Goal: Task Accomplishment & Management: Manage account settings

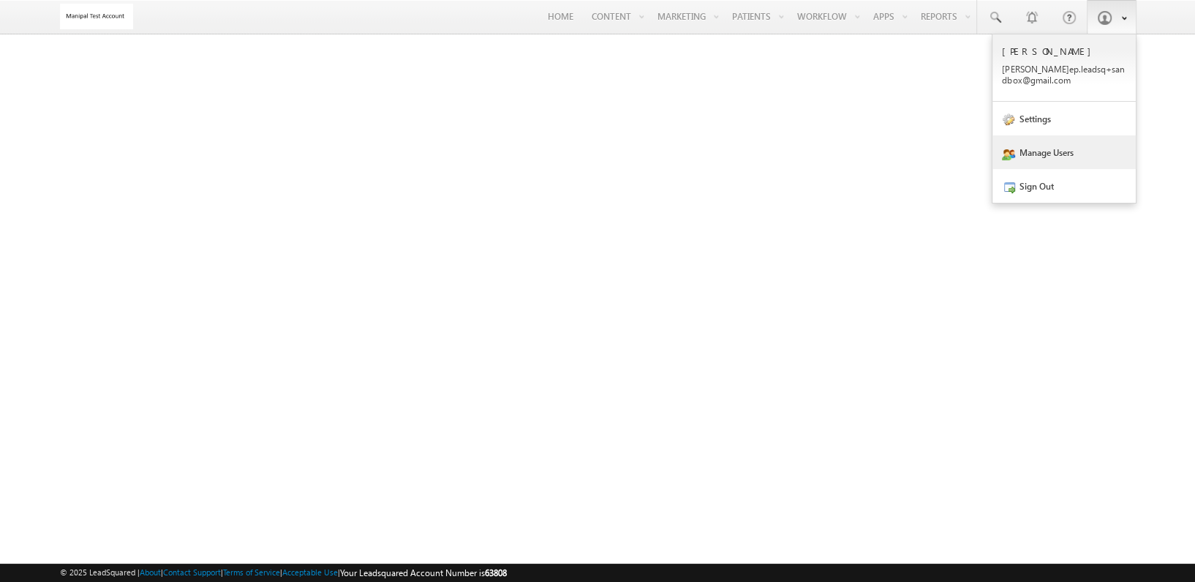
click at [1042, 145] on link "Manage Users" at bounding box center [1064, 152] width 143 height 34
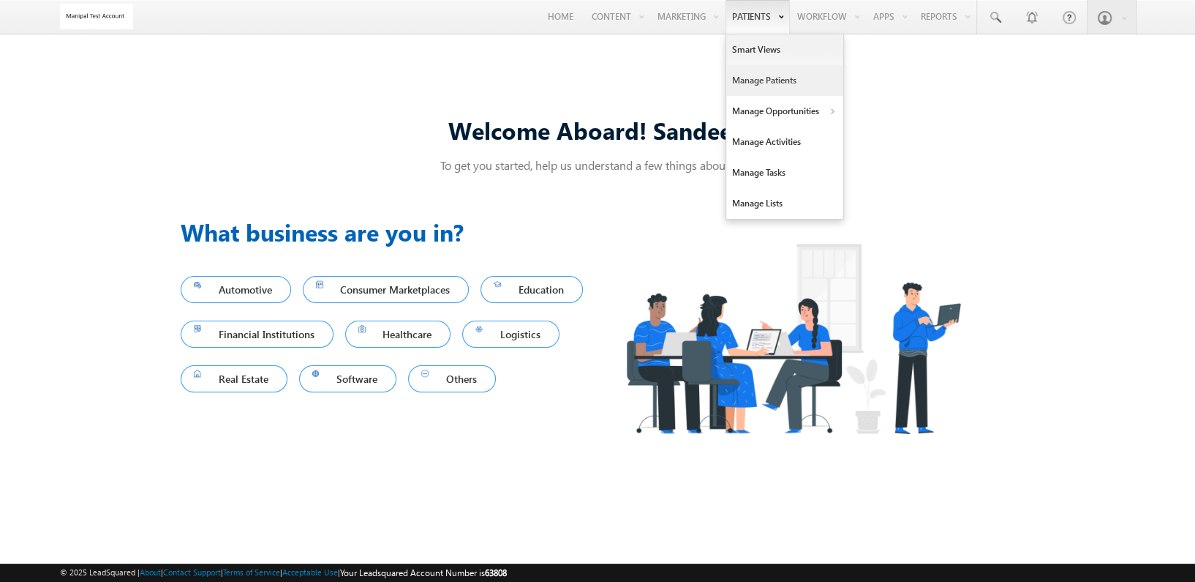
click at [752, 78] on link "Manage Patients" at bounding box center [784, 80] width 117 height 31
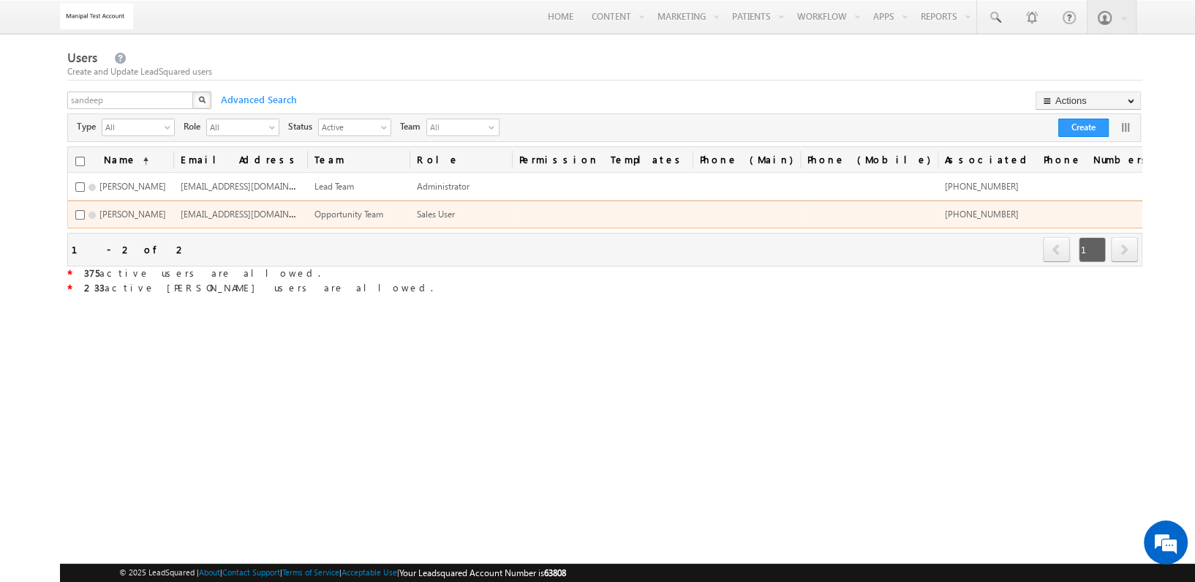
click at [304, 211] on span "sandeep.leadsq+test@gmail.com" at bounding box center [251, 213] width 140 height 12
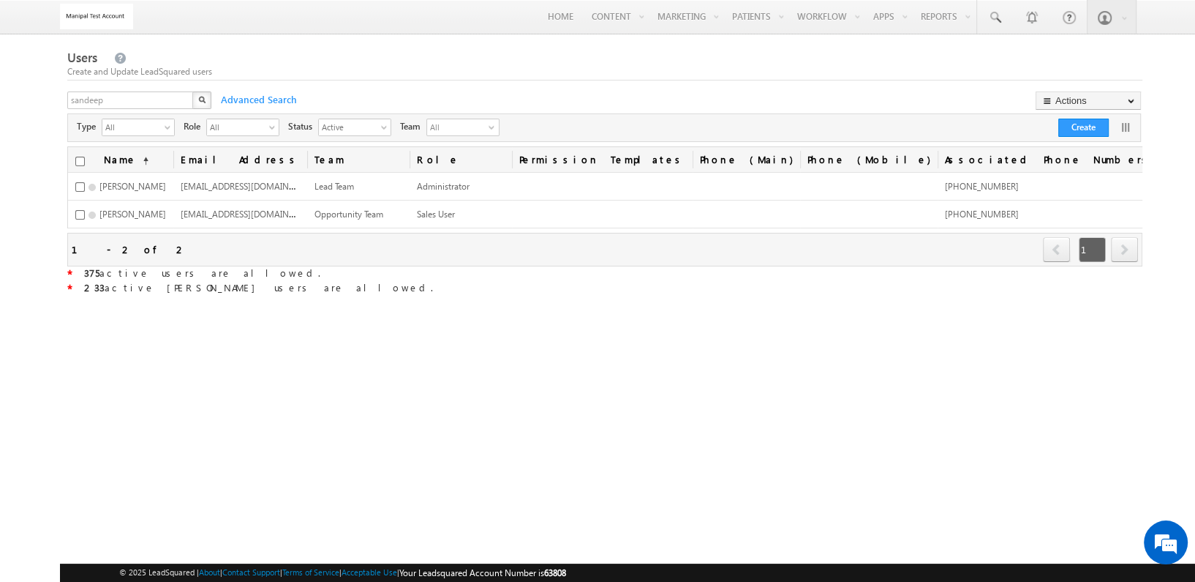
drag, startPoint x: 304, startPoint y: 211, endPoint x: 524, endPoint y: 275, distance: 229.2
click at [524, 275] on div "* 375 active users are allowed." at bounding box center [605, 273] width 1076 height 15
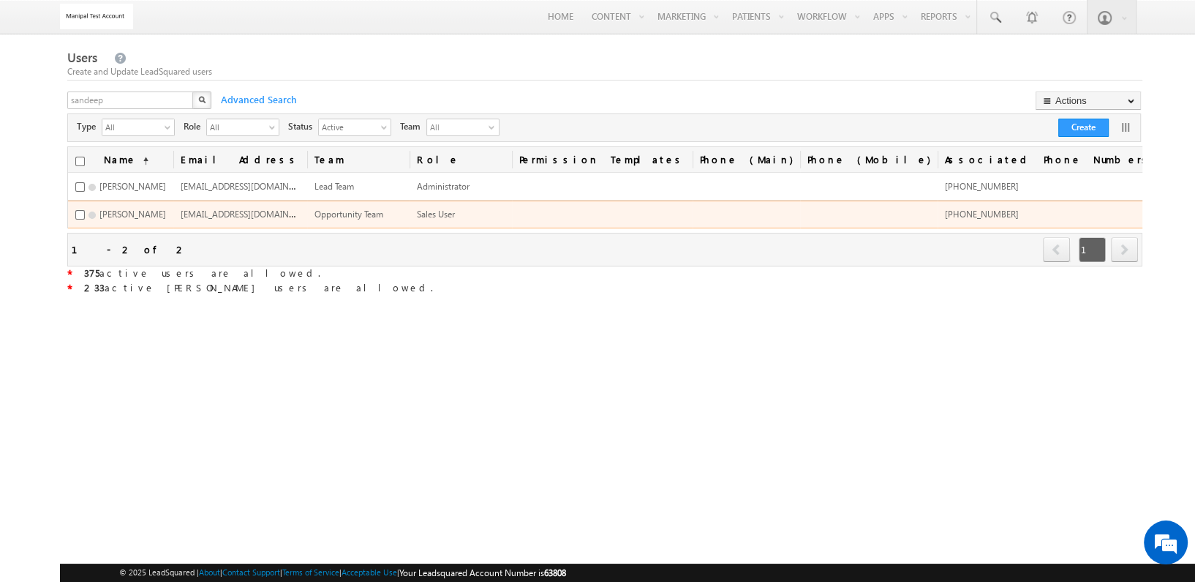
click at [300, 214] on span "sandeep.leadsq+test@gmail.com" at bounding box center [251, 213] width 140 height 12
copy span "sandeep.leadsq+test@gmail.com"
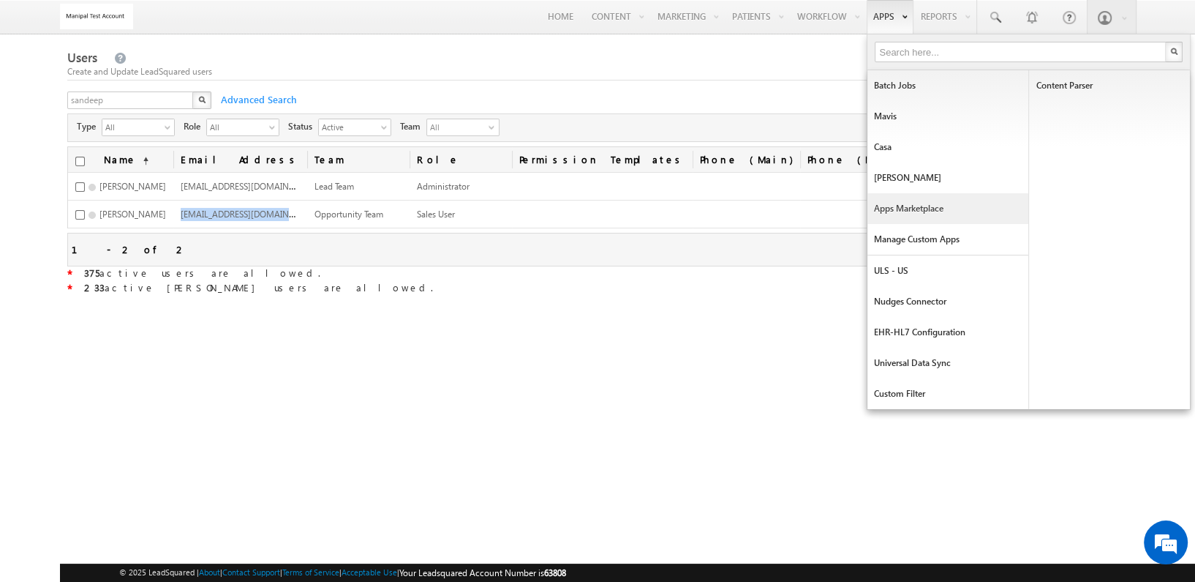
click at [930, 211] on link "Apps Marketplace" at bounding box center [948, 208] width 161 height 31
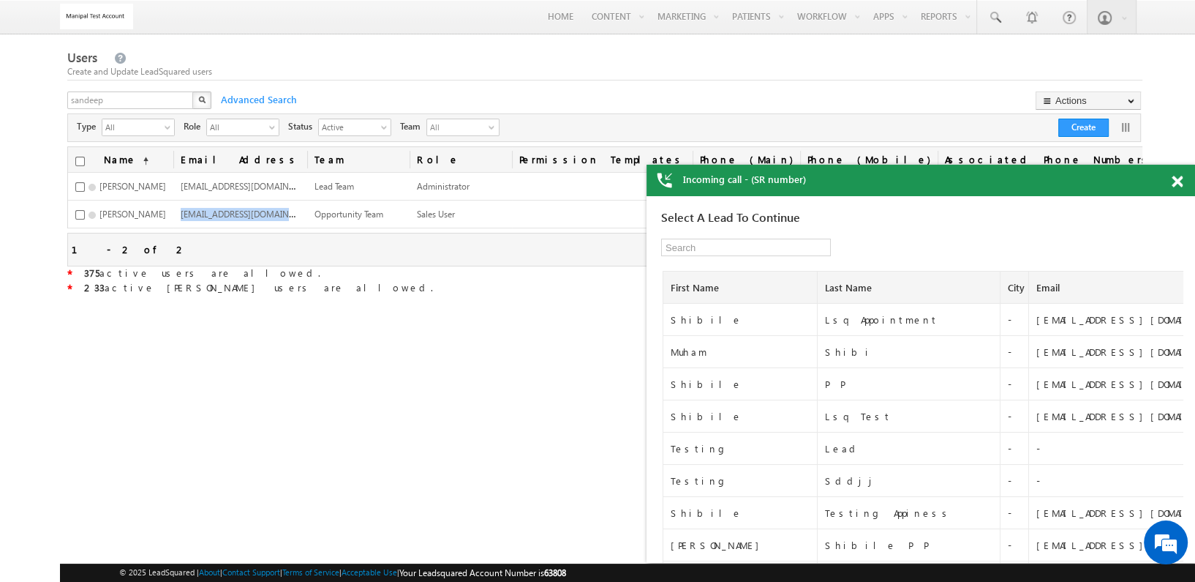
click at [1179, 181] on span at bounding box center [1177, 182] width 11 height 12
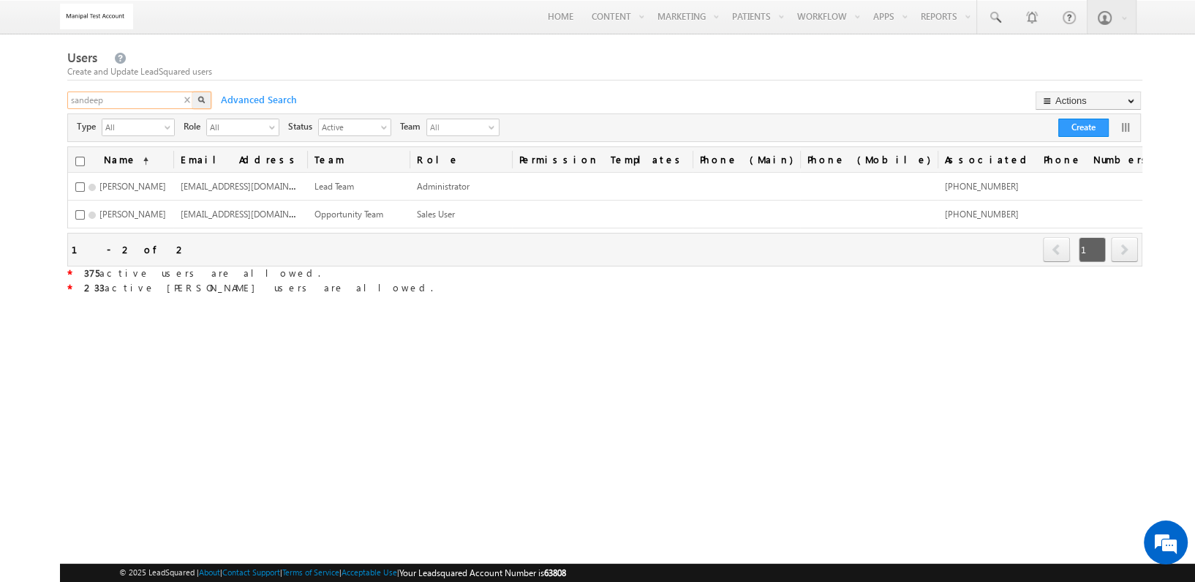
click at [141, 97] on input "sandeep" at bounding box center [130, 100] width 127 height 18
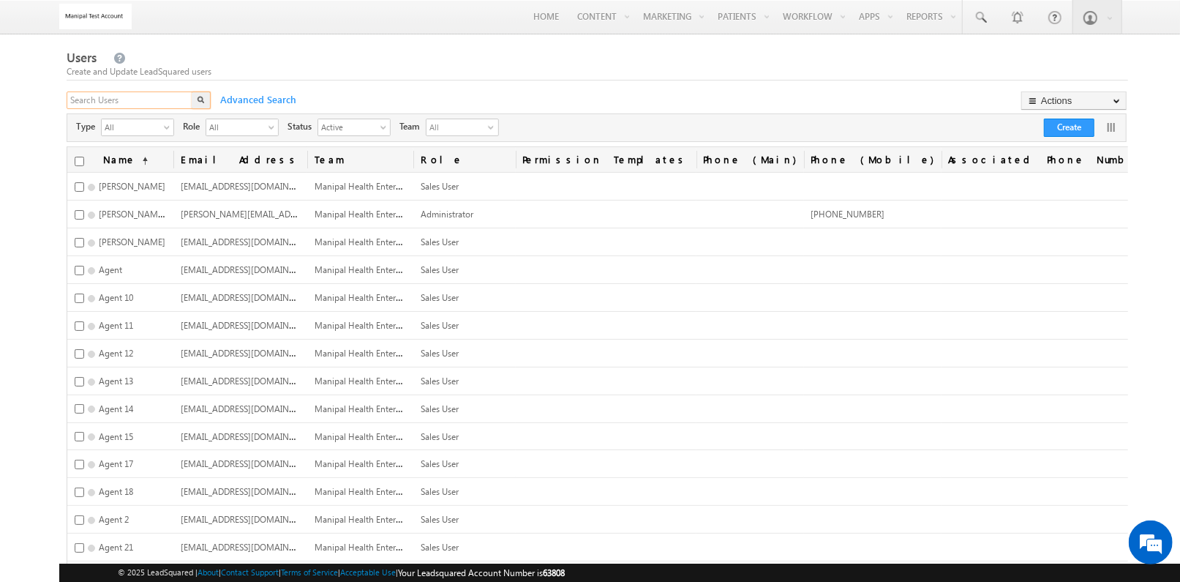
type input "s"
type input "tukaram"
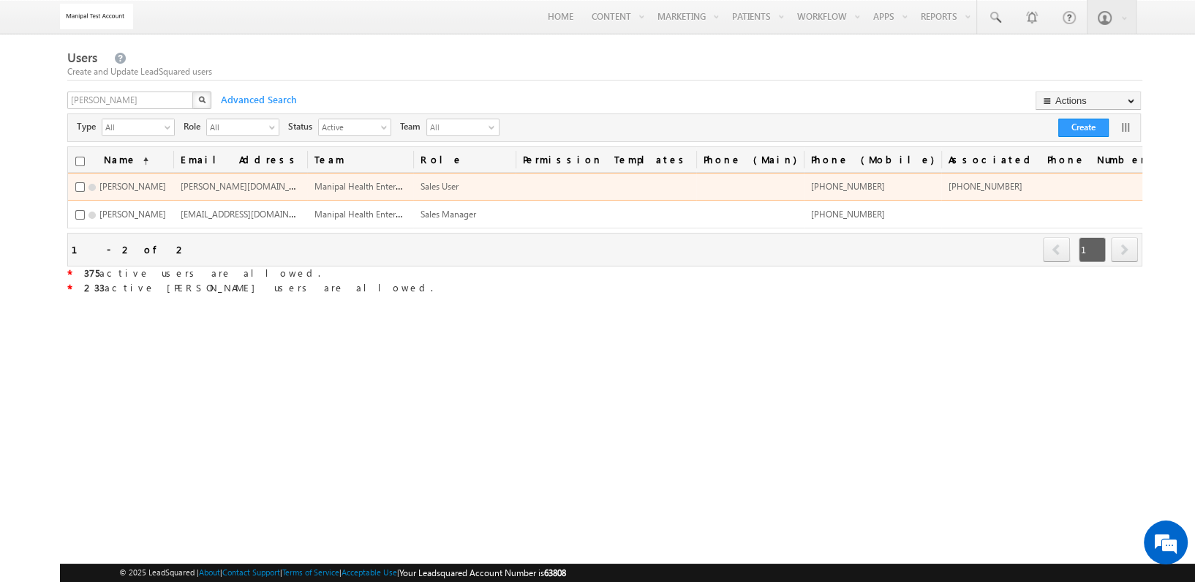
click at [994, 185] on span "+91-4354534565" at bounding box center [986, 186] width 74 height 11
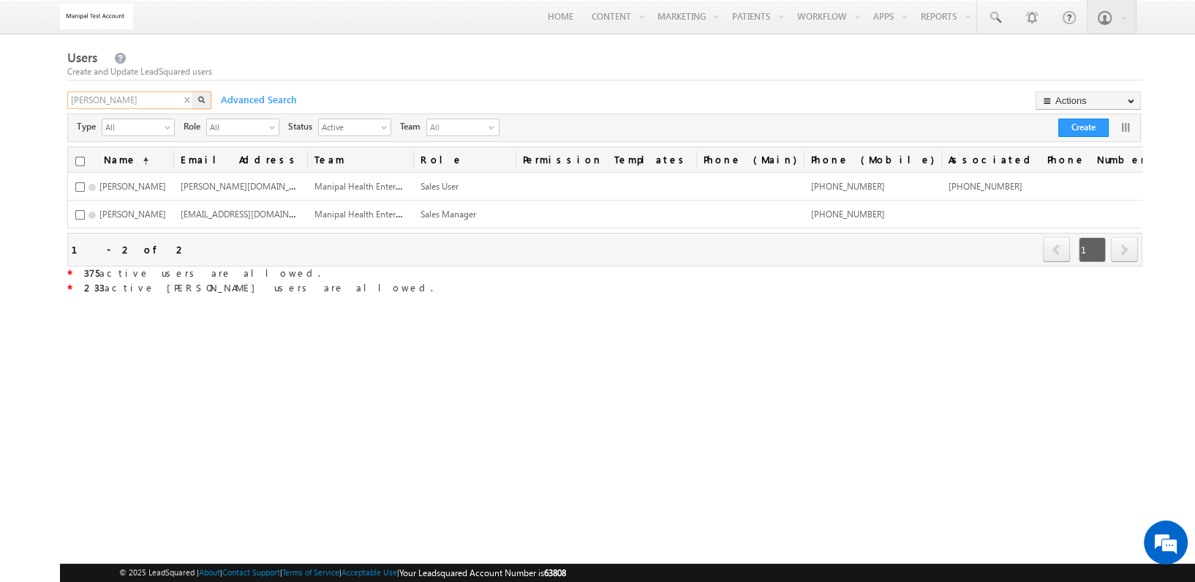
click at [175, 95] on input "tukaram" at bounding box center [130, 100] width 127 height 18
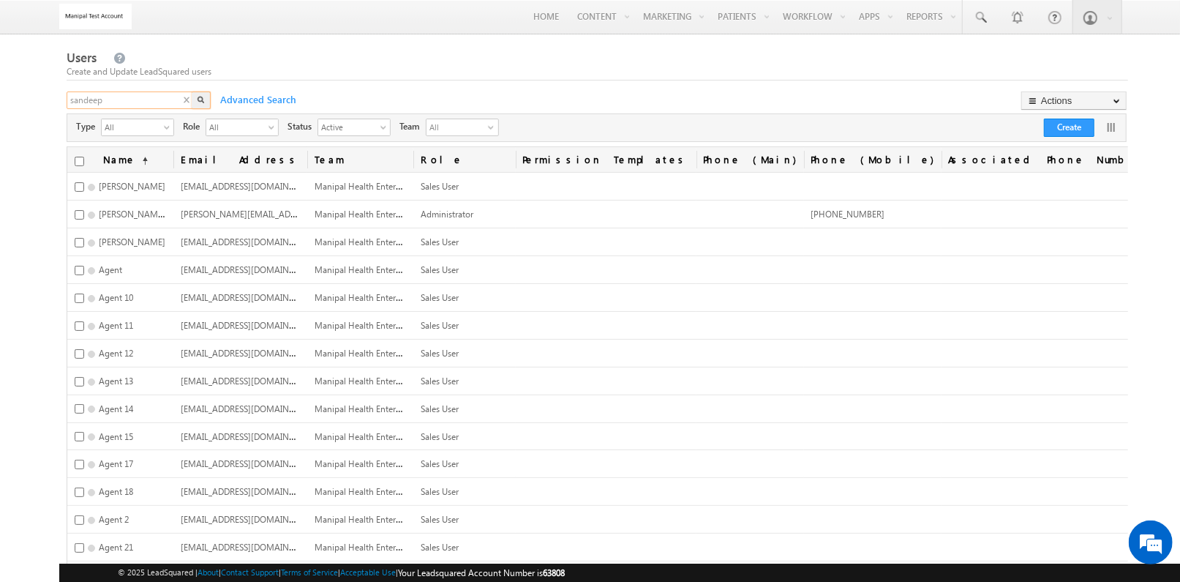
type input "sandeep"
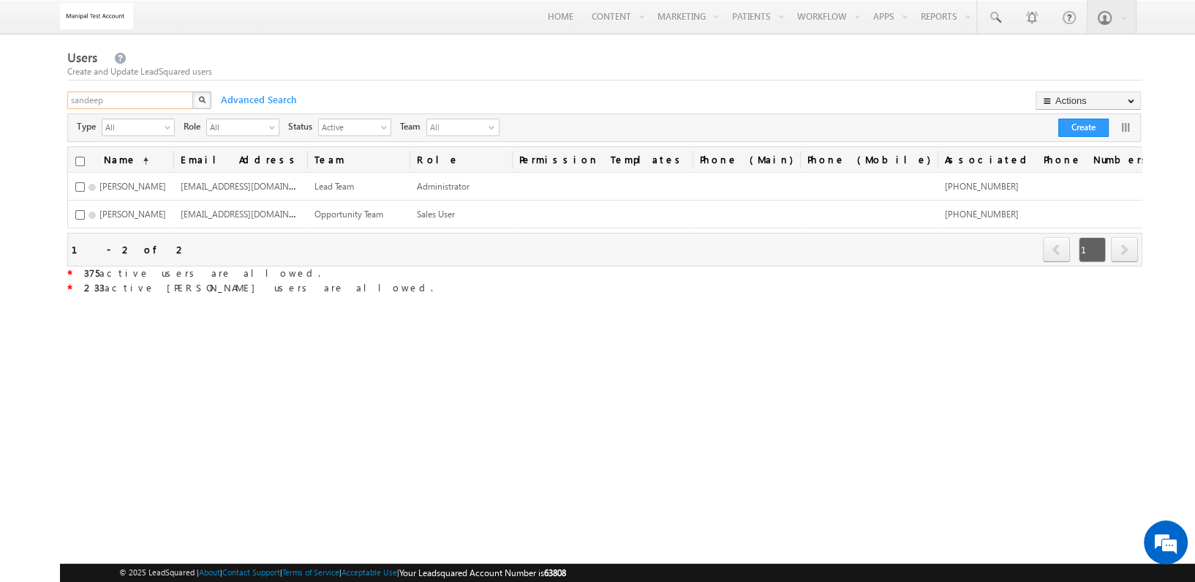
click at [176, 95] on input "sandeep" at bounding box center [130, 100] width 127 height 18
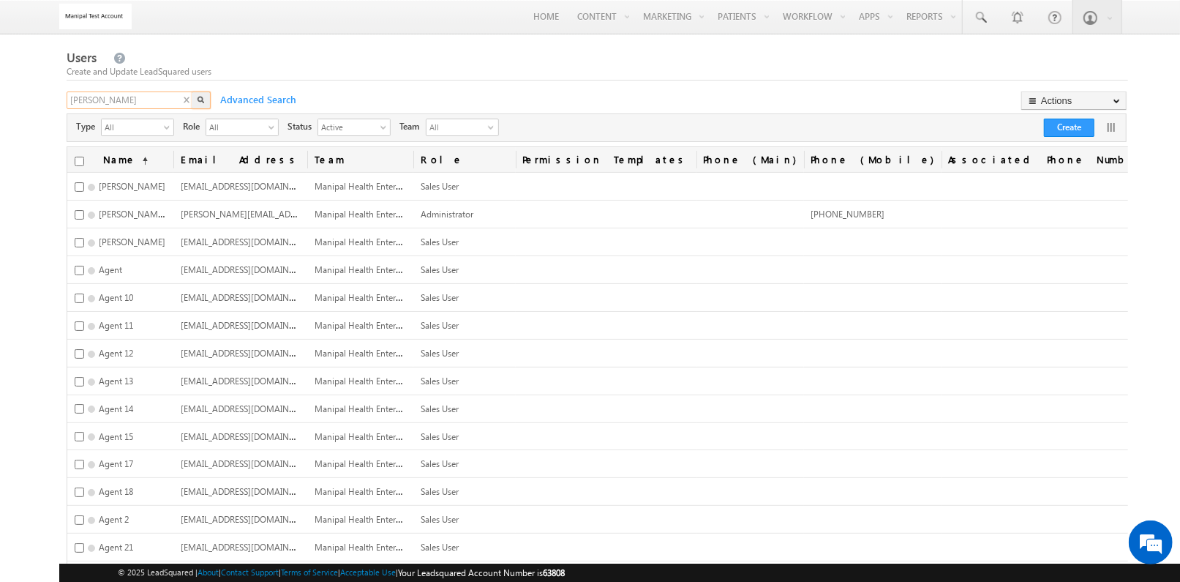
type input "tukaram"
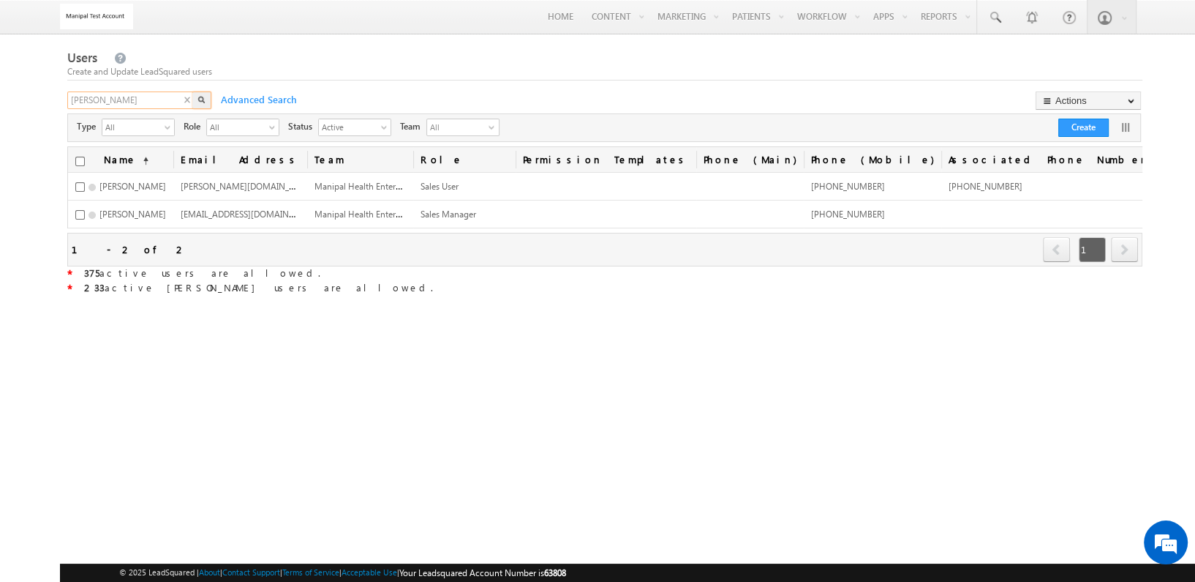
click at [176, 99] on input "tukaram" at bounding box center [130, 100] width 127 height 18
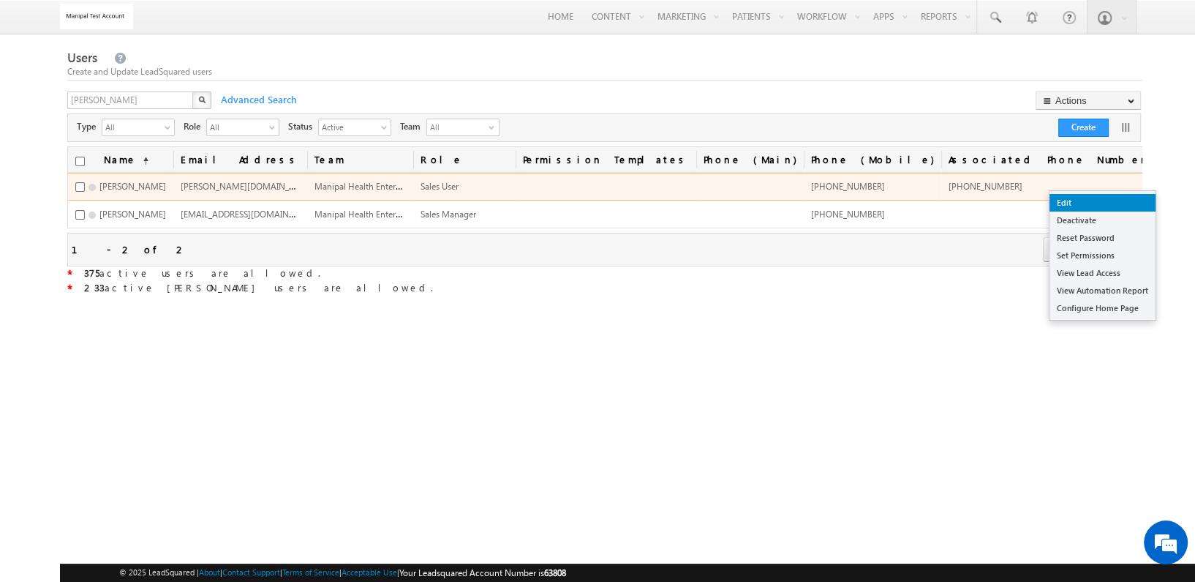
click at [1111, 199] on link "Edit" at bounding box center [1103, 203] width 106 height 18
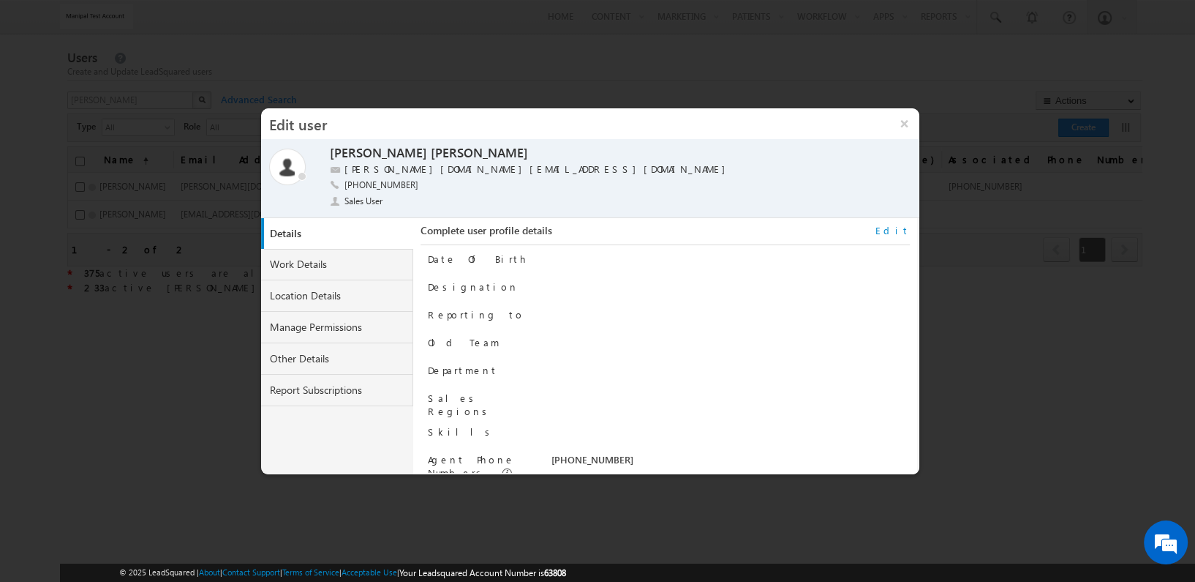
scroll to position [21, 0]
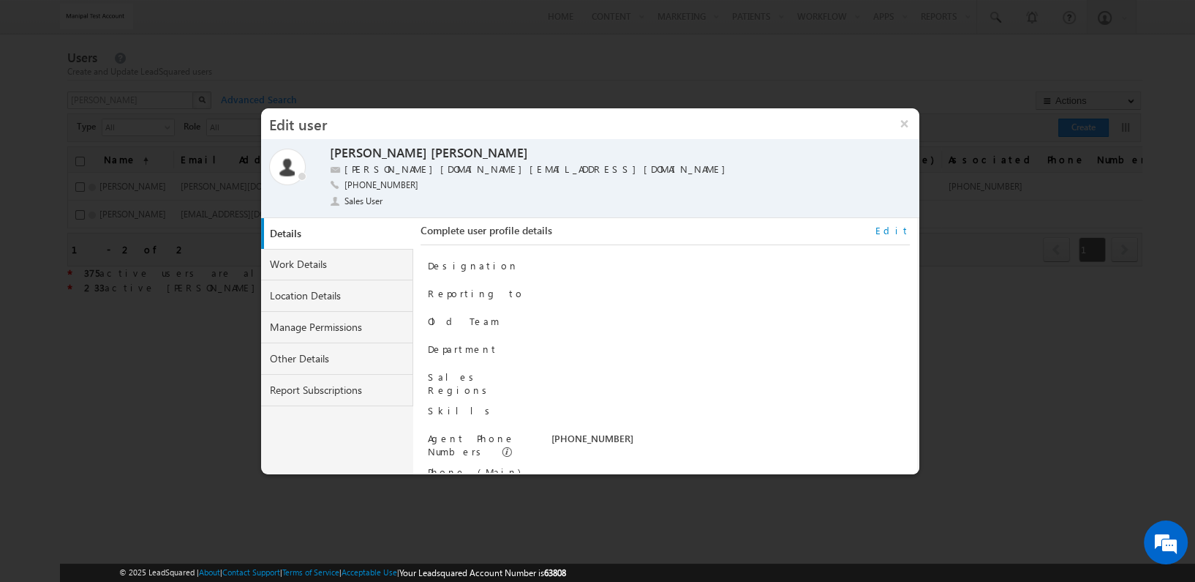
click at [899, 232] on link "Edit" at bounding box center [893, 230] width 34 height 13
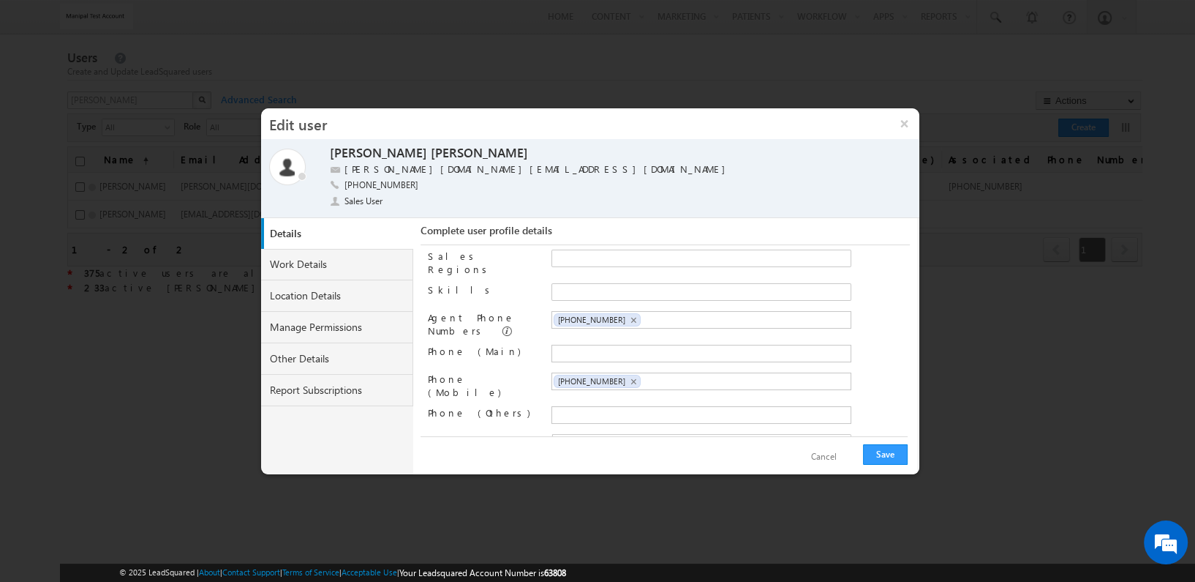
scroll to position [146, 0]
click at [631, 313] on span "×" at bounding box center [634, 319] width 7 height 12
click at [621, 312] on input "text" at bounding box center [615, 318] width 123 height 12
type input "+91-5467364567"
click at [887, 453] on button "Save" at bounding box center [885, 454] width 45 height 20
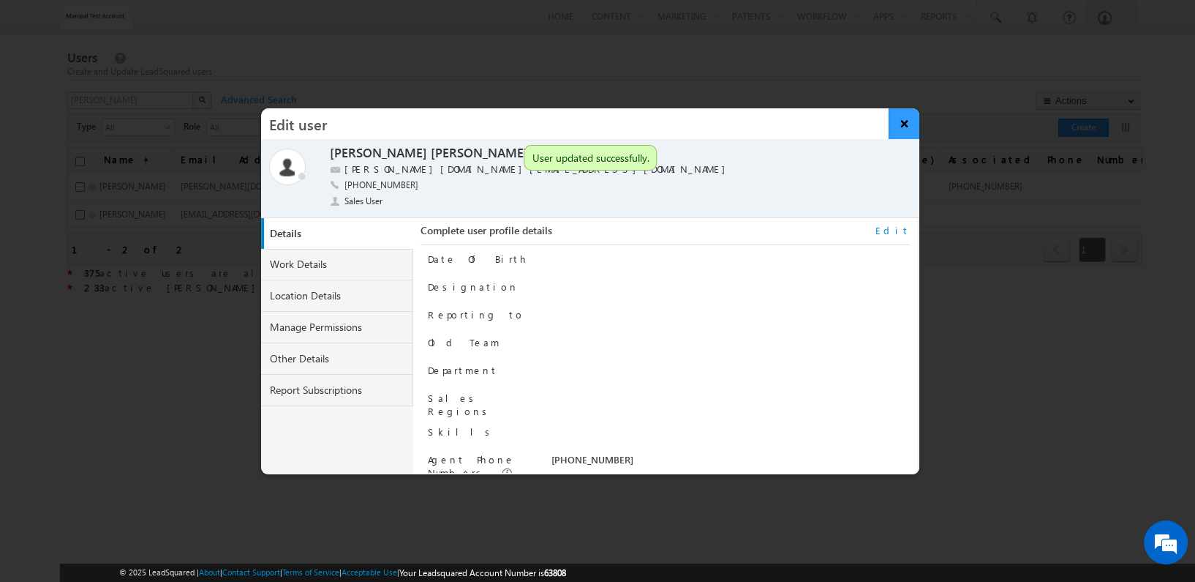
click at [904, 120] on button "×" at bounding box center [904, 123] width 31 height 31
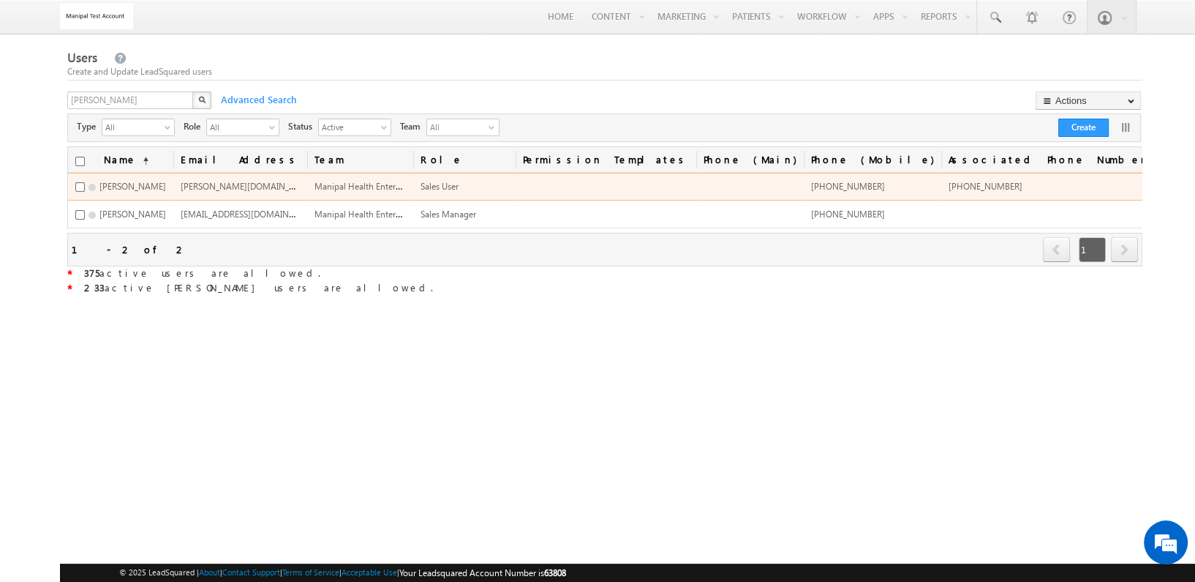
click at [997, 189] on span "+91-5467364567" at bounding box center [986, 186] width 74 height 11
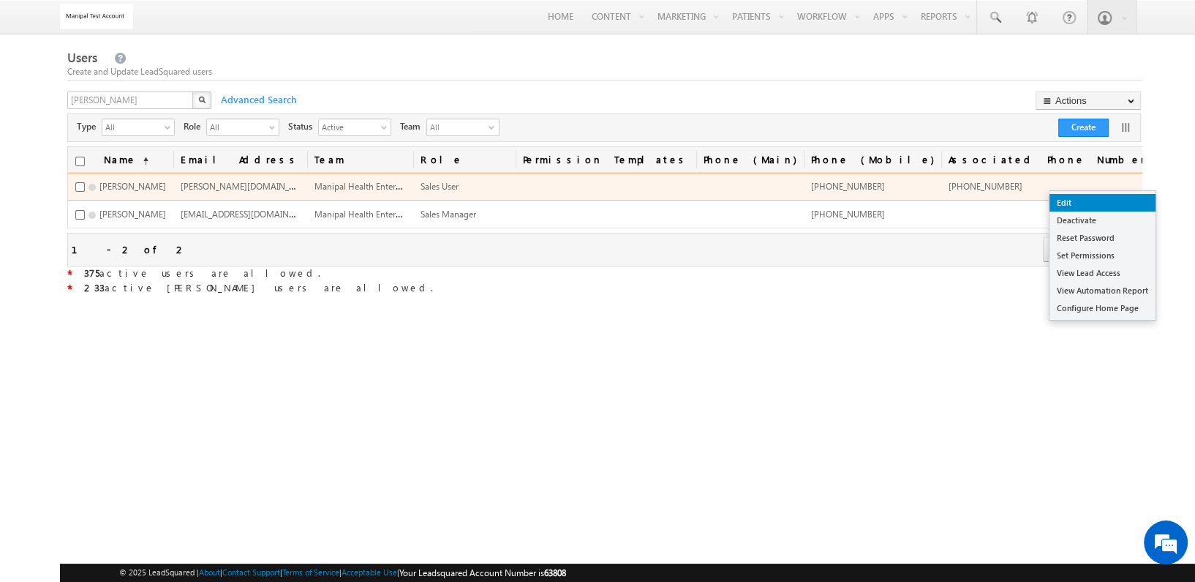
click at [1107, 199] on link "Edit" at bounding box center [1103, 203] width 106 height 18
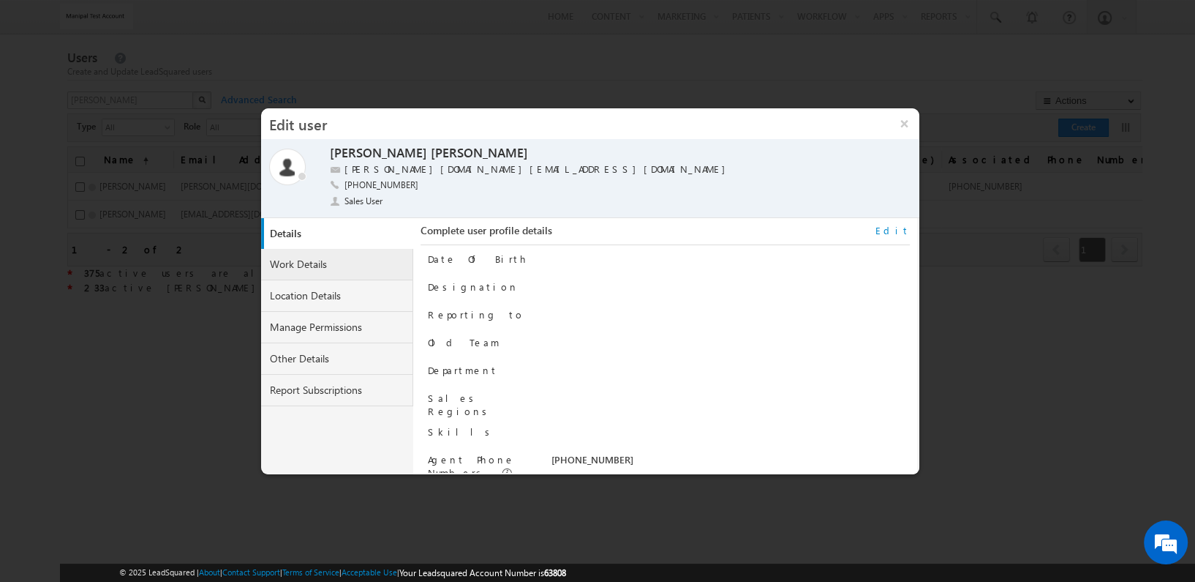
click at [365, 258] on link "Work Details" at bounding box center [337, 264] width 152 height 31
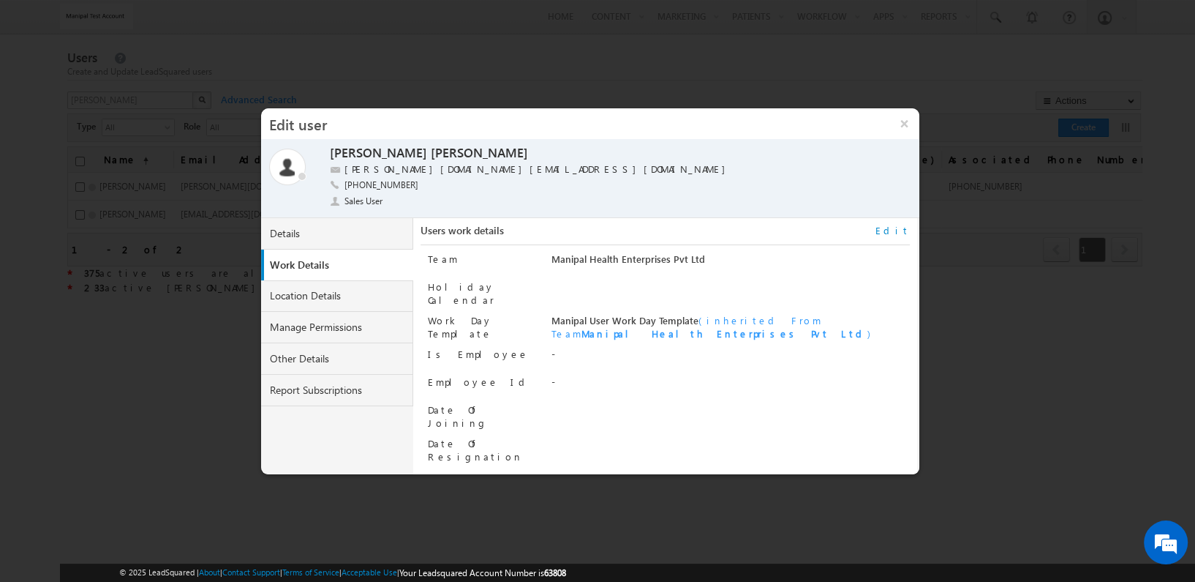
click at [897, 229] on link "Edit" at bounding box center [893, 230] width 34 height 13
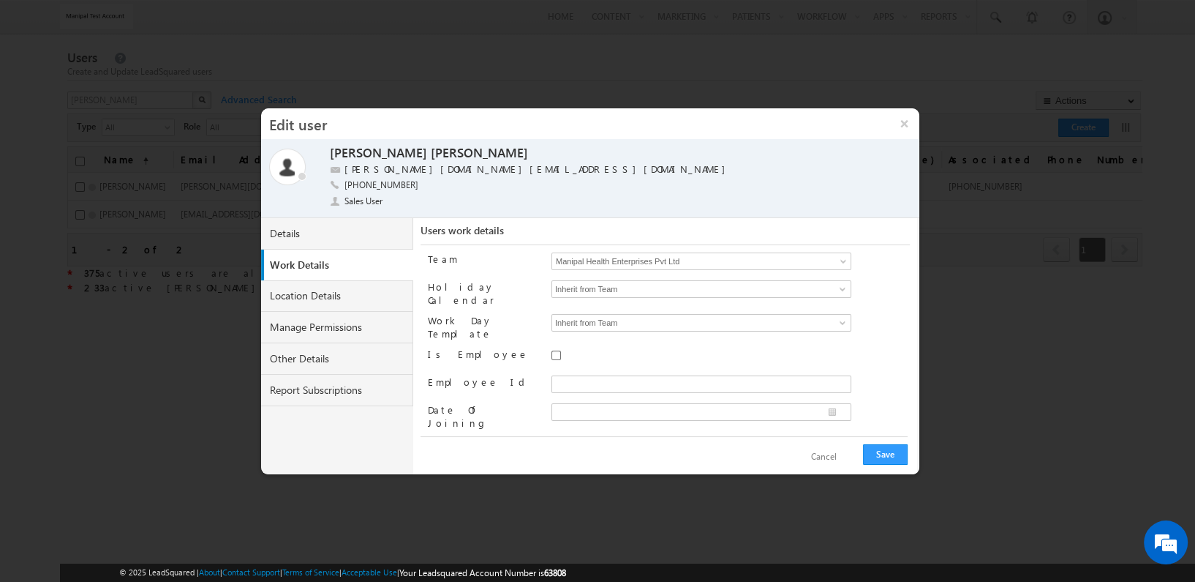
click at [812, 256] on link "Manipal Health Enterprises Pvt Ltd" at bounding box center [702, 261] width 300 height 18
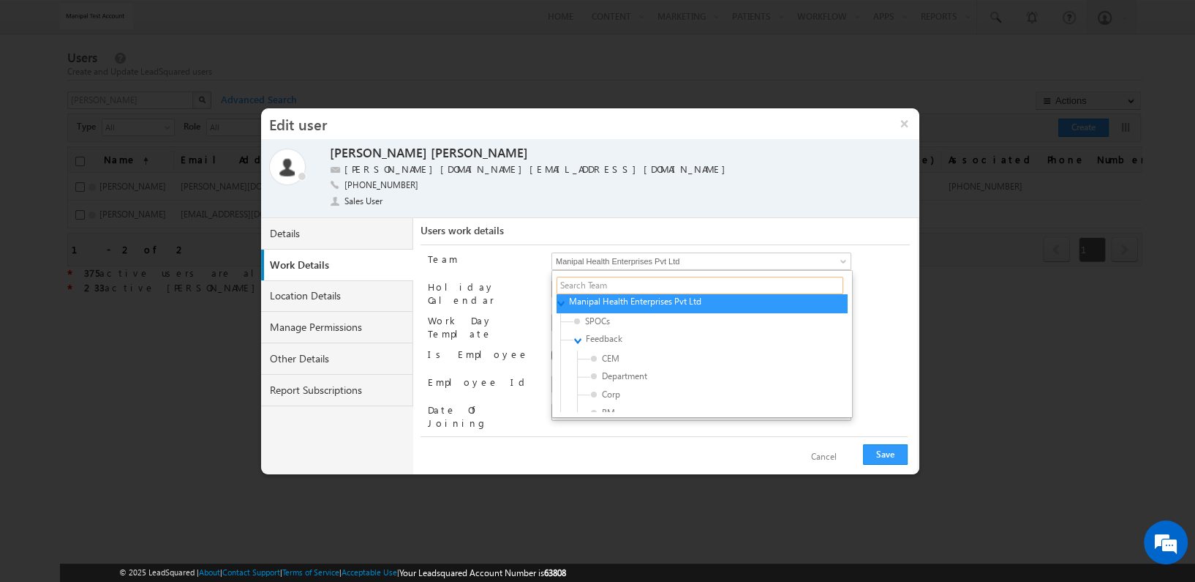
click at [743, 287] on input "text" at bounding box center [700, 286] width 287 height 18
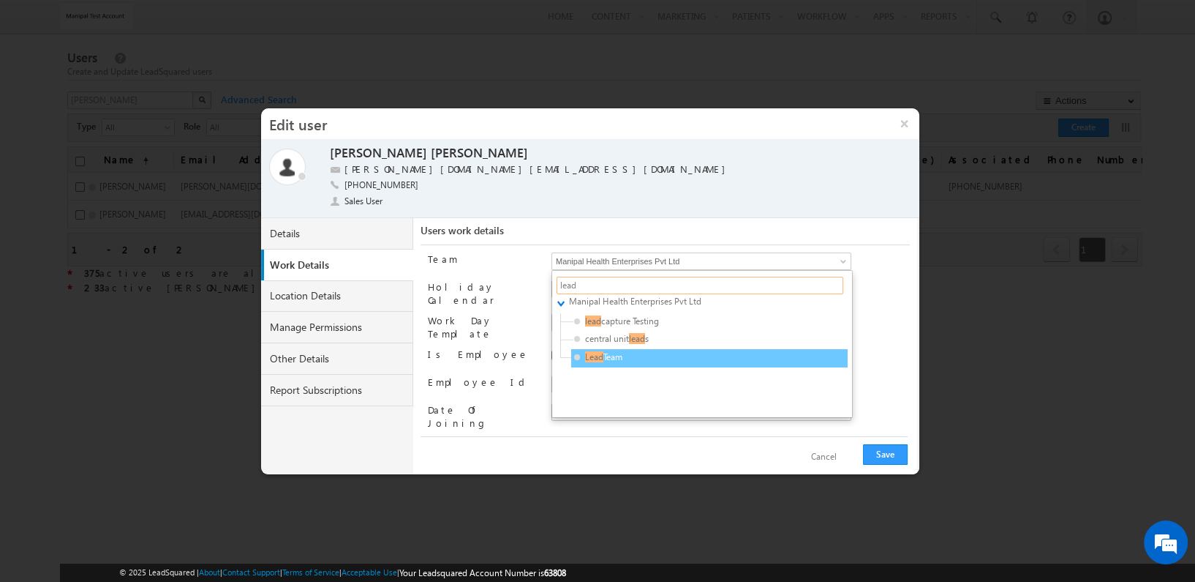
type input "lead"
click at [650, 360] on span "Lead Team" at bounding box center [643, 356] width 139 height 13
type input "cb22fceb-7423-11f0-91df-068012126923"
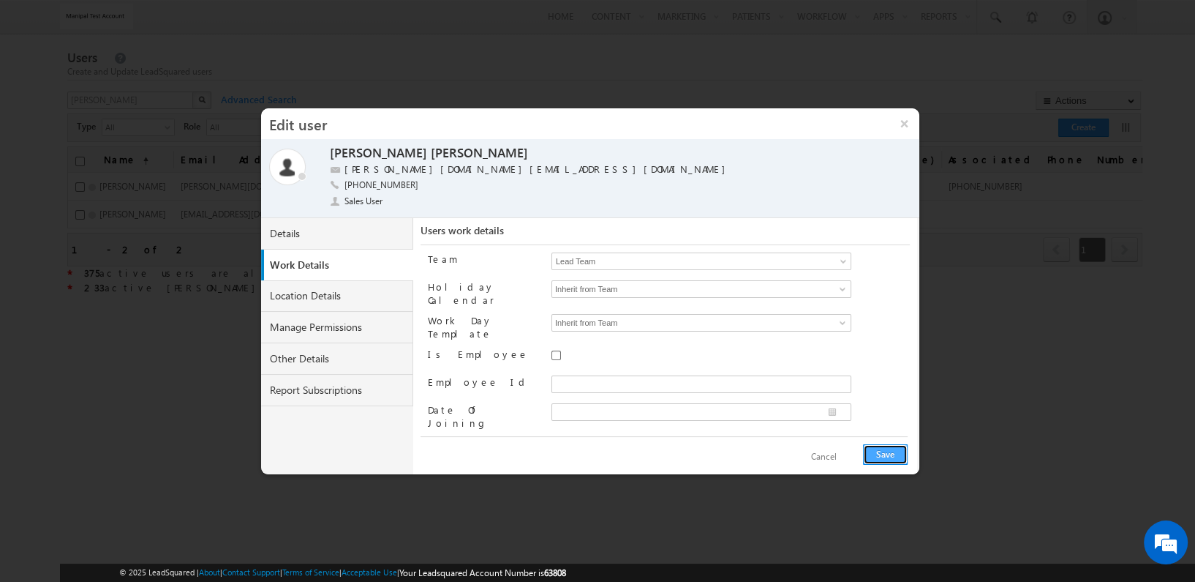
click at [900, 453] on button "Save" at bounding box center [885, 454] width 45 height 20
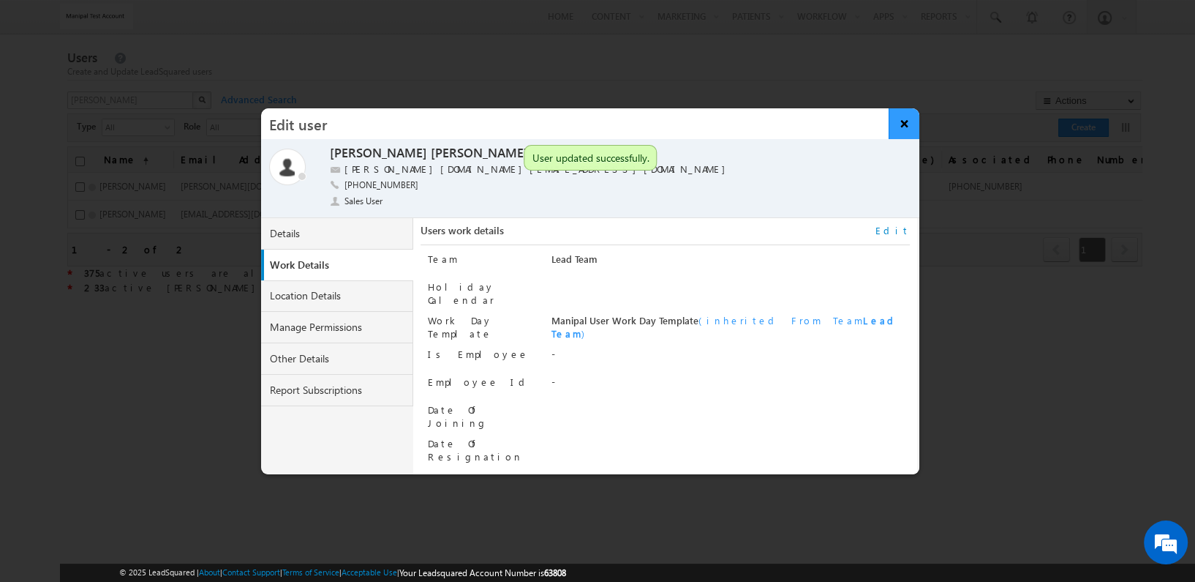
click at [910, 125] on button "×" at bounding box center [904, 123] width 31 height 31
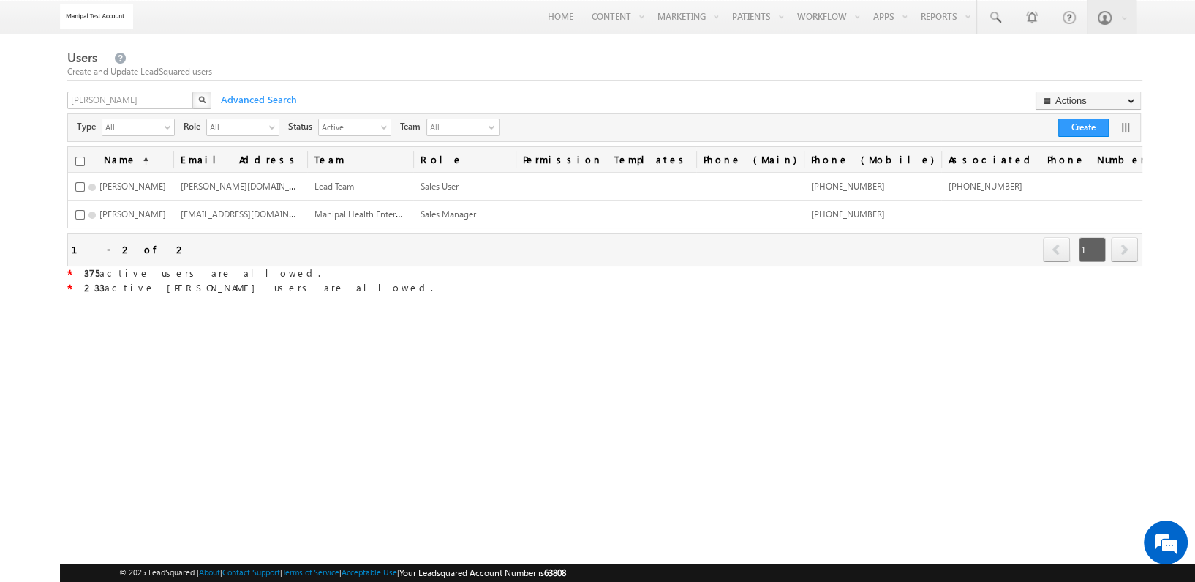
click at [613, 410] on div "Users Create and Update LeadSquared users tukaram X Advanced Search Actions Imp…" at bounding box center [605, 268] width 1076 height 440
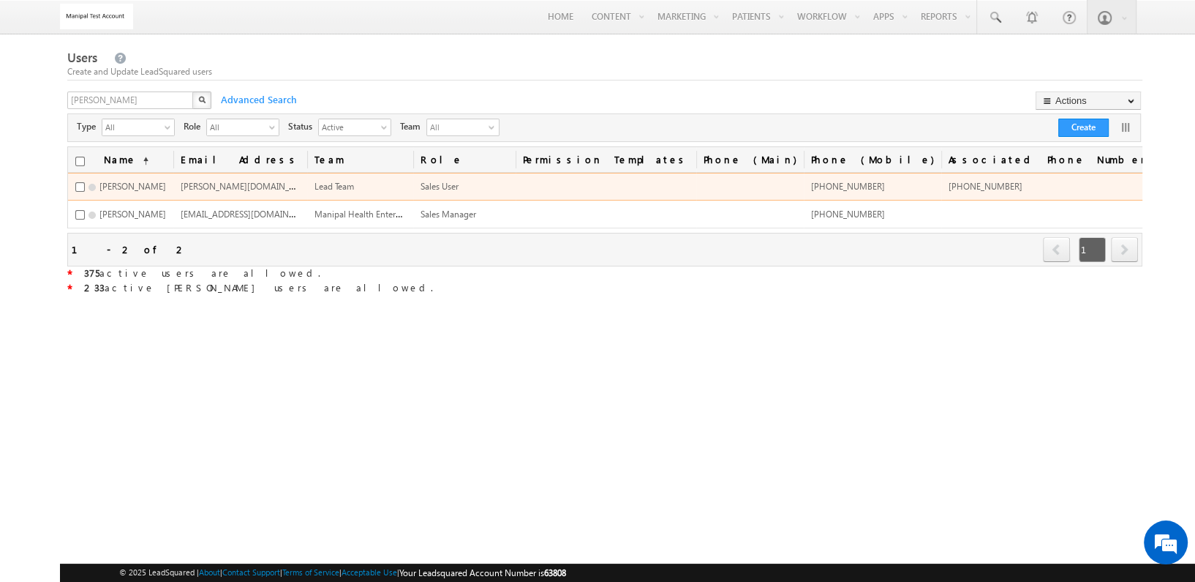
click at [1008, 187] on span "+91-5467364567" at bounding box center [986, 186] width 74 height 11
copy tr "+91-5467364567"
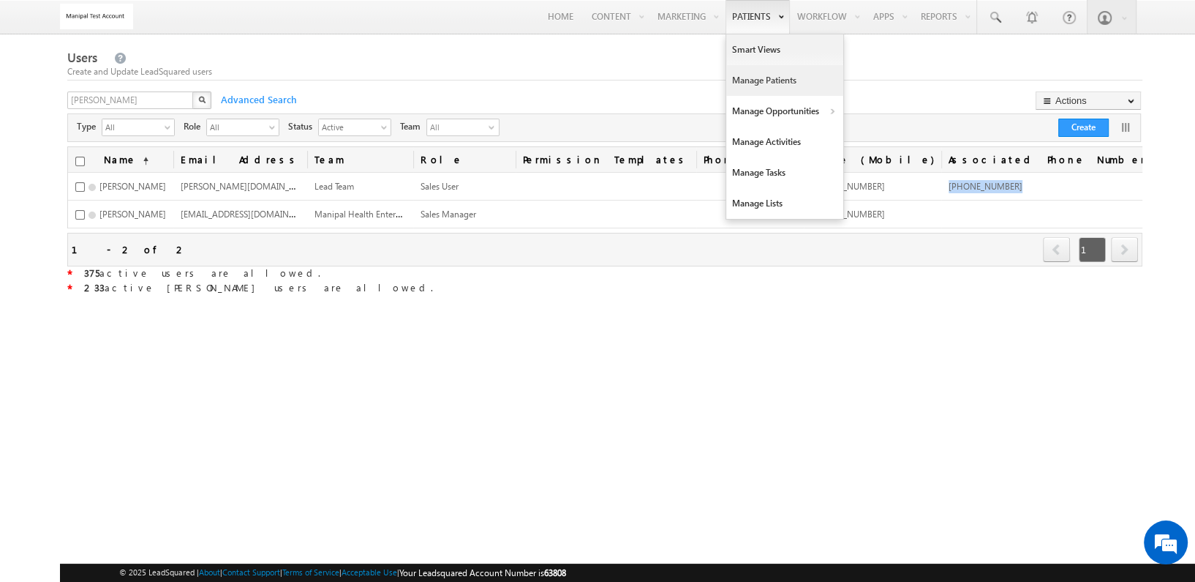
click at [750, 70] on link "Manage Patients" at bounding box center [784, 80] width 117 height 31
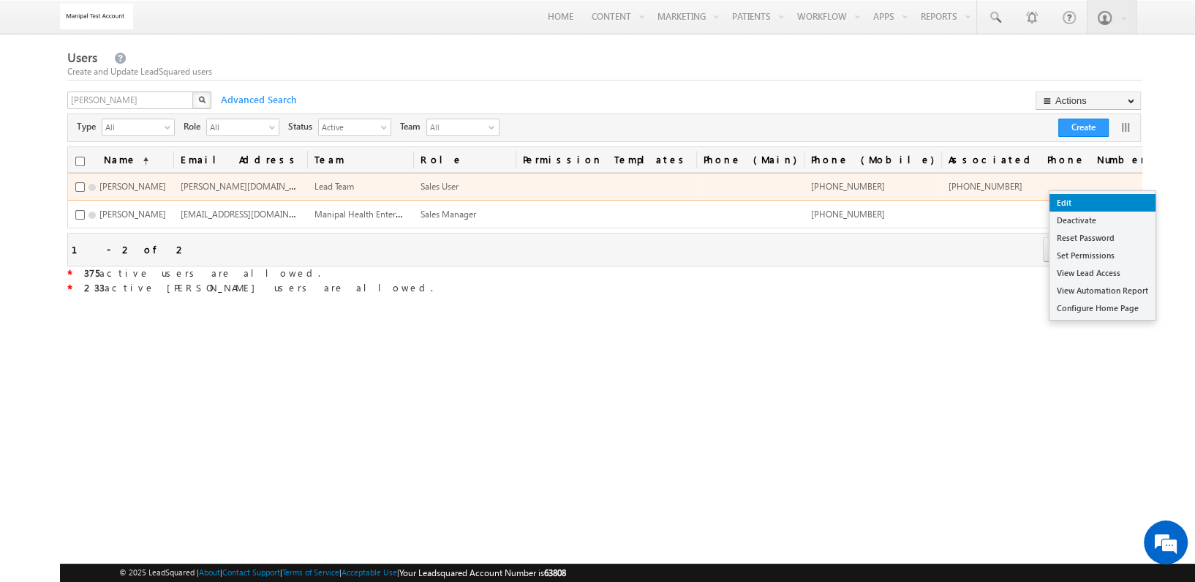
click at [1103, 205] on link "Edit" at bounding box center [1103, 203] width 106 height 18
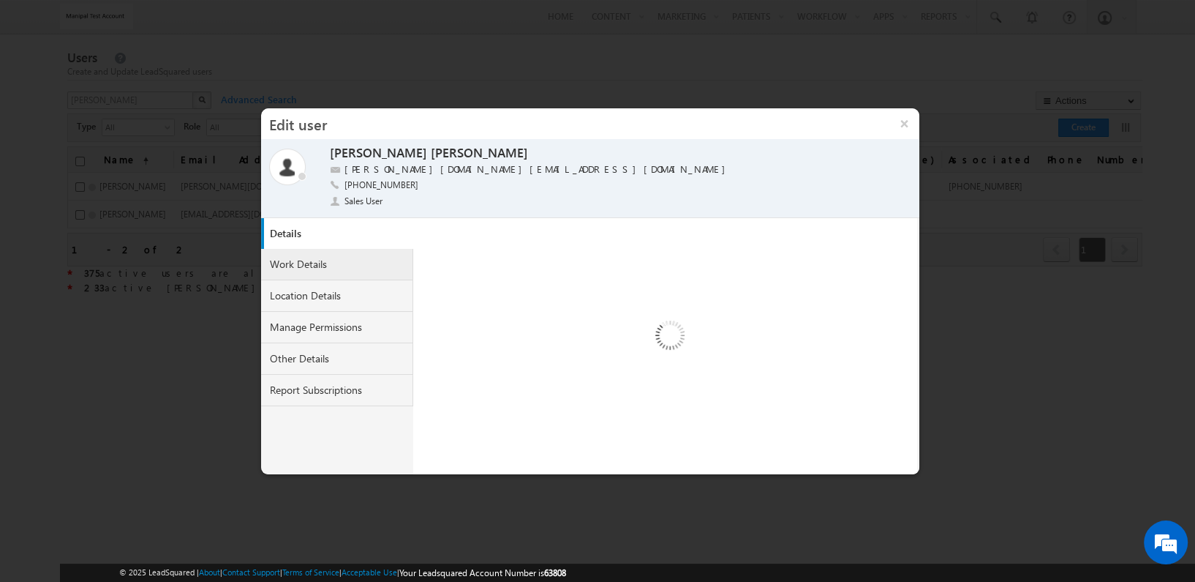
click at [365, 268] on link "Work Details" at bounding box center [337, 264] width 152 height 31
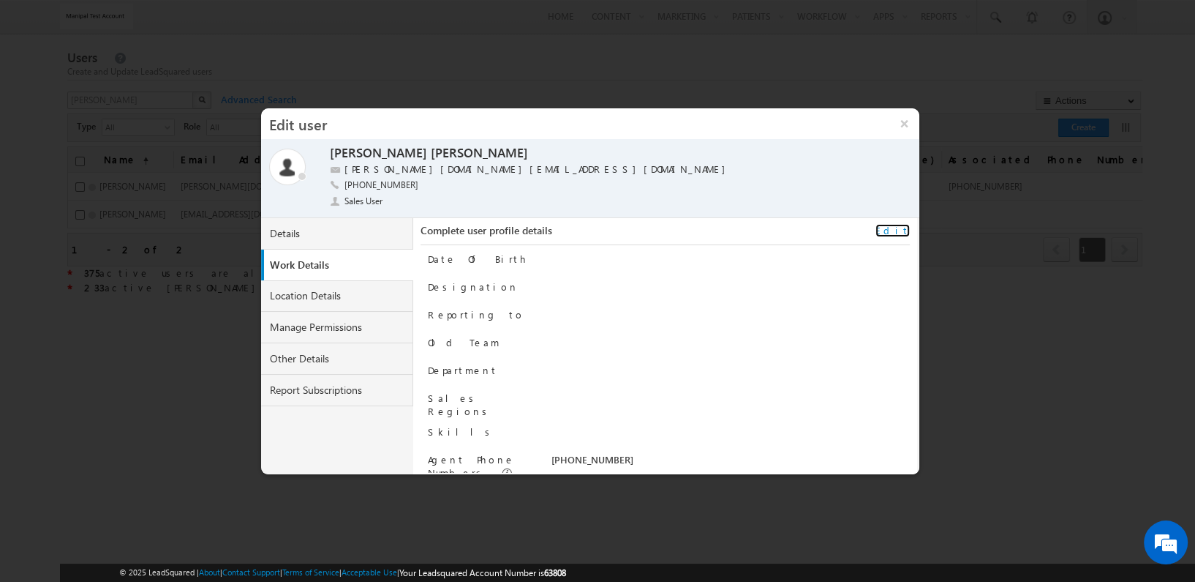
click at [903, 224] on link "Edit" at bounding box center [893, 230] width 34 height 13
click at [369, 288] on link "Location Details" at bounding box center [337, 295] width 152 height 31
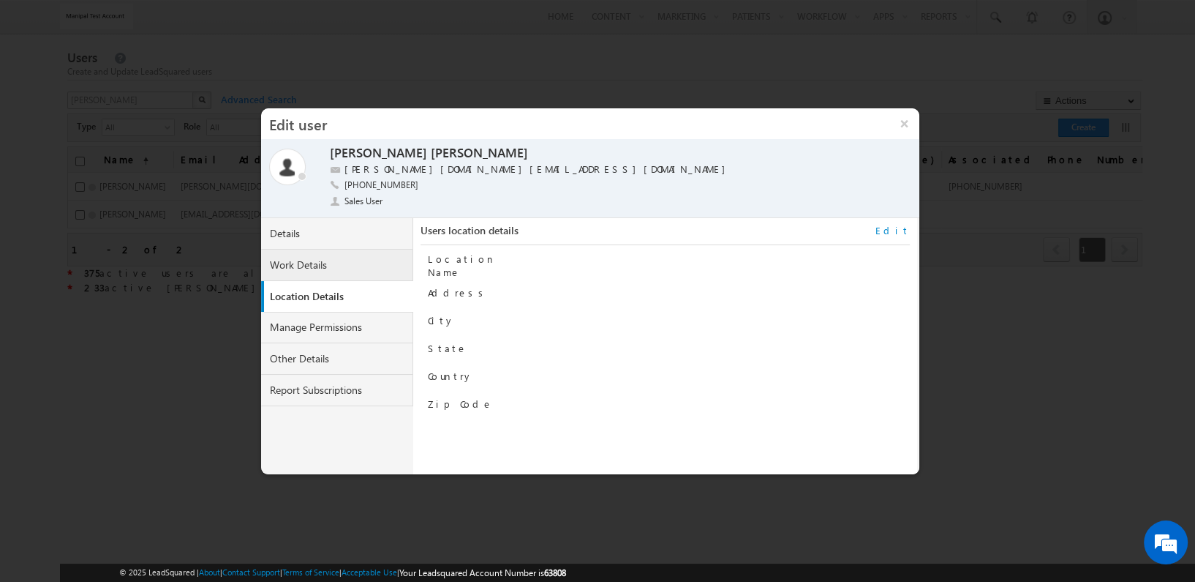
click at [361, 263] on link "Work Details" at bounding box center [337, 264] width 152 height 31
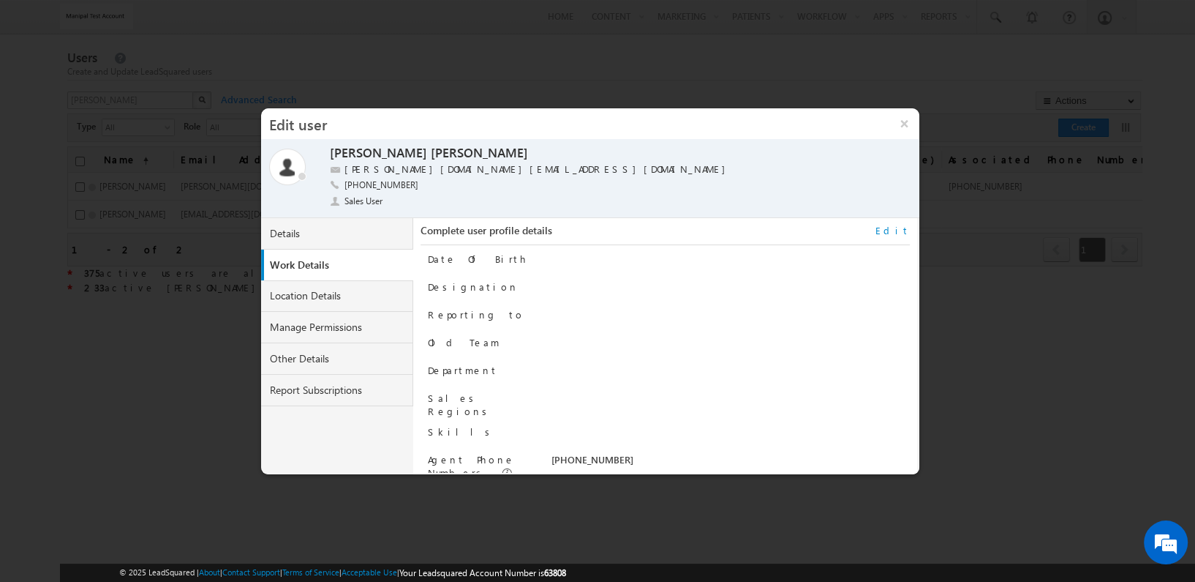
click at [901, 228] on link "Edit" at bounding box center [893, 230] width 34 height 13
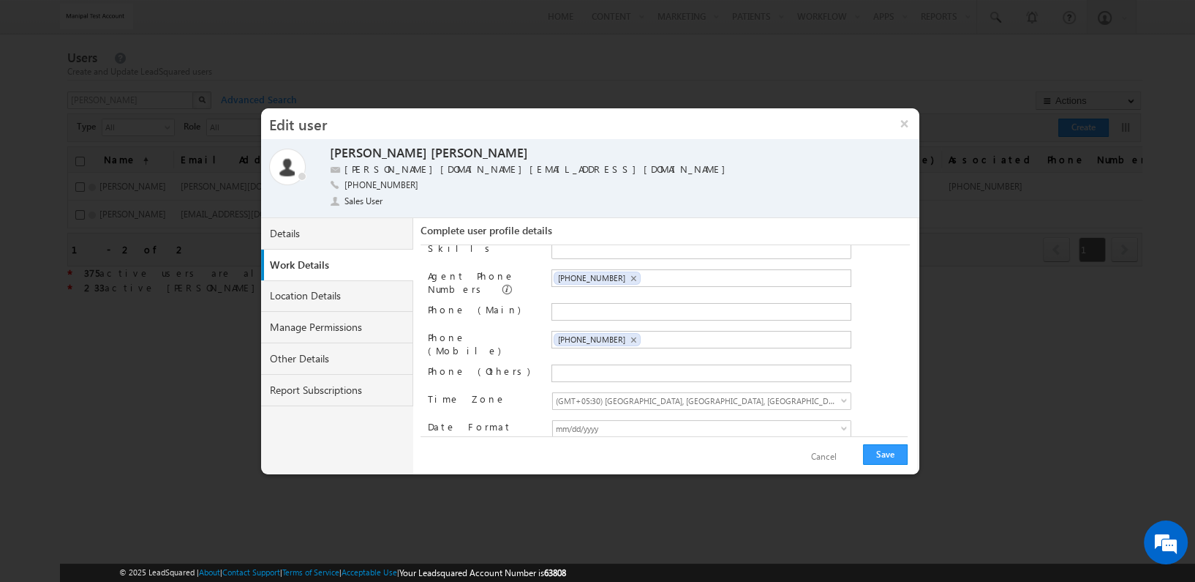
scroll to position [0, 0]
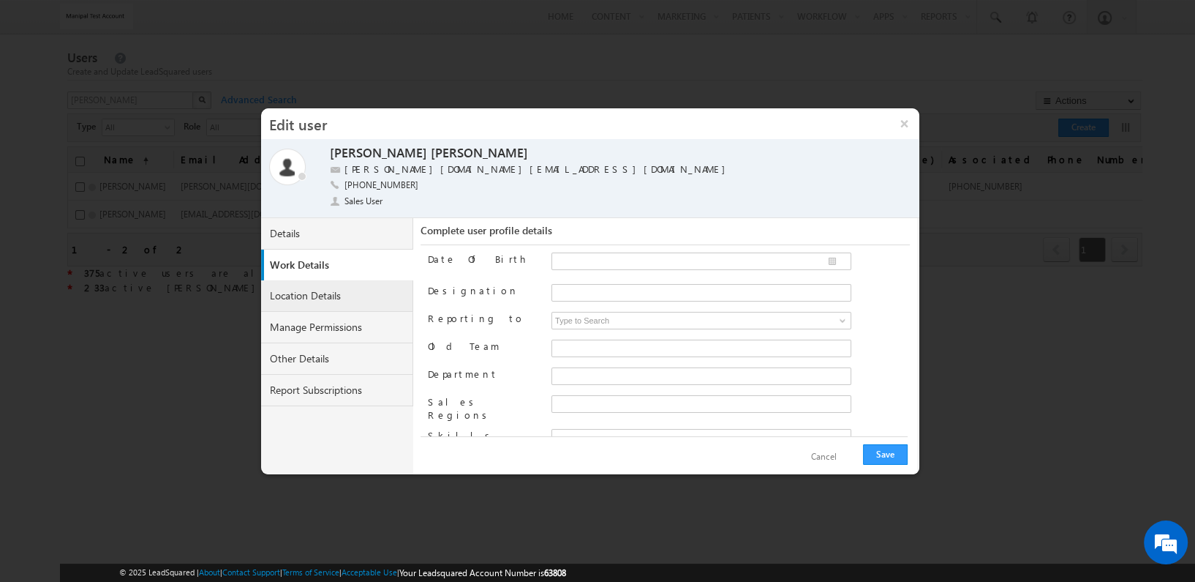
click at [301, 292] on link "Location Details" at bounding box center [337, 295] width 152 height 31
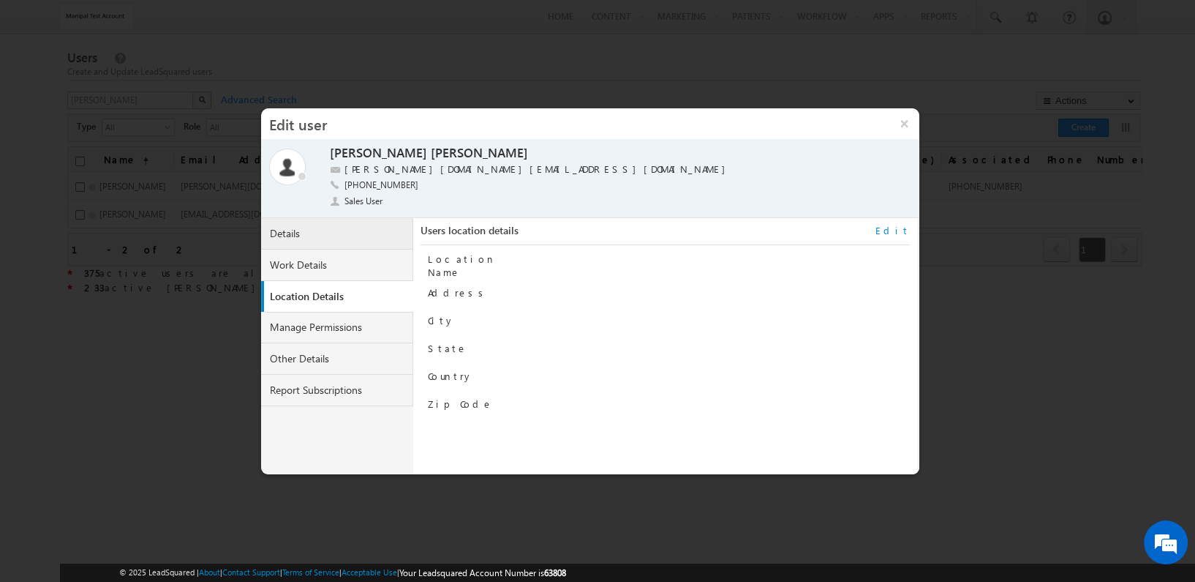
click at [354, 235] on link "Details" at bounding box center [337, 233] width 152 height 31
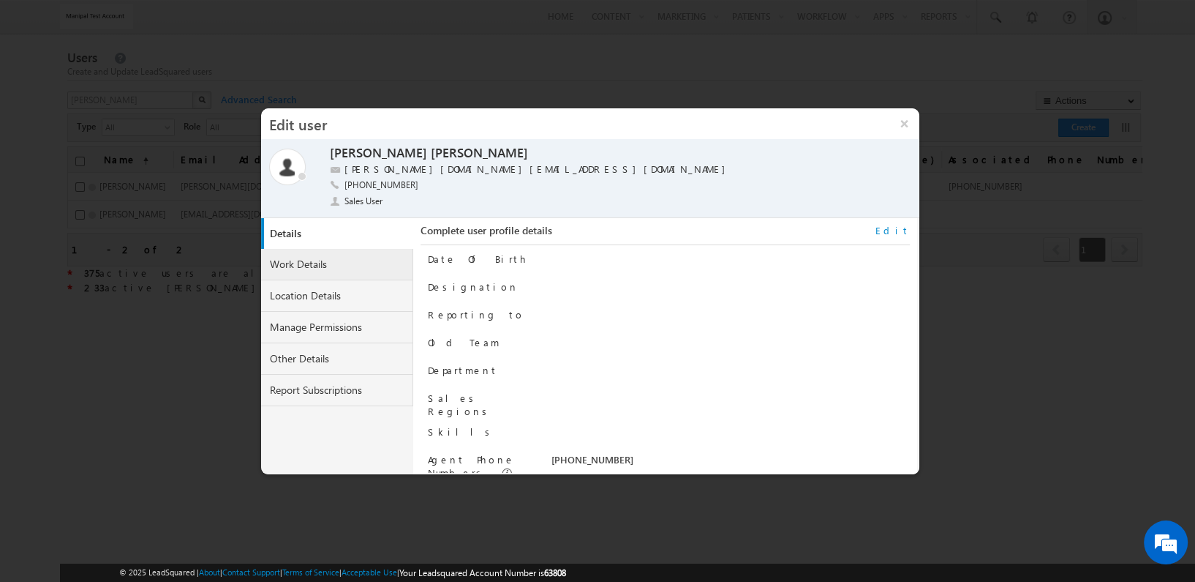
click at [354, 253] on link "Work Details" at bounding box center [337, 264] width 152 height 31
click at [367, 234] on link "Details" at bounding box center [337, 233] width 152 height 31
click at [367, 258] on link "Work Details" at bounding box center [337, 264] width 152 height 31
click at [903, 115] on button "×" at bounding box center [904, 123] width 31 height 31
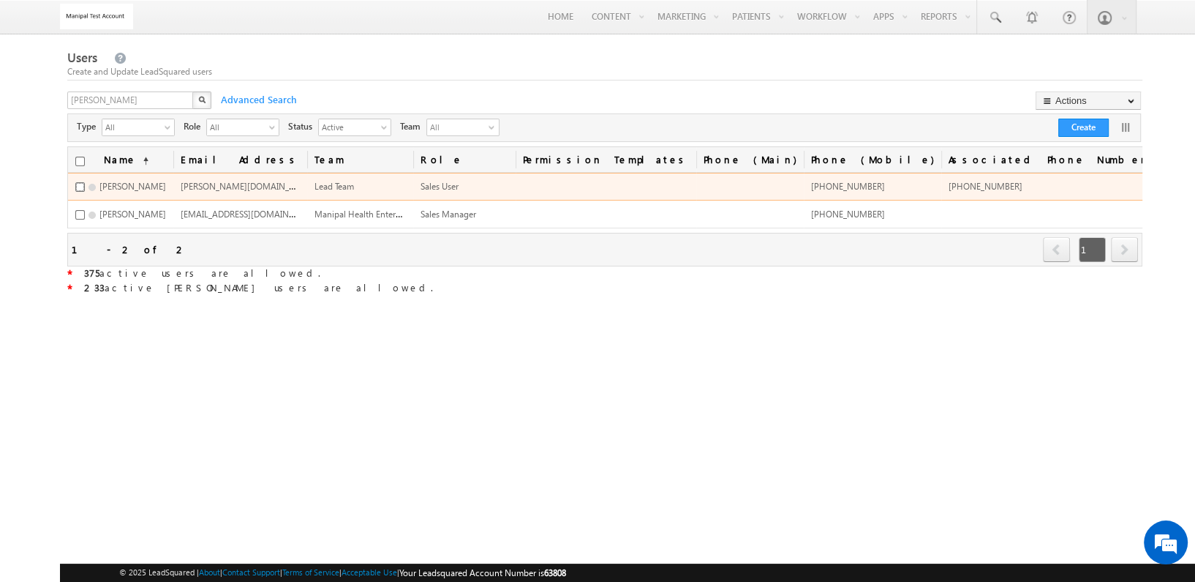
click at [80, 189] on input "checkbox" at bounding box center [80, 187] width 10 height 10
checkbox input "true"
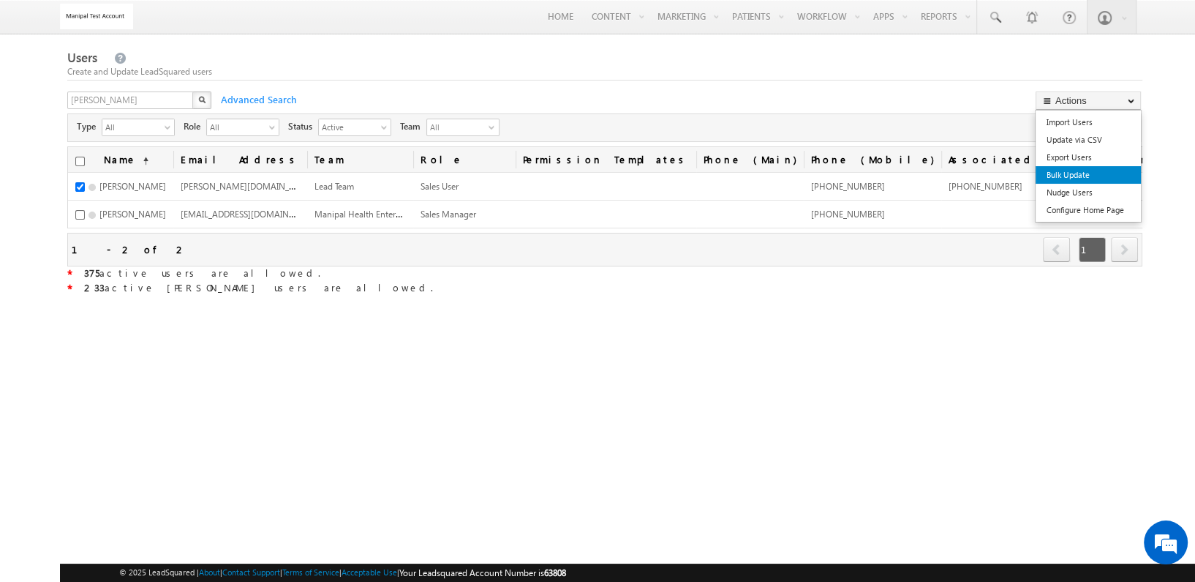
click at [1089, 168] on link "Bulk Update" at bounding box center [1088, 175] width 105 height 18
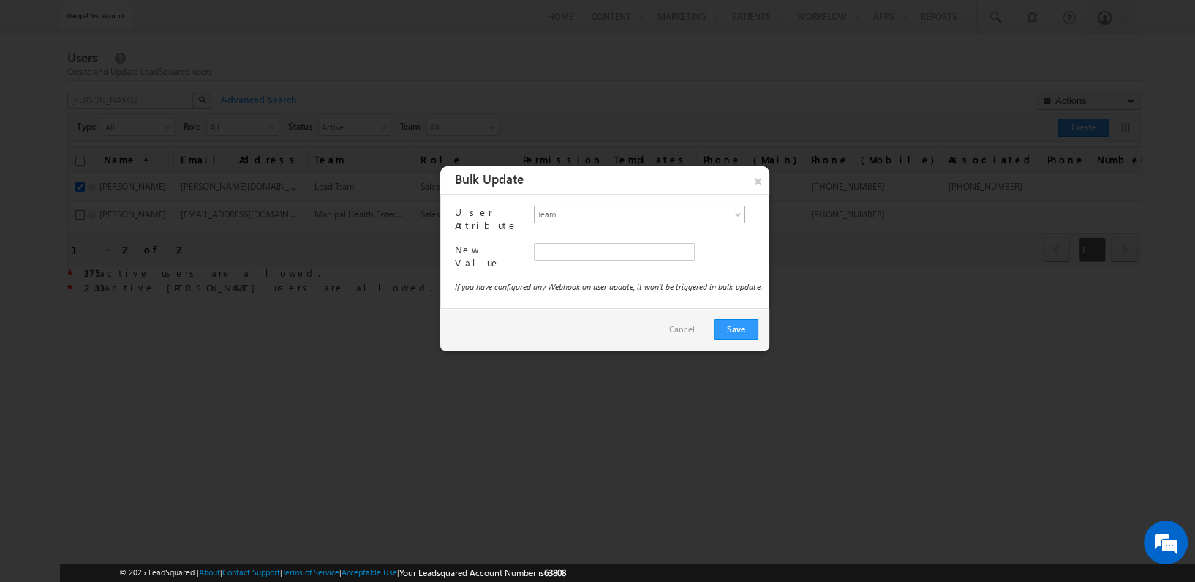
type input "da816bb8-cbe6-11ea-8747-0208933b03a0"
click at [623, 244] on span "Manipal Health Enterprises Pvt Ltd" at bounding box center [628, 252] width 187 height 16
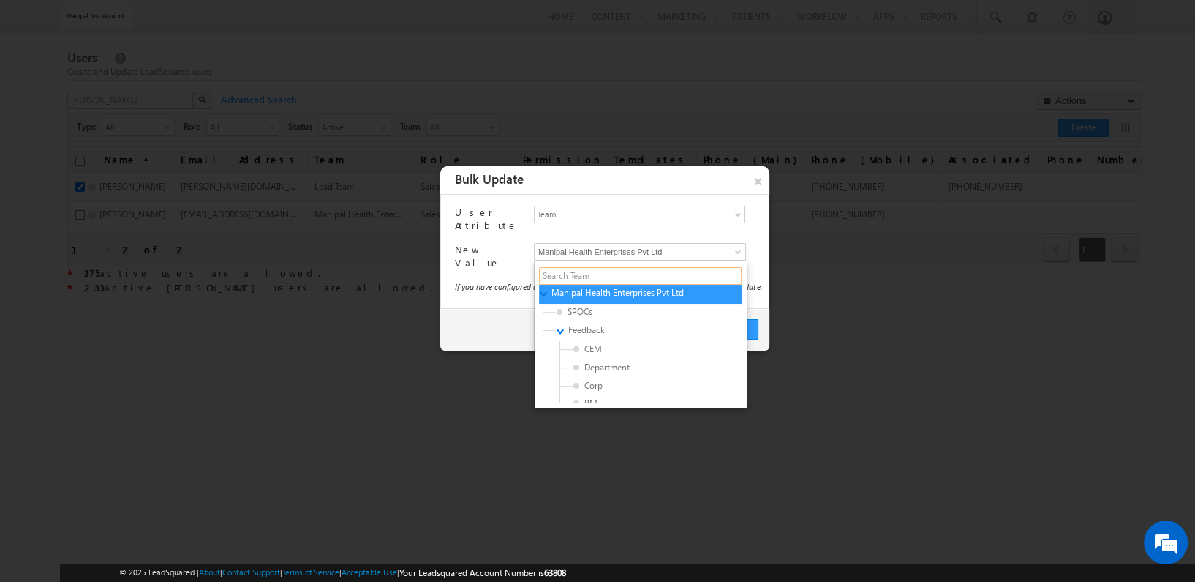
click at [625, 267] on input "text" at bounding box center [640, 276] width 203 height 18
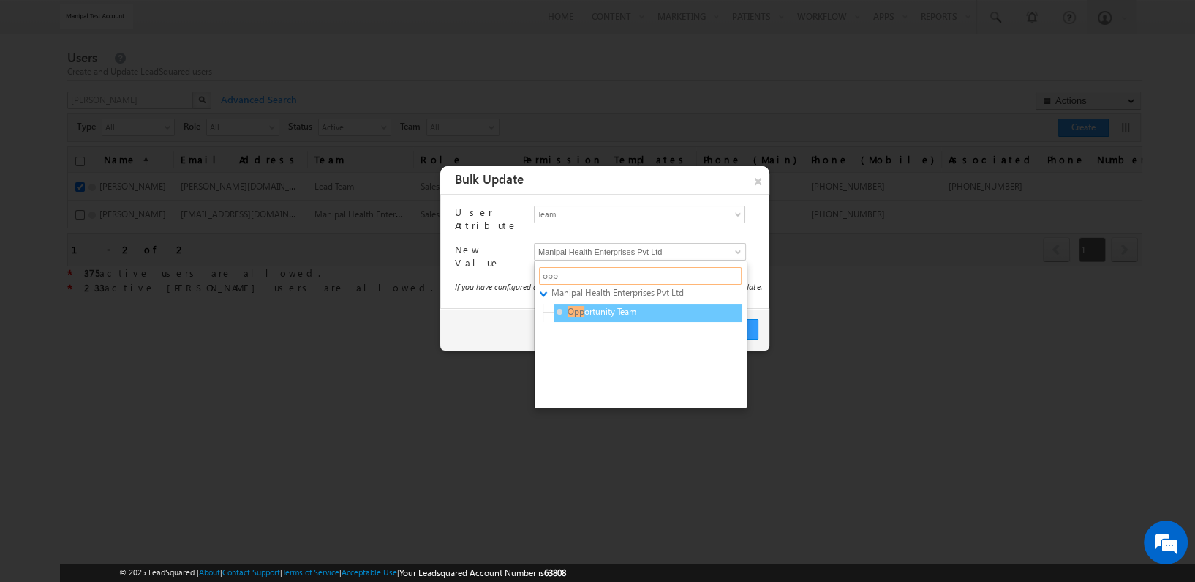
type input "opp"
click at [629, 305] on span "Opp ortunity Team" at bounding box center [626, 311] width 139 height 13
type input "b808e491-7423-11f0-91df-068012126923"
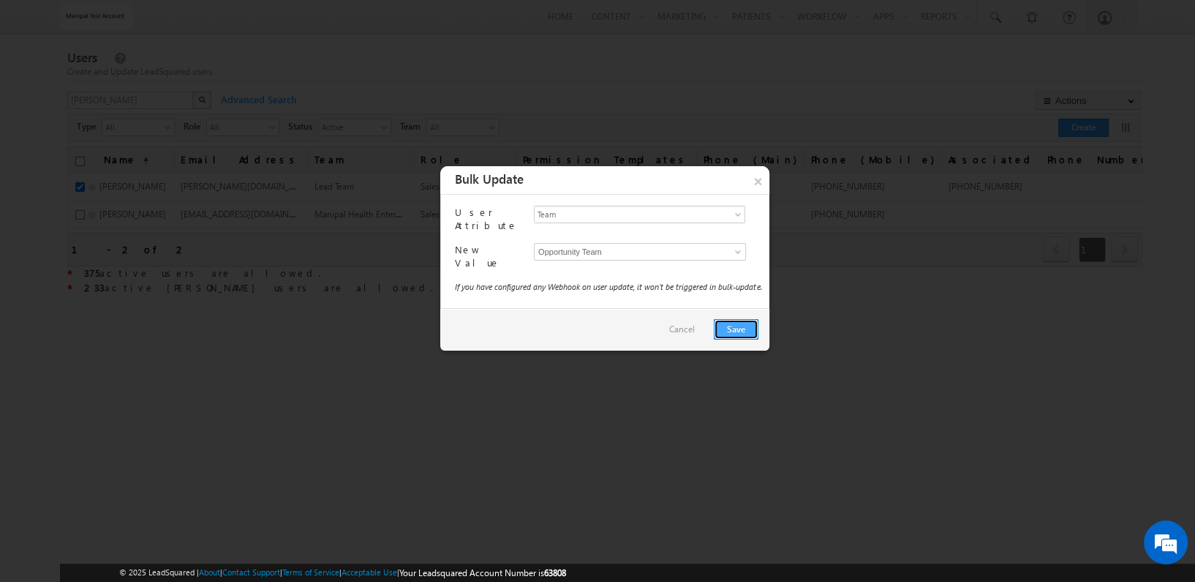
click at [740, 328] on button "Save" at bounding box center [736, 329] width 45 height 20
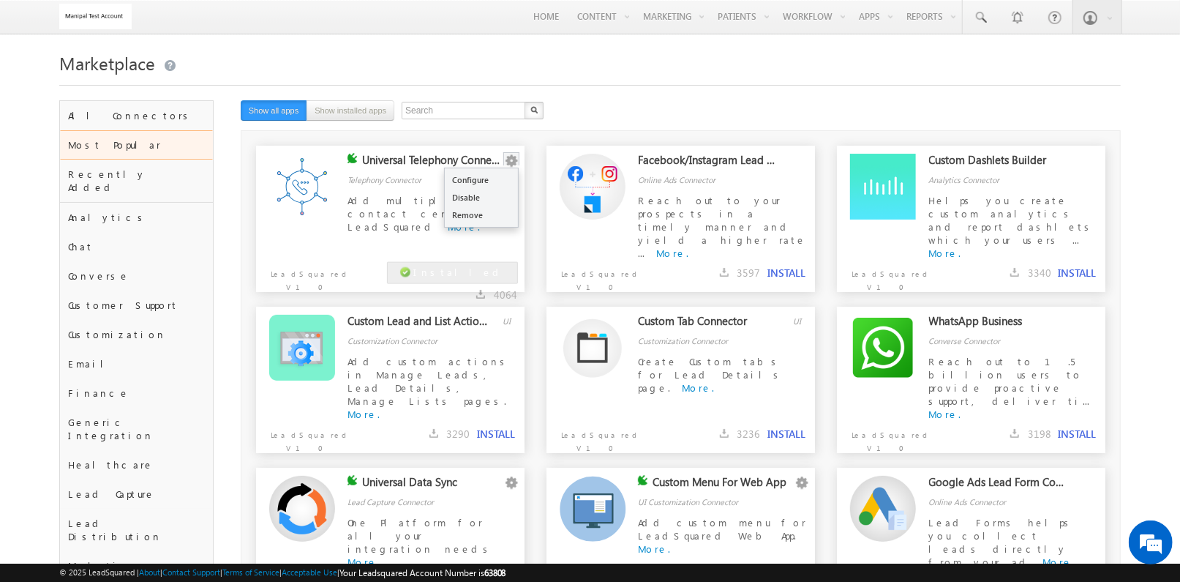
click at [515, 158] on button "button" at bounding box center [511, 161] width 15 height 15
click at [503, 178] on link "Configure" at bounding box center [481, 180] width 73 height 18
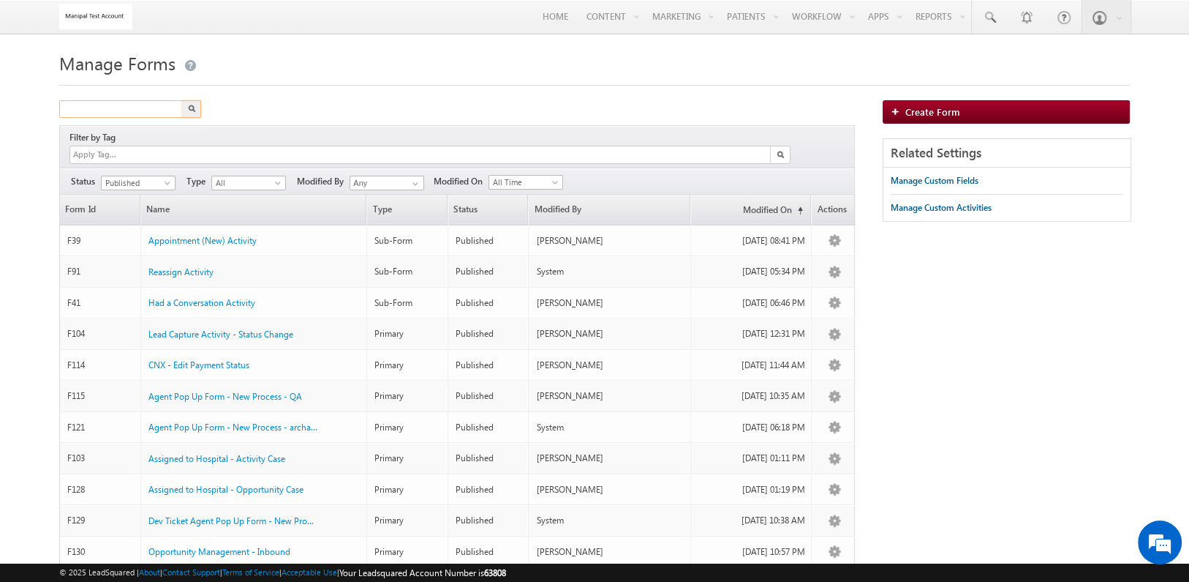
click at [124, 108] on input "text" at bounding box center [121, 109] width 125 height 18
type input "unit"
click at [182, 100] on button "button" at bounding box center [191, 109] width 19 height 18
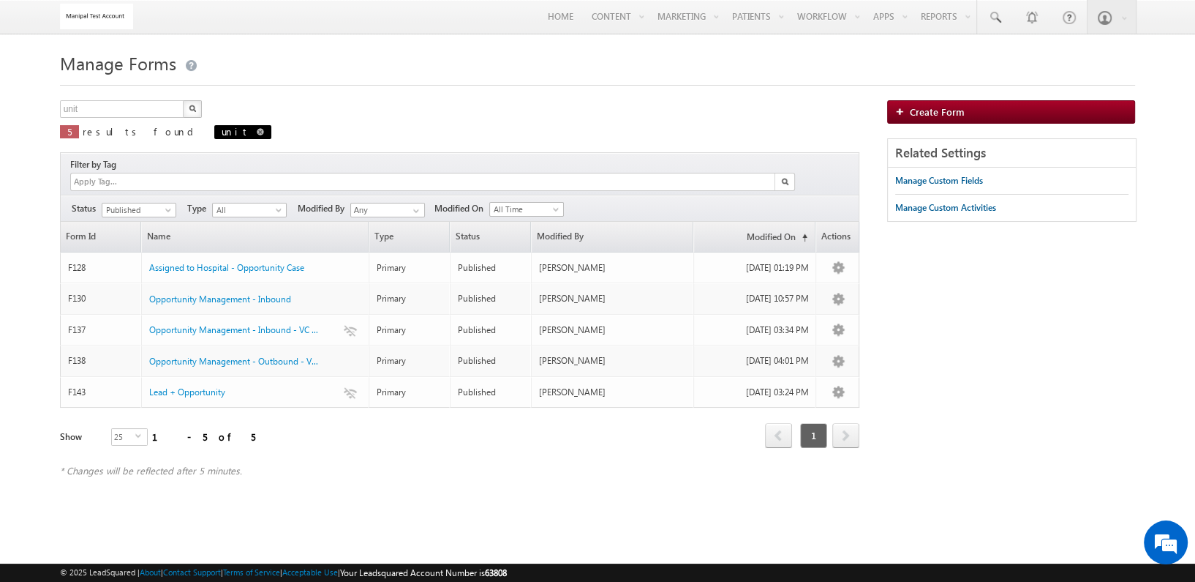
click at [257, 133] on span at bounding box center [260, 131] width 7 height 7
type input "Search Forms"
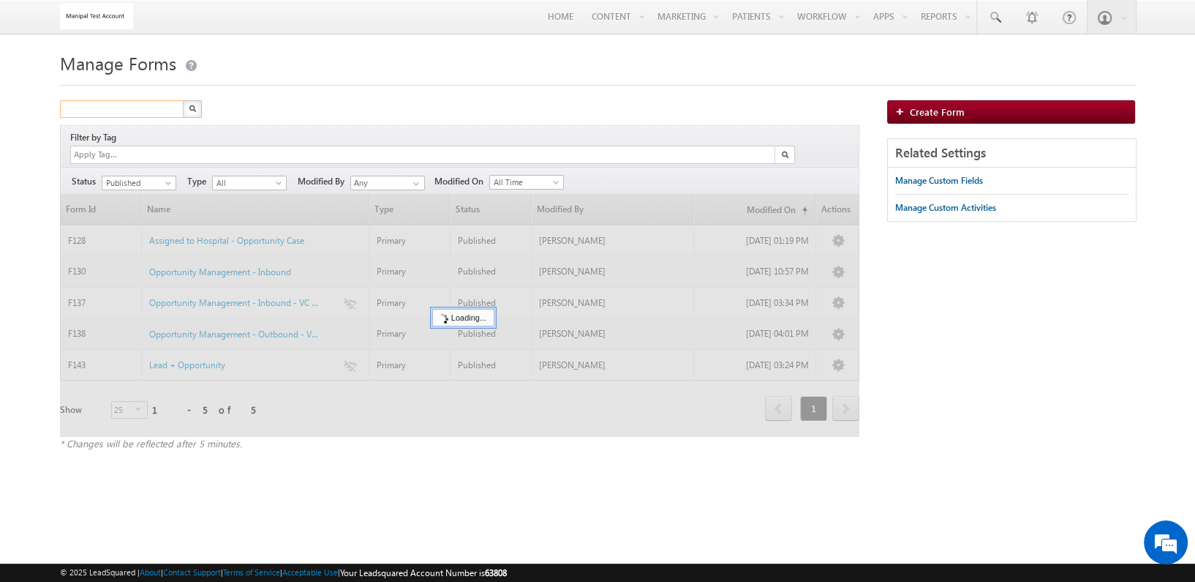
click at [157, 109] on input "text" at bounding box center [122, 109] width 125 height 18
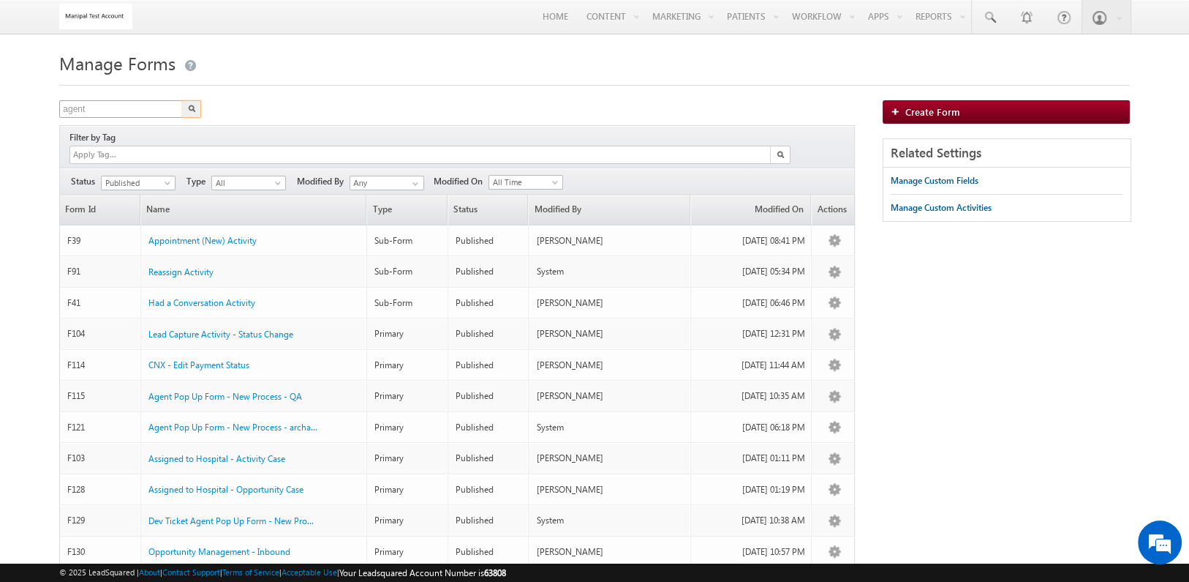
click at [182, 100] on button "button" at bounding box center [191, 109] width 19 height 18
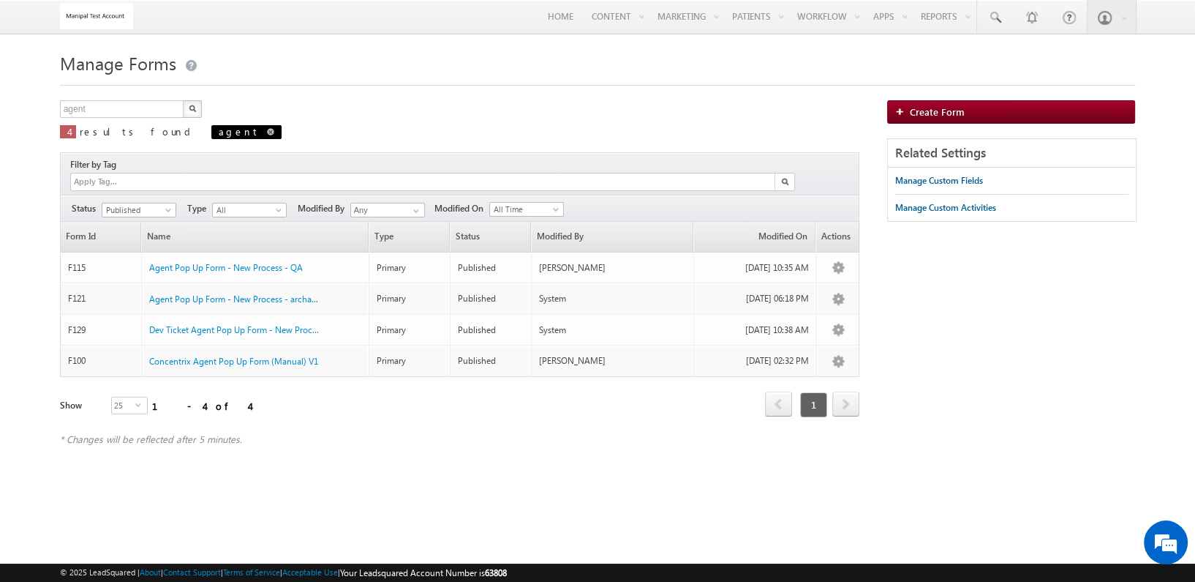
click at [267, 132] on span at bounding box center [270, 131] width 7 height 7
type input "Search Forms"
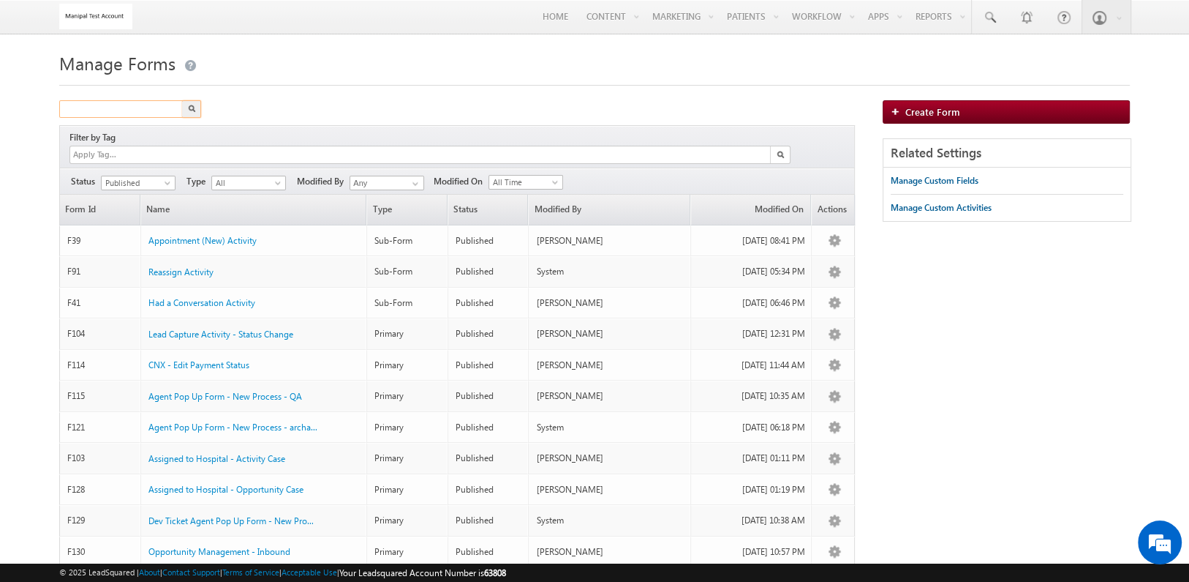
click at [151, 105] on input "text" at bounding box center [121, 109] width 125 height 18
click at [182, 100] on button "button" at bounding box center [191, 109] width 19 height 18
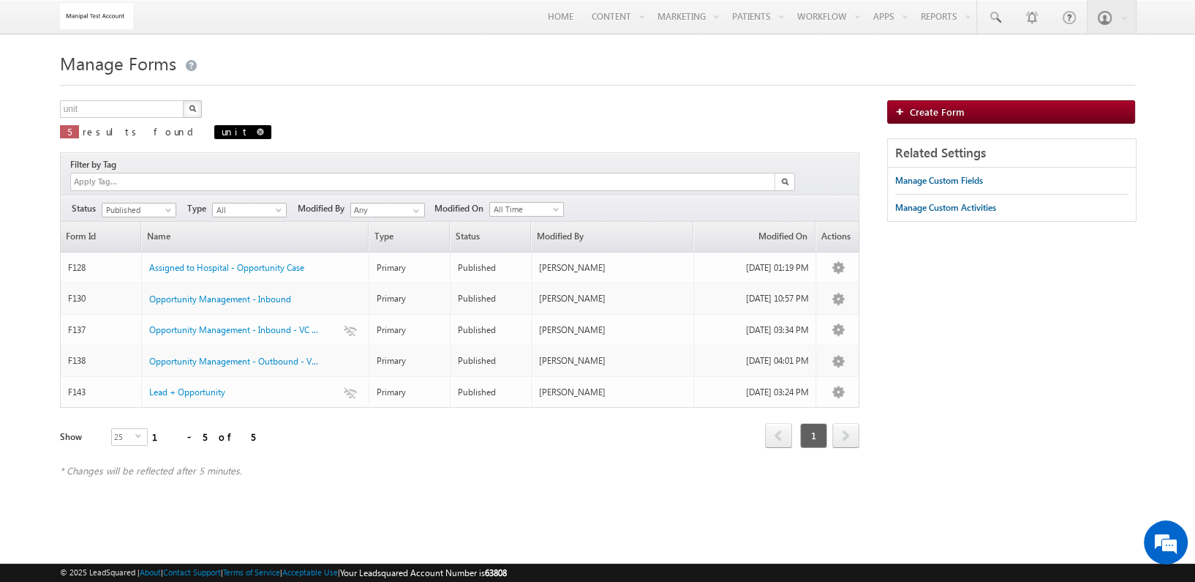
click at [257, 131] on span at bounding box center [260, 131] width 7 height 7
type input "Search Forms"
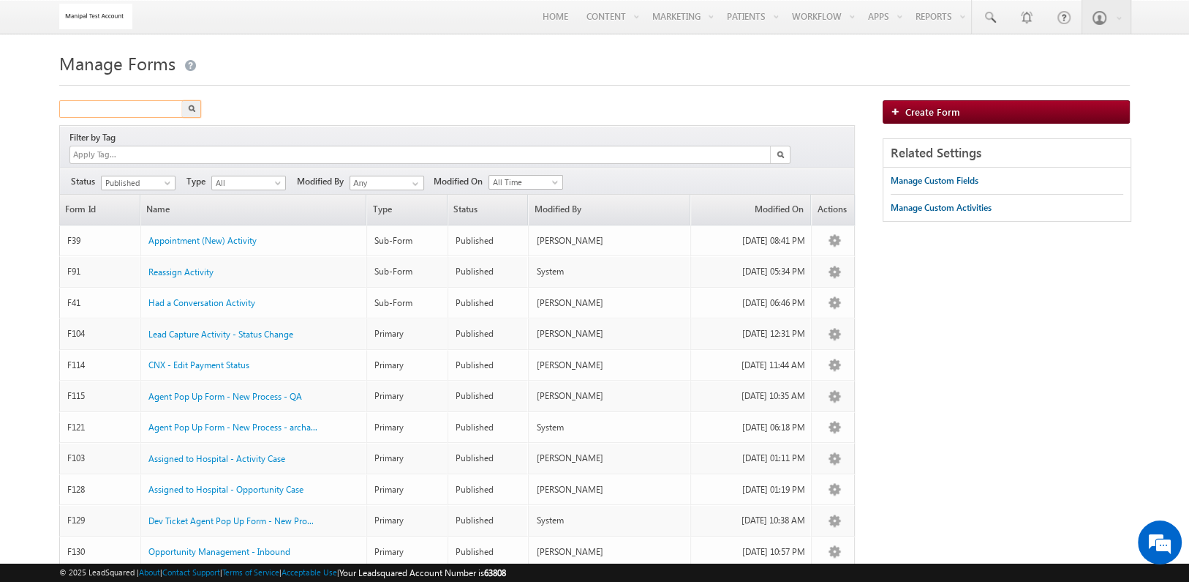
click at [86, 101] on input "text" at bounding box center [121, 109] width 125 height 18
click at [182, 100] on button "button" at bounding box center [191, 109] width 19 height 18
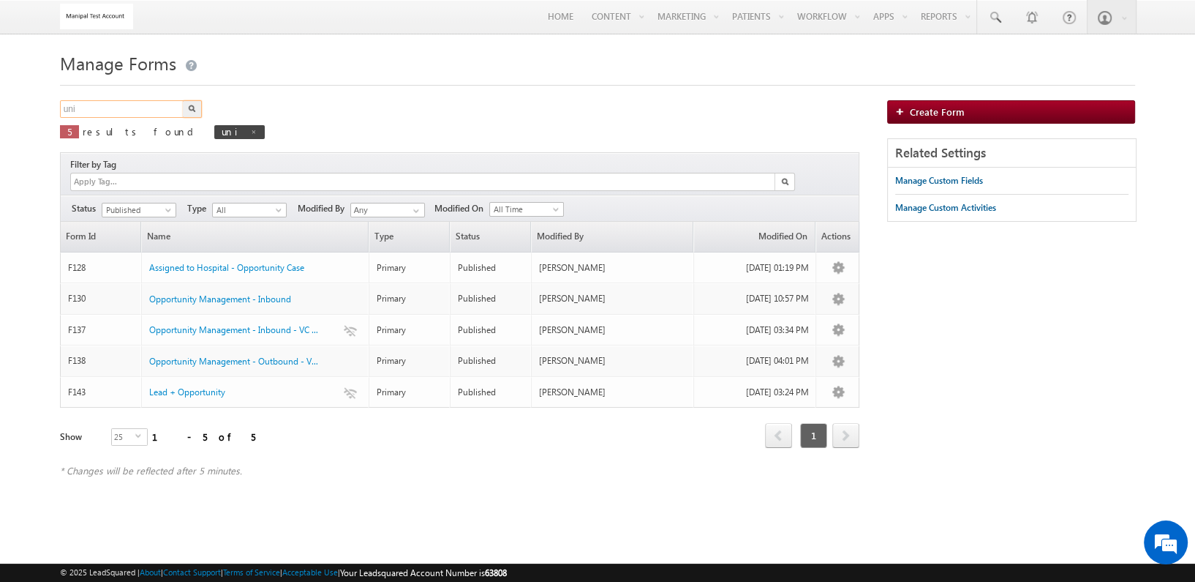
click at [141, 109] on input "uni" at bounding box center [122, 109] width 125 height 18
type input "u"
click at [281, 464] on div "* Changes will be reflected after 5 minutes." at bounding box center [460, 470] width 800 height 13
click at [250, 131] on span at bounding box center [253, 131] width 7 height 7
type input "Search Forms"
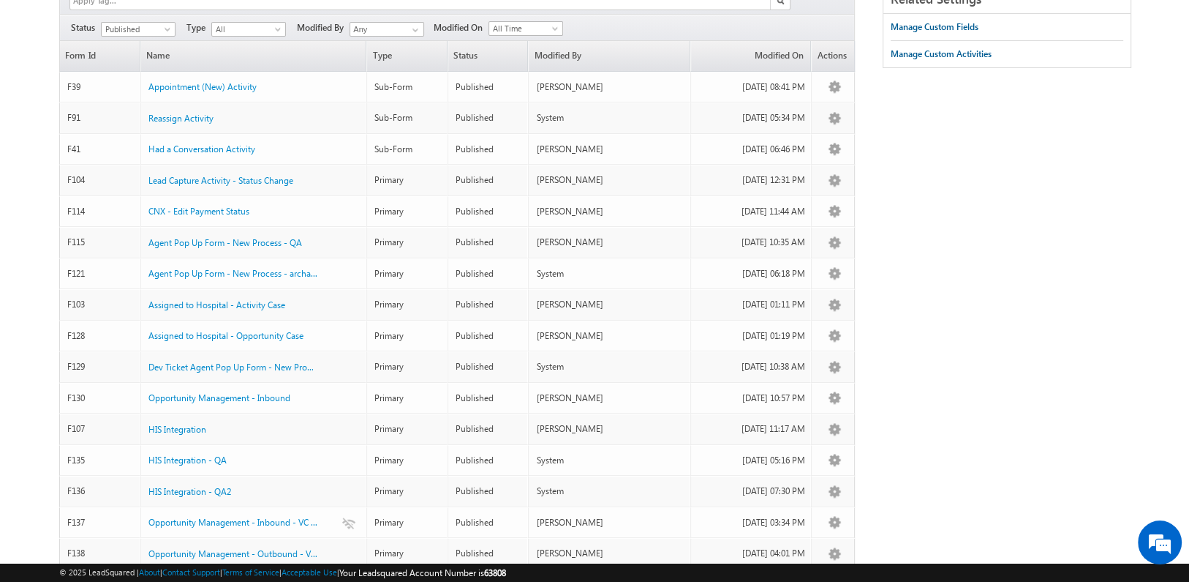
scroll to position [155, 0]
click at [783, 40] on link "Modified On (sorted ascending)" at bounding box center [751, 55] width 120 height 30
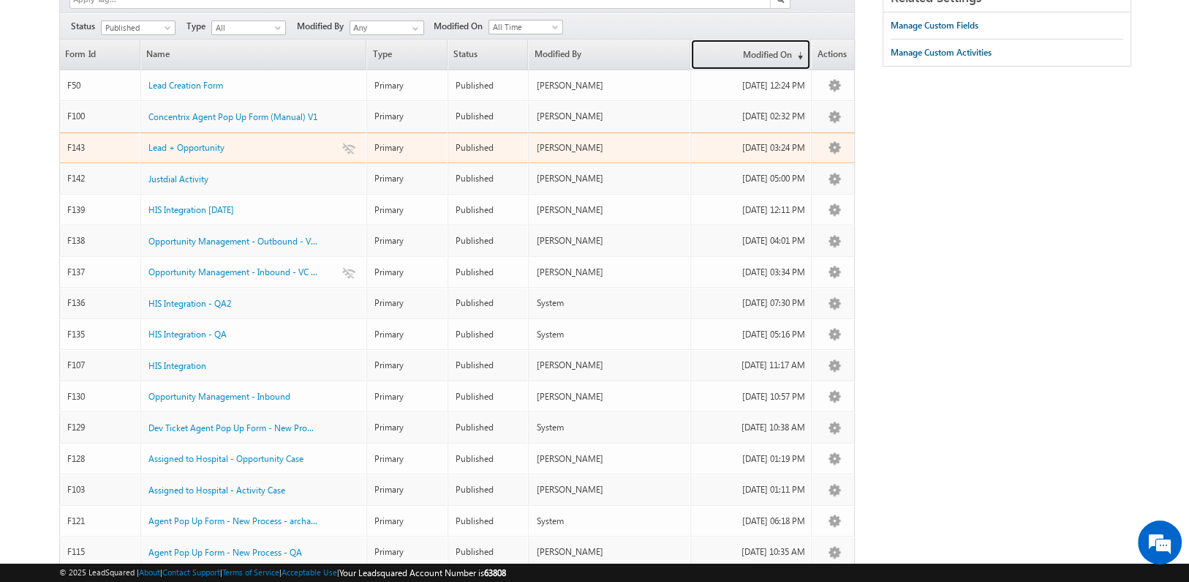
scroll to position [0, 0]
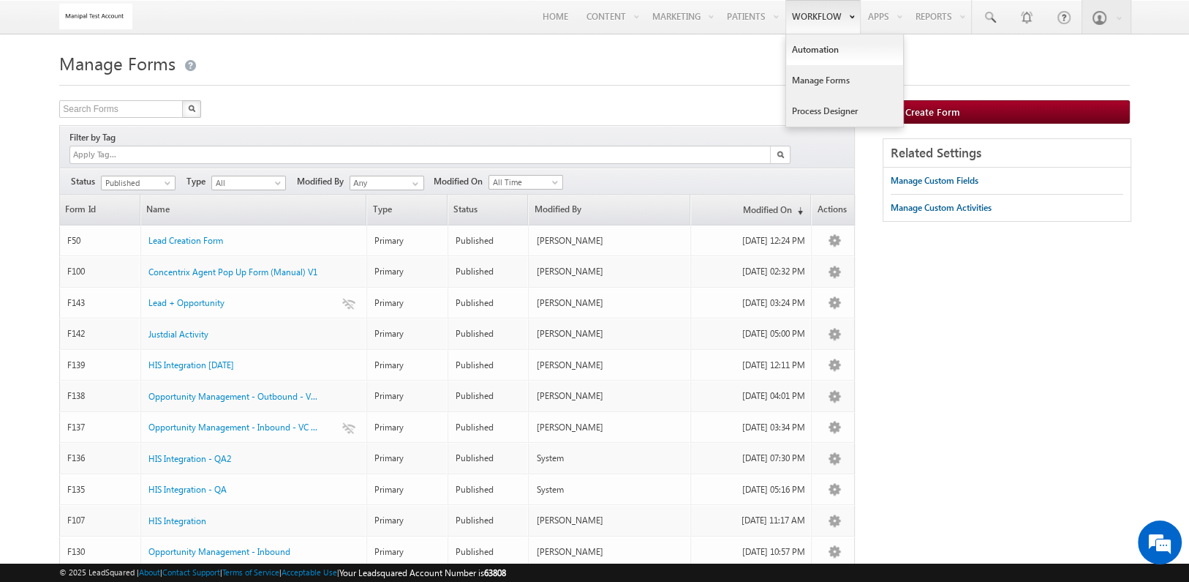
click at [822, 106] on link "Process Designer" at bounding box center [844, 111] width 117 height 31
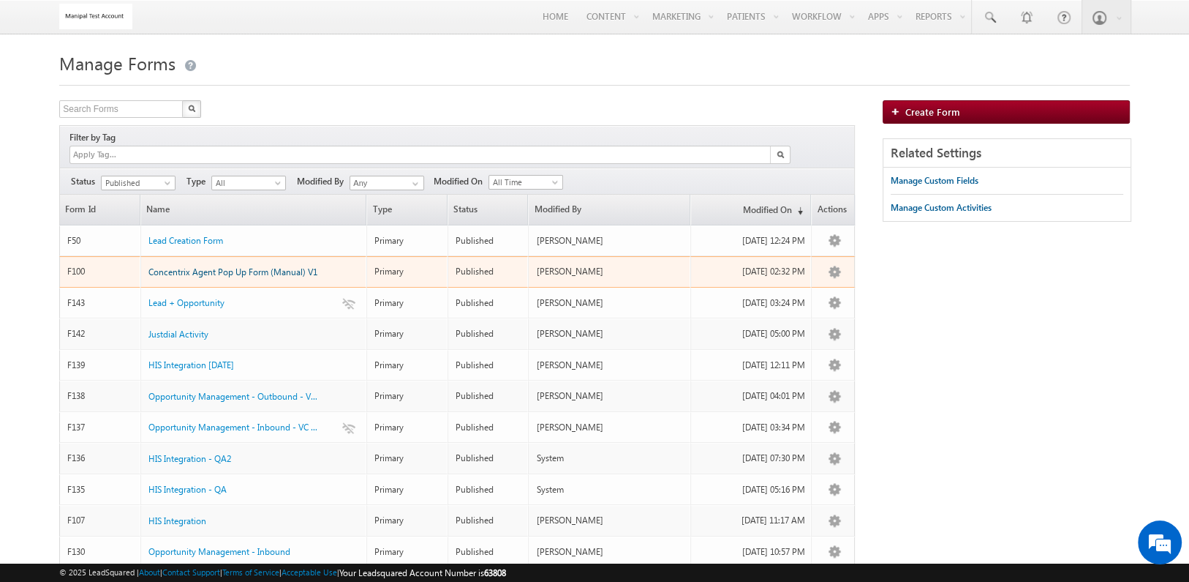
click at [256, 266] on span "Concentrix Agent Pop Up Form (Manual) V1" at bounding box center [233, 271] width 169 height 11
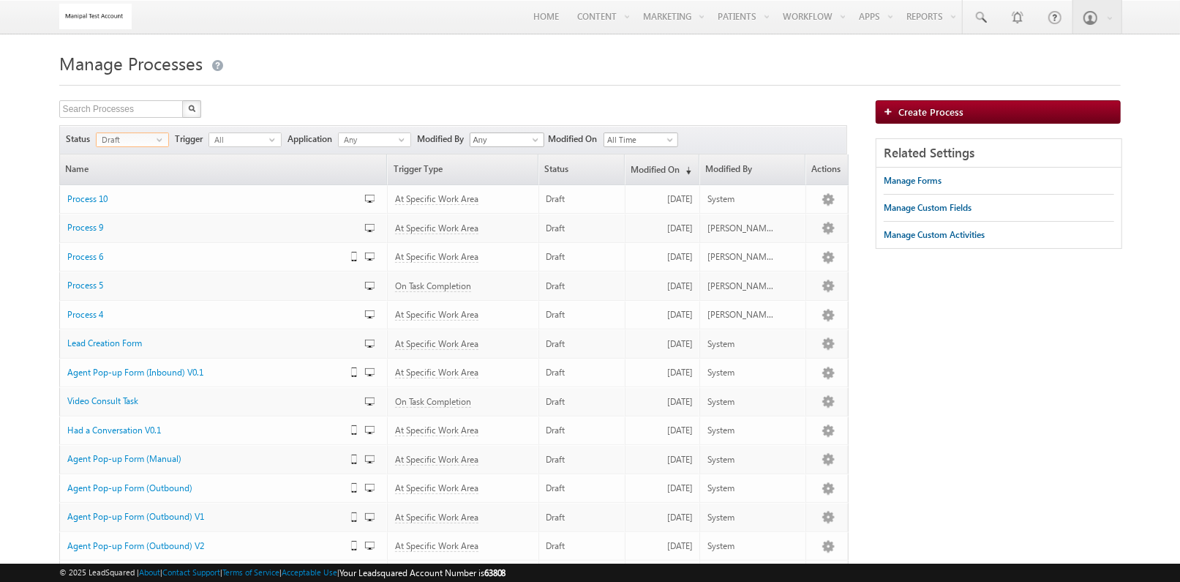
click at [157, 142] on span "select" at bounding box center [163, 139] width 12 height 7
click at [140, 188] on li "Published" at bounding box center [133, 185] width 72 height 15
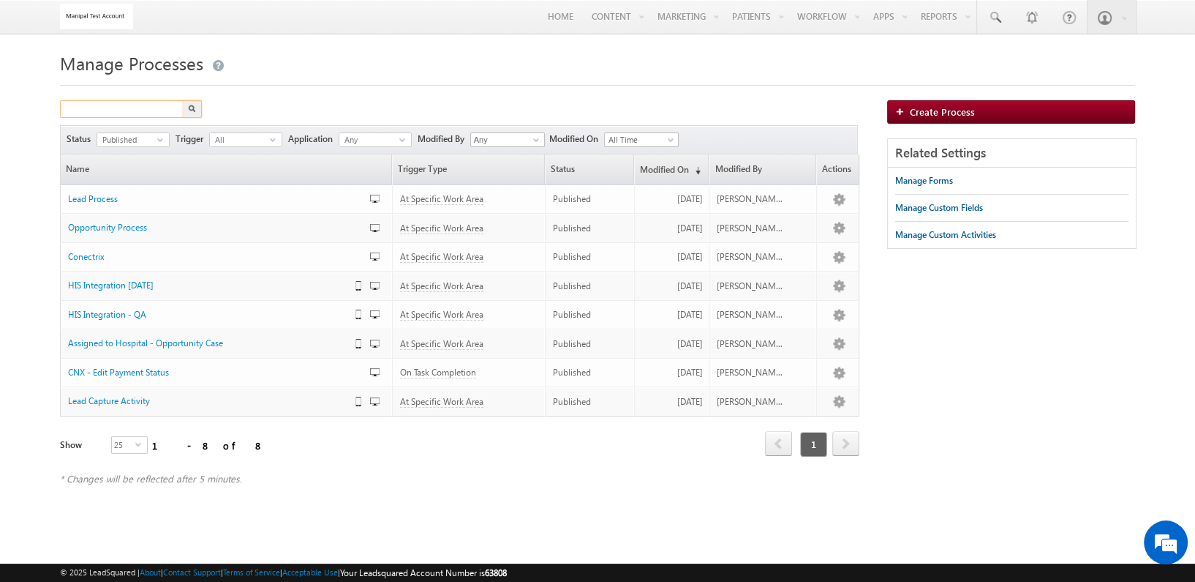
click at [163, 111] on input "text" at bounding box center [122, 109] width 125 height 18
type input "Search Processes"
click at [413, 55] on h1 "Manage Processes" at bounding box center [598, 62] width 1076 height 29
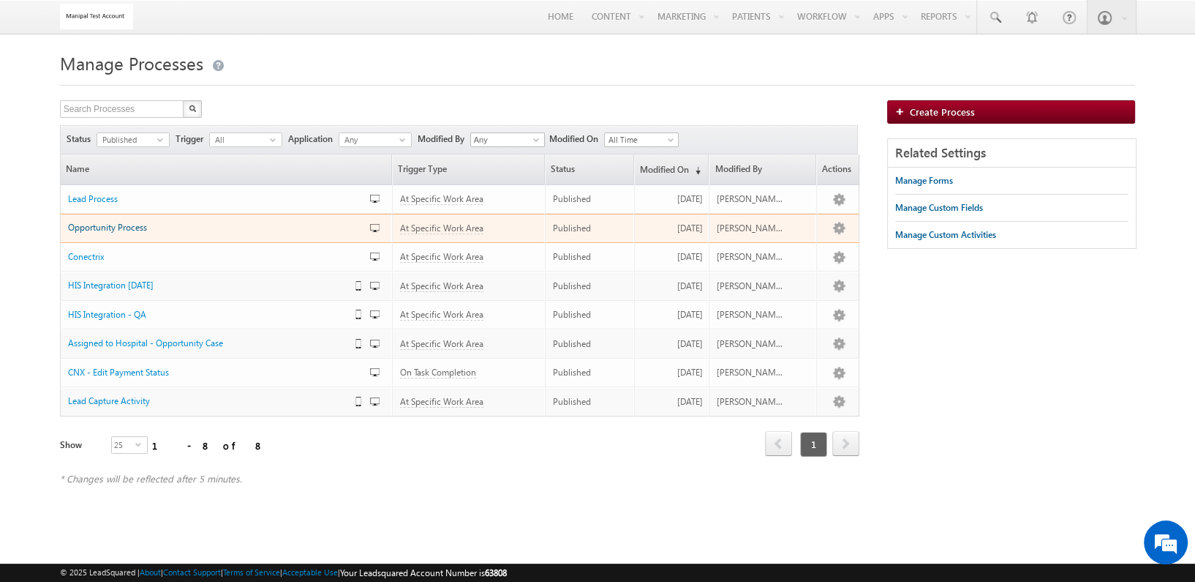
click at [128, 228] on span "Opportunity Process" at bounding box center [107, 227] width 79 height 11
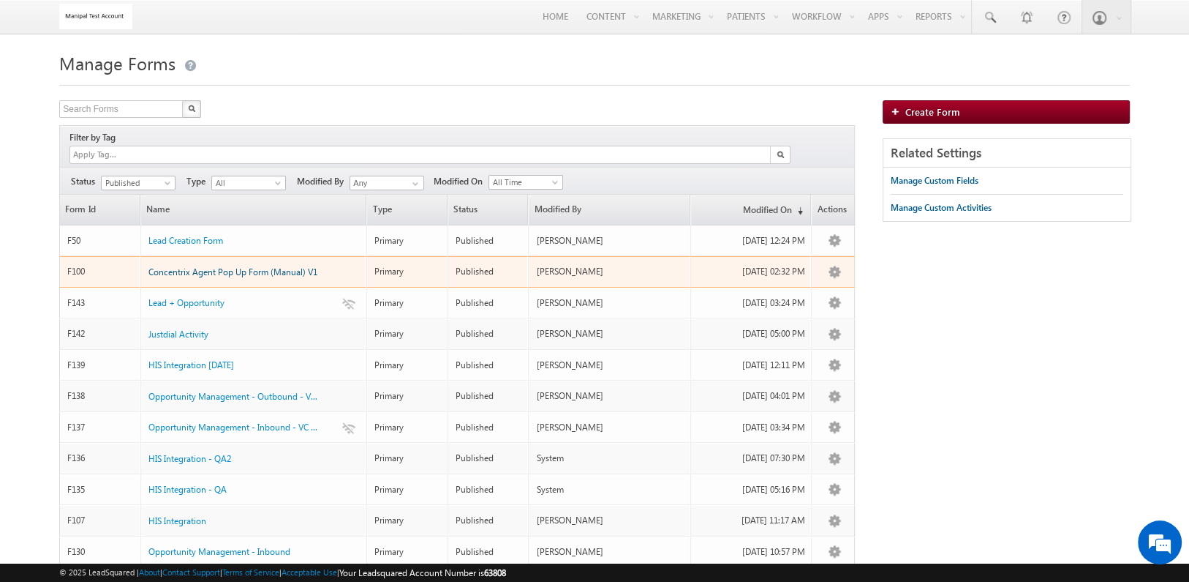
click at [293, 266] on span "Concentrix Agent Pop Up Form (Manual) V1" at bounding box center [233, 271] width 169 height 11
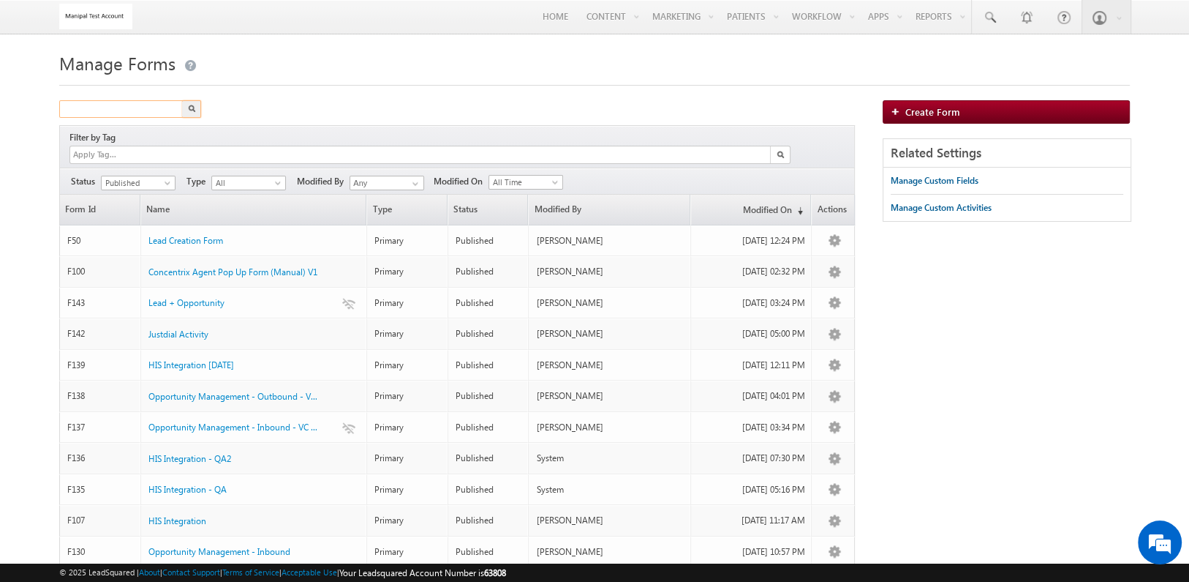
click at [149, 106] on input "text" at bounding box center [121, 109] width 125 height 18
type input "video"
click at [182, 100] on button "button" at bounding box center [191, 109] width 19 height 18
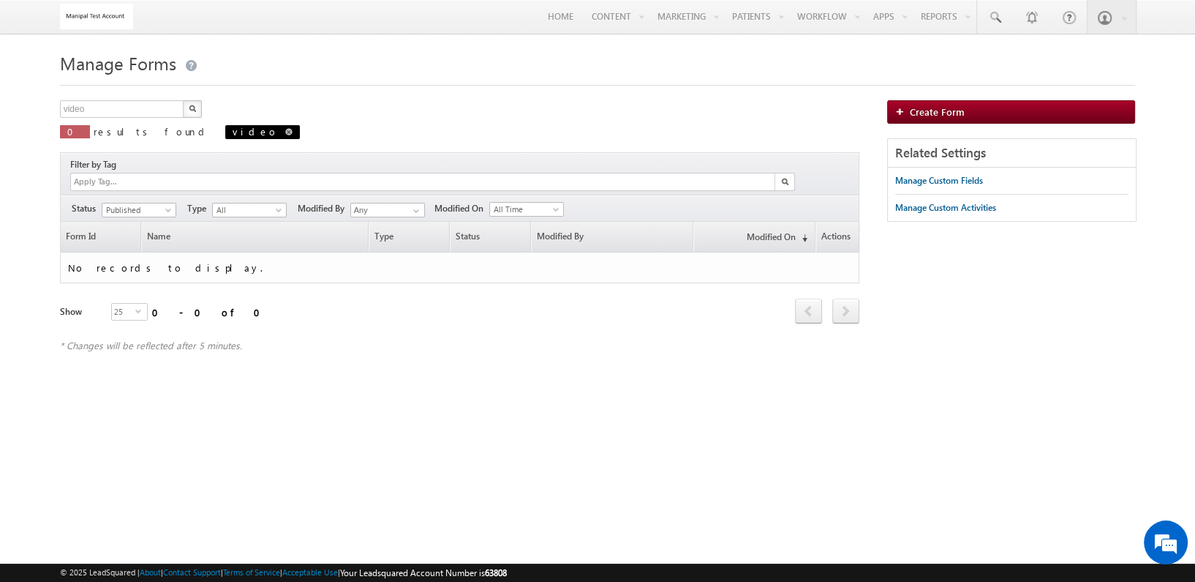
click at [285, 132] on span at bounding box center [288, 131] width 7 height 7
type input "Search Forms"
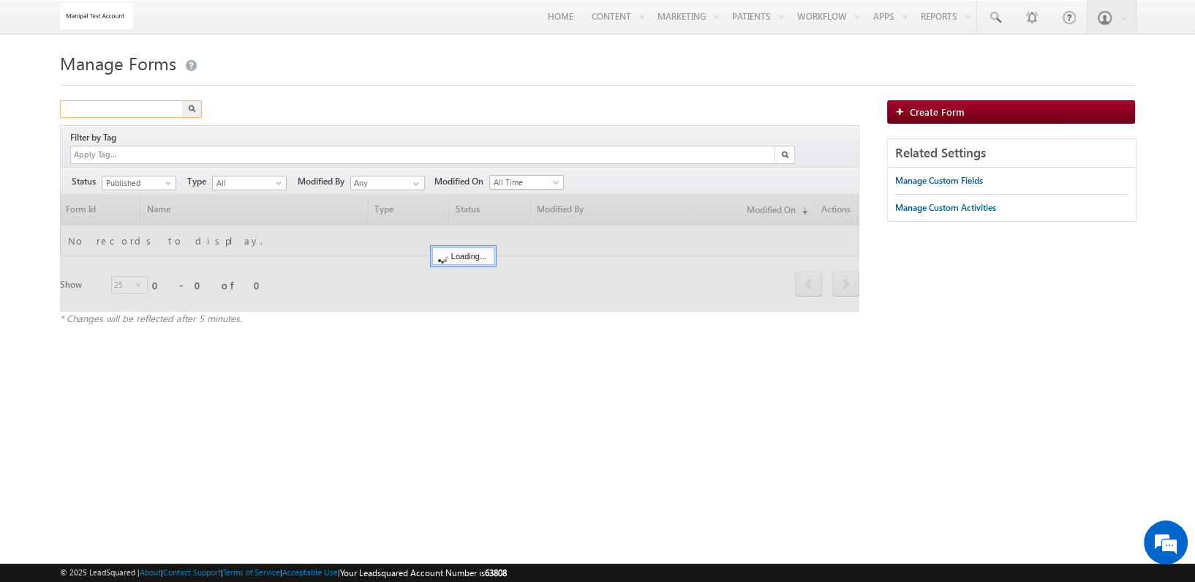
click at [143, 118] on input "text" at bounding box center [122, 109] width 125 height 18
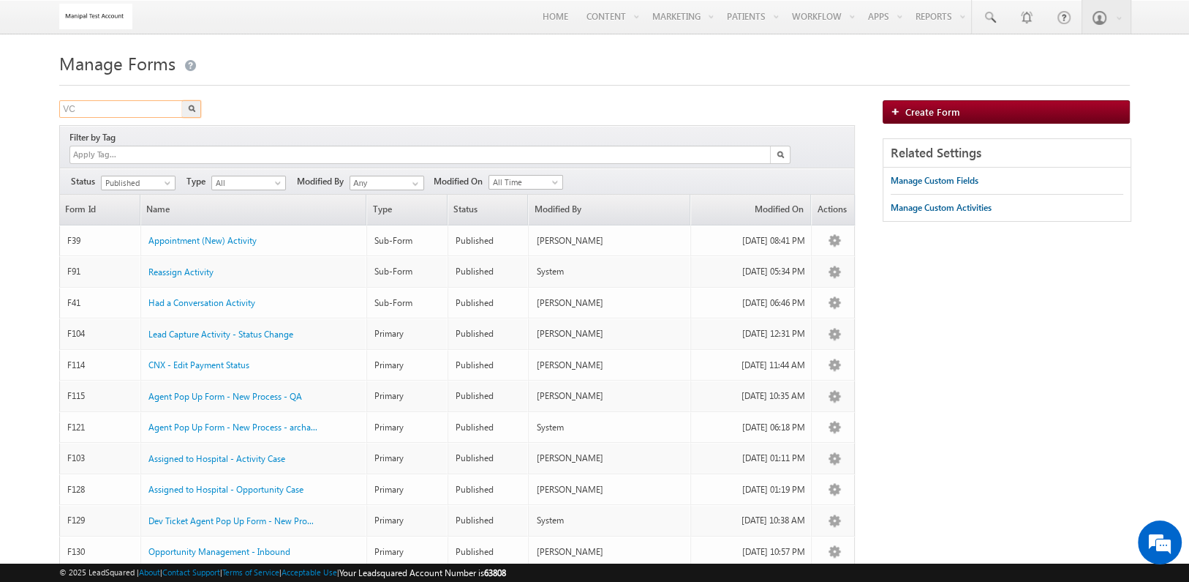
type input "VC"
click at [182, 100] on button "button" at bounding box center [191, 109] width 19 height 18
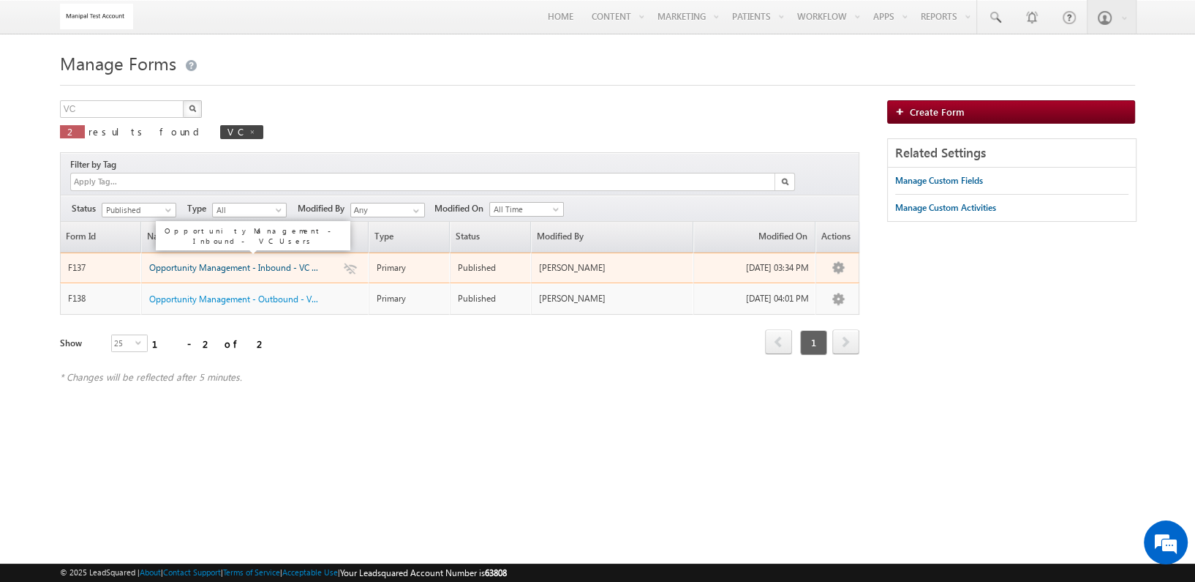
click at [284, 262] on span "Opportunity Management - Inbound - VC Us..." at bounding box center [238, 267] width 178 height 11
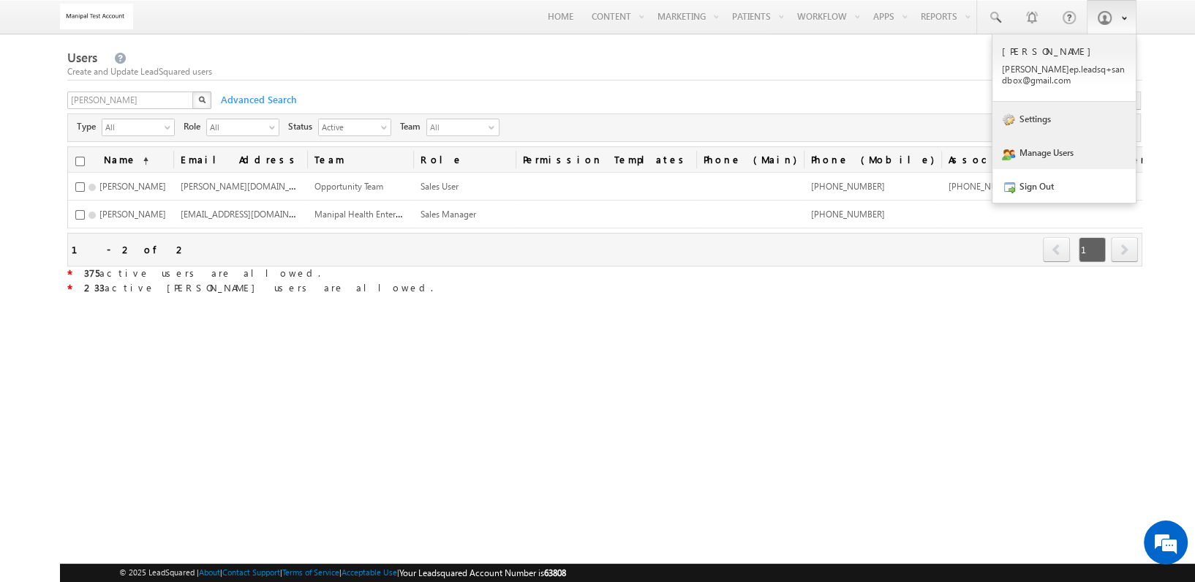
click at [1053, 117] on link "Settings" at bounding box center [1064, 119] width 143 height 34
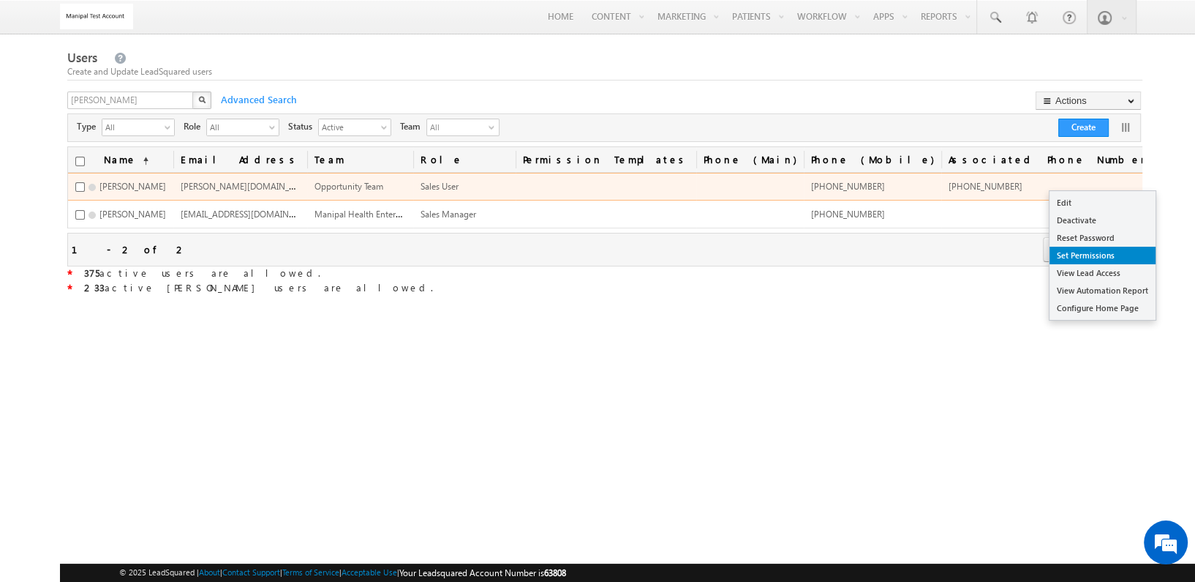
click at [1108, 249] on link "Set Permissions" at bounding box center [1103, 256] width 106 height 18
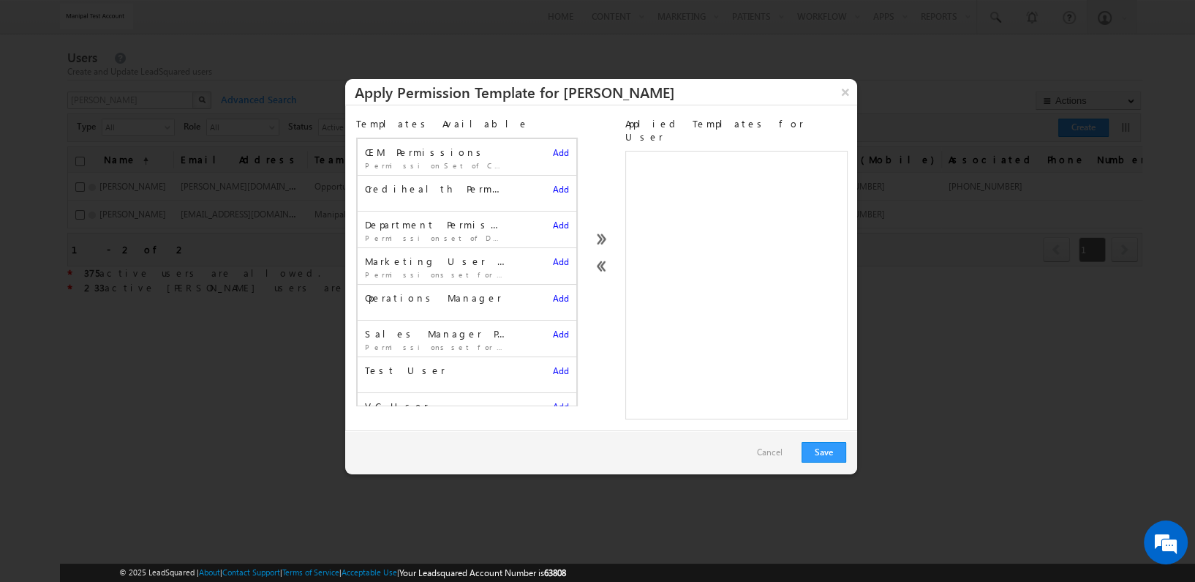
scroll to position [1, 0]
click at [511, 271] on li "Marketing User Permissions Permissions set for marketing user Add" at bounding box center [467, 264] width 221 height 37
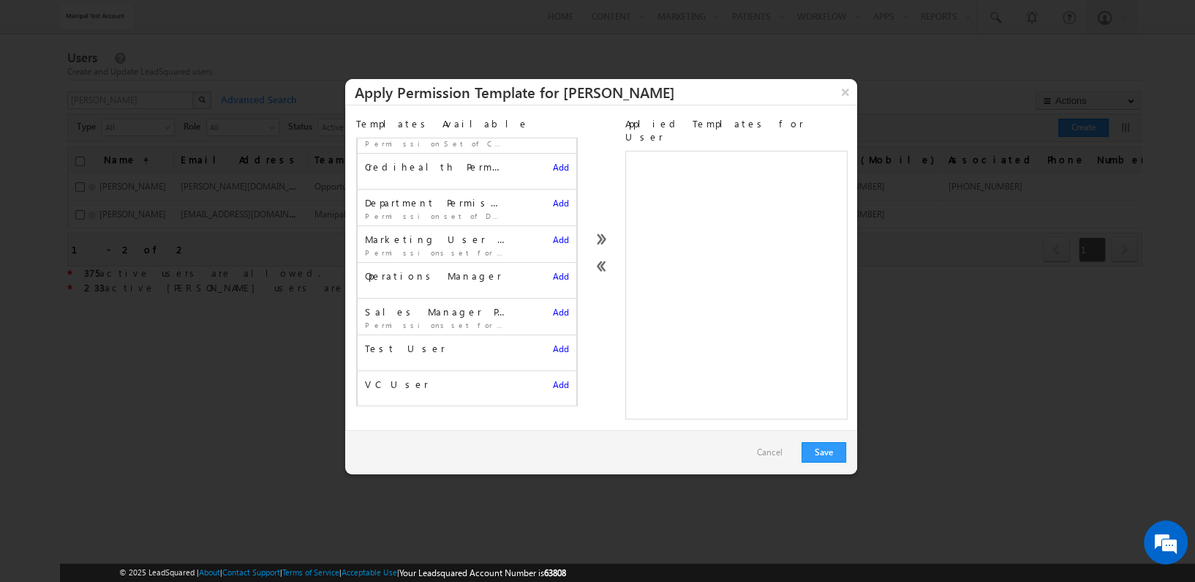
click at [551, 312] on li "Sales Manager Permissions Permissions set for sales manager Add" at bounding box center [467, 316] width 221 height 37
click at [553, 312] on span "Add" at bounding box center [561, 312] width 16 height 11
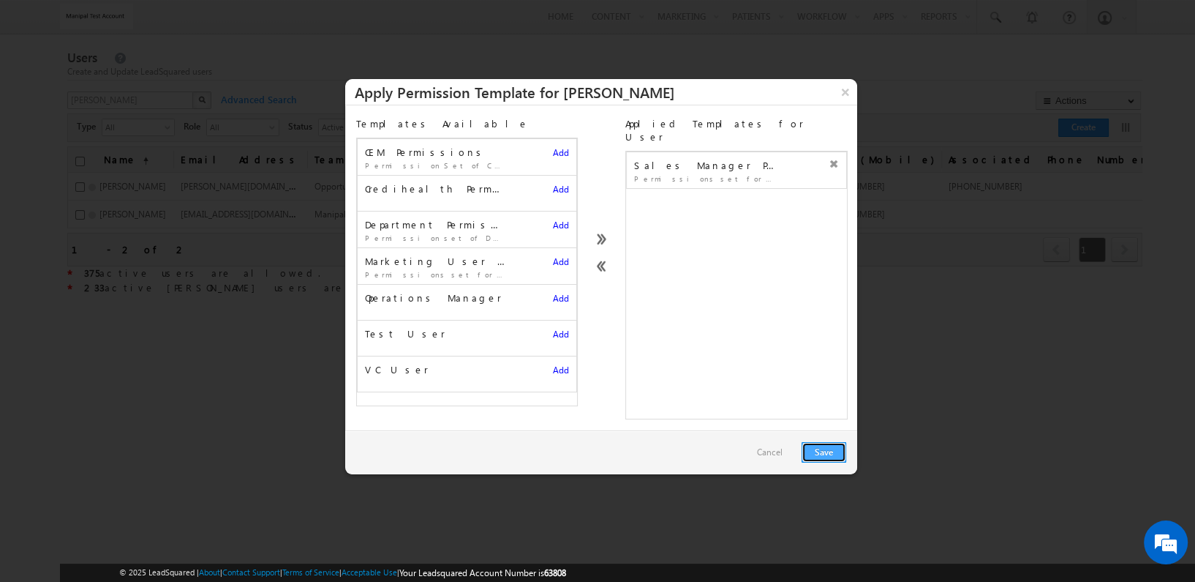
click at [822, 442] on button "Save" at bounding box center [824, 452] width 45 height 20
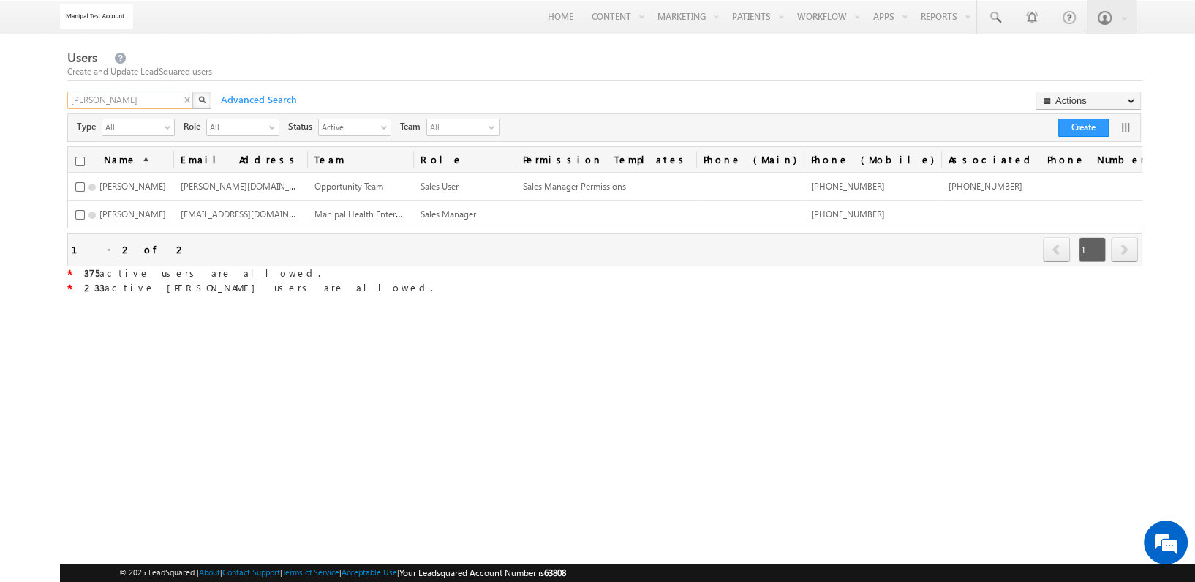
click at [165, 97] on input "tukaram" at bounding box center [130, 100] width 127 height 18
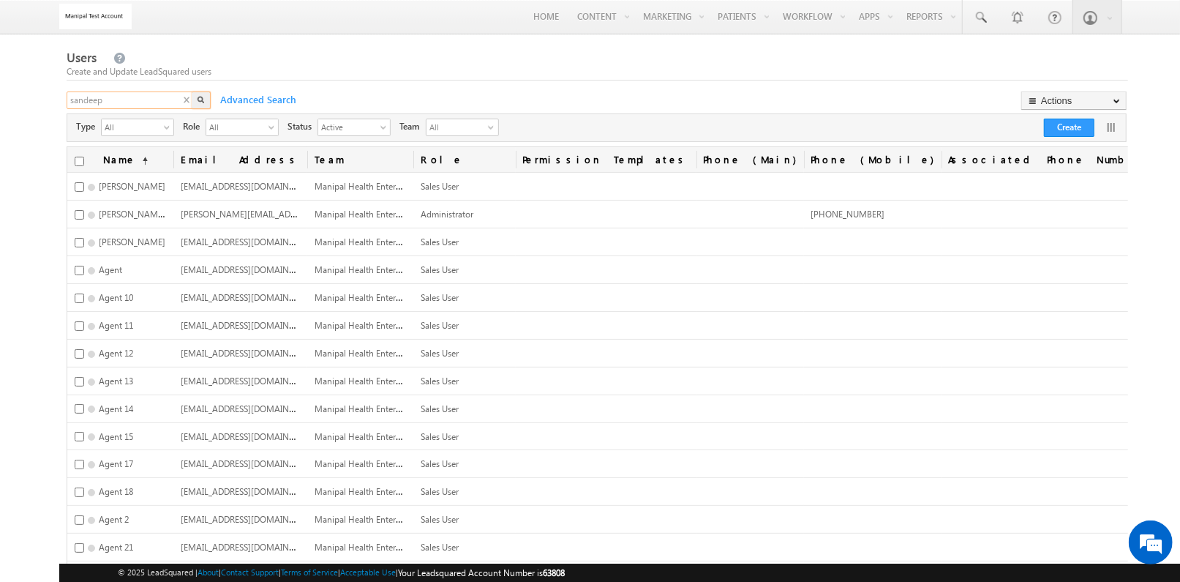
type input "sandeep"
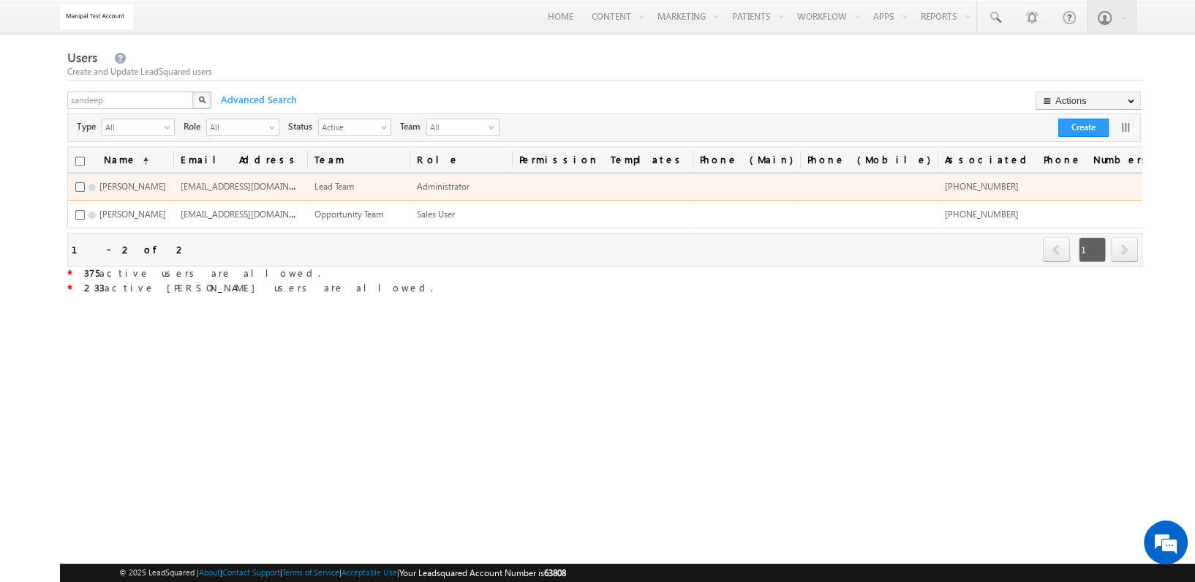
click at [1007, 184] on span "+91-3425345243" at bounding box center [982, 186] width 74 height 11
click at [1007, 184] on span "[PHONE_NUMBER]" at bounding box center [982, 186] width 74 height 11
copy span "3425345243"
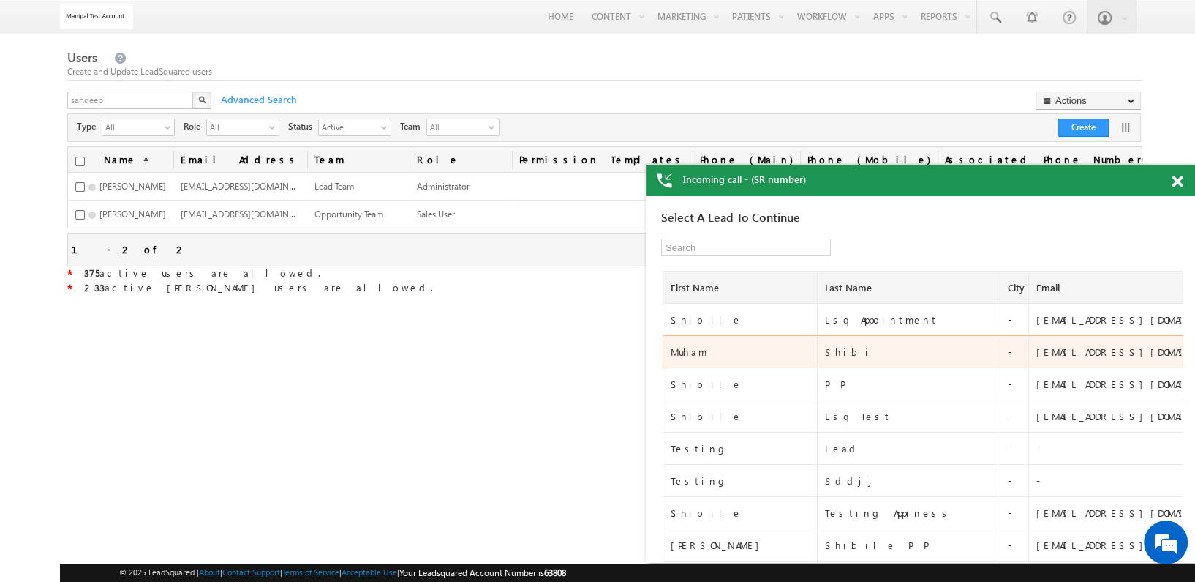
click at [691, 345] on div "Muham" at bounding box center [742, 351] width 143 height 13
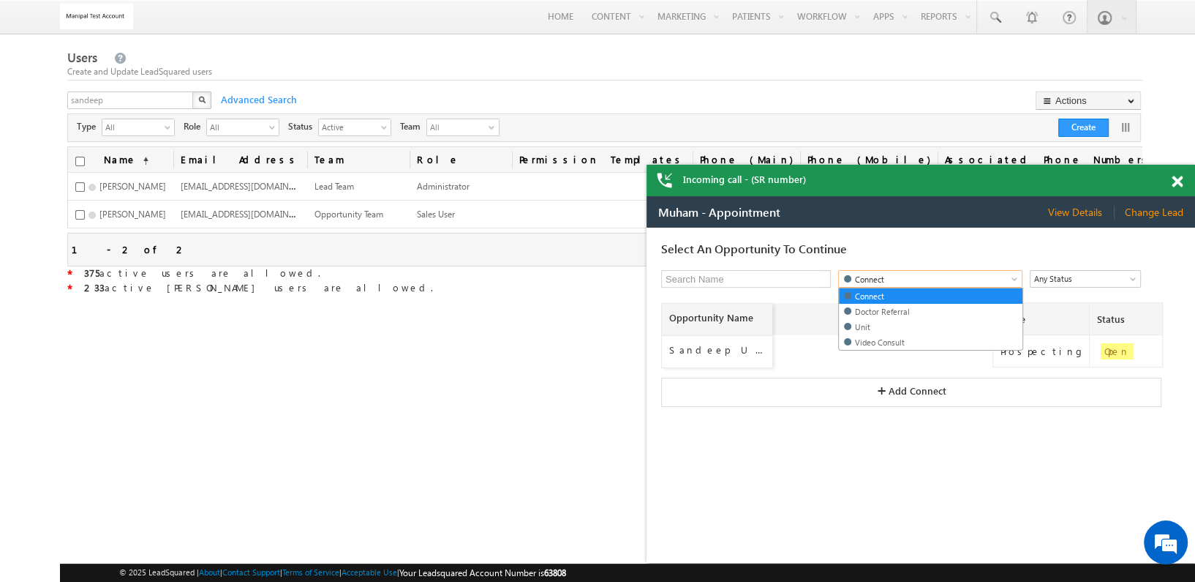
click at [898, 282] on span "Connect" at bounding box center [920, 279] width 163 height 14
click at [904, 307] on link "Doctor Referral" at bounding box center [931, 311] width 184 height 14
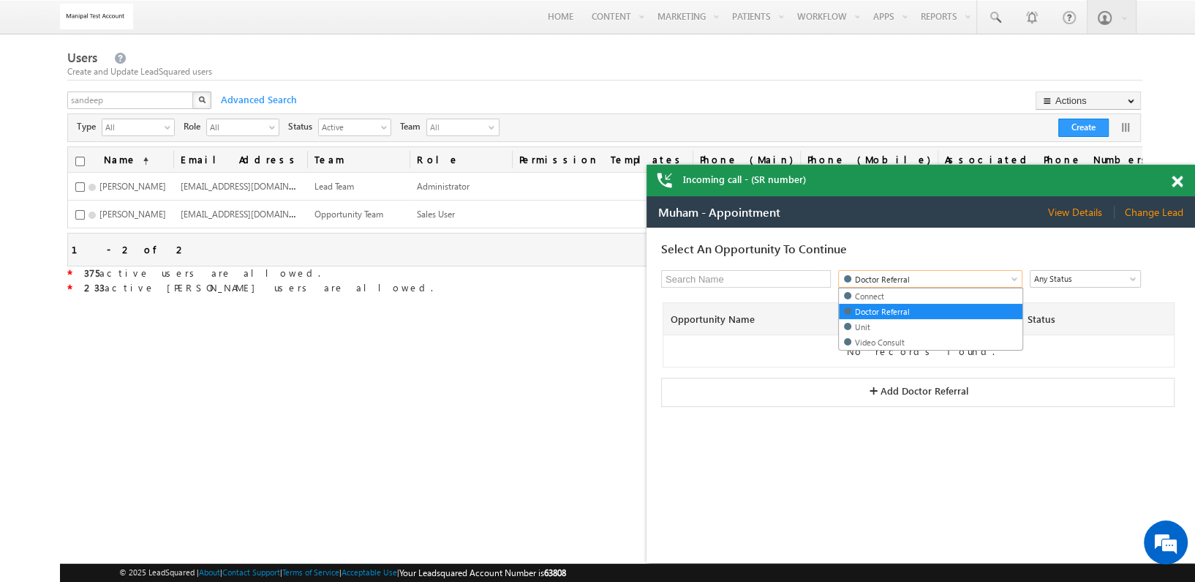
click at [930, 287] on link "Doctor Referral" at bounding box center [930, 279] width 184 height 18
click at [928, 320] on link "Unit" at bounding box center [931, 327] width 184 height 14
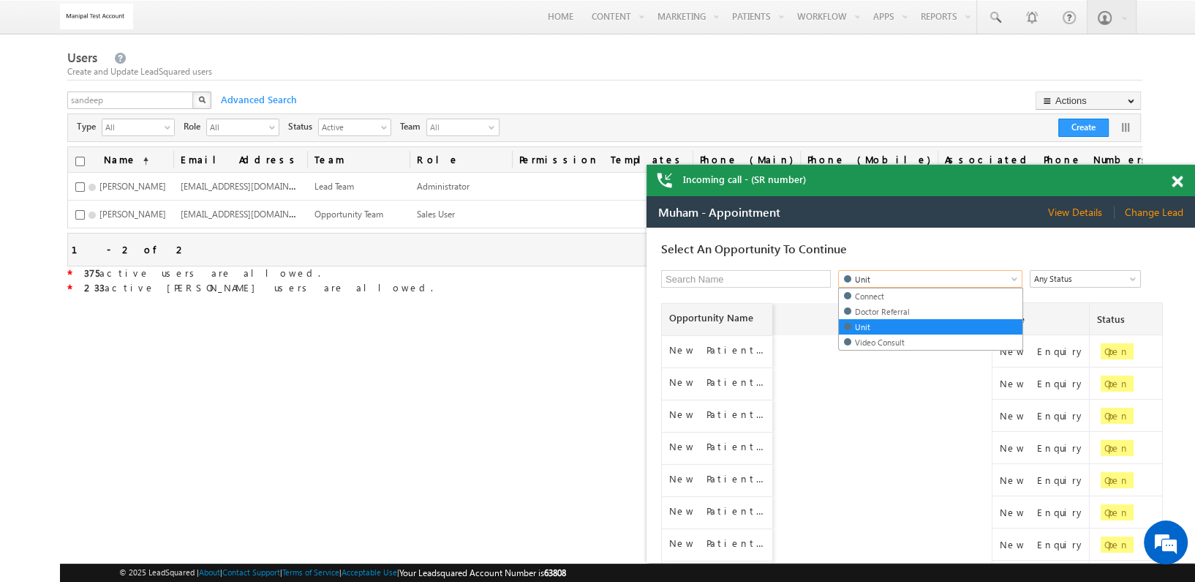
click at [939, 281] on span "Unit" at bounding box center [920, 279] width 163 height 14
click at [925, 335] on link "Video Consult" at bounding box center [931, 342] width 184 height 14
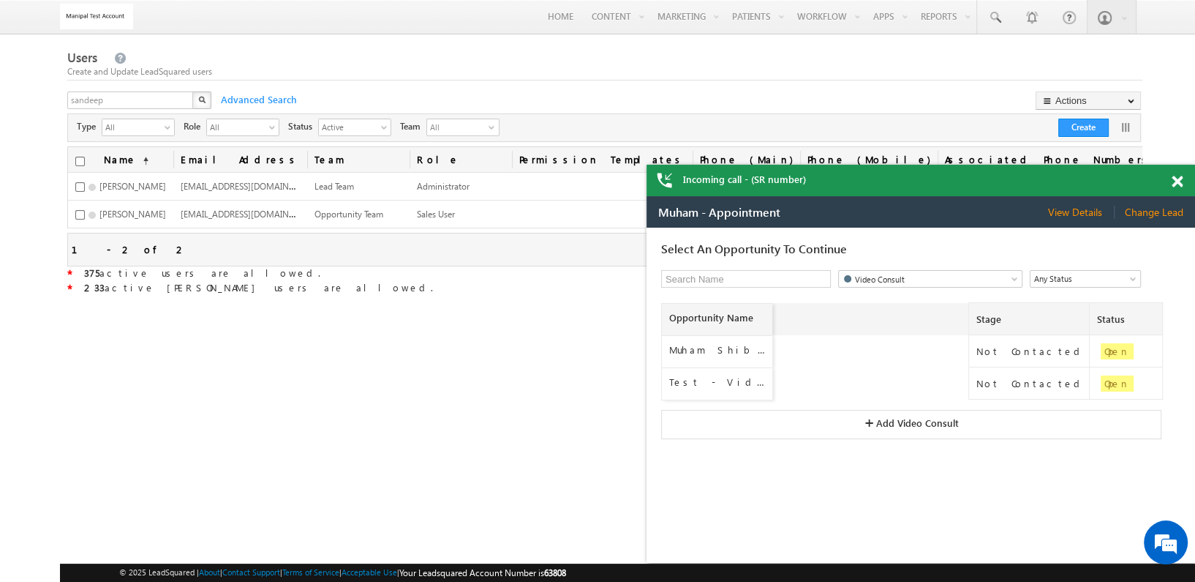
click at [460, 389] on div "Users Create and Update LeadSquared users sandeep X Advanced Search Actions Imp…" at bounding box center [605, 268] width 1076 height 440
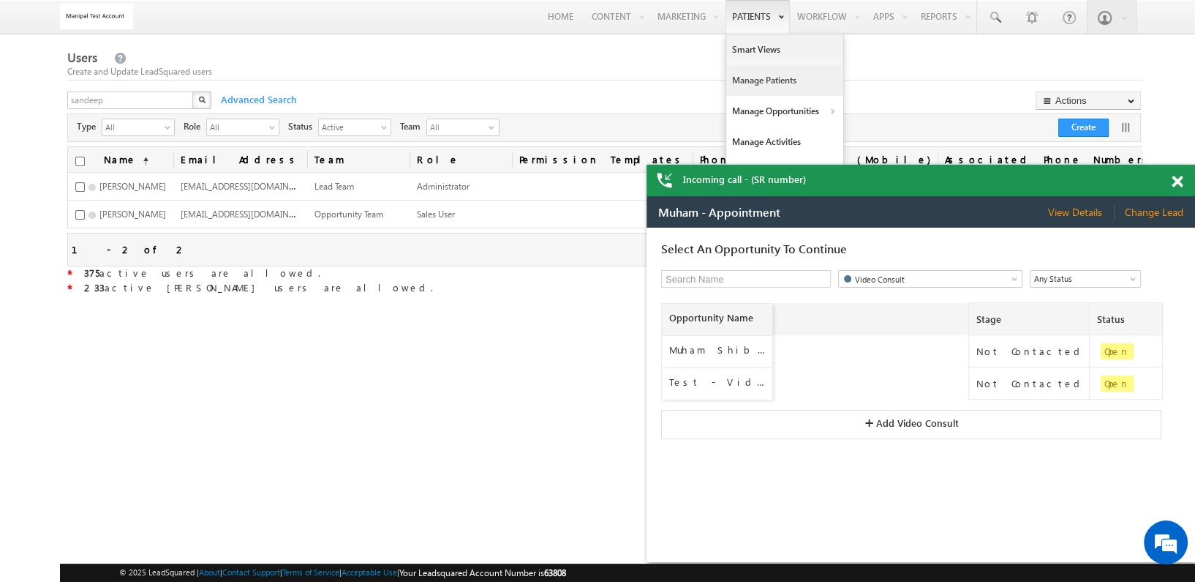
click at [751, 73] on link "Manage Patients" at bounding box center [784, 80] width 117 height 31
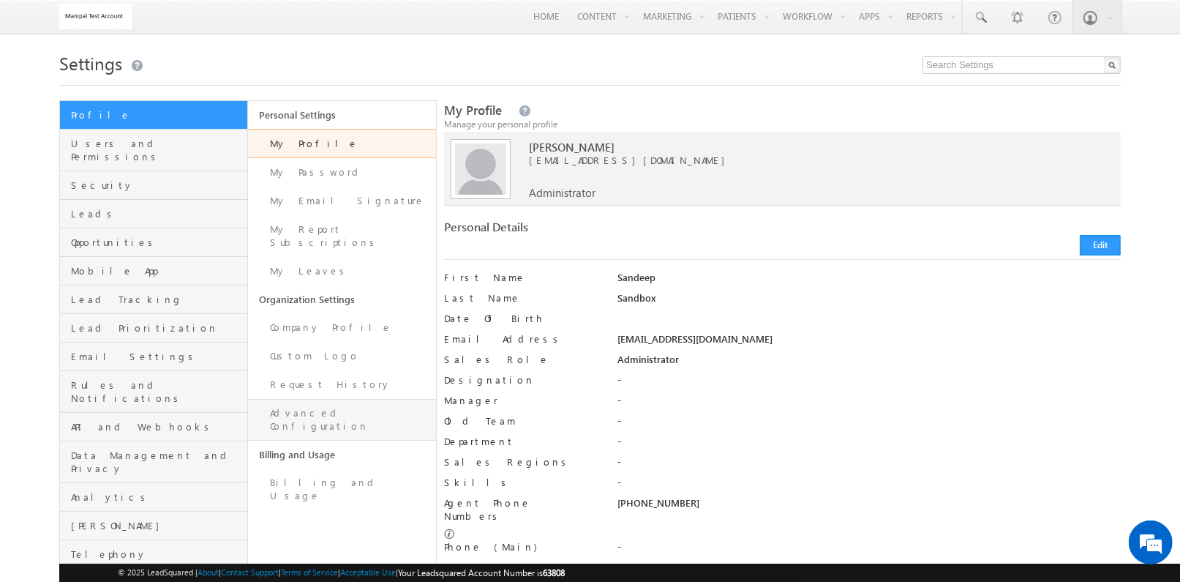
click at [377, 399] on link "Advanced Configuration" at bounding box center [342, 420] width 188 height 42
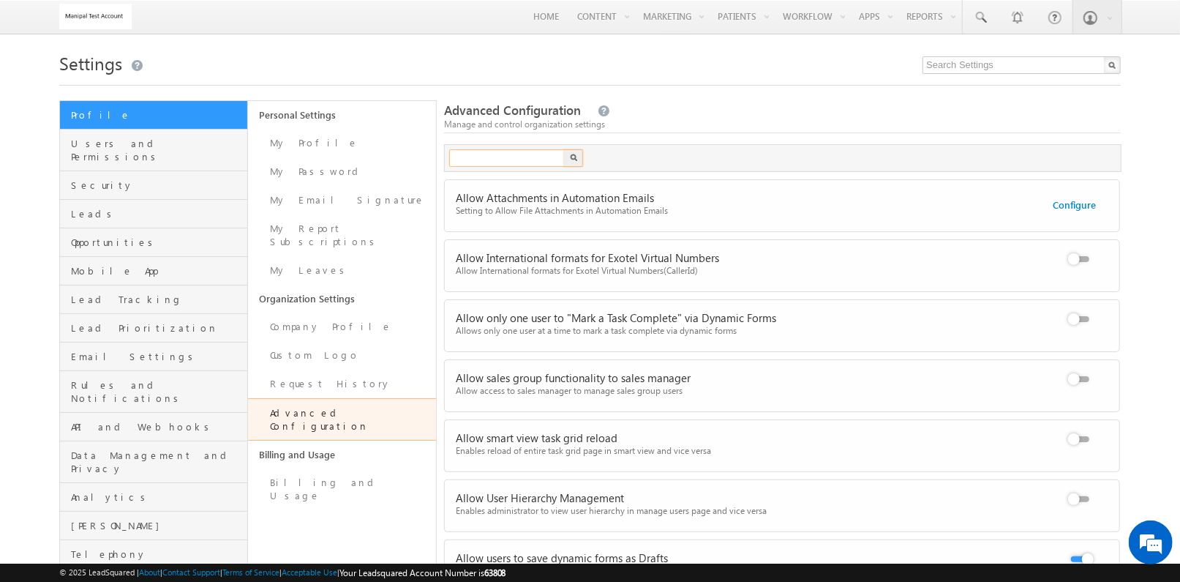
click at [511, 162] on input "text" at bounding box center [507, 158] width 117 height 18
type input "opportunity"
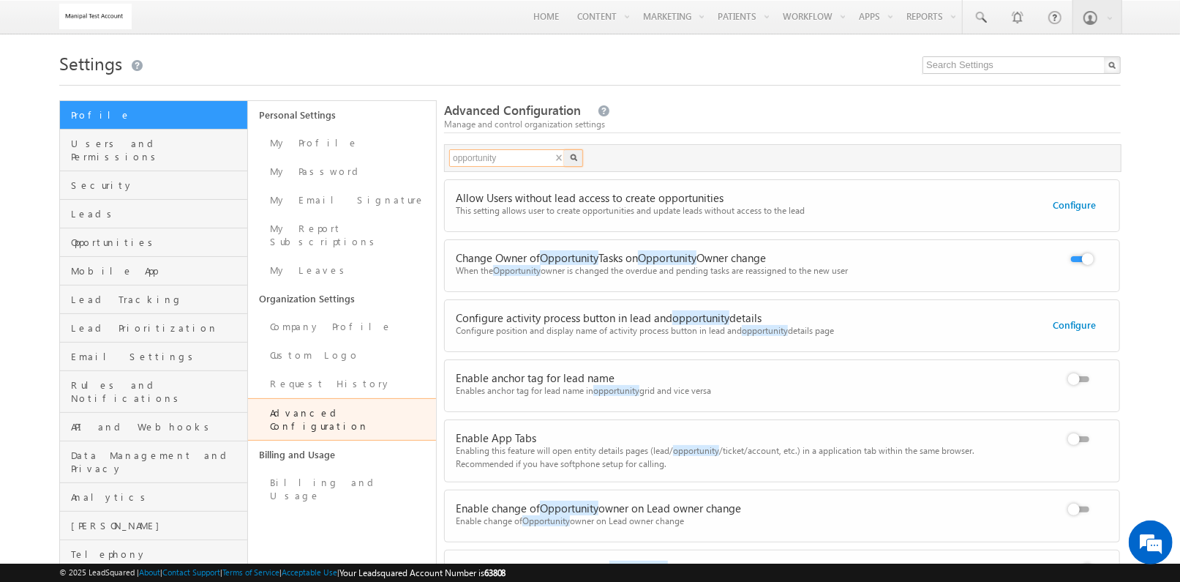
click at [503, 158] on input "opportunity" at bounding box center [507, 158] width 117 height 18
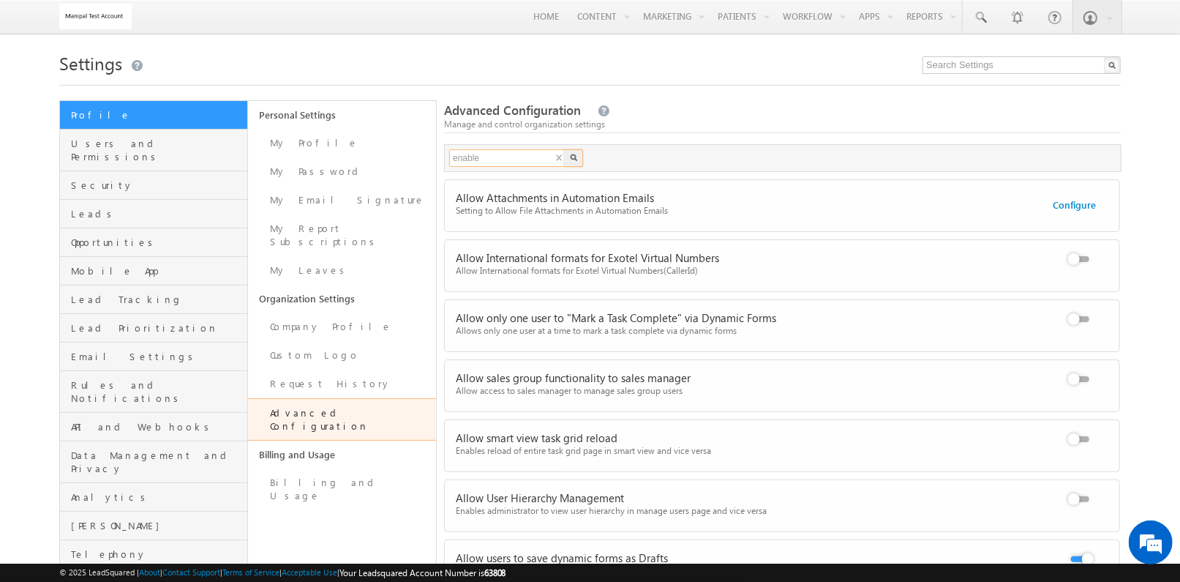
type input "enable"
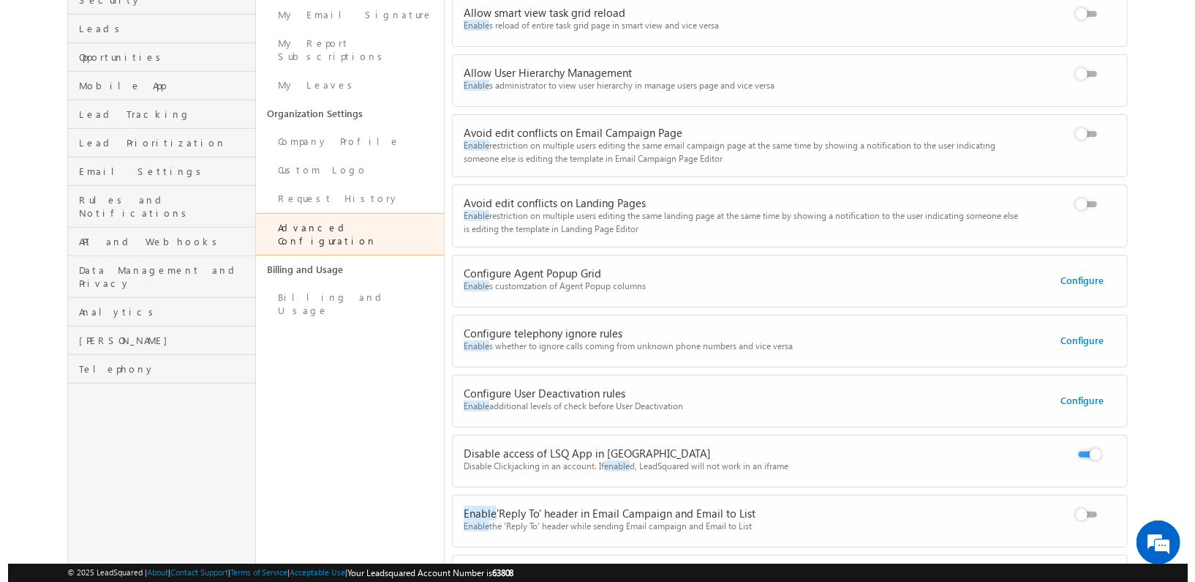
scroll to position [193, 0]
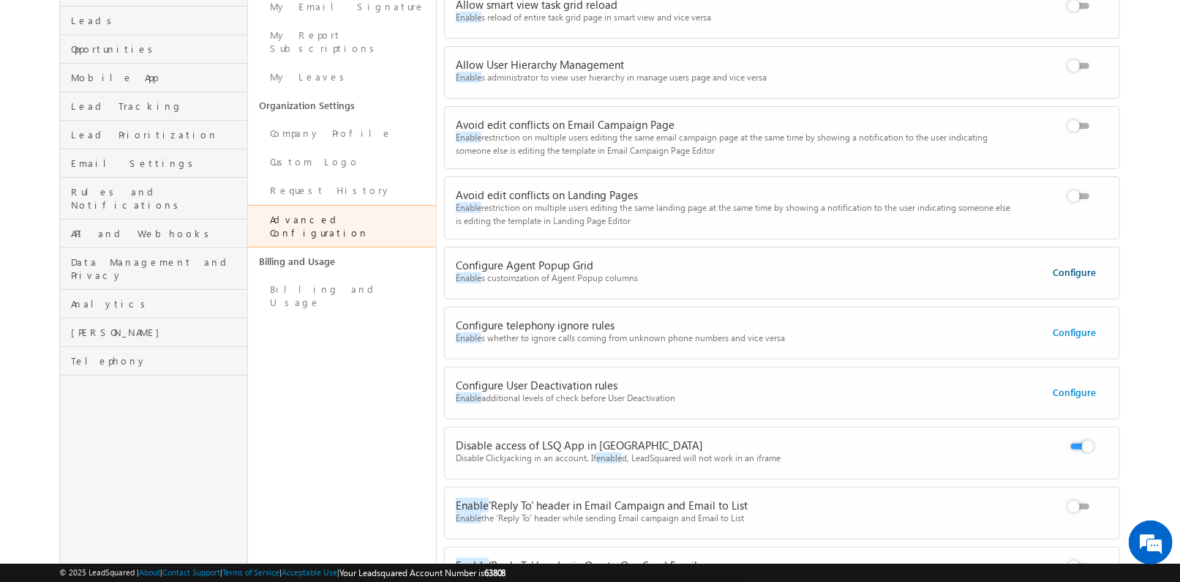
click at [1064, 269] on link "Configure" at bounding box center [1074, 272] width 43 height 12
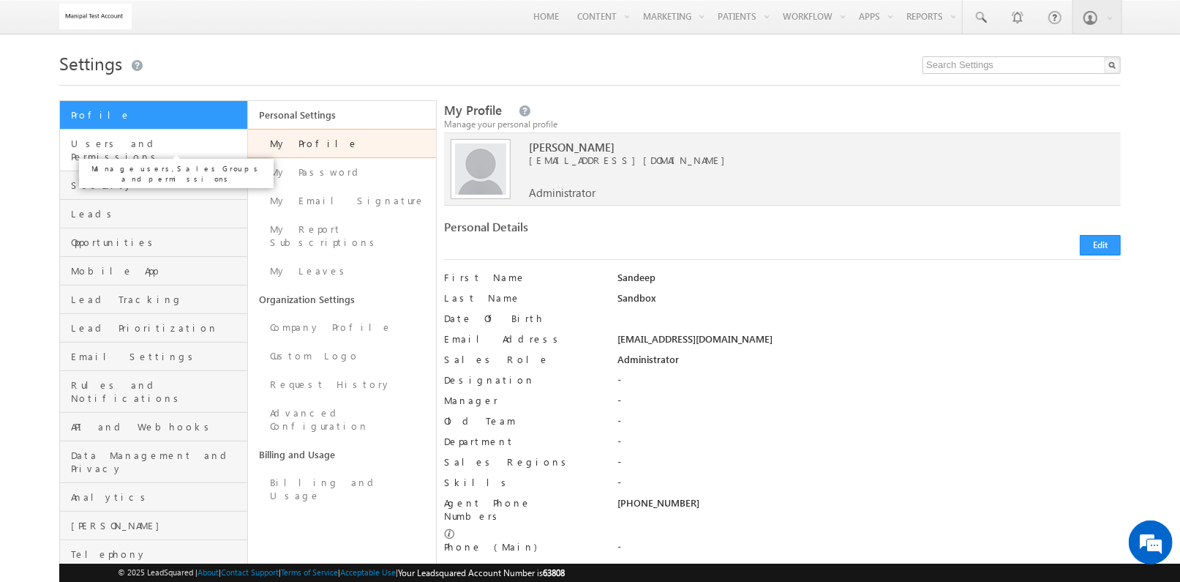
click at [202, 145] on span "Users and Permissions" at bounding box center [157, 150] width 173 height 26
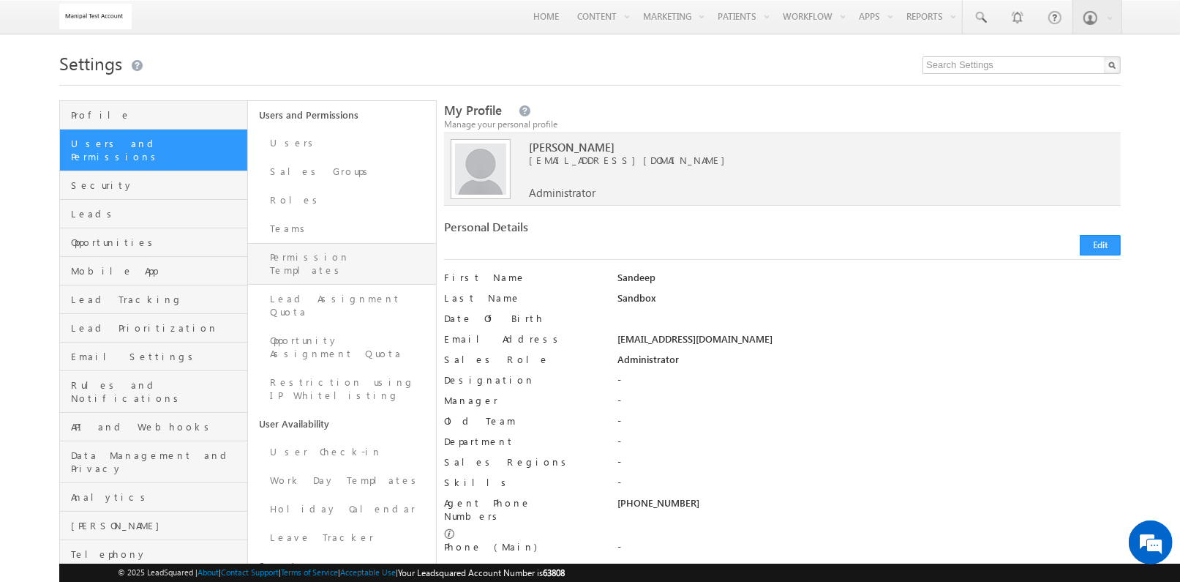
click at [380, 263] on link "Permission Templates" at bounding box center [342, 264] width 188 height 42
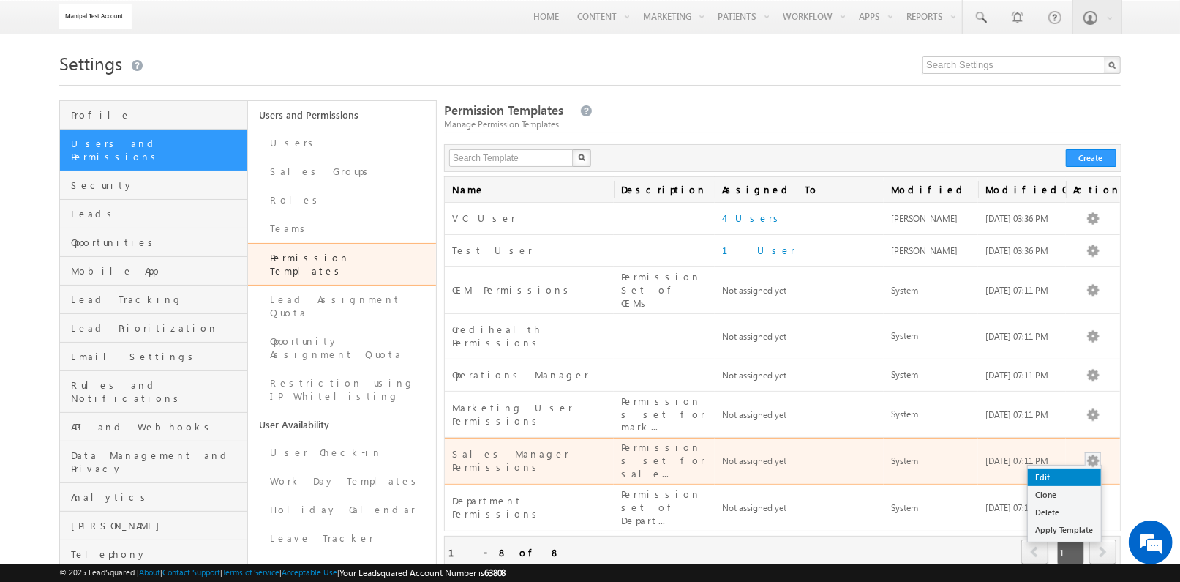
click at [1089, 468] on link "Edit" at bounding box center [1064, 477] width 73 height 18
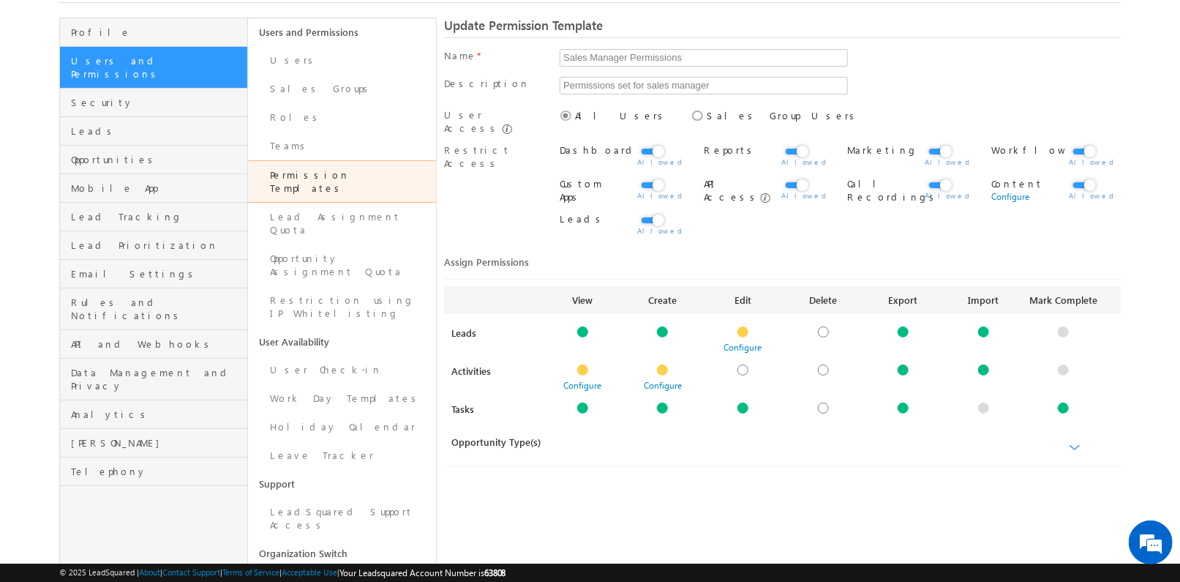
scroll to position [83, 0]
click at [1077, 443] on b at bounding box center [1075, 447] width 11 height 9
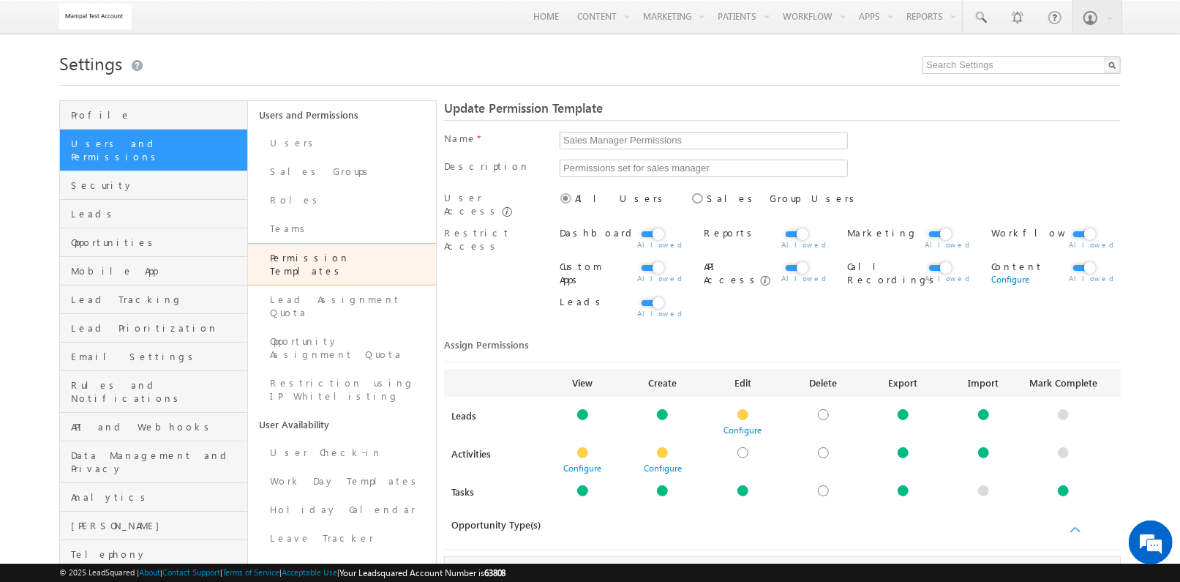
scroll to position [331, 0]
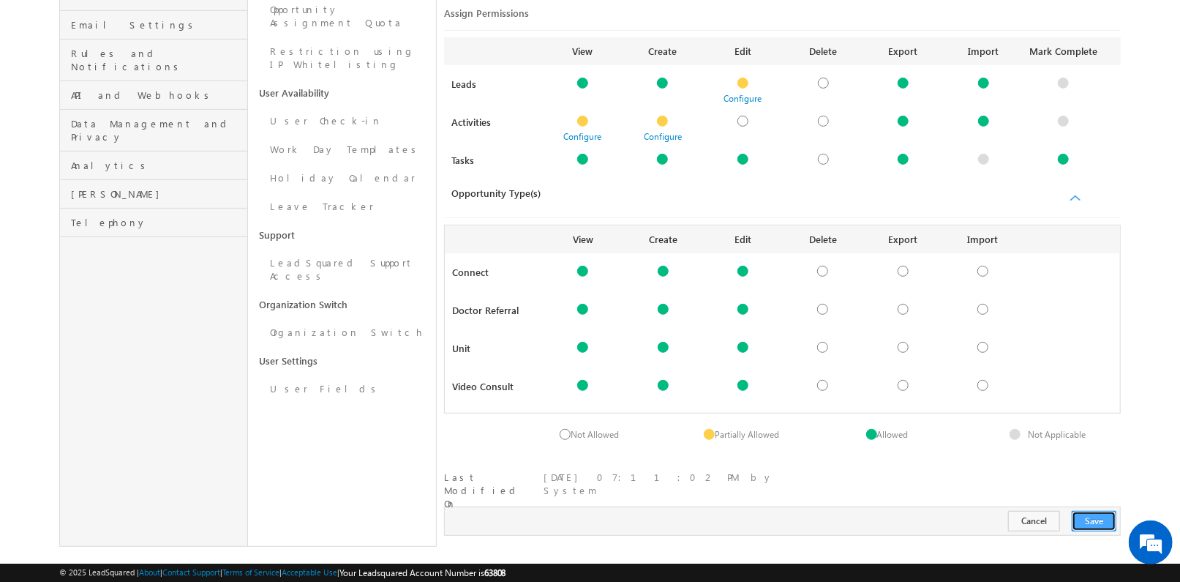
click at [1091, 511] on button "Save" at bounding box center [1094, 521] width 45 height 20
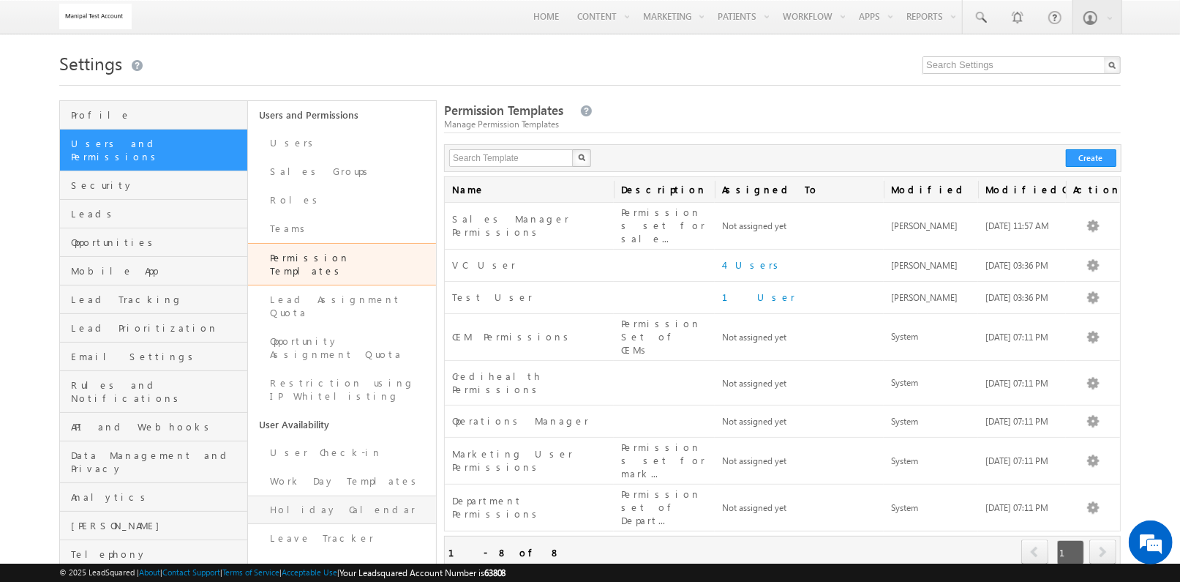
scroll to position [29, 0]
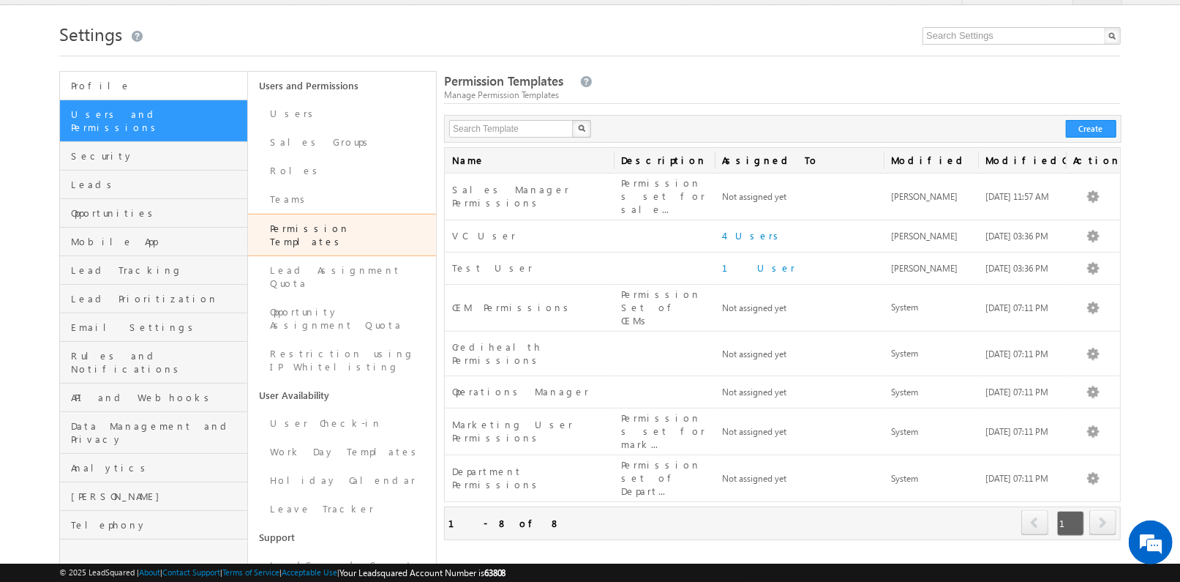
click at [178, 78] on link "Profile" at bounding box center [153, 86] width 187 height 29
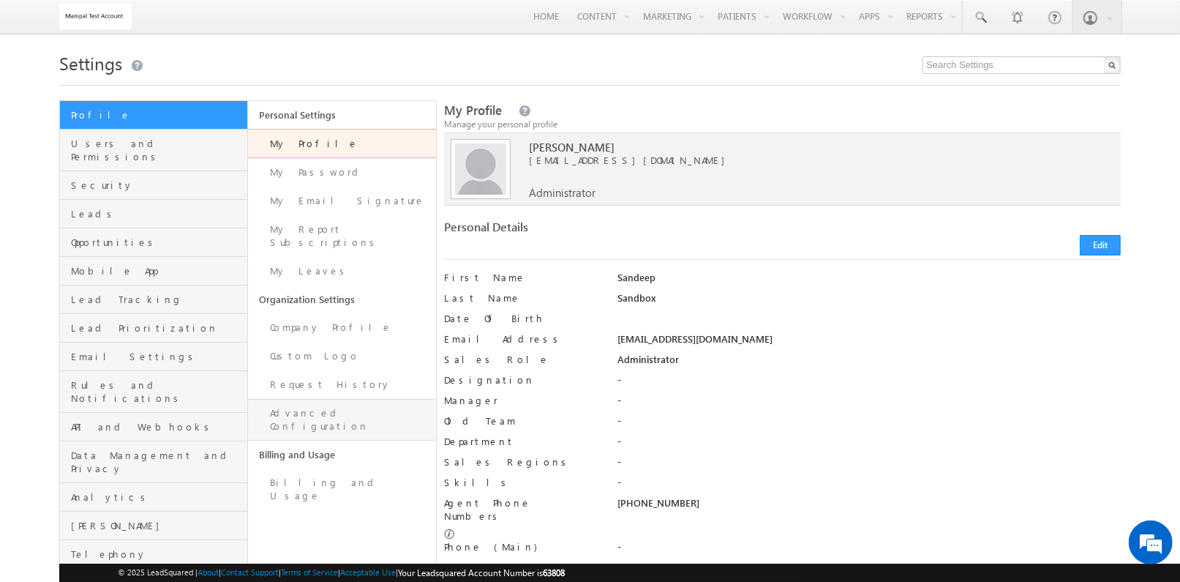
click at [361, 399] on link "Advanced Configuration" at bounding box center [342, 420] width 188 height 42
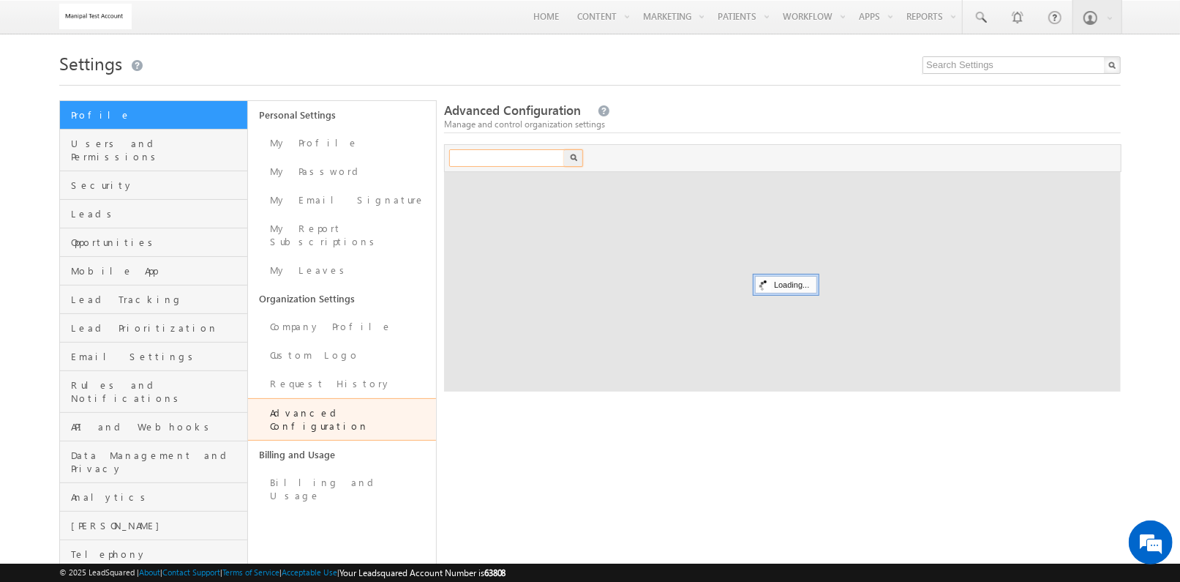
click at [519, 158] on input "text" at bounding box center [507, 158] width 117 height 18
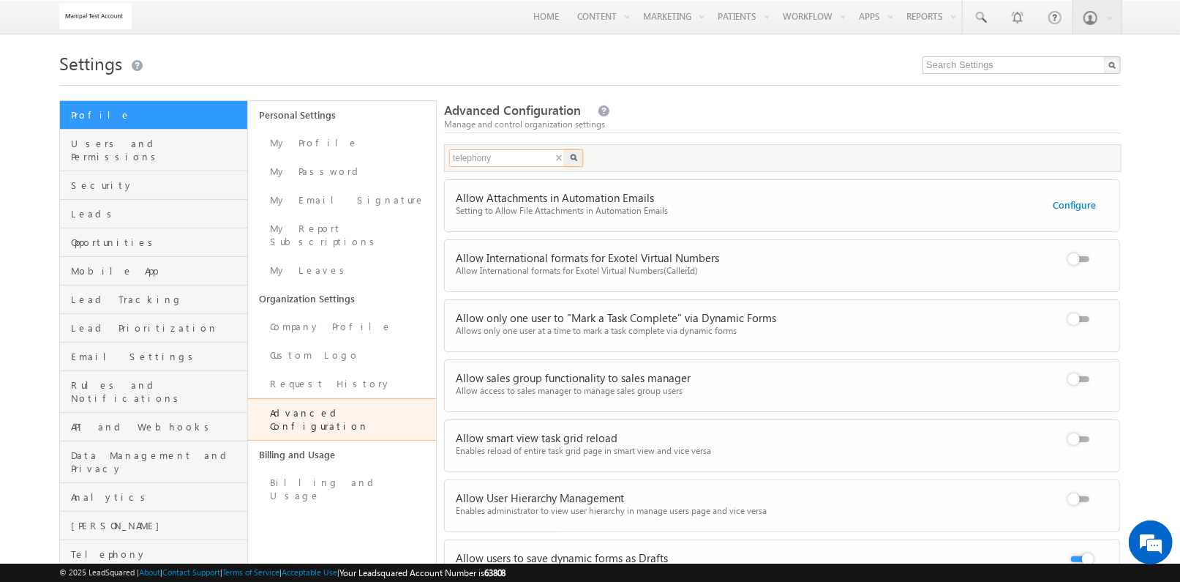
type input "telephony"
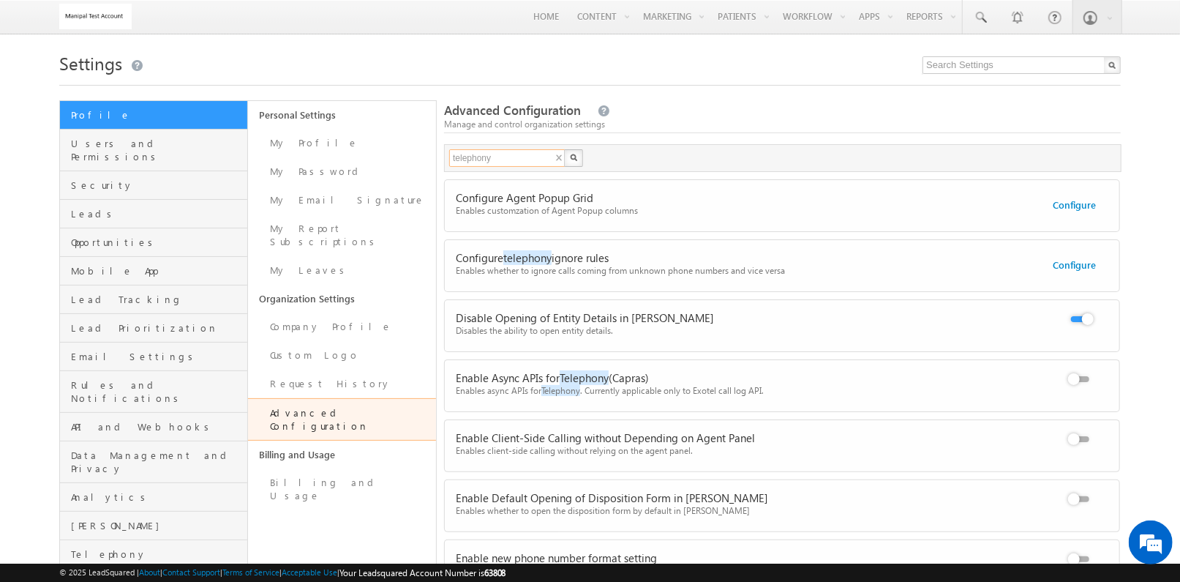
click at [535, 159] on input "telephony" at bounding box center [507, 158] width 117 height 18
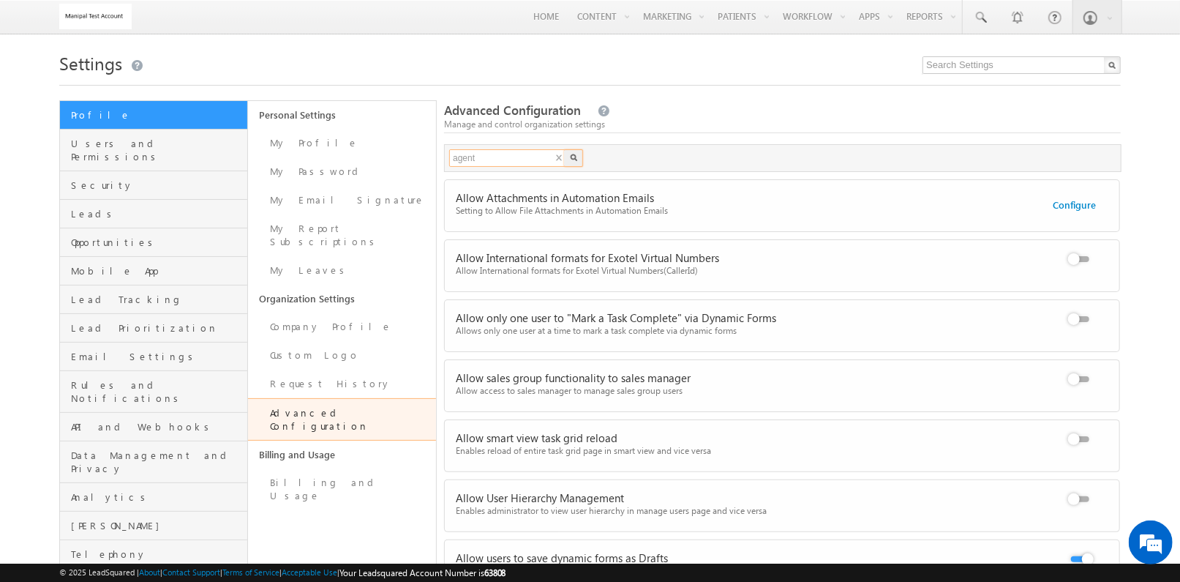
type input "agent"
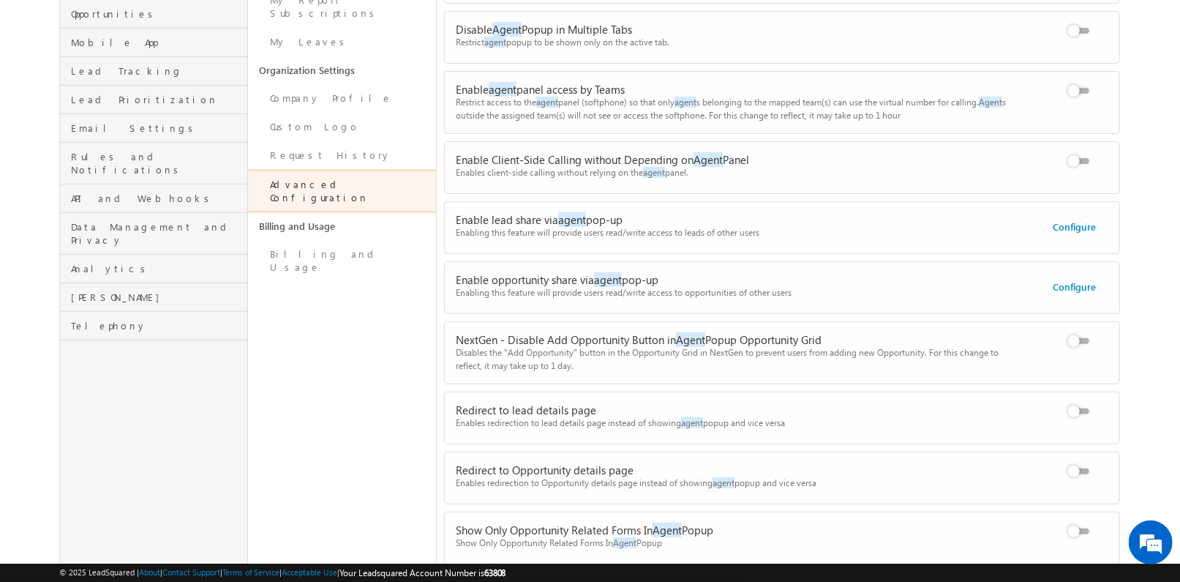
scroll to position [266, 0]
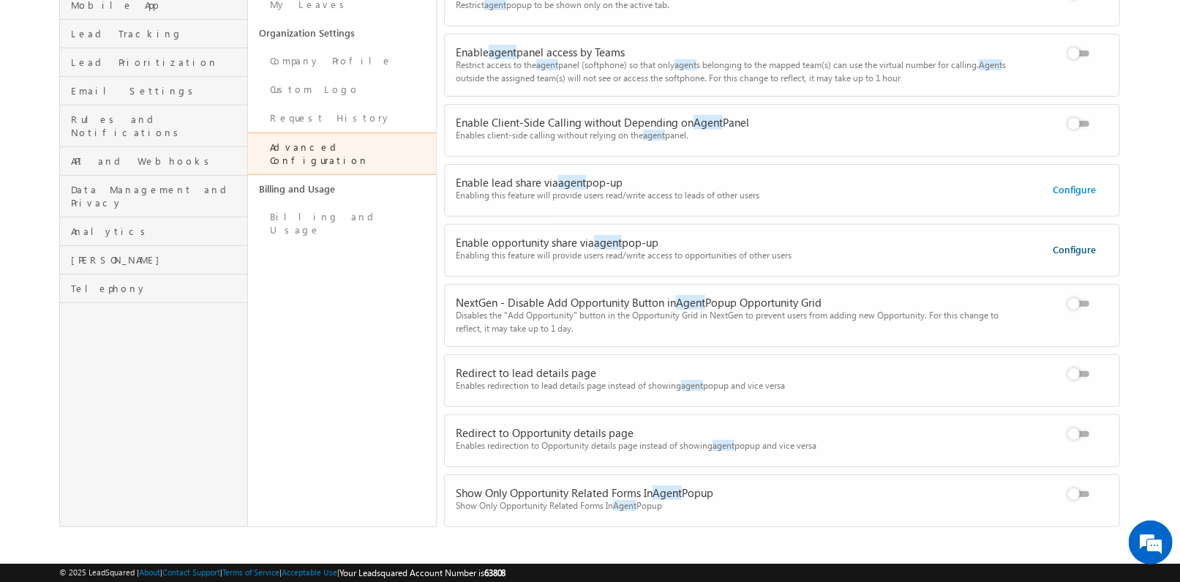
click at [1064, 245] on link "Configure" at bounding box center [1074, 249] width 43 height 12
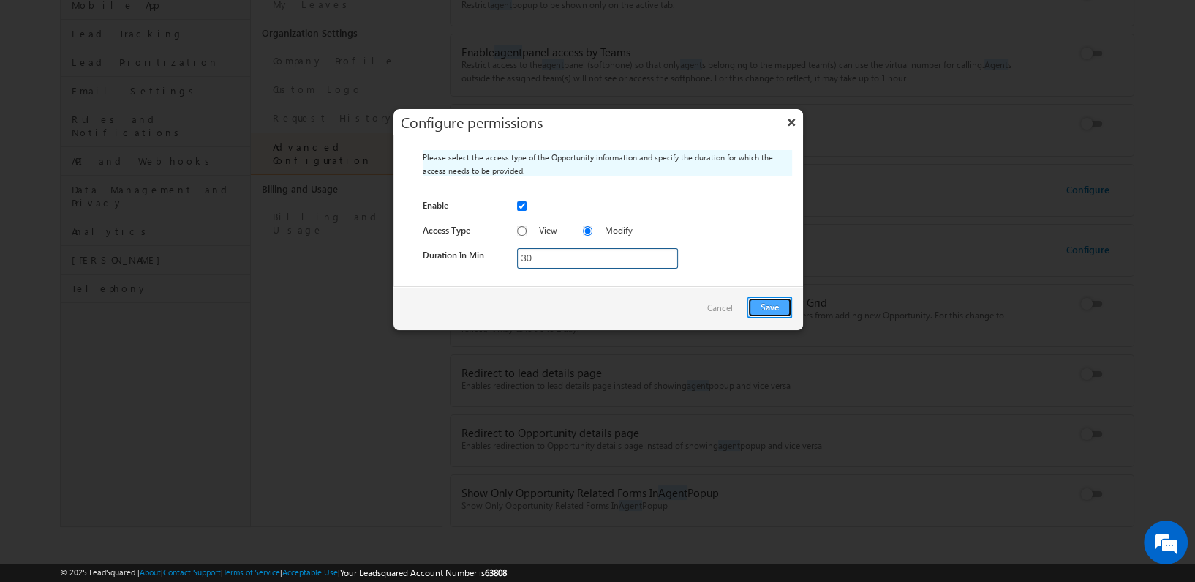
click at [766, 299] on button "Save" at bounding box center [770, 307] width 45 height 20
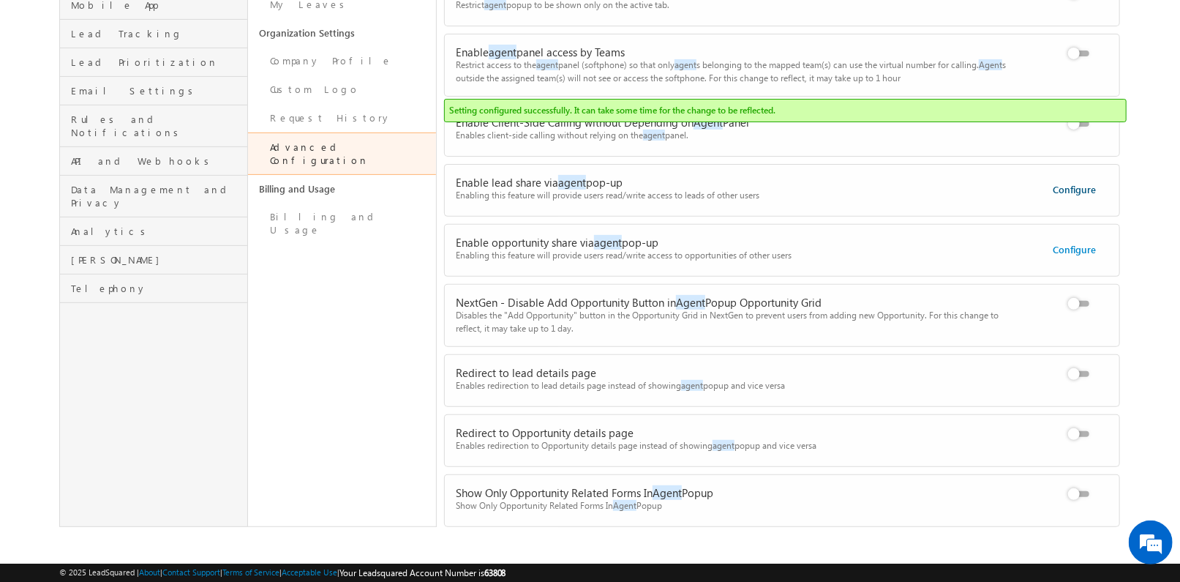
click at [1072, 187] on link "Configure" at bounding box center [1074, 189] width 43 height 12
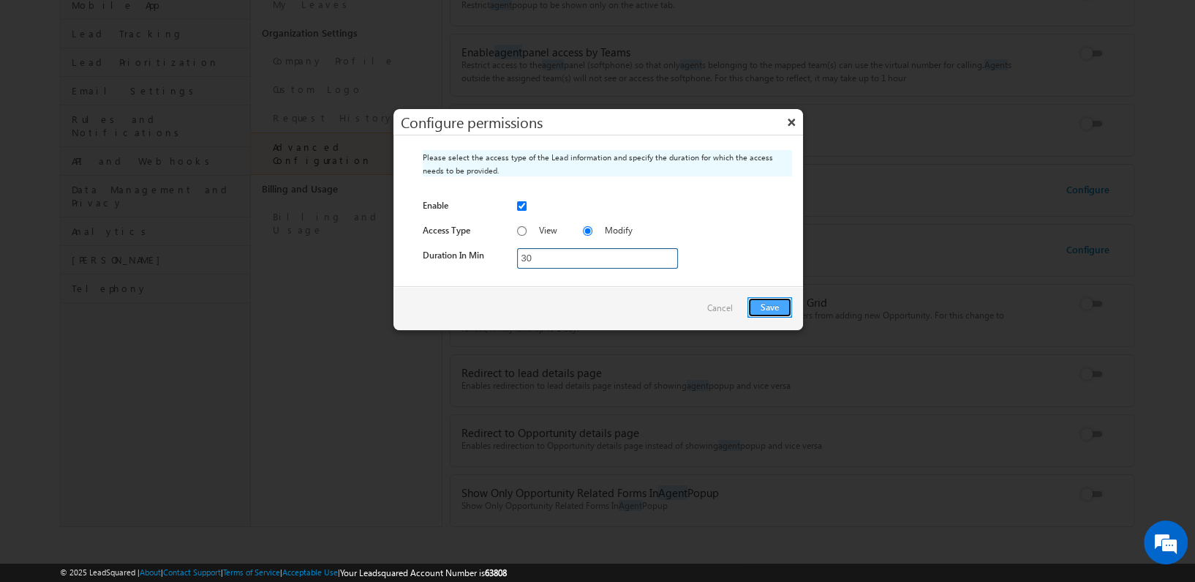
click at [770, 301] on button "Save" at bounding box center [770, 307] width 45 height 20
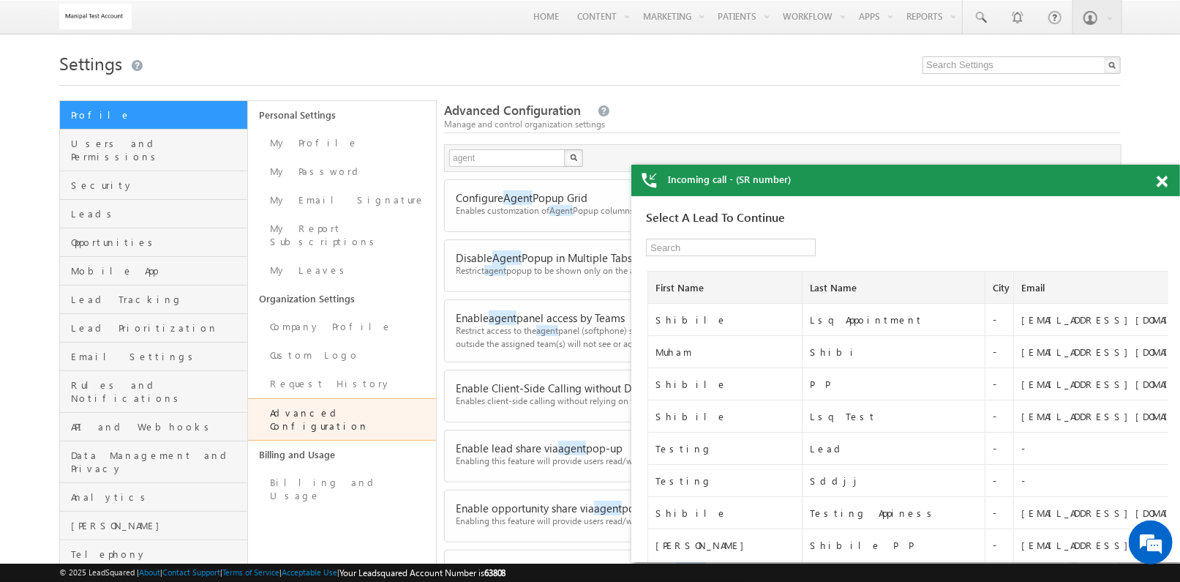
scroll to position [0, 0]
click at [1164, 181] on span at bounding box center [1162, 182] width 11 height 12
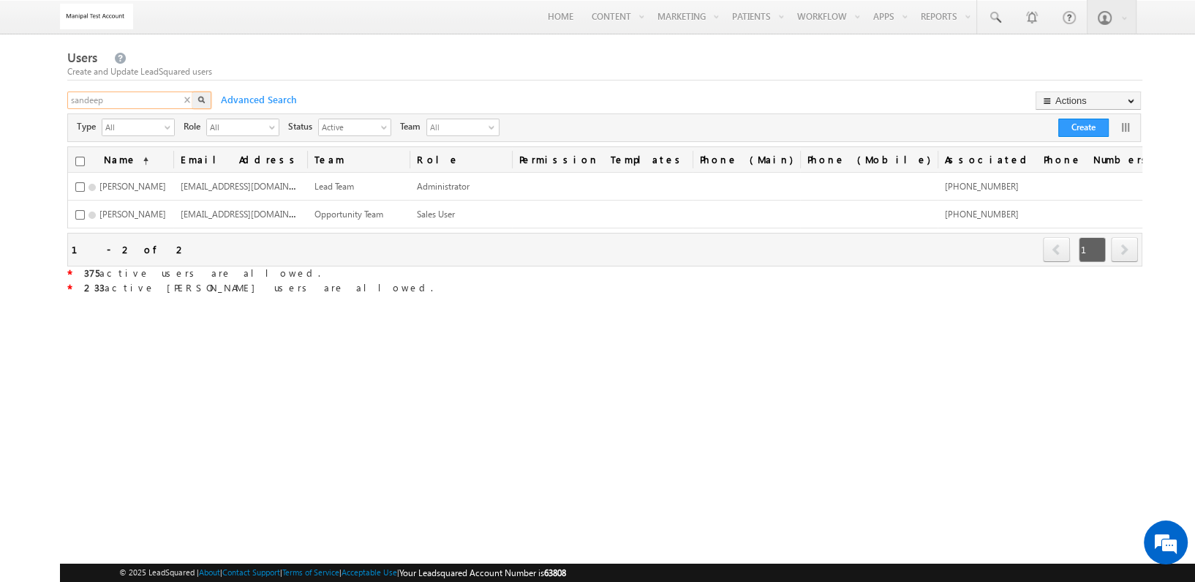
click at [162, 100] on input "sandeep" at bounding box center [130, 100] width 127 height 18
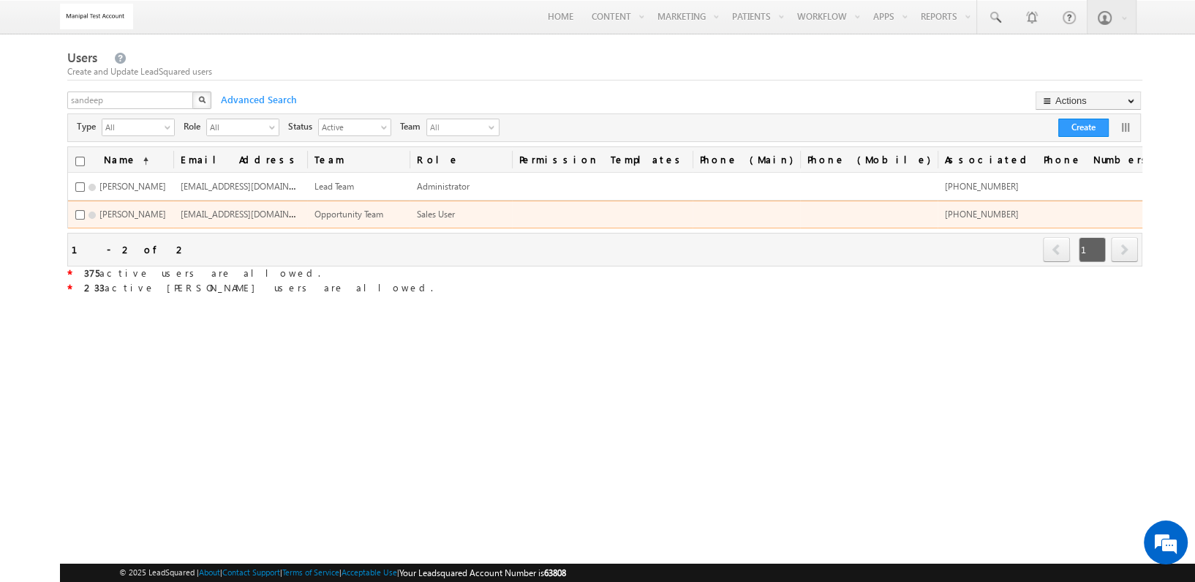
click at [315, 209] on span "[EMAIL_ADDRESS][DOMAIN_NAME]" at bounding box center [251, 213] width 140 height 12
copy span "[EMAIL_ADDRESS][DOMAIN_NAME]"
click at [312, 211] on span "[EMAIL_ADDRESS][DOMAIN_NAME]" at bounding box center [251, 213] width 140 height 12
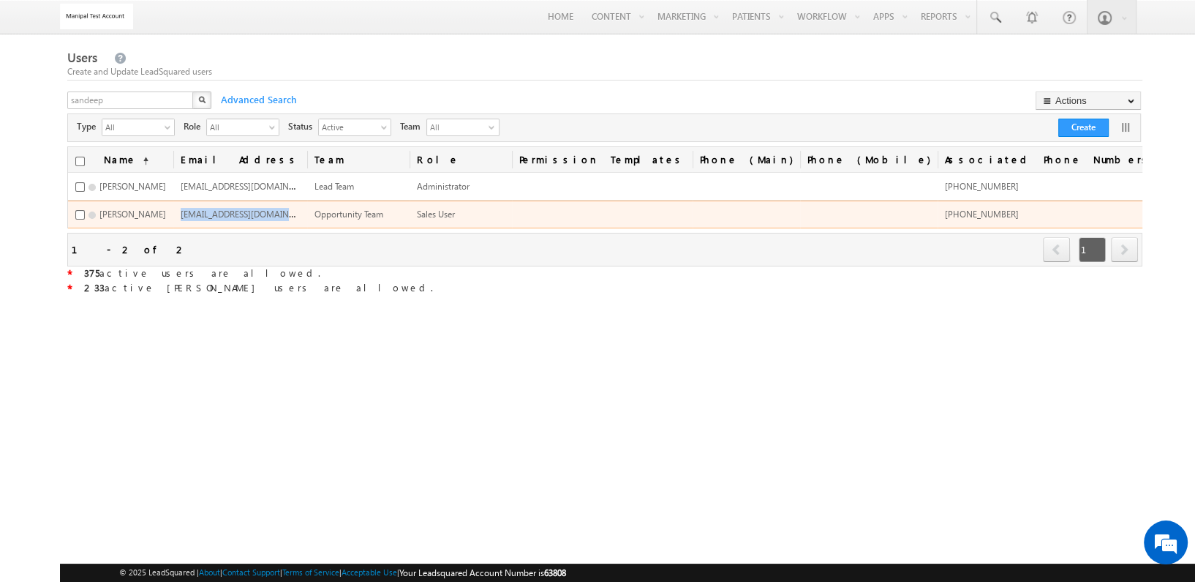
copy span "[EMAIL_ADDRESS][DOMAIN_NAME]"
click at [1012, 208] on span "[PHONE_NUMBER]" at bounding box center [982, 213] width 74 height 11
copy tr "[PHONE_NUMBER]"
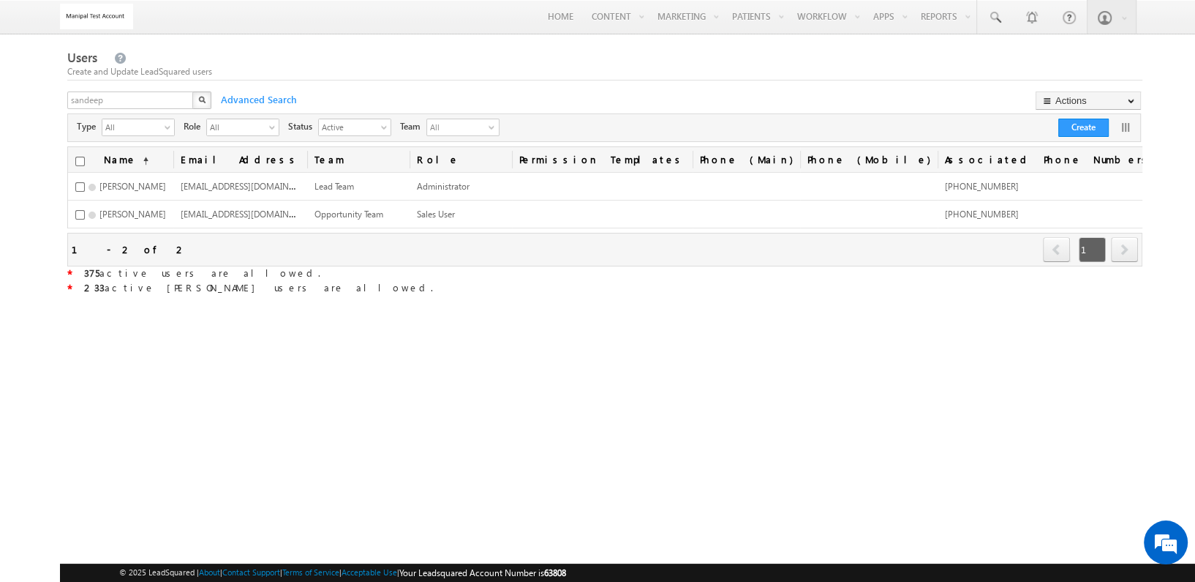
click at [149, 89] on div "Users Create and Update LeadSquared users sandeep X Advanced Search Actions Imp…" at bounding box center [605, 173] width 1076 height 248
click at [149, 99] on input "sandeep" at bounding box center [130, 100] width 127 height 18
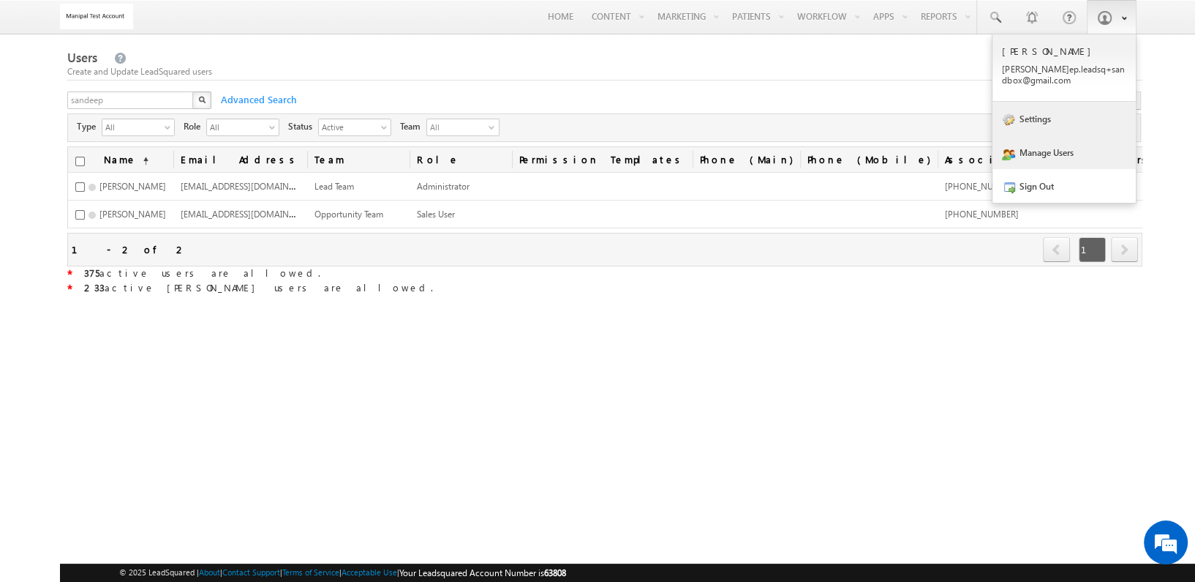
click at [1052, 115] on link "Settings" at bounding box center [1064, 119] width 143 height 34
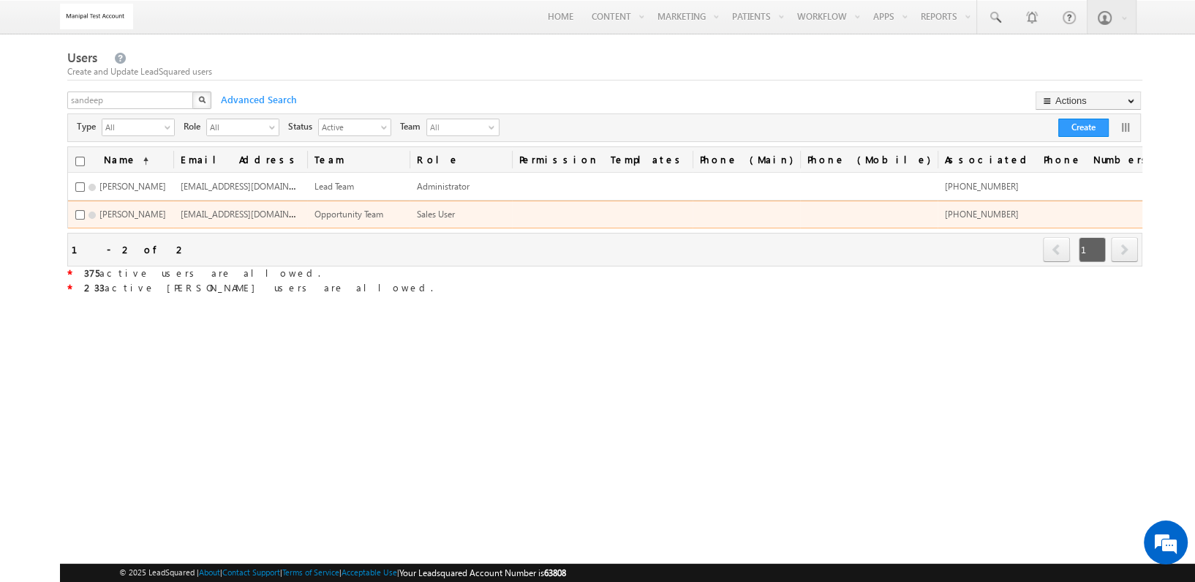
click at [307, 217] on span "sandeep.leadsq+test@gmail.com" at bounding box center [251, 213] width 140 height 12
copy span "sandeep.leadsq+test@gmail.com"
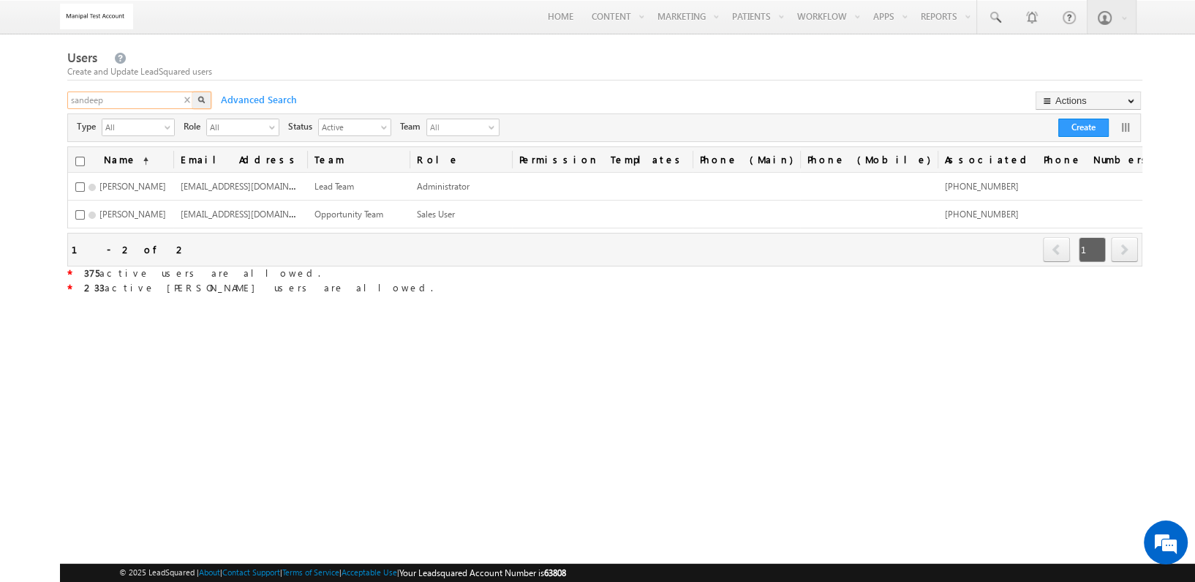
click at [128, 100] on input "sandeep" at bounding box center [130, 100] width 127 height 18
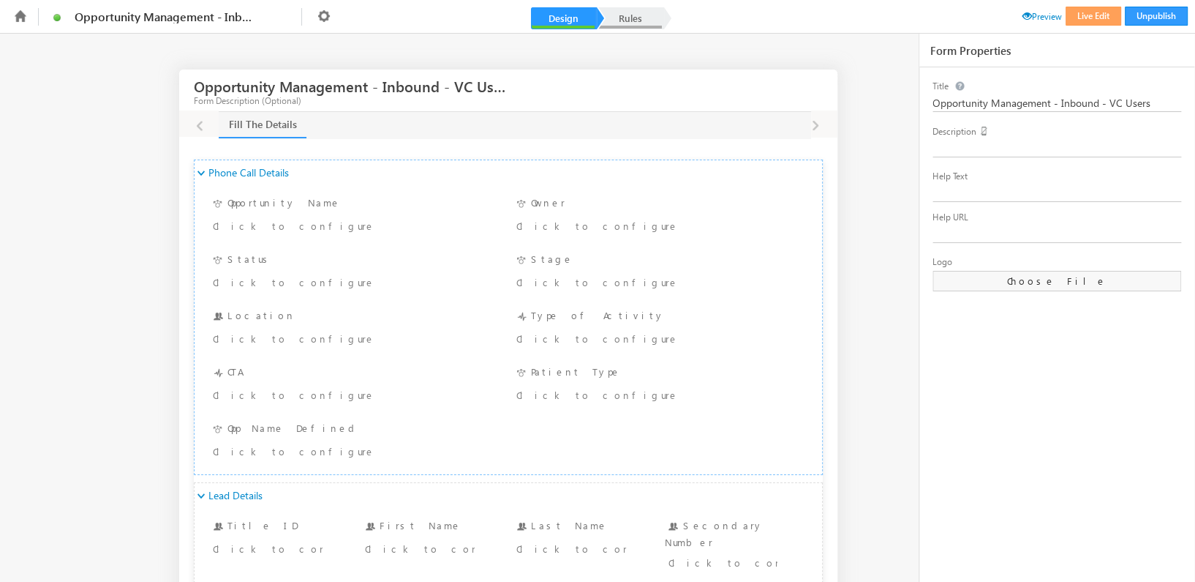
click at [629, 22] on link "Rules" at bounding box center [630, 18] width 64 height 22
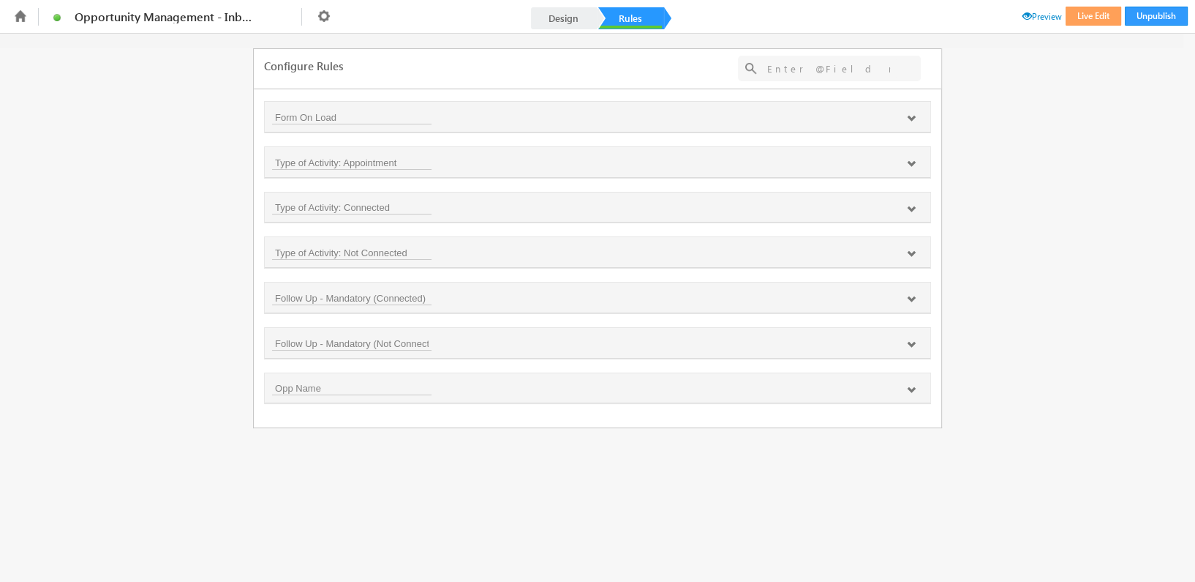
click at [914, 117] on icon at bounding box center [911, 118] width 9 height 9
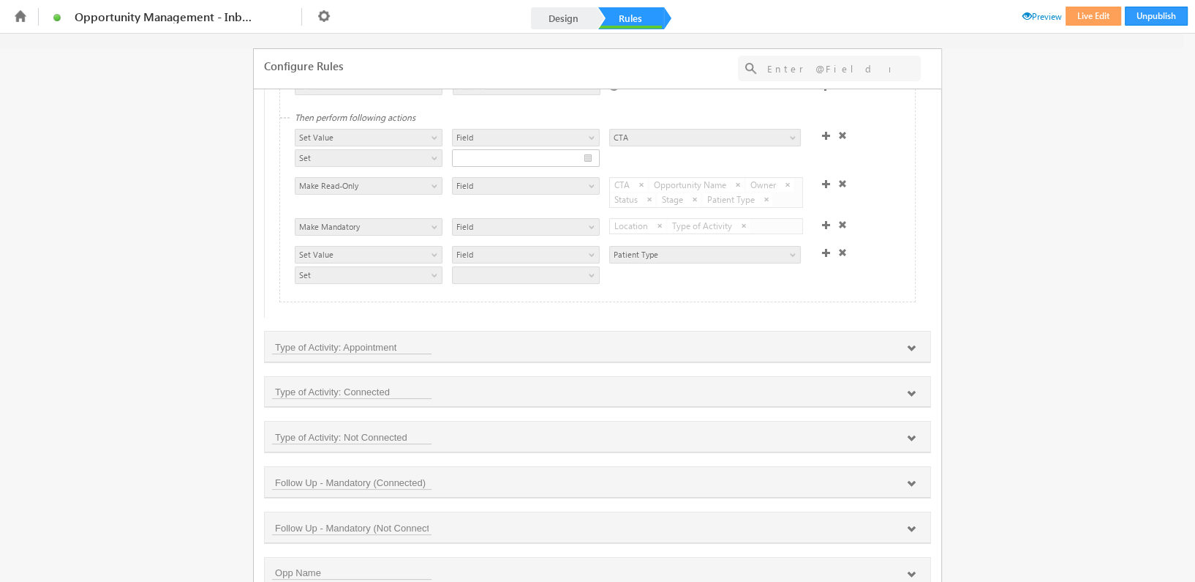
scroll to position [94, 0]
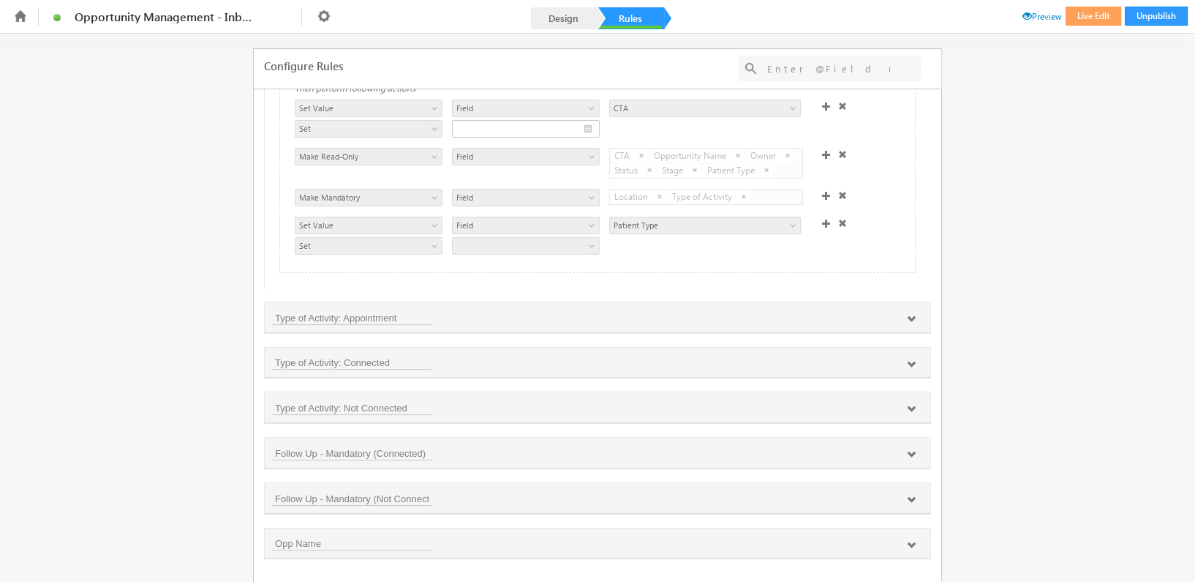
click at [907, 317] on icon at bounding box center [911, 319] width 9 height 9
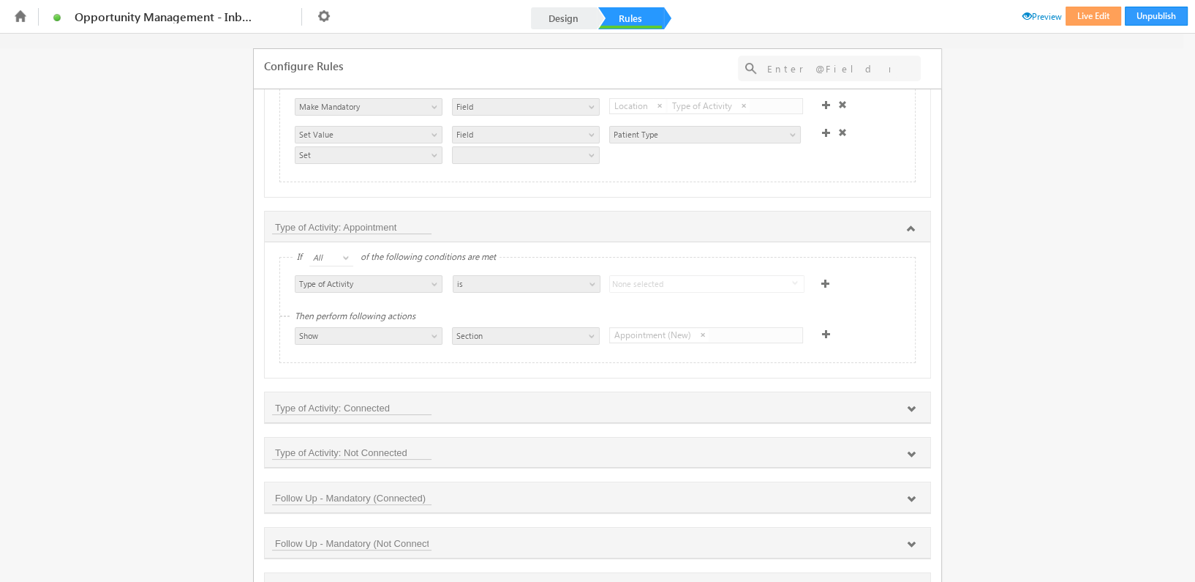
scroll to position [234, 0]
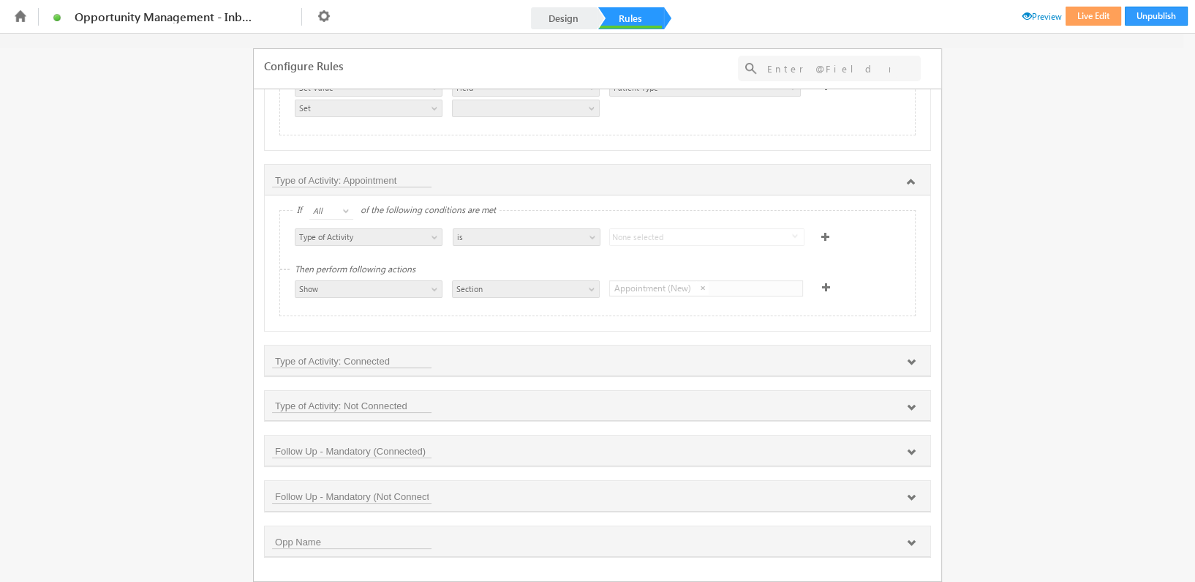
click at [910, 363] on icon at bounding box center [911, 362] width 9 height 9
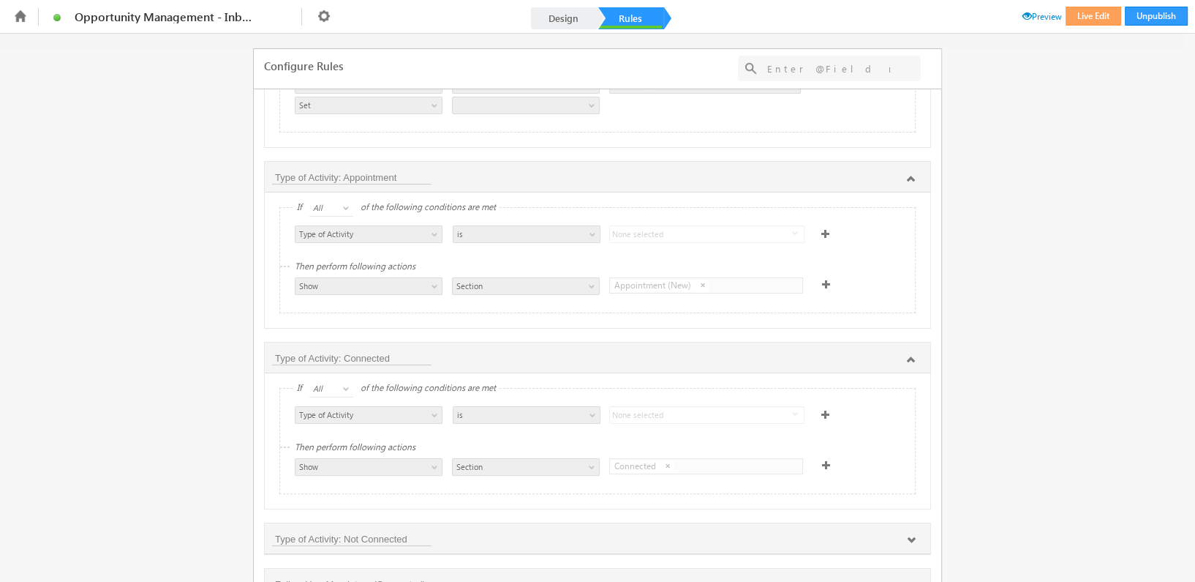
scroll to position [375, 0]
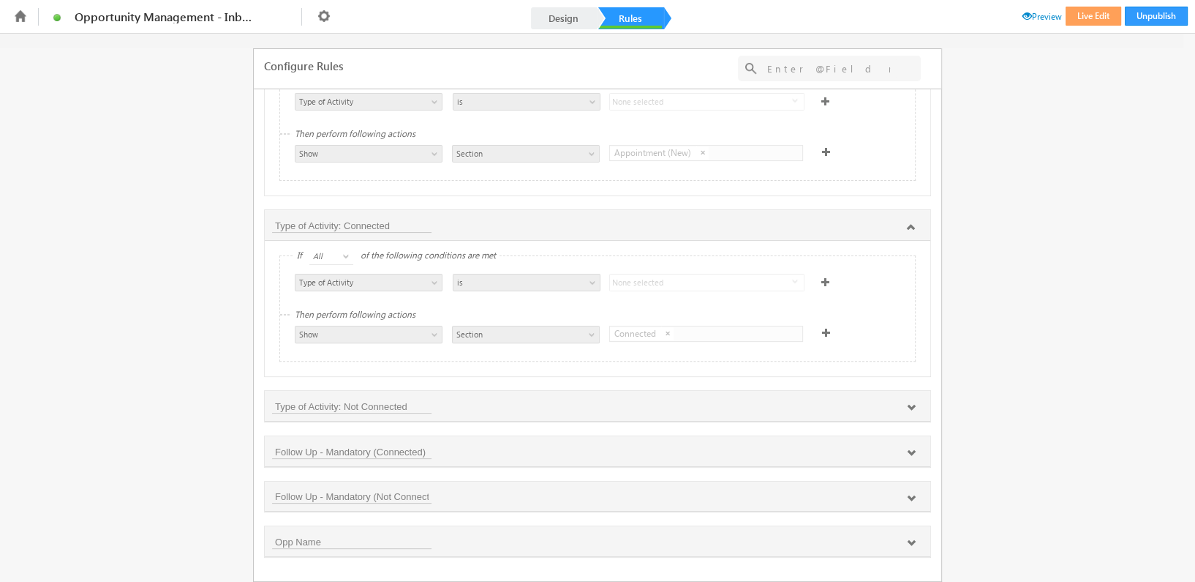
click at [909, 541] on icon at bounding box center [911, 542] width 9 height 9
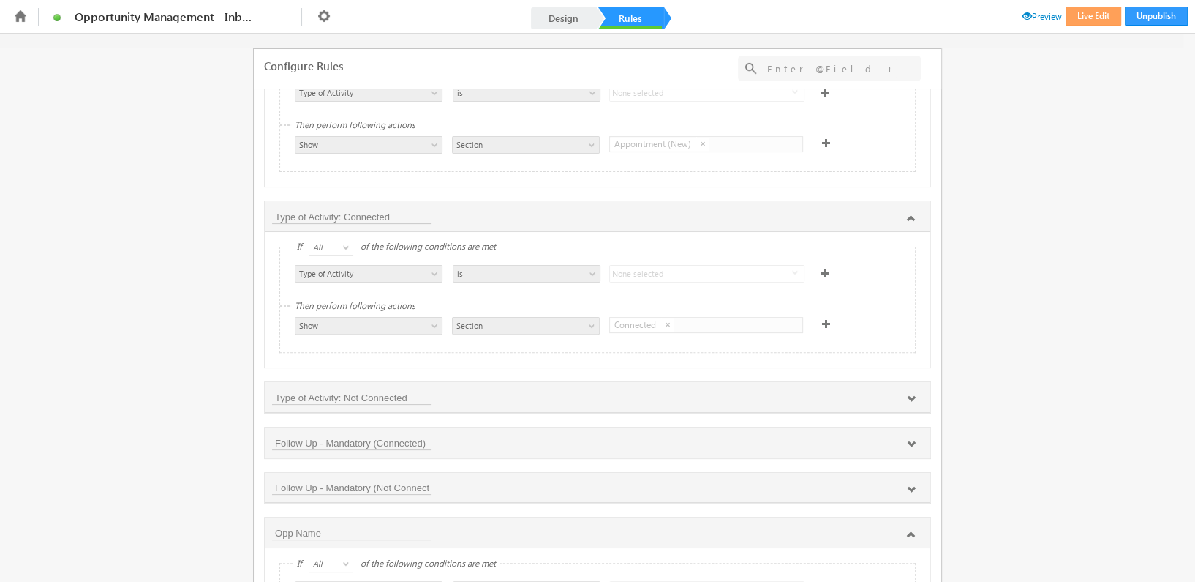
scroll to position [565, 0]
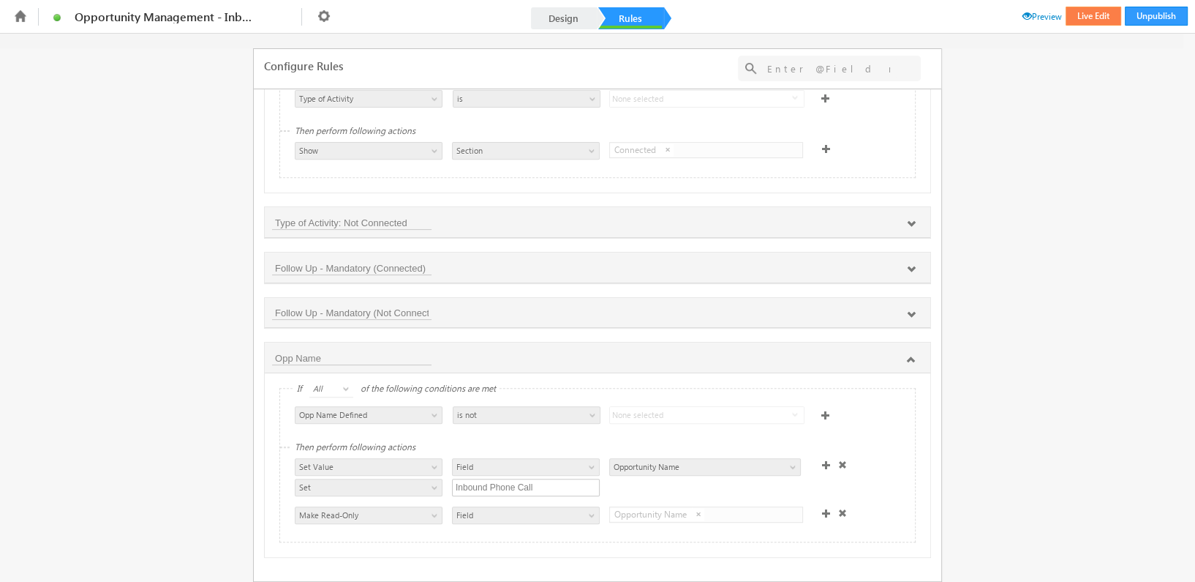
click at [1081, 18] on button "Live Edit" at bounding box center [1094, 16] width 56 height 19
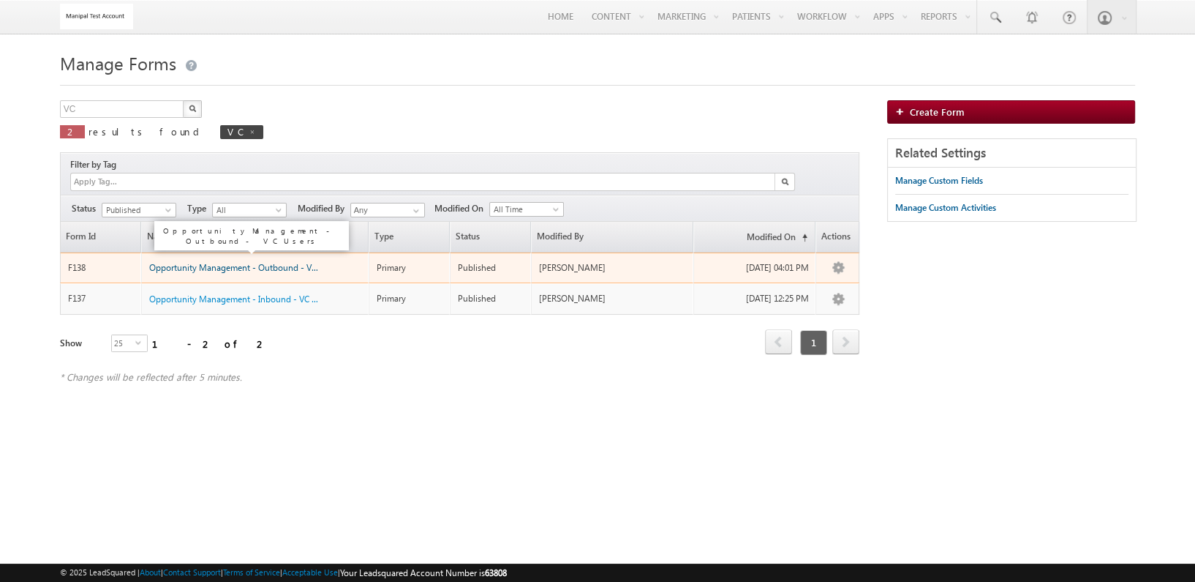
click at [222, 262] on span "Opportunity Management - Outbound - VC U..." at bounding box center [240, 267] width 182 height 11
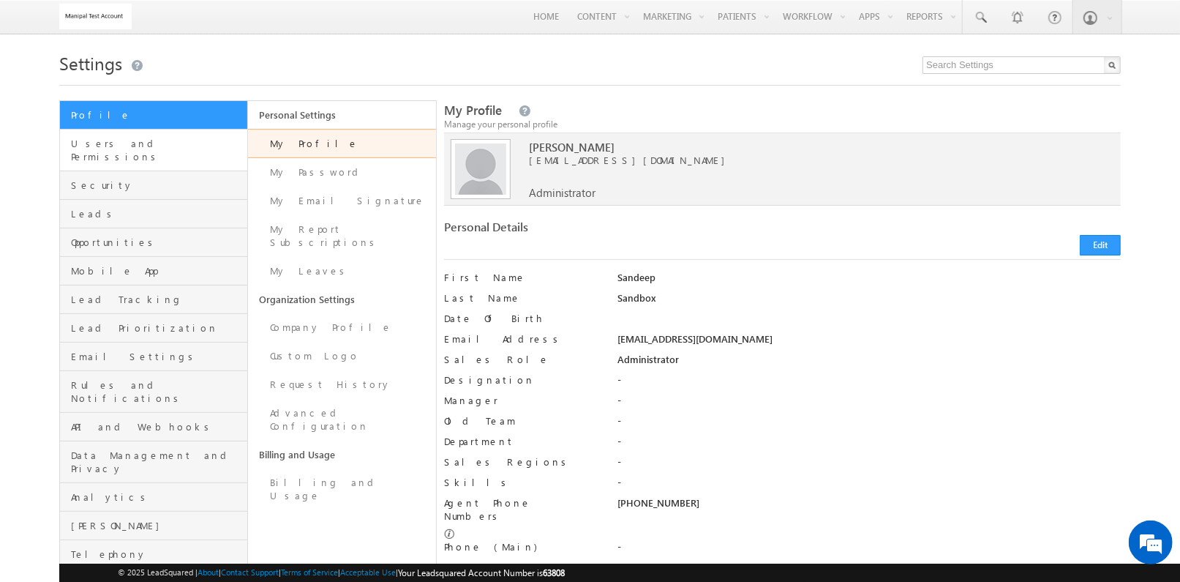
click at [157, 136] on link "Users and Permissions" at bounding box center [153, 150] width 187 height 42
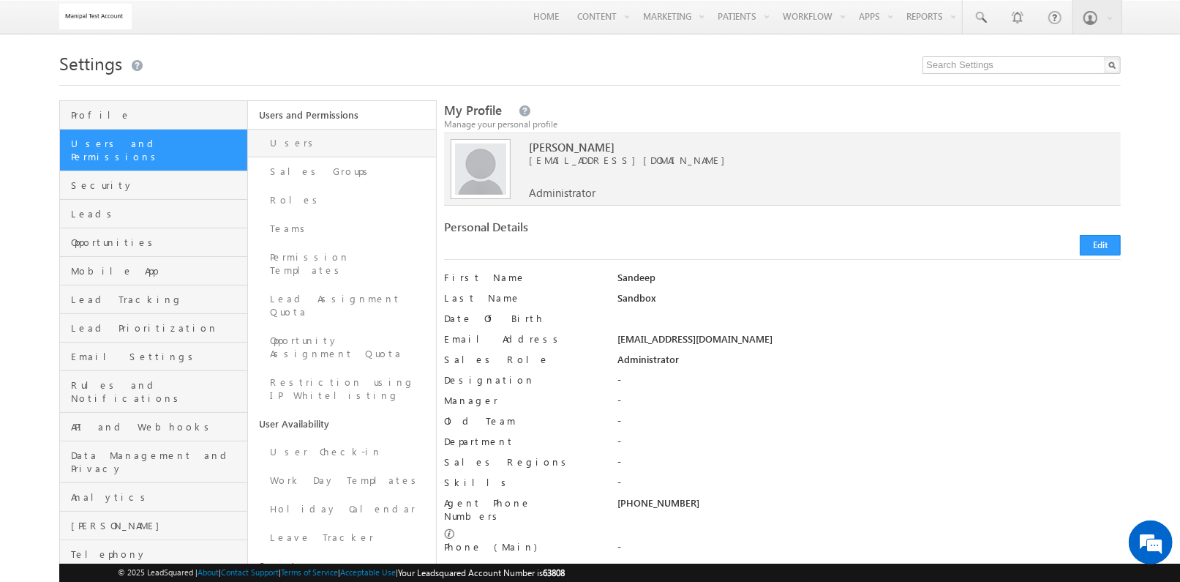
click at [312, 149] on link "Users" at bounding box center [342, 143] width 188 height 29
click at [375, 260] on link "Permission Templates" at bounding box center [342, 264] width 188 height 42
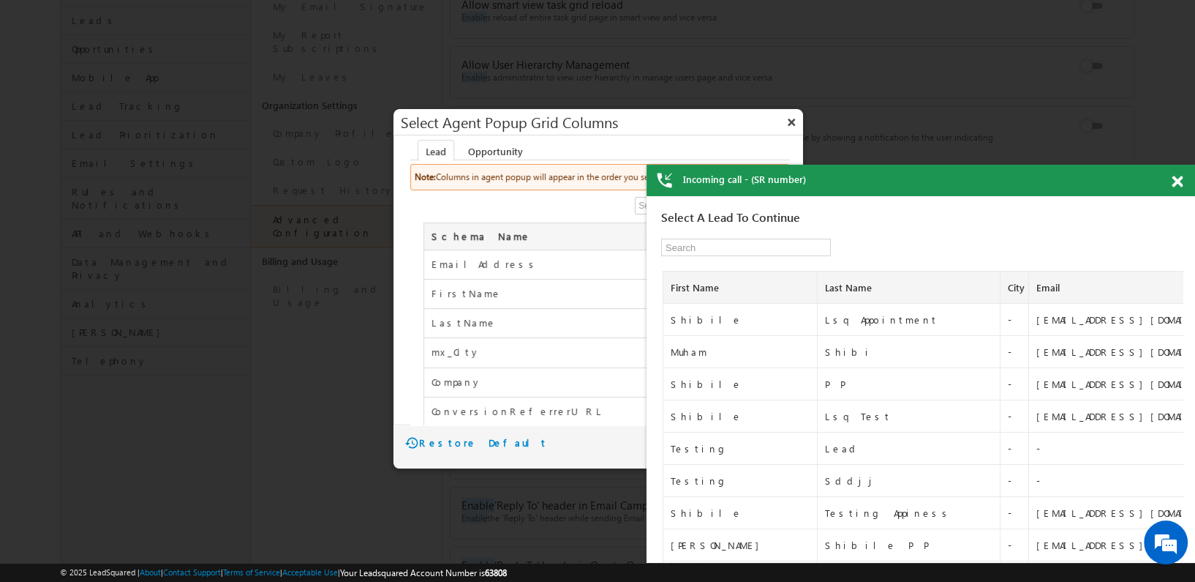
click at [1176, 178] on span at bounding box center [1177, 182] width 11 height 12
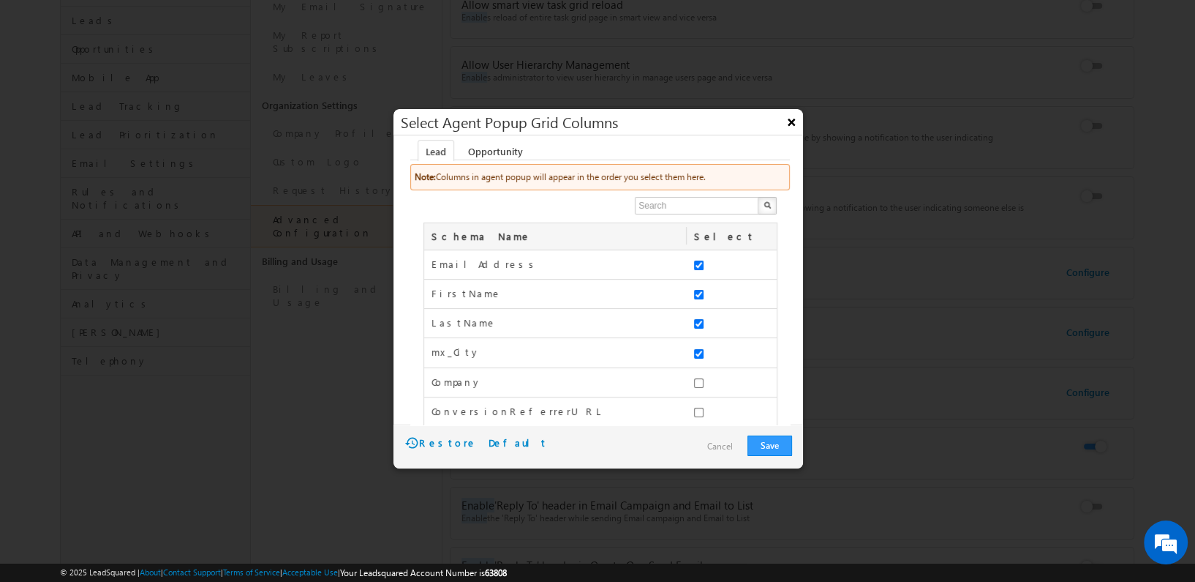
click at [789, 117] on button "×" at bounding box center [791, 122] width 23 height 26
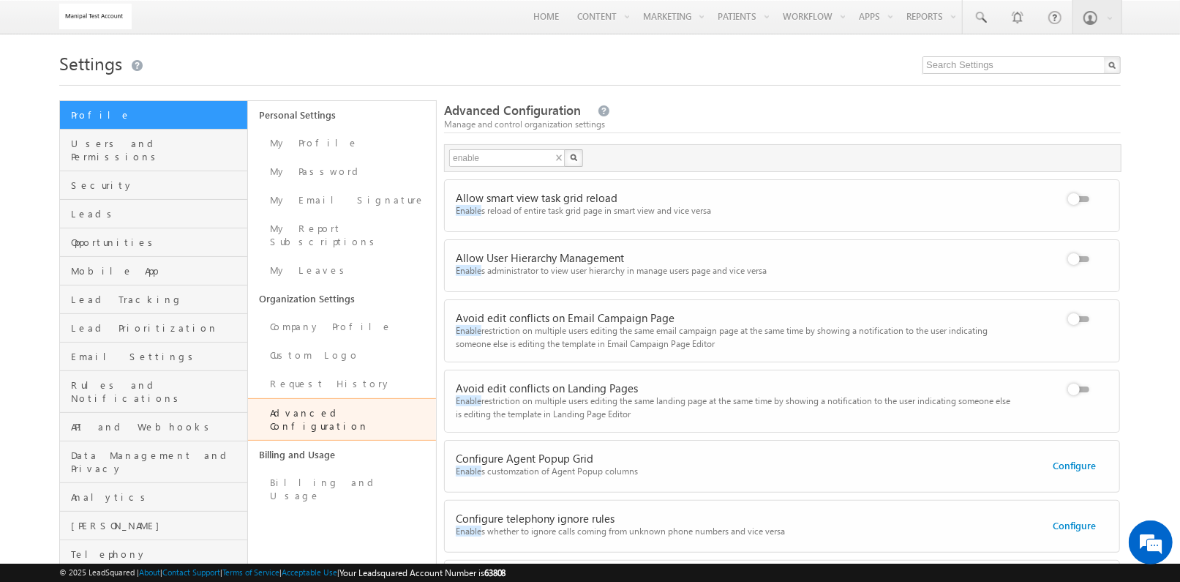
scroll to position [1, 0]
click at [223, 146] on span "Users and Permissions" at bounding box center [157, 148] width 173 height 26
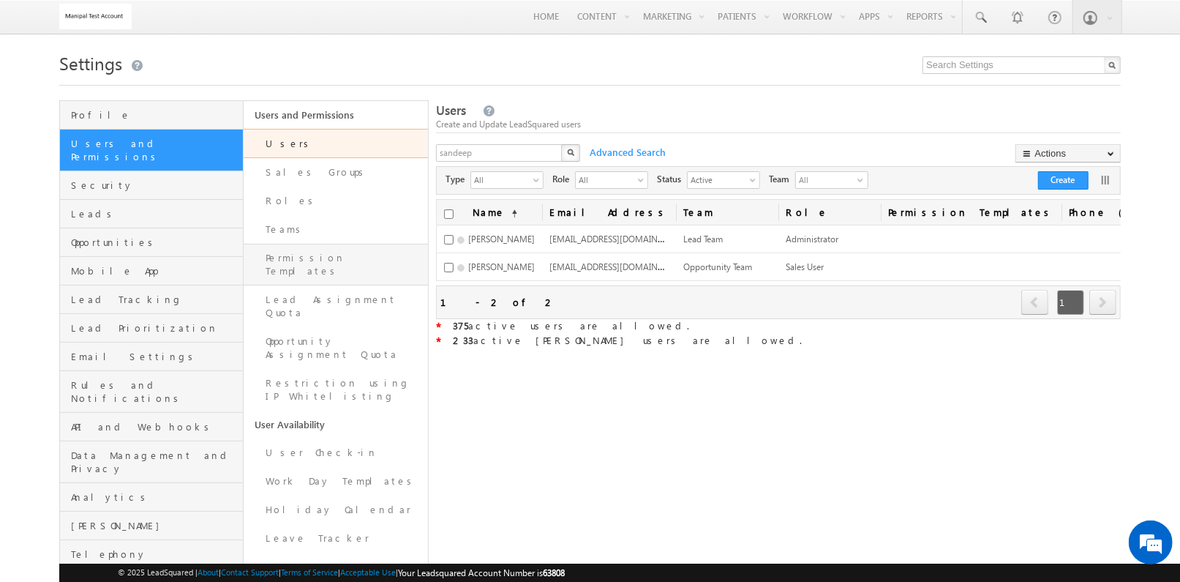
click at [379, 260] on link "Permission Templates" at bounding box center [336, 265] width 184 height 42
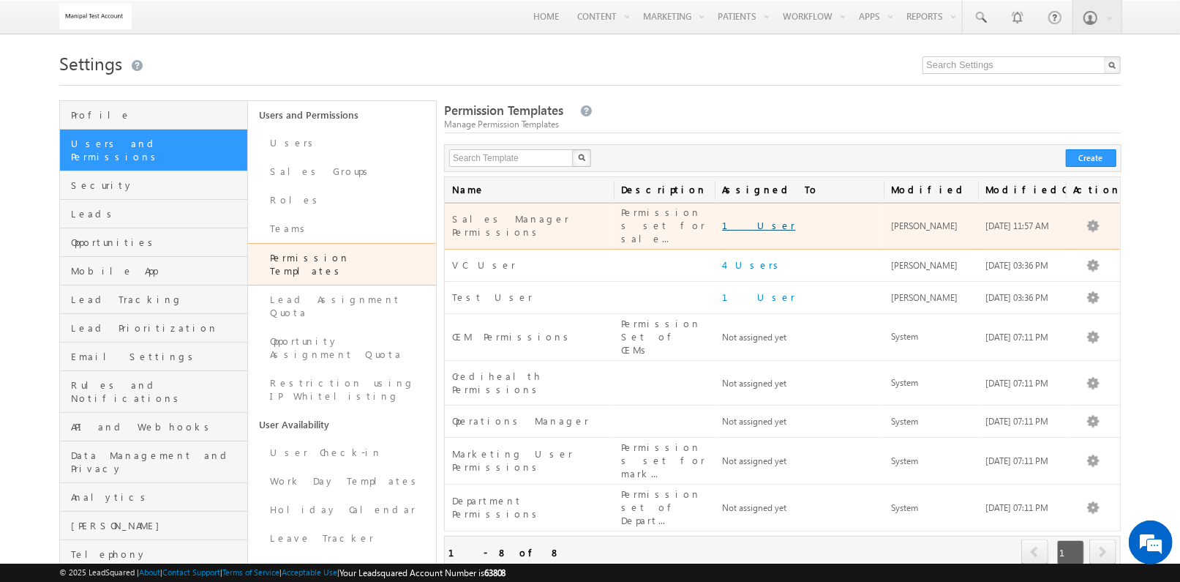
click at [741, 219] on link "1 User" at bounding box center [758, 225] width 73 height 12
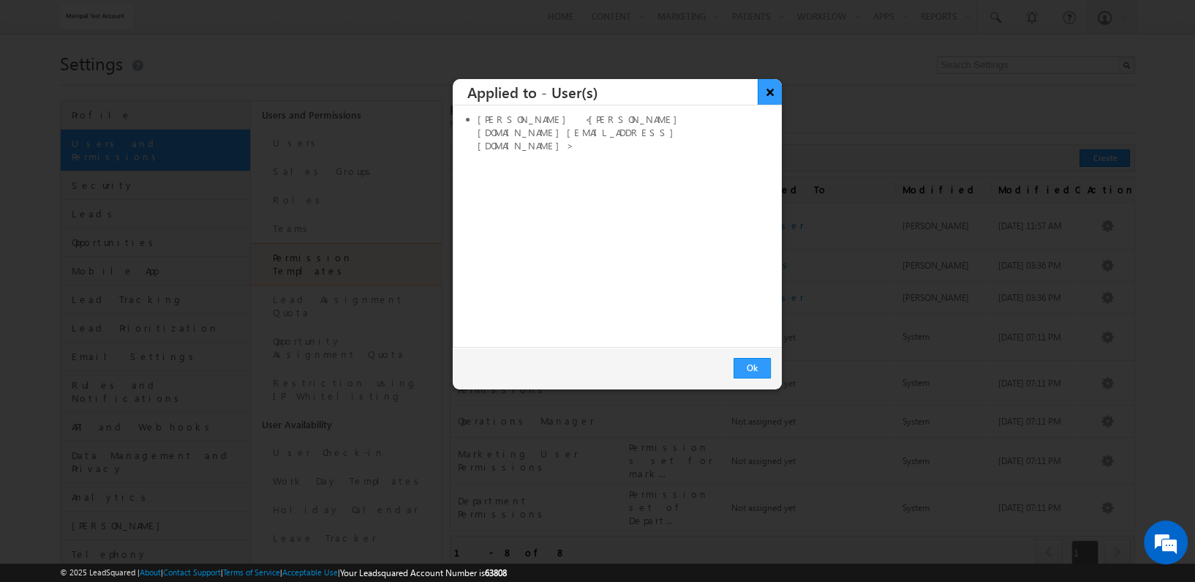
click at [773, 88] on button "×" at bounding box center [770, 92] width 24 height 26
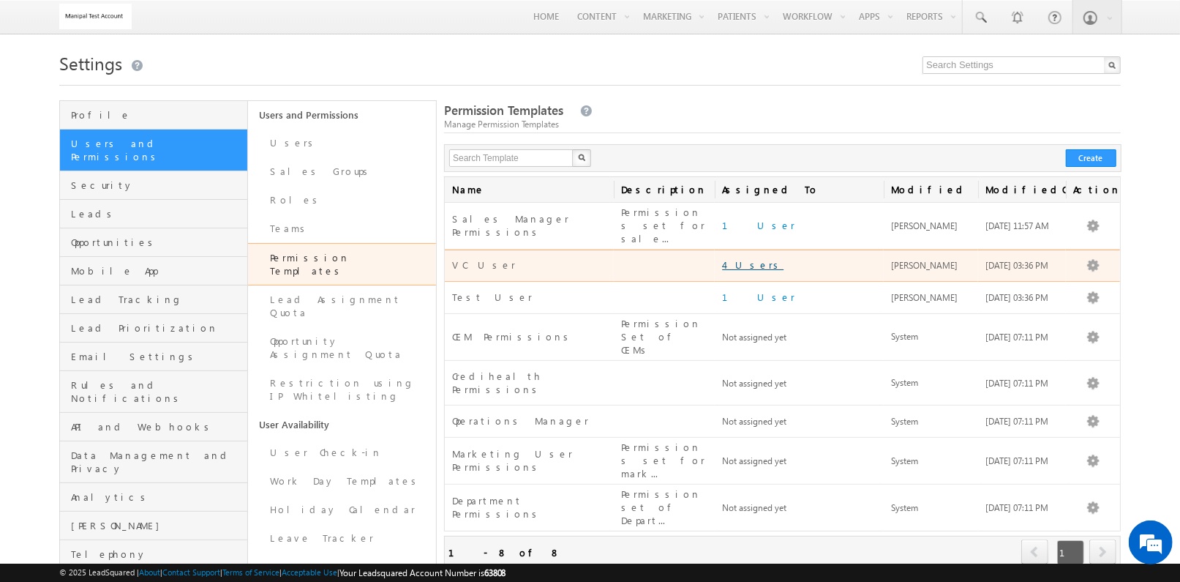
click at [741, 258] on link "4 Users" at bounding box center [752, 264] width 61 height 12
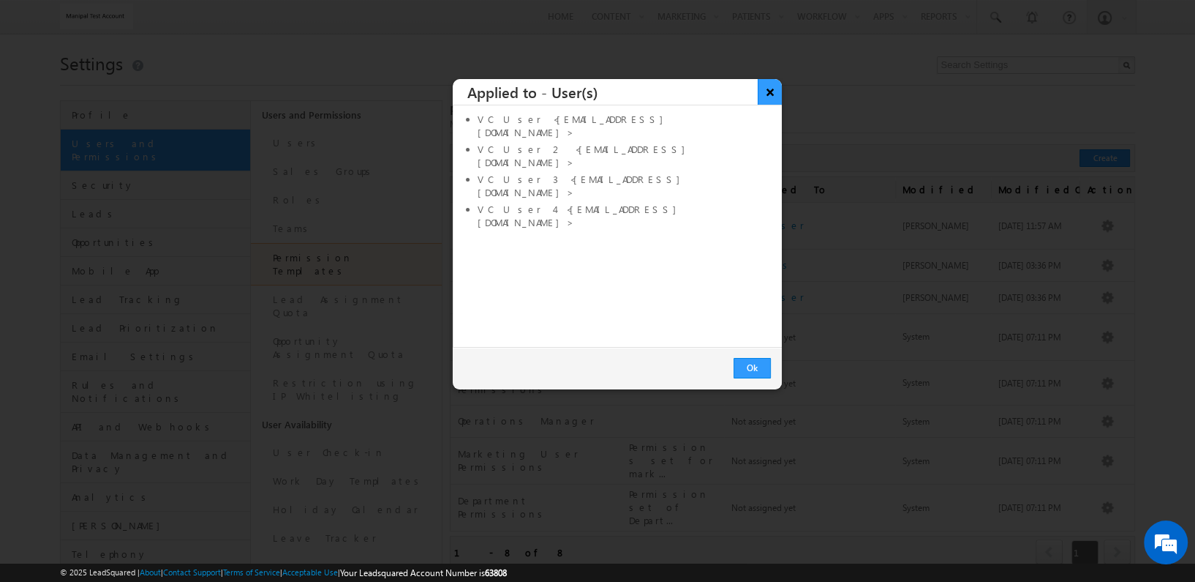
click at [771, 81] on button "×" at bounding box center [770, 92] width 24 height 26
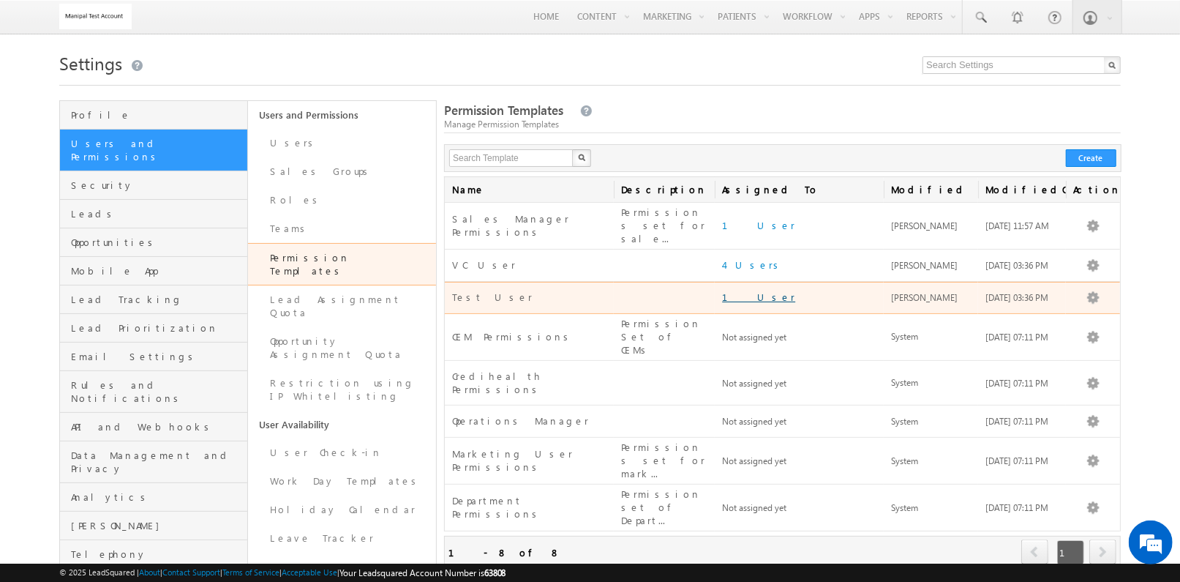
click at [742, 290] on link "1 User" at bounding box center [758, 296] width 73 height 12
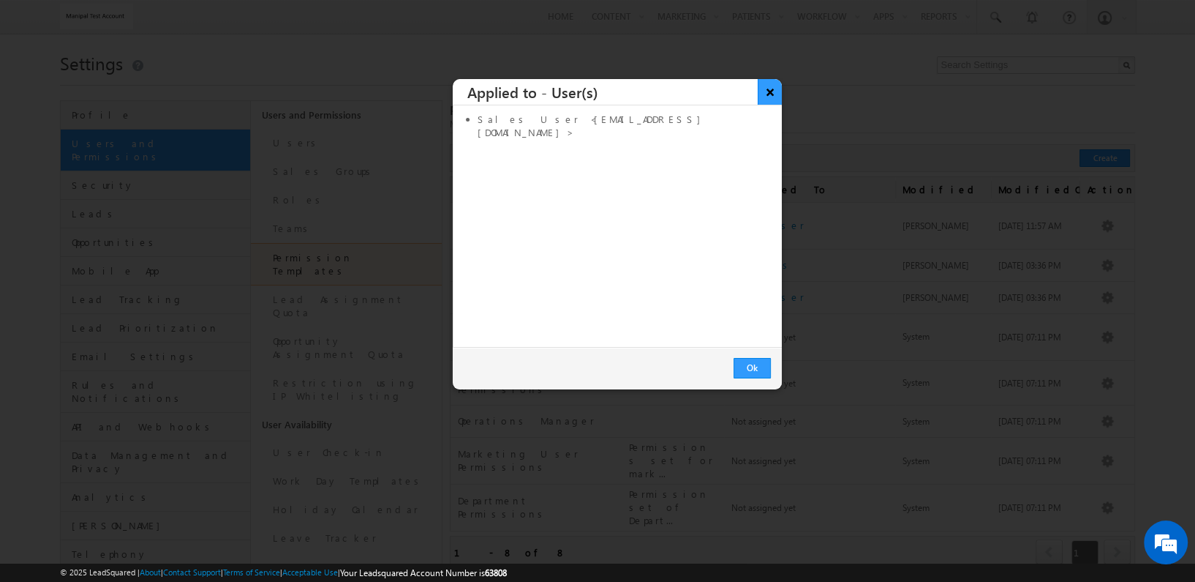
click at [766, 96] on button "×" at bounding box center [770, 92] width 24 height 26
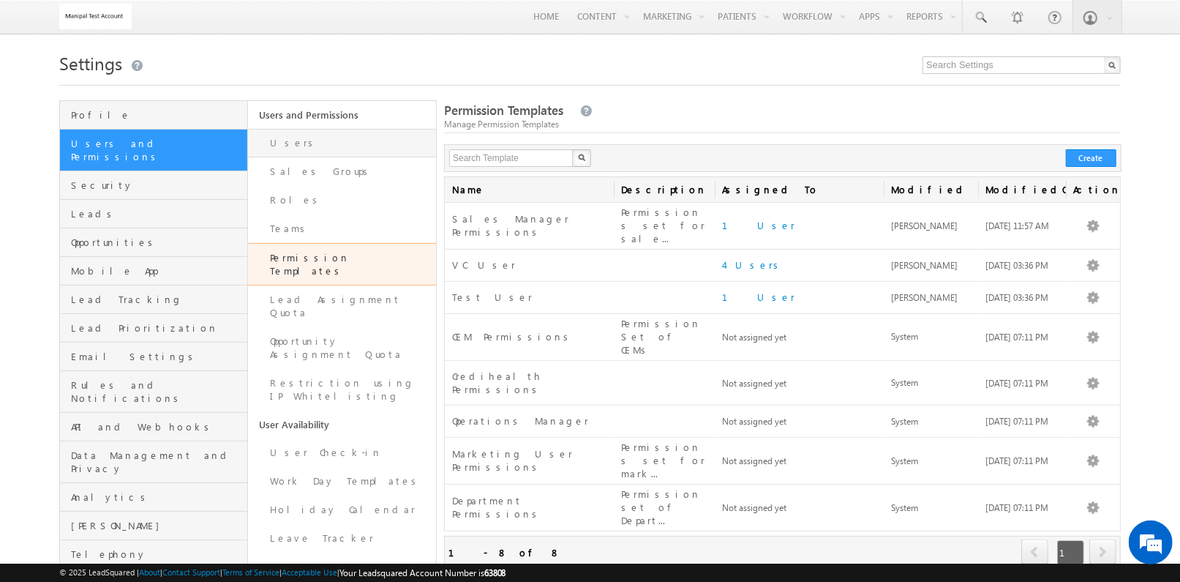
click at [325, 143] on link "Users" at bounding box center [342, 143] width 188 height 29
click at [537, 164] on input "text" at bounding box center [511, 158] width 125 height 18
type input "t"
click at [511, 157] on input "text" at bounding box center [511, 158] width 125 height 18
type input "Search Template"
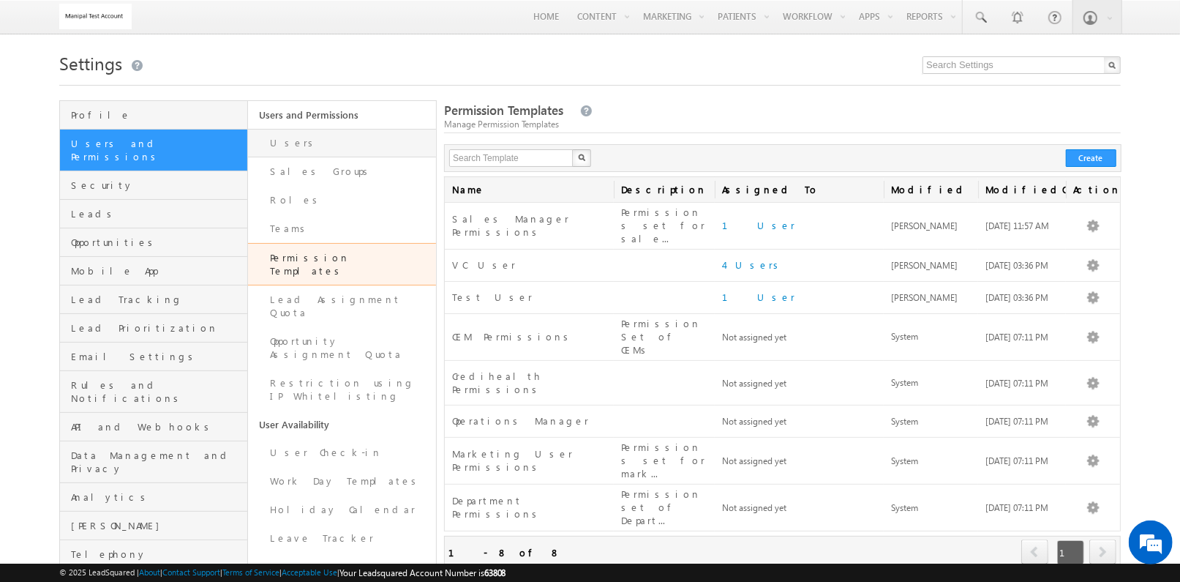
click at [304, 149] on link "Users" at bounding box center [342, 143] width 188 height 29
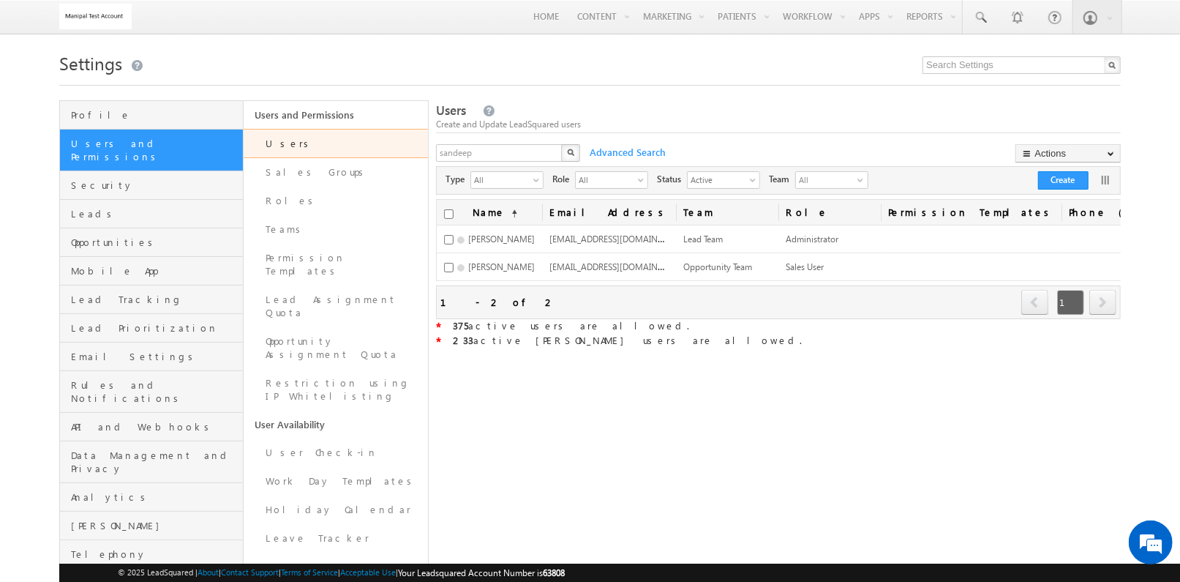
click at [587, 90] on div "Settings Profile Users and Permissions Security Leads Opportunities Mobile App …" at bounding box center [590, 392] width 1062 height 688
click at [518, 147] on input "sandeep" at bounding box center [499, 153] width 127 height 18
type input "tukaram"
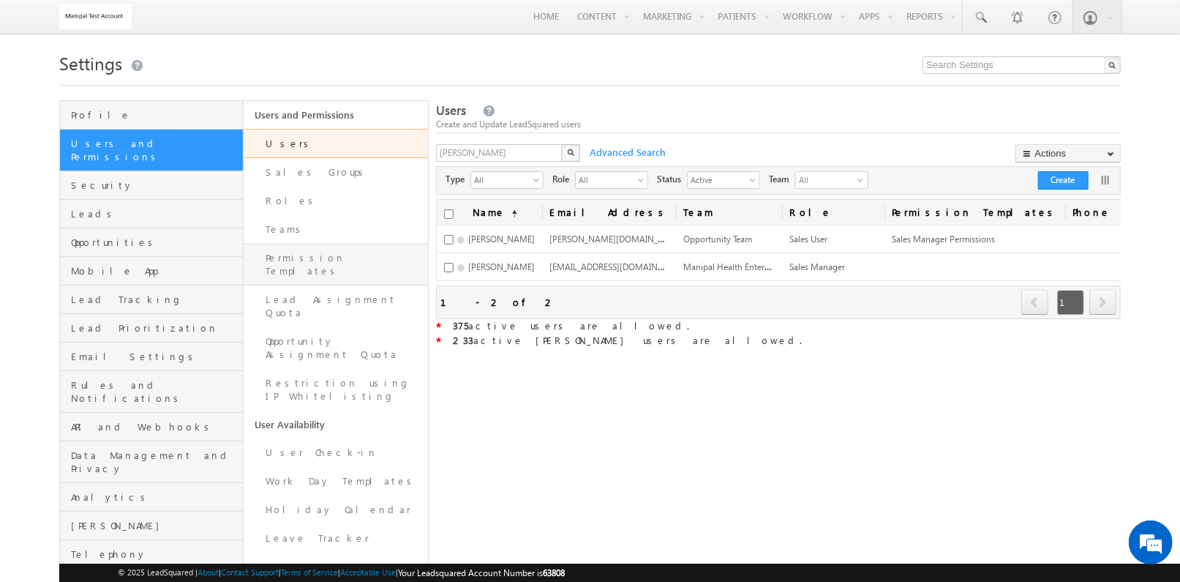
click at [320, 255] on link "Permission Templates" at bounding box center [336, 265] width 184 height 42
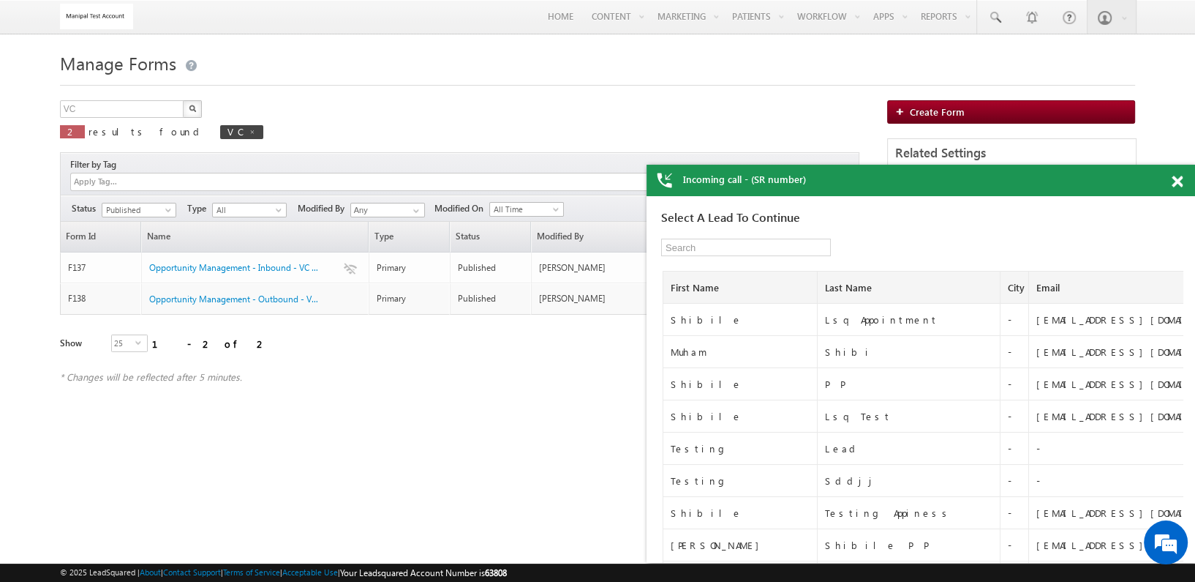
click at [1183, 184] on div at bounding box center [1186, 179] width 20 height 29
click at [1179, 181] on span at bounding box center [1177, 182] width 11 height 12
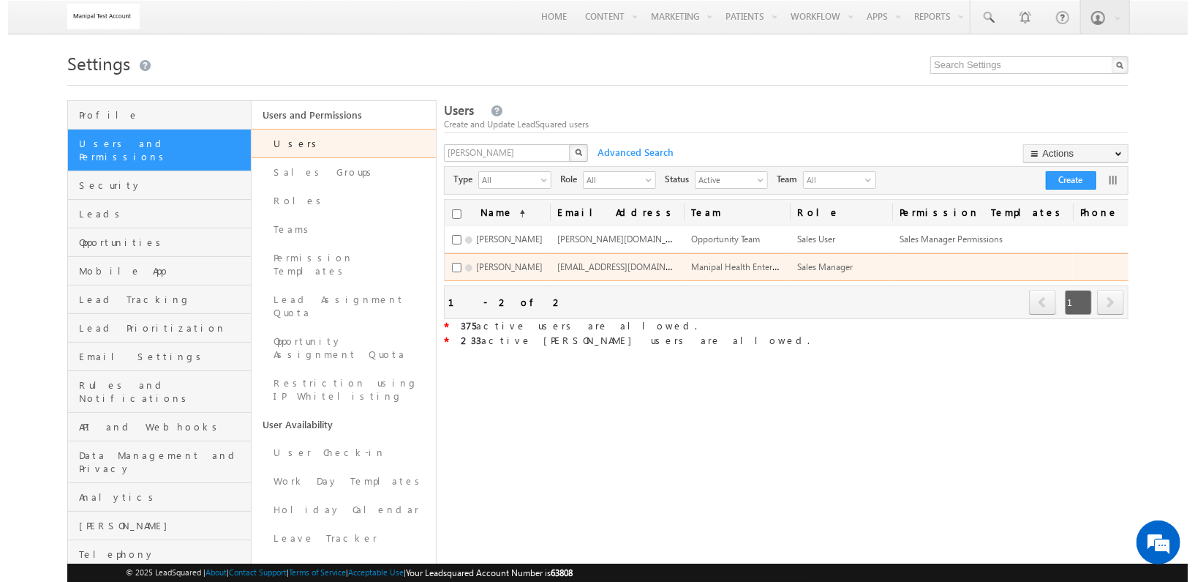
scroll to position [0, 222]
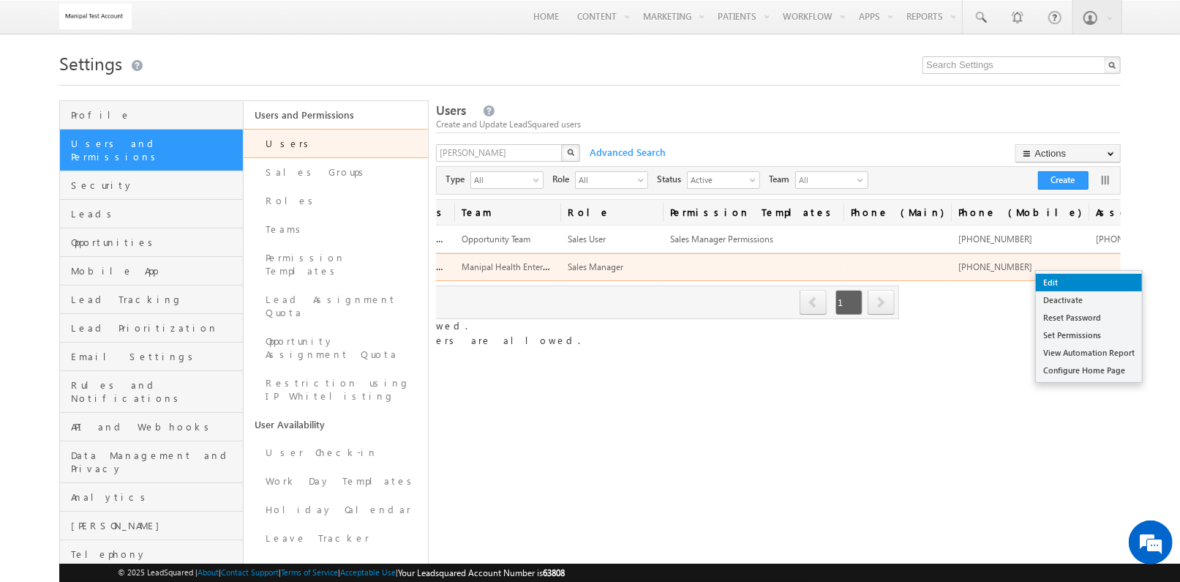
click at [1100, 277] on link "Edit" at bounding box center [1089, 283] width 106 height 18
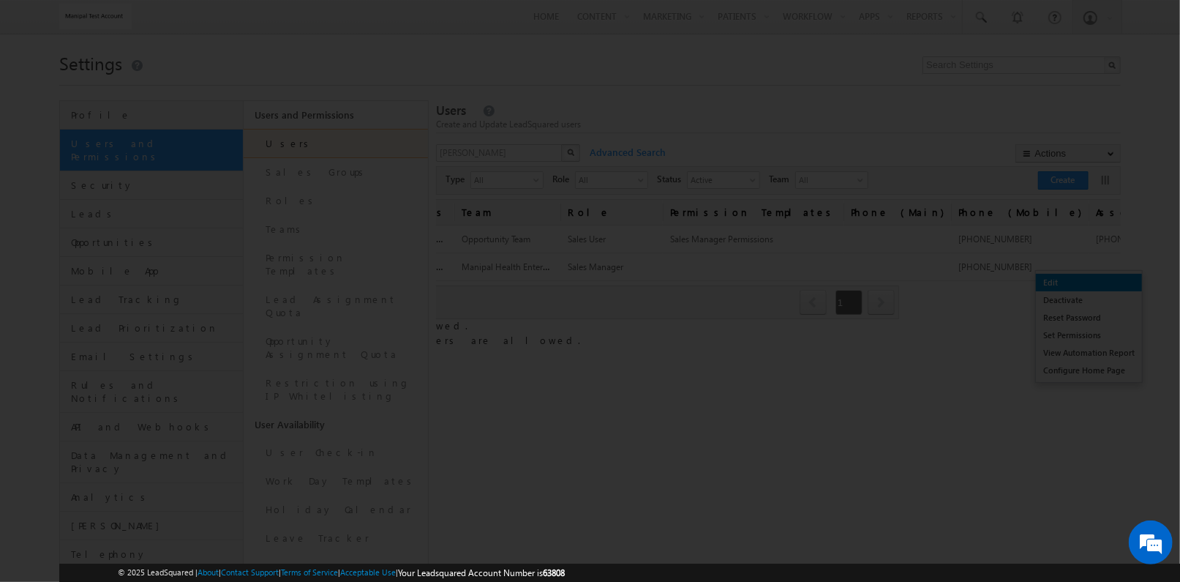
scroll to position [0, 213]
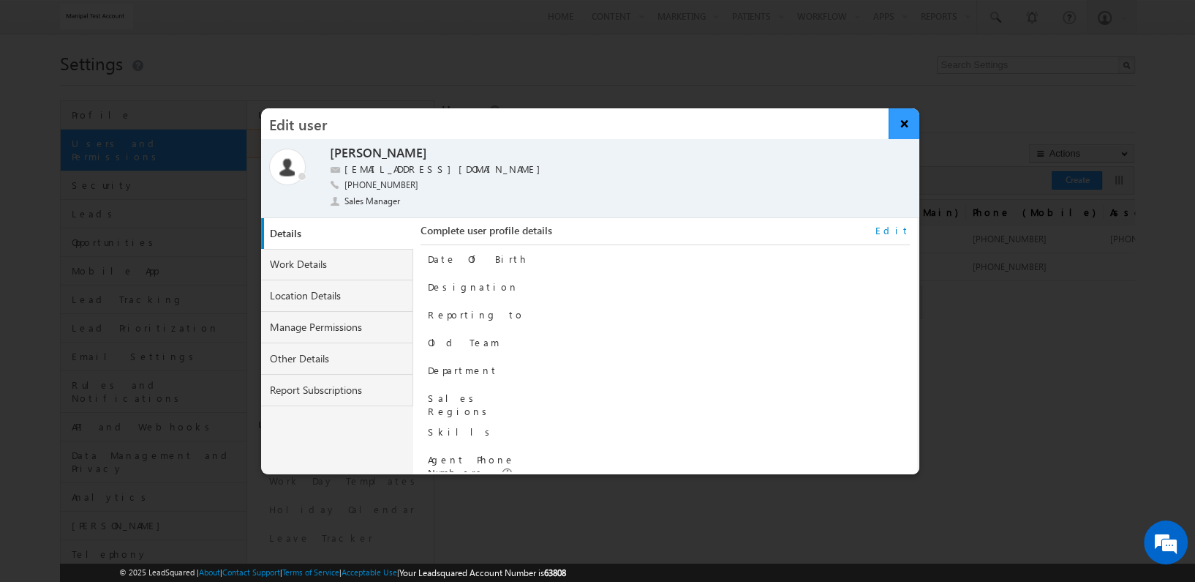
click at [902, 121] on button "×" at bounding box center [904, 123] width 31 height 31
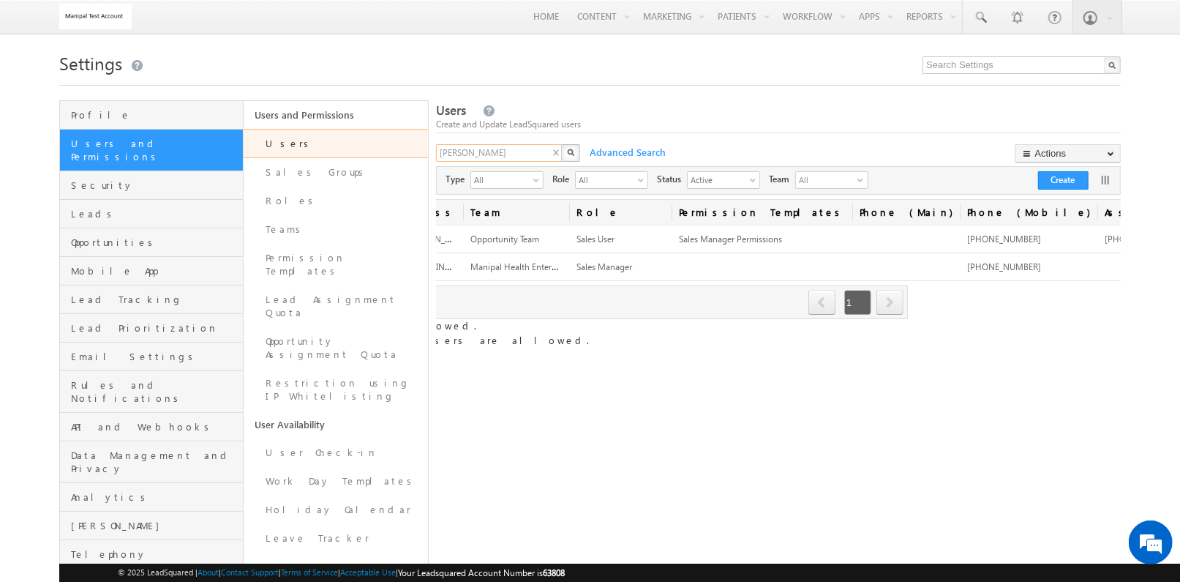
click at [497, 158] on input "tukaram" at bounding box center [499, 153] width 127 height 18
click at [497, 158] on input "[PERSON_NAME]" at bounding box center [499, 153] width 127 height 18
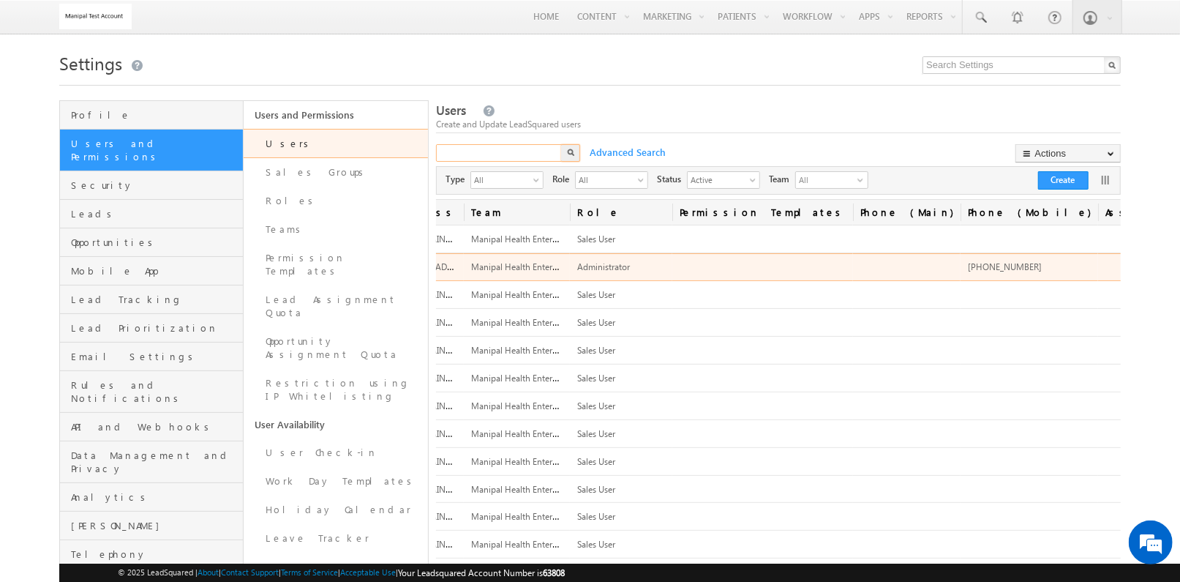
scroll to position [0, 0]
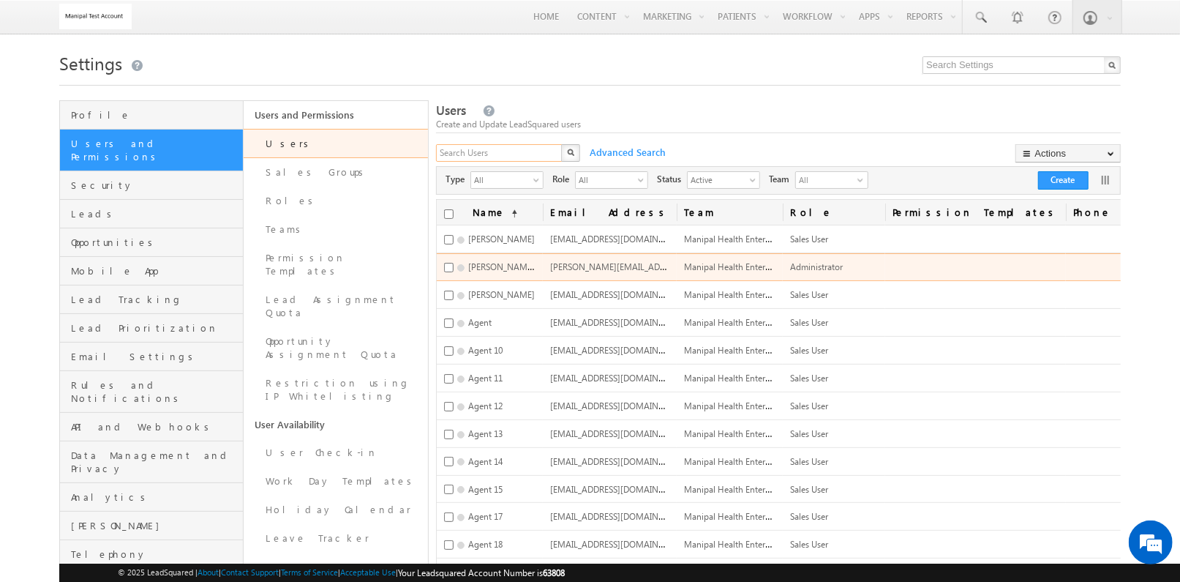
drag, startPoint x: 510, startPoint y: 258, endPoint x: 469, endPoint y: 150, distance: 115.8
click at [469, 150] on input "text" at bounding box center [499, 153] width 127 height 18
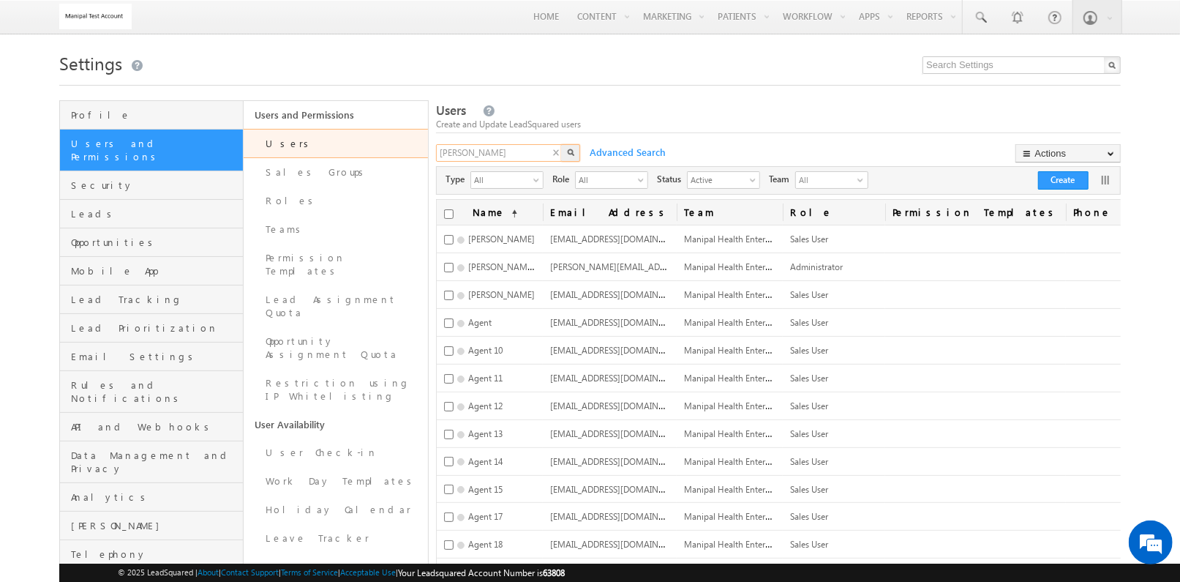
type input "tukaram"
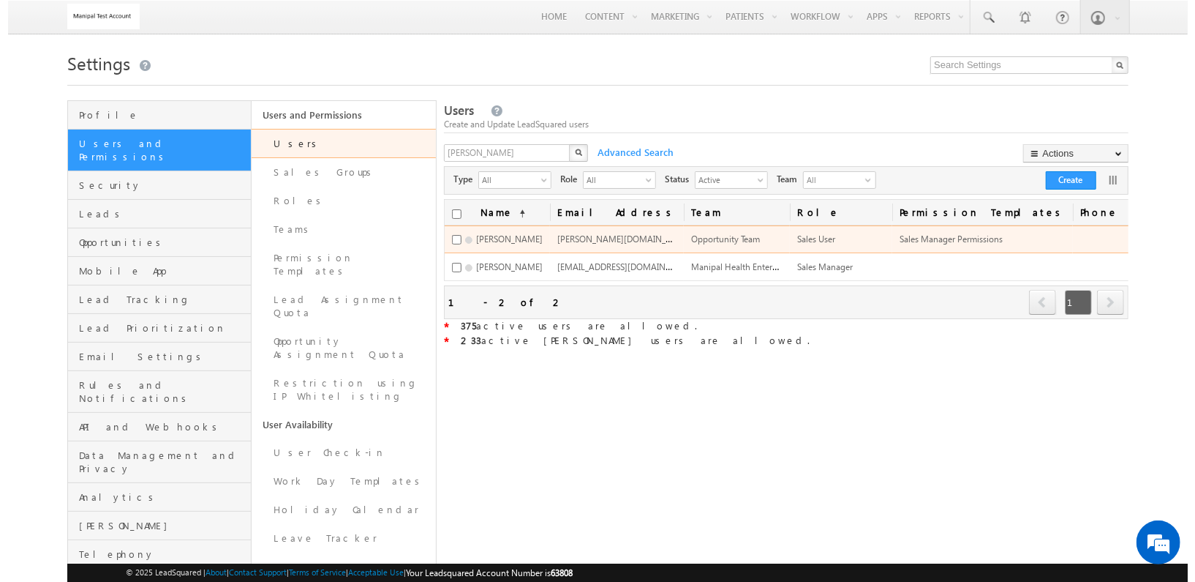
scroll to position [0, 222]
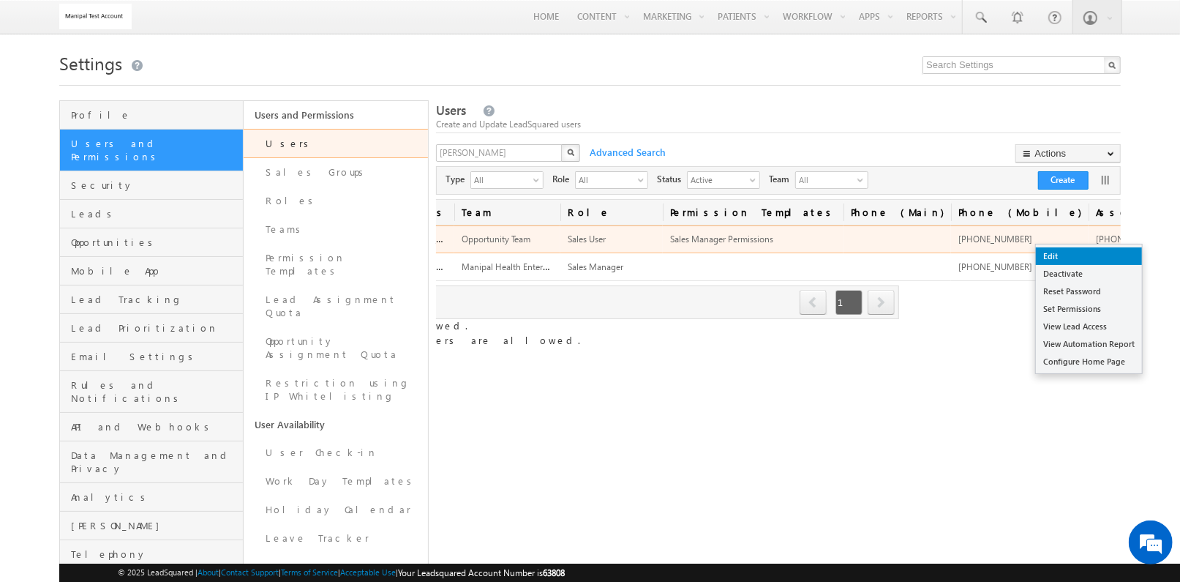
click at [1096, 251] on link "Edit" at bounding box center [1089, 256] width 106 height 18
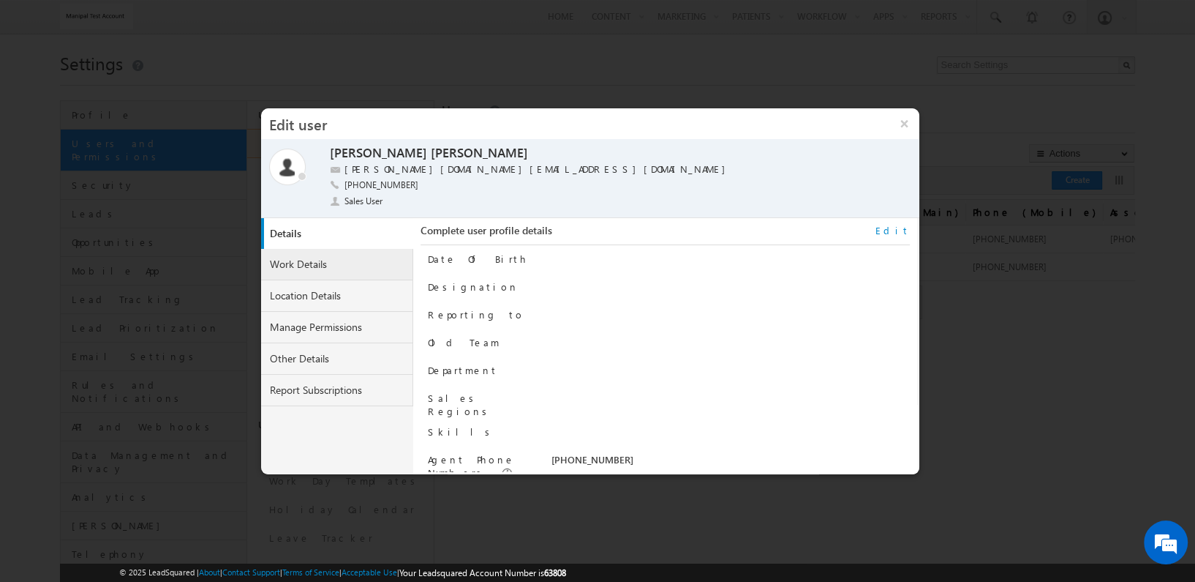
click at [366, 268] on link "Work Details" at bounding box center [337, 264] width 152 height 31
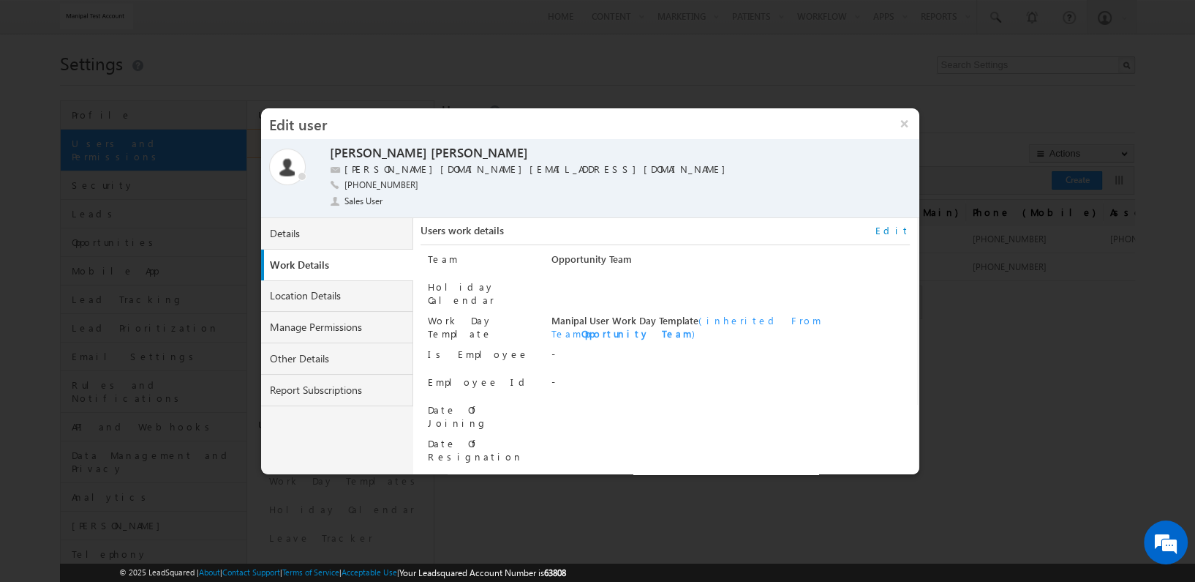
click at [895, 225] on link "Edit" at bounding box center [893, 230] width 34 height 13
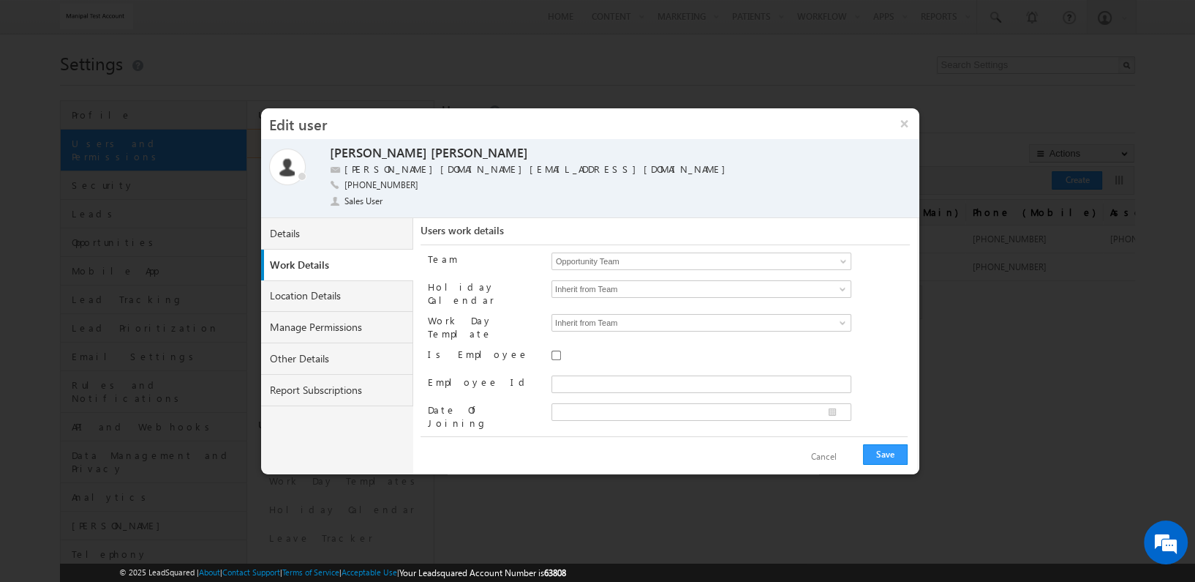
click at [776, 257] on span "Opportunity Team" at bounding box center [682, 261] width 261 height 16
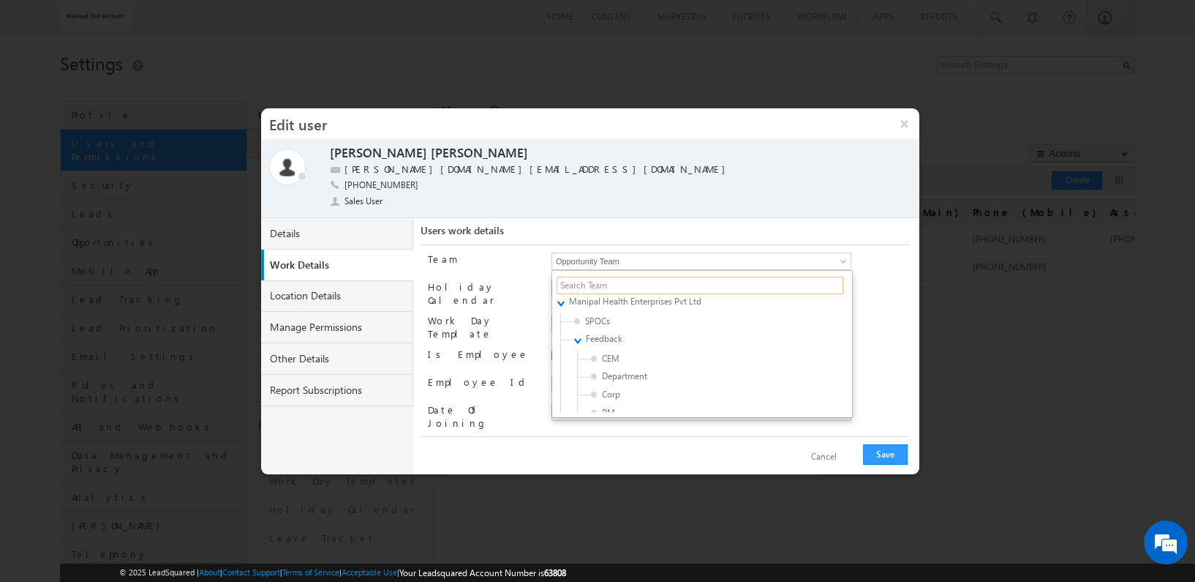
click at [721, 282] on input "text" at bounding box center [700, 286] width 287 height 18
type input "v"
click at [901, 119] on button "×" at bounding box center [904, 123] width 31 height 31
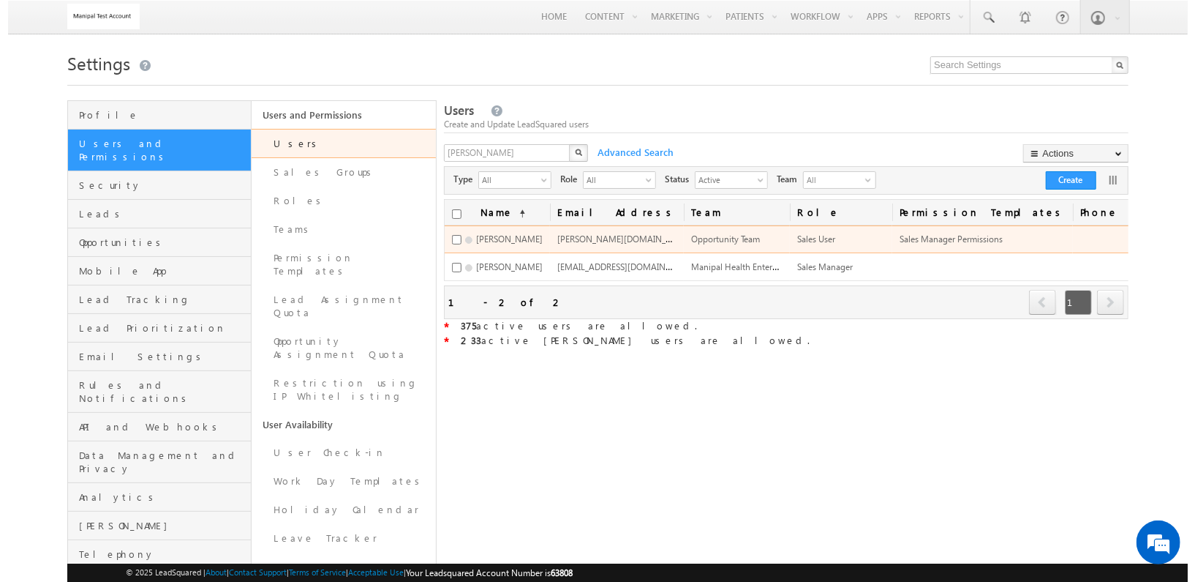
scroll to position [0, 222]
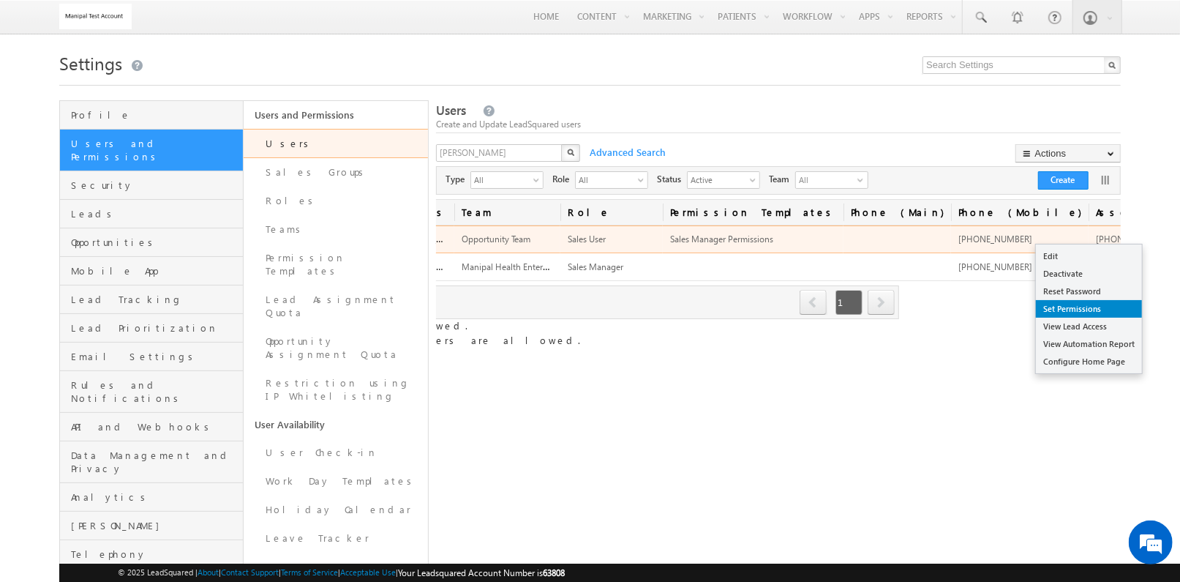
click at [1100, 307] on link "Set Permissions" at bounding box center [1089, 309] width 106 height 18
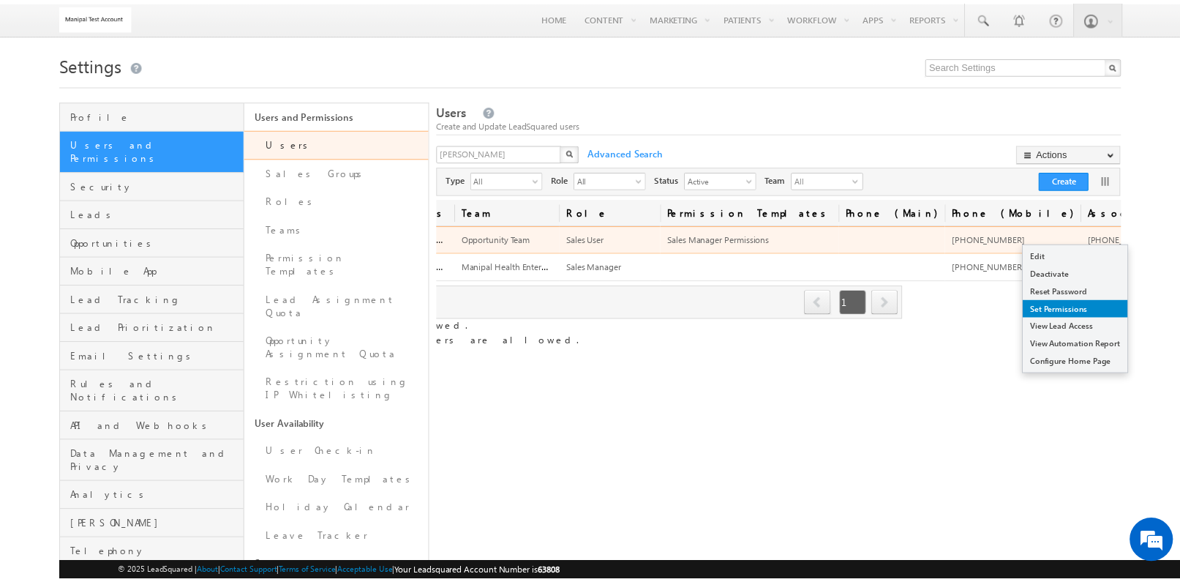
scroll to position [0, 213]
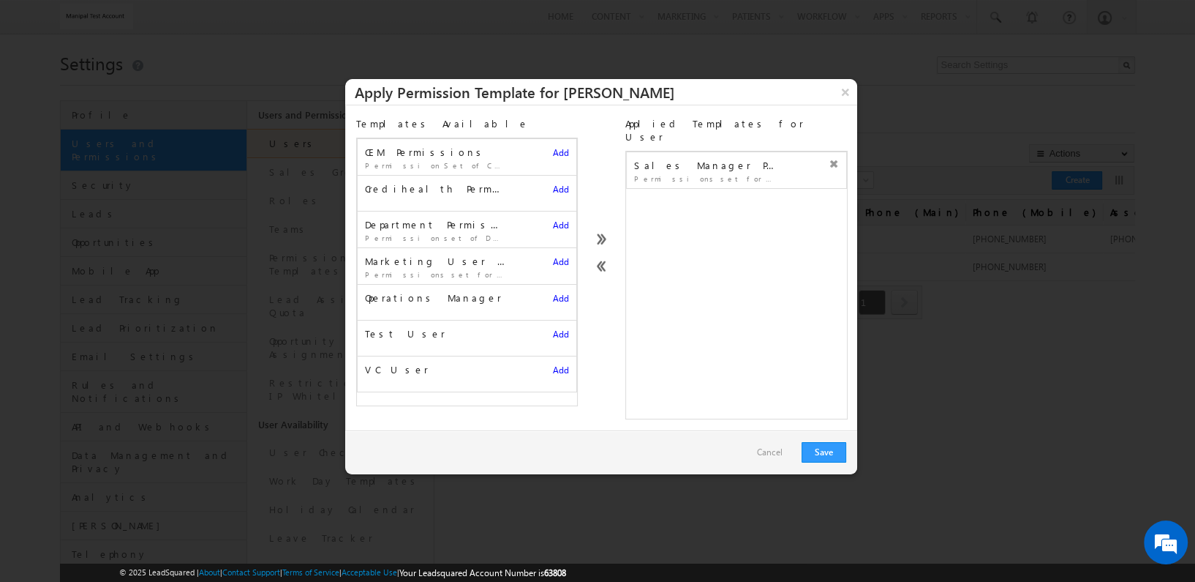
click at [829, 159] on icon at bounding box center [834, 164] width 10 height 10
click at [822, 442] on button "Save" at bounding box center [824, 452] width 45 height 20
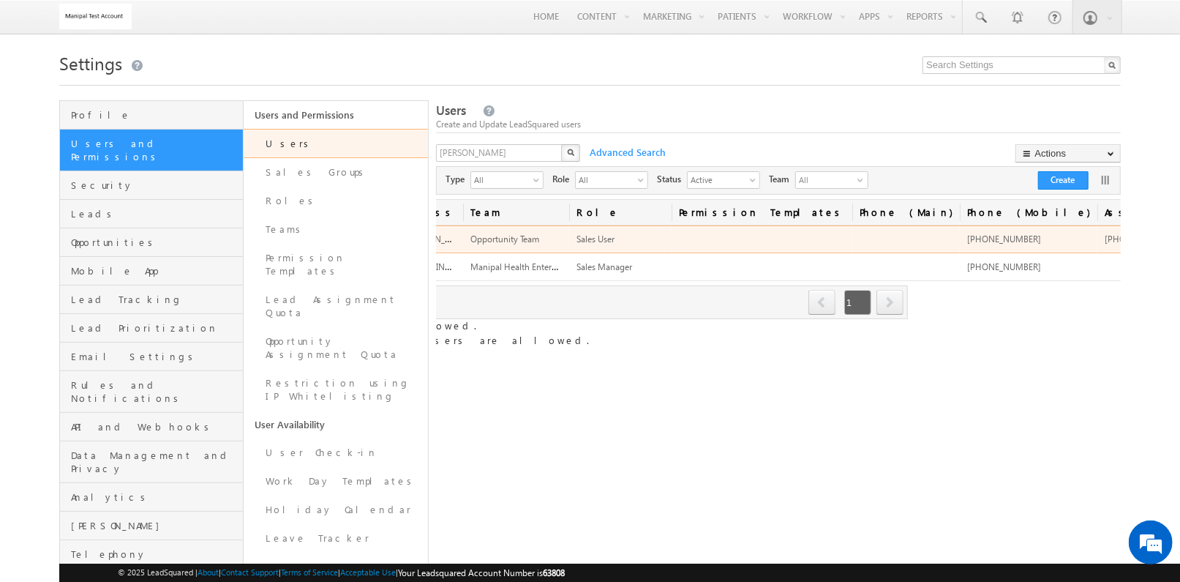
scroll to position [0, 0]
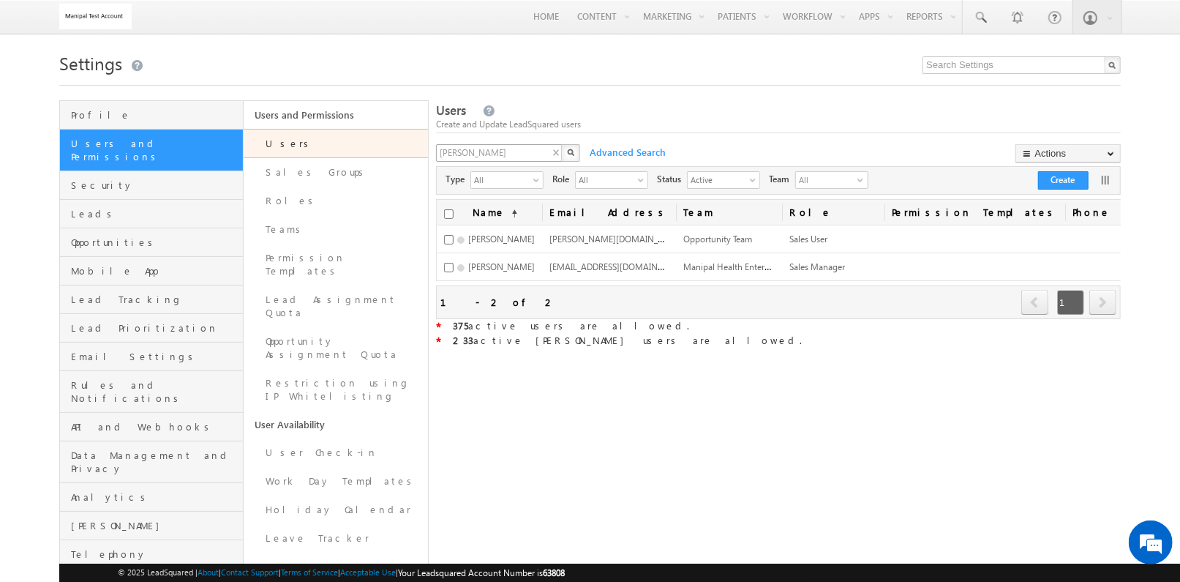
click at [506, 148] on div "Users Create and Update LeadSquared users tukaram X Advanced Search Actions Imp…" at bounding box center [778, 226] width 685 height 248
click at [506, 148] on input "tukaram" at bounding box center [499, 153] width 127 height 18
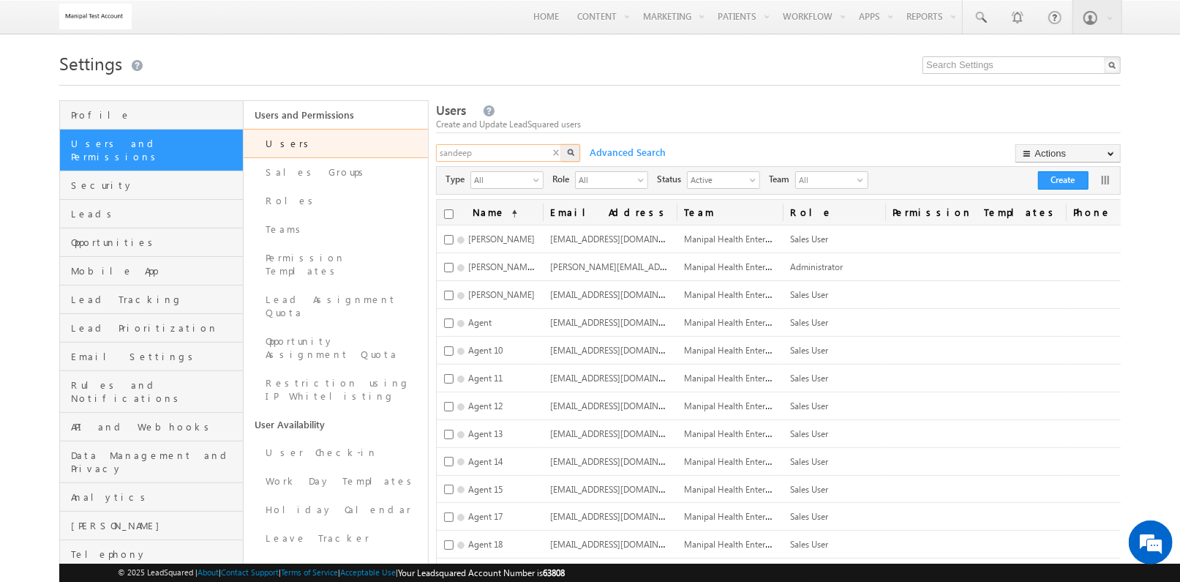
type input "sandeep"
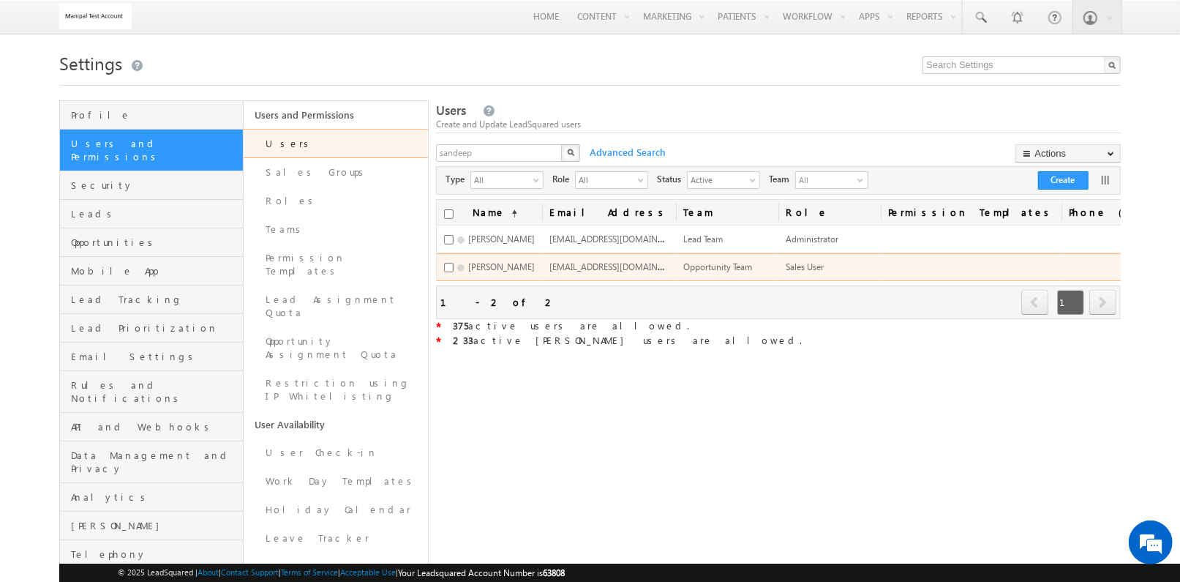
click at [591, 264] on span "sandeep.leadsq+test@gmail.com" at bounding box center [619, 266] width 140 height 12
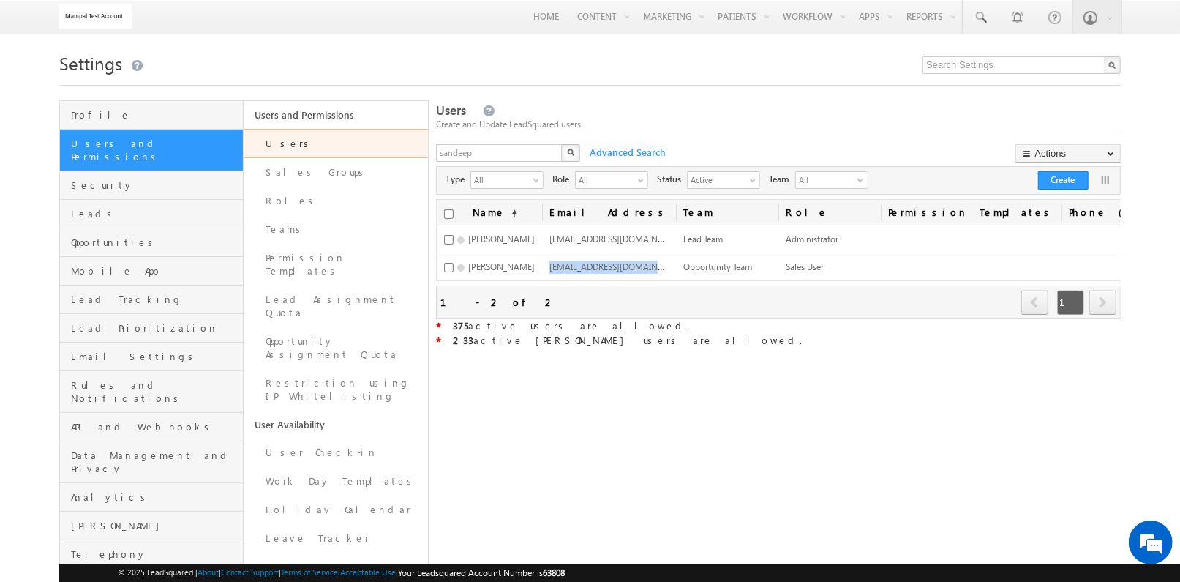
copy span "sandeep.leadsq+test@gmail.com"
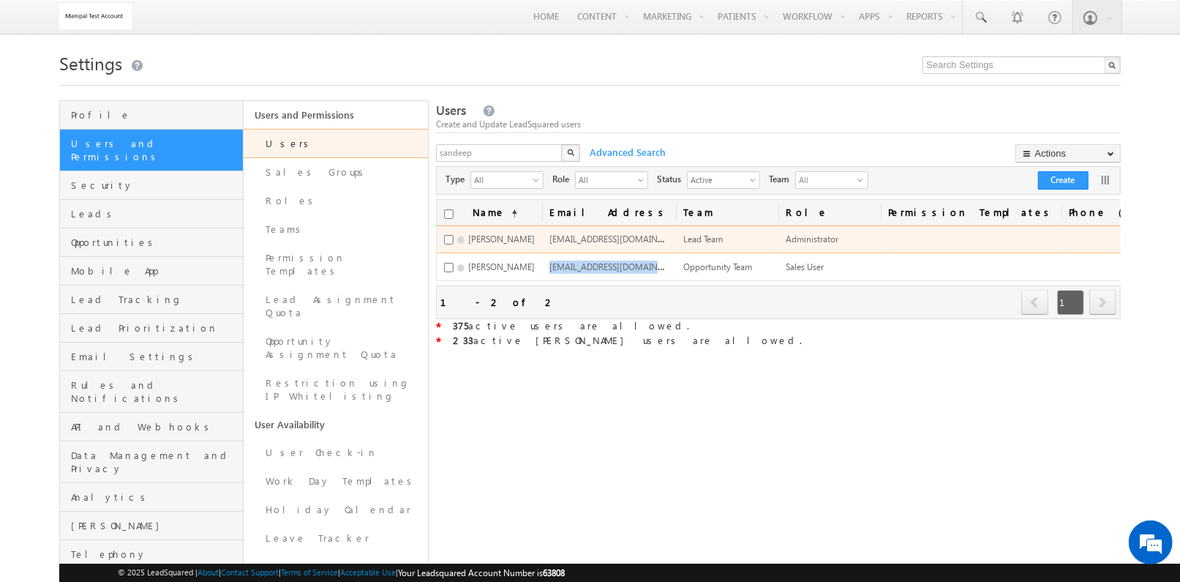
scroll to position [0, 217]
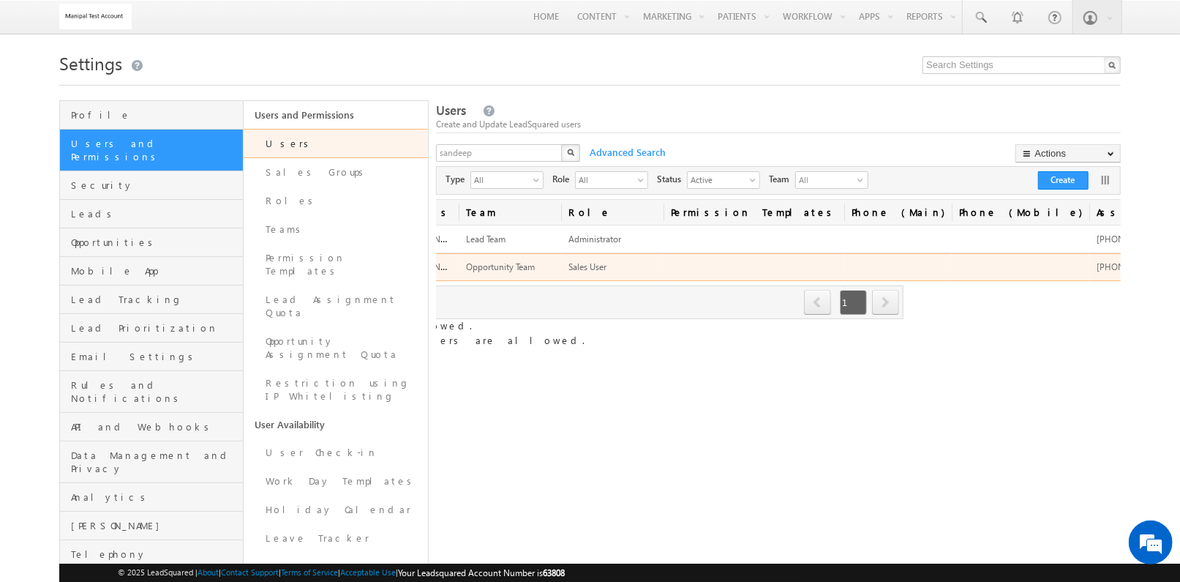
click at [1097, 267] on span "+91-9878787987" at bounding box center [1134, 266] width 74 height 11
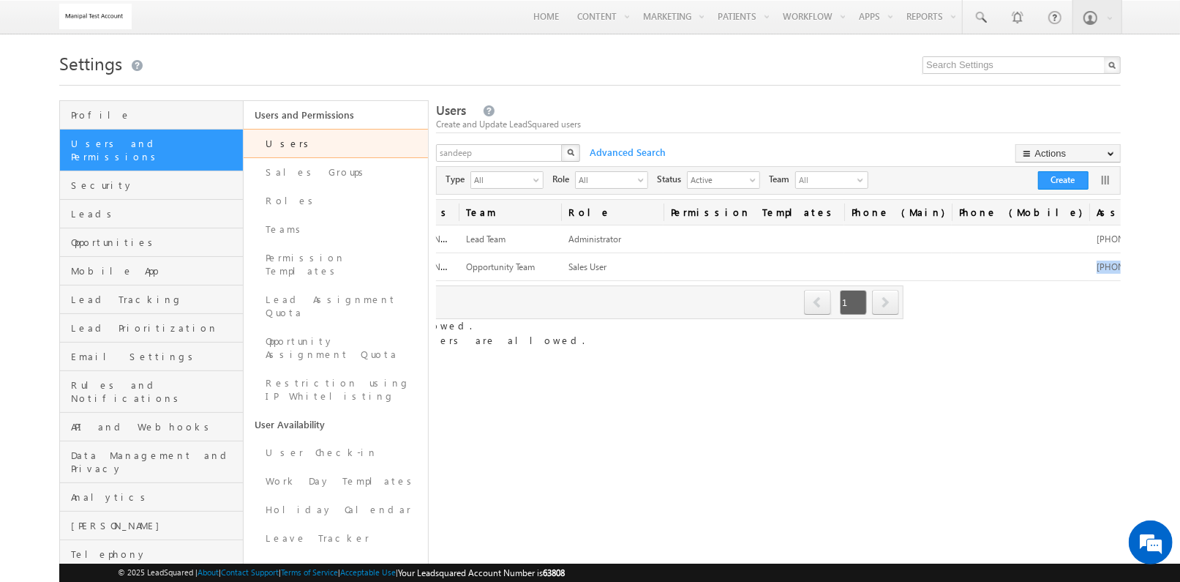
copy tr "+91-9878787987"
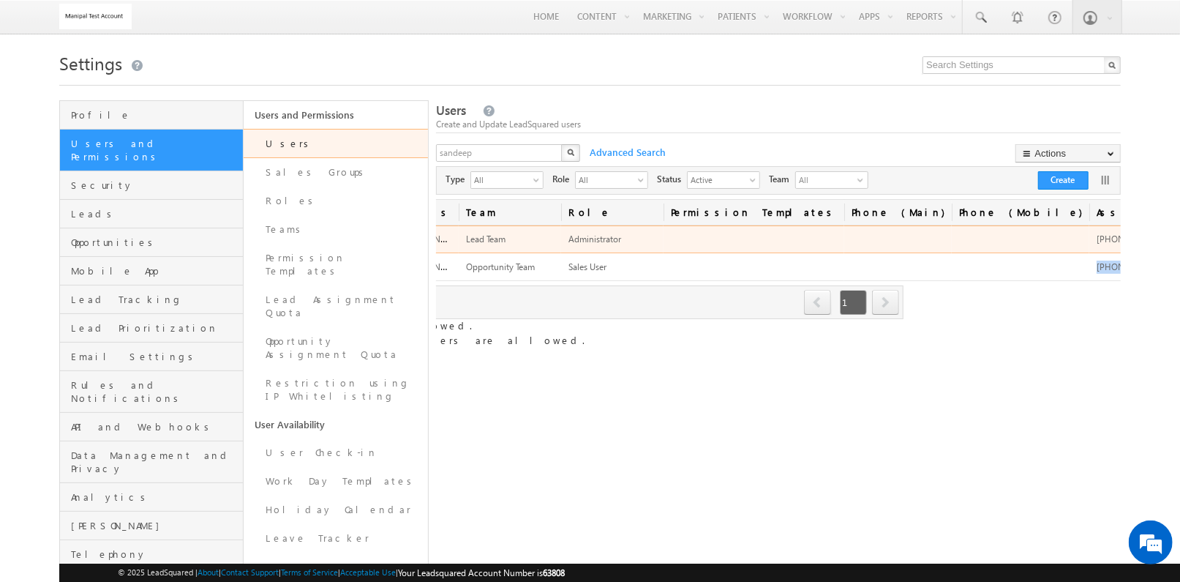
scroll to position [0, 0]
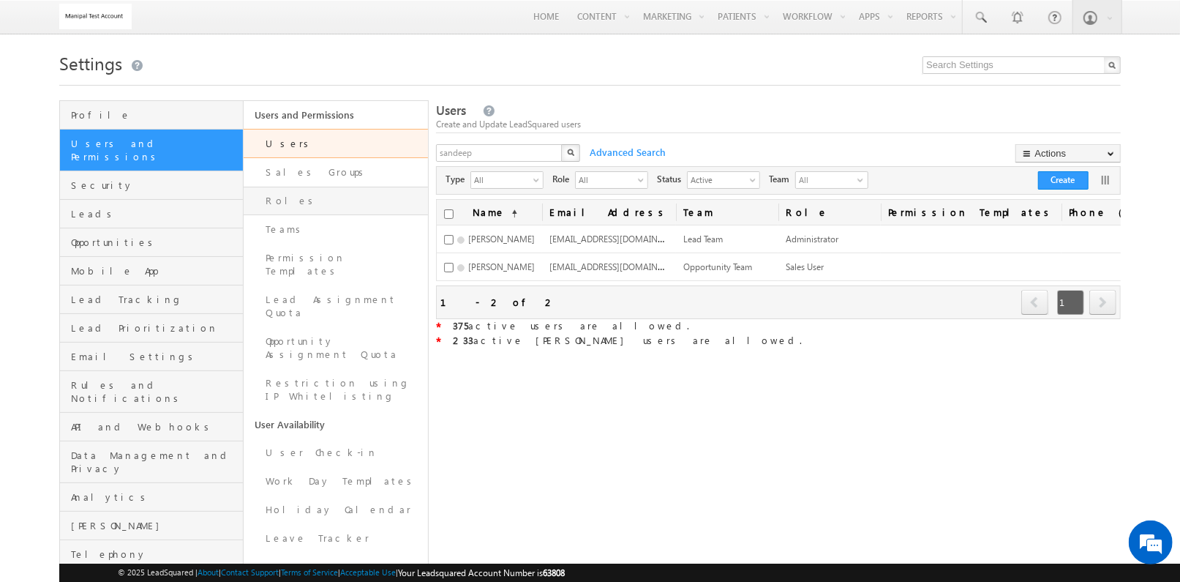
click at [332, 192] on link "Roles" at bounding box center [336, 201] width 184 height 29
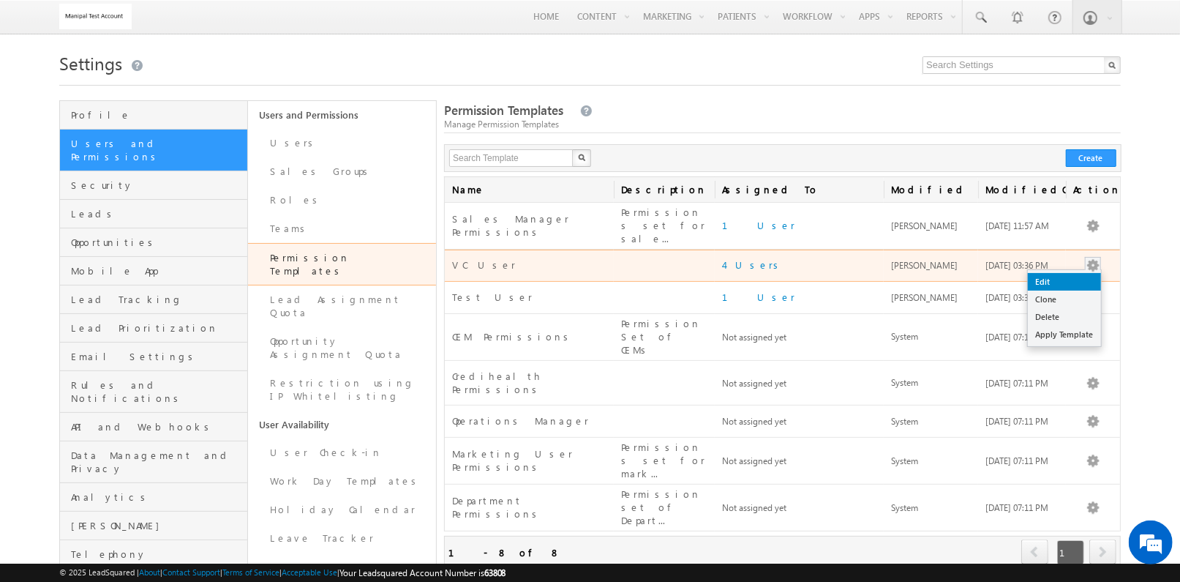
click at [1089, 273] on link "Edit" at bounding box center [1064, 282] width 73 height 18
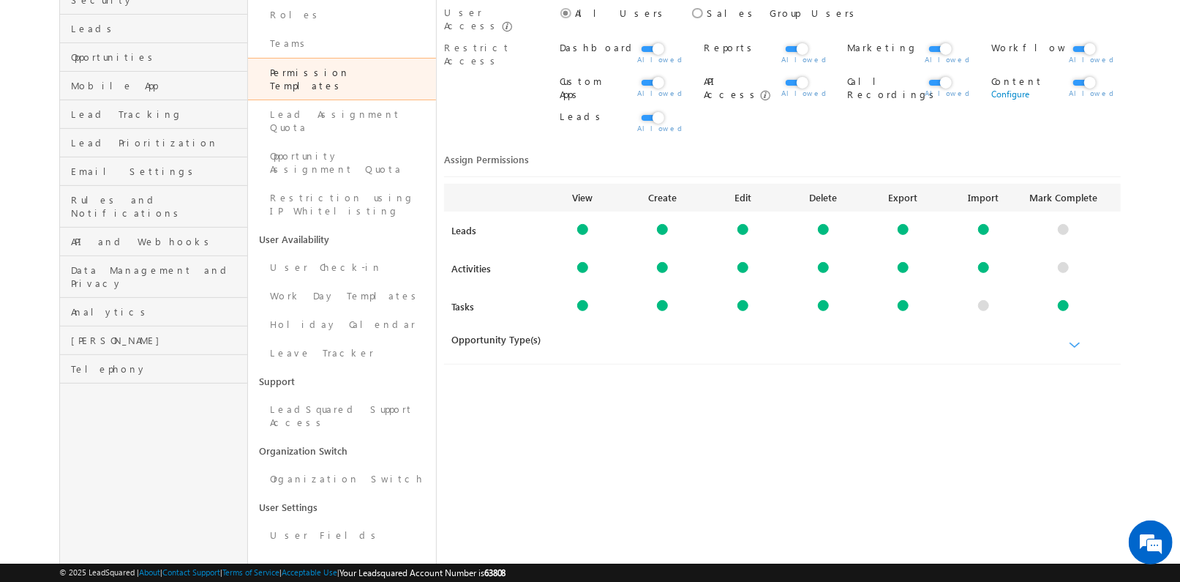
scroll to position [187, 0]
click at [1075, 340] on b at bounding box center [1075, 344] width 11 height 9
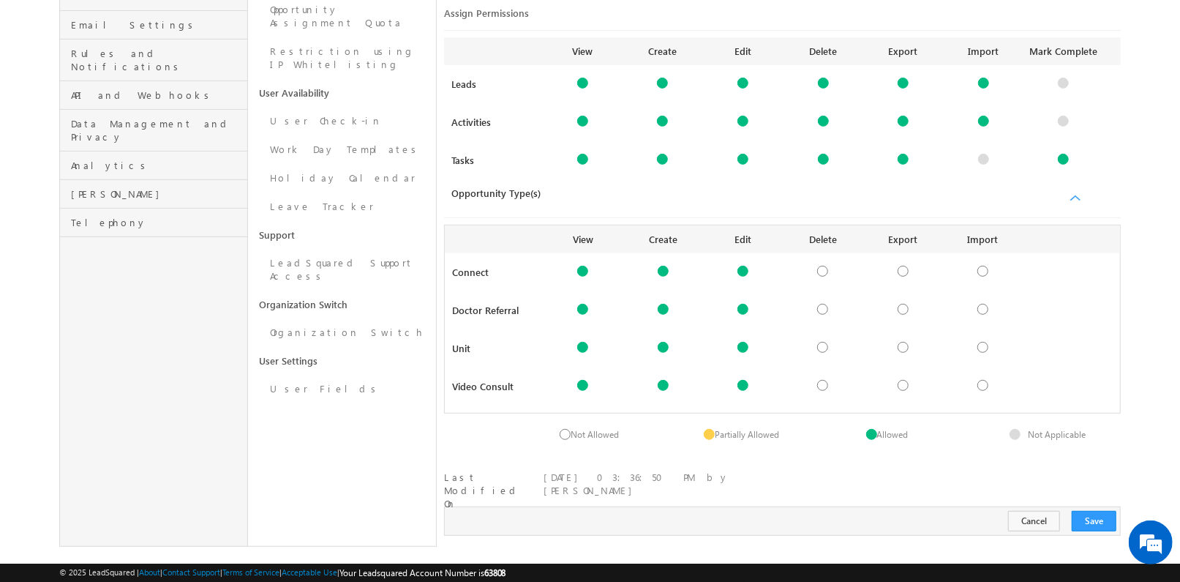
scroll to position [0, 0]
click at [1042, 511] on button "Cancel" at bounding box center [1034, 521] width 52 height 20
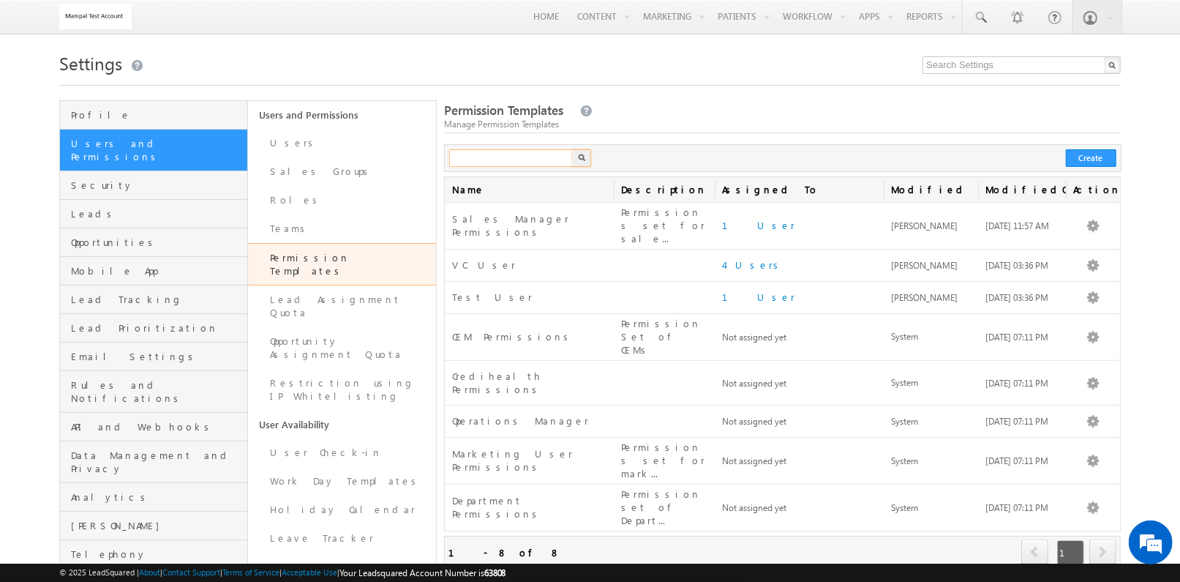
click at [524, 156] on input "text" at bounding box center [511, 158] width 125 height 18
type input "Search Template"
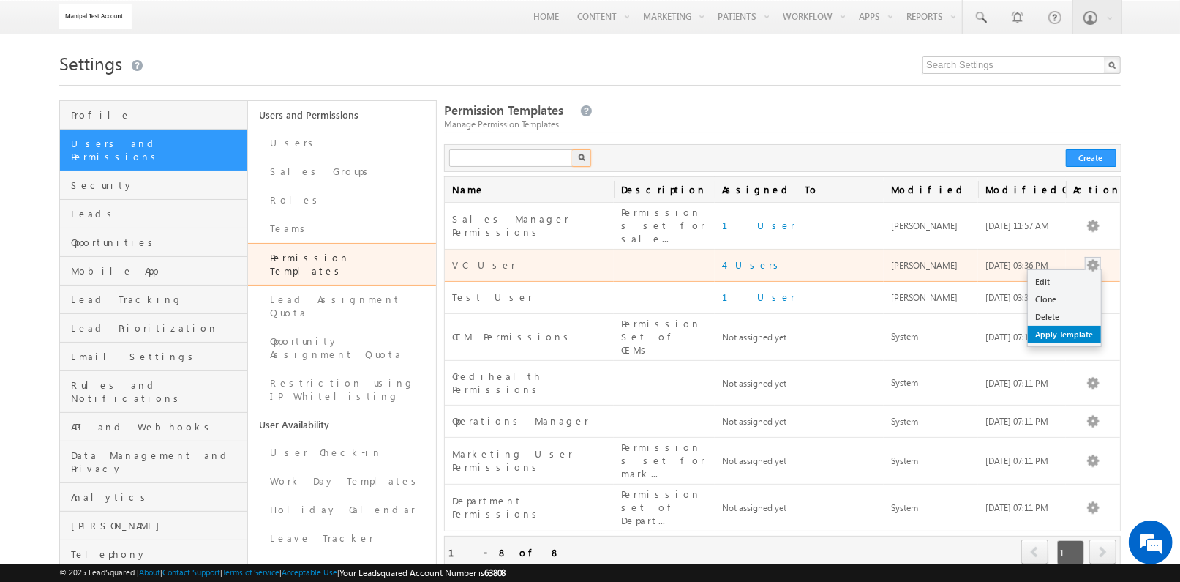
type input "Search Template"
click at [1080, 326] on link "Apply Template" at bounding box center [1064, 335] width 73 height 18
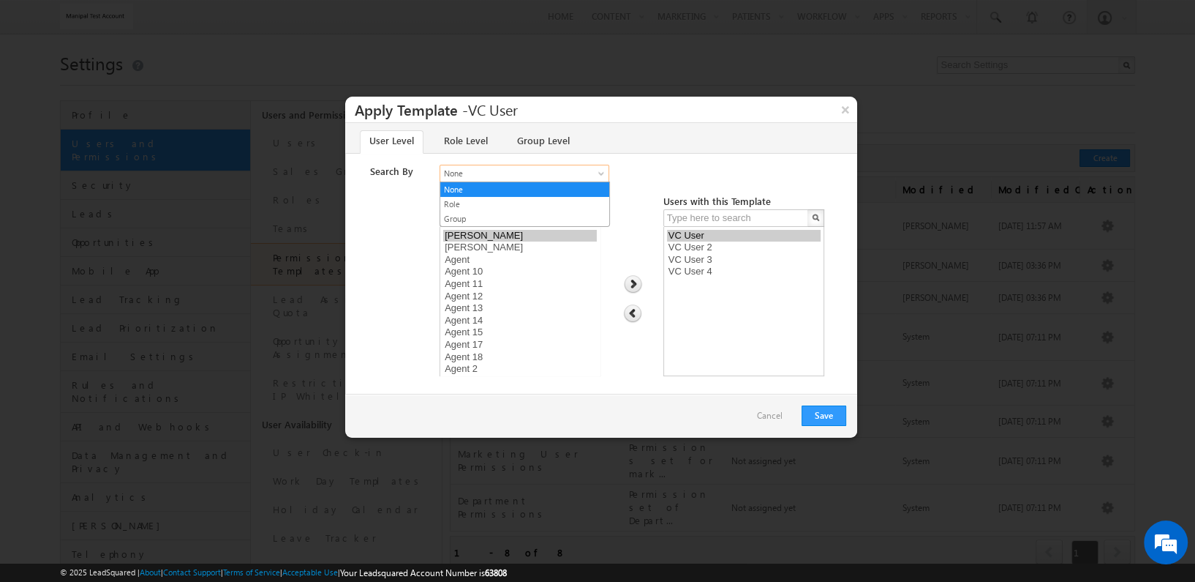
click at [541, 170] on span "None" at bounding box center [515, 173] width 151 height 13
select select "da4c8d23-0511-11ee-ad9d-0acc9d8b1d02"
click at [533, 285] on option "Agent 11" at bounding box center [520, 284] width 154 height 12
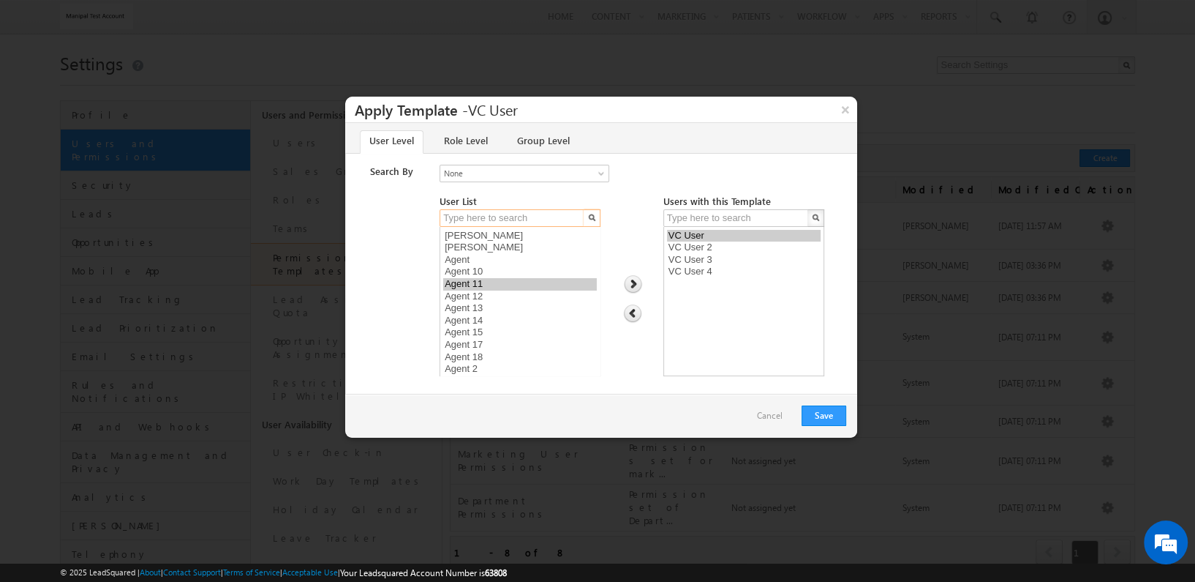
click at [529, 218] on input "text" at bounding box center [513, 218] width 146 height 18
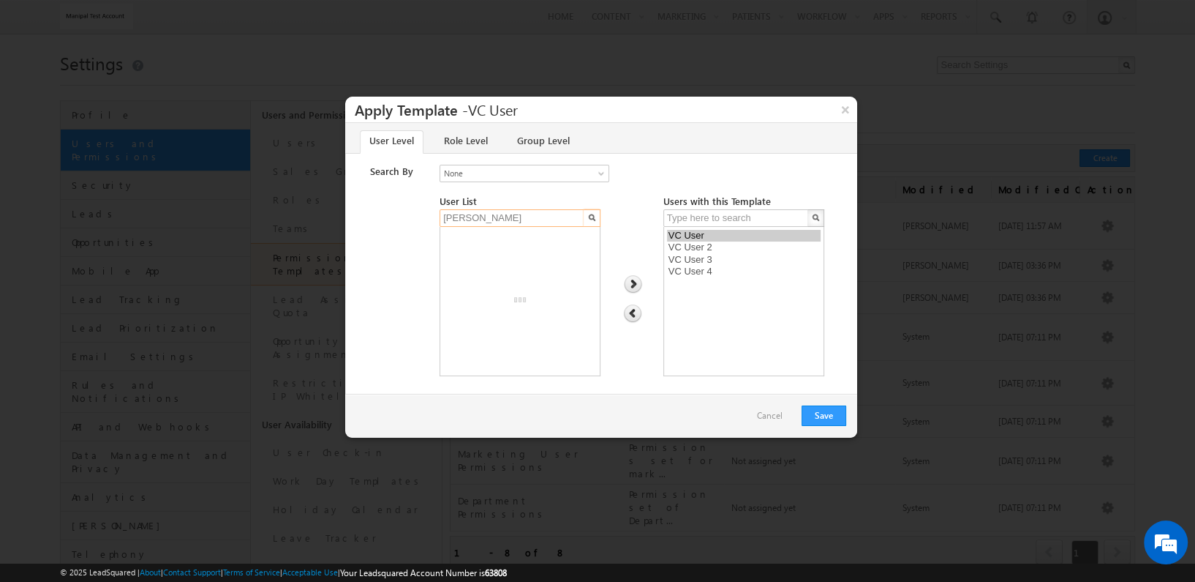
type input "tukaram"
click at [528, 230] on option "Tukaram" at bounding box center [520, 236] width 154 height 12
select select "f51a7692-4018-11ef-bd82-0250bbd7a777"
click at [530, 241] on option "Tukaram Sarvade" at bounding box center [520, 247] width 154 height 12
click at [635, 283] on img at bounding box center [633, 284] width 20 height 19
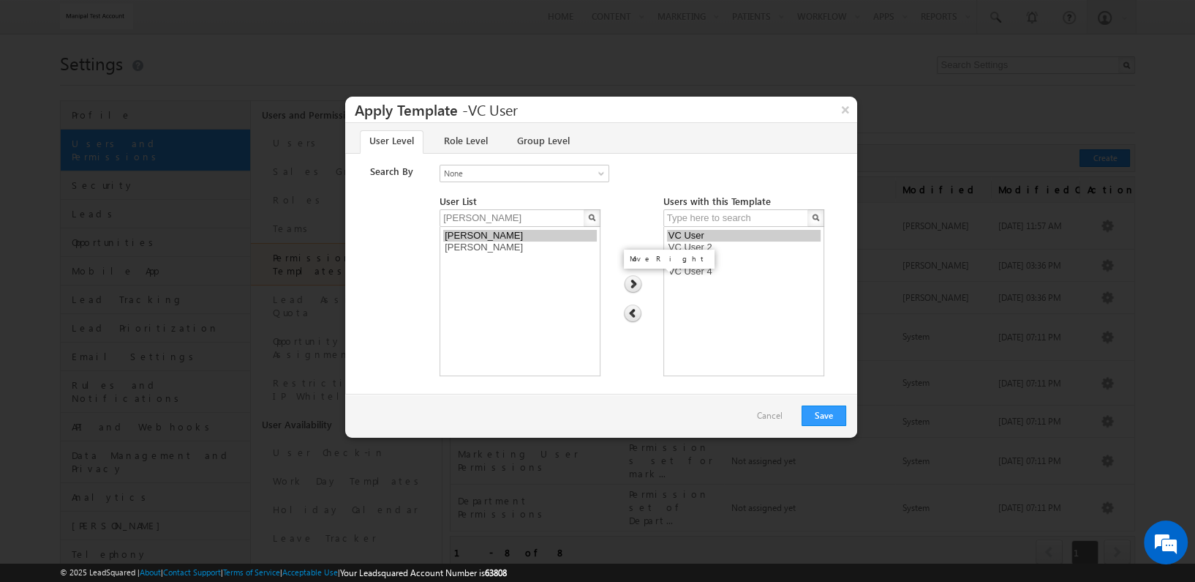
select select
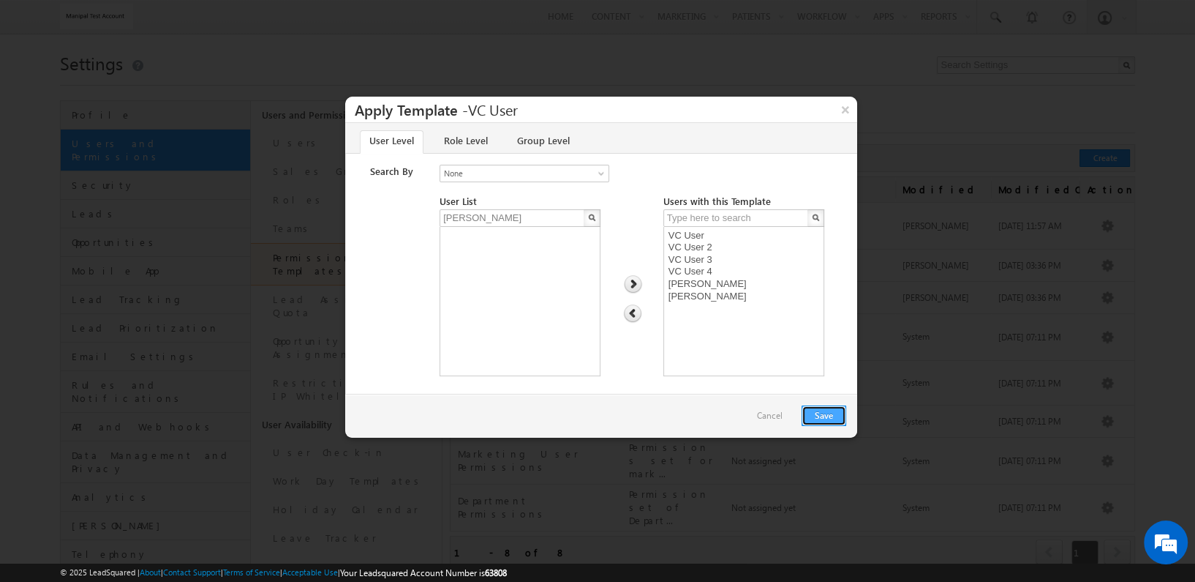
click at [825, 409] on button "Save" at bounding box center [824, 415] width 45 height 20
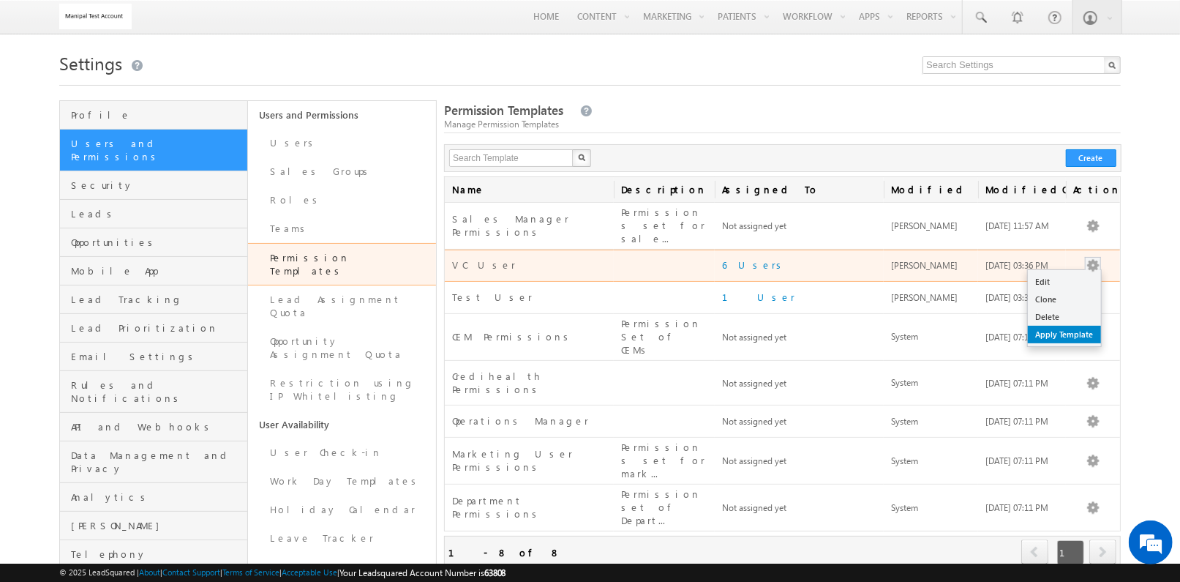
click at [1069, 326] on link "Apply Template" at bounding box center [1064, 335] width 73 height 18
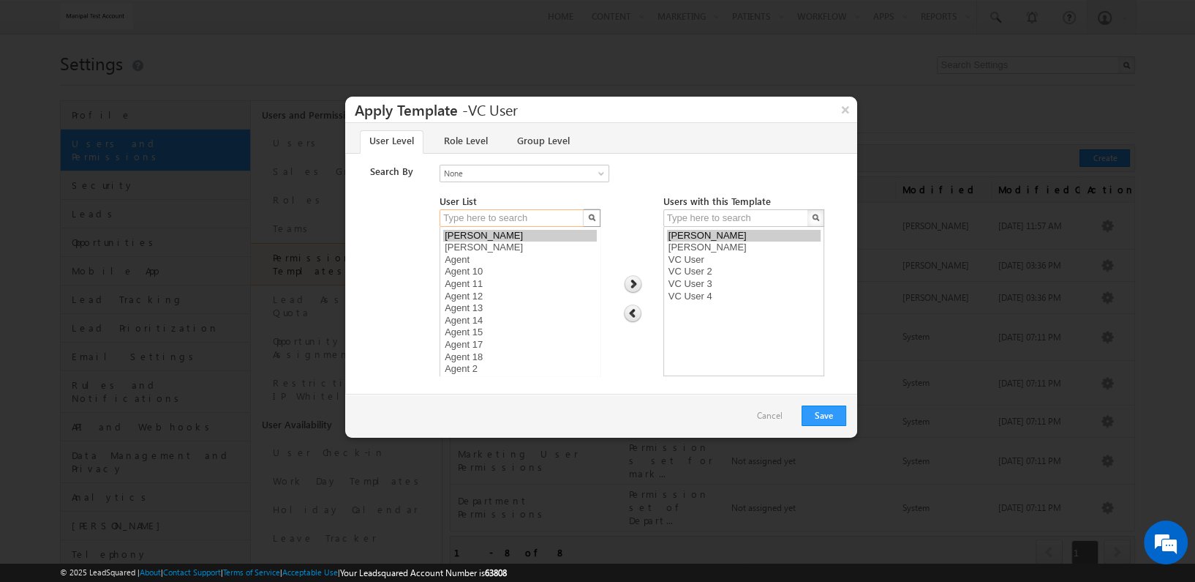
click at [563, 216] on input "text" at bounding box center [513, 218] width 146 height 18
type input "sandeep"
select select "93580902-1b88-11f0-b09f-06552295b277"
click at [555, 233] on option "Sandeep Tes" at bounding box center [520, 236] width 154 height 12
click at [828, 414] on button "Save" at bounding box center [824, 415] width 45 height 20
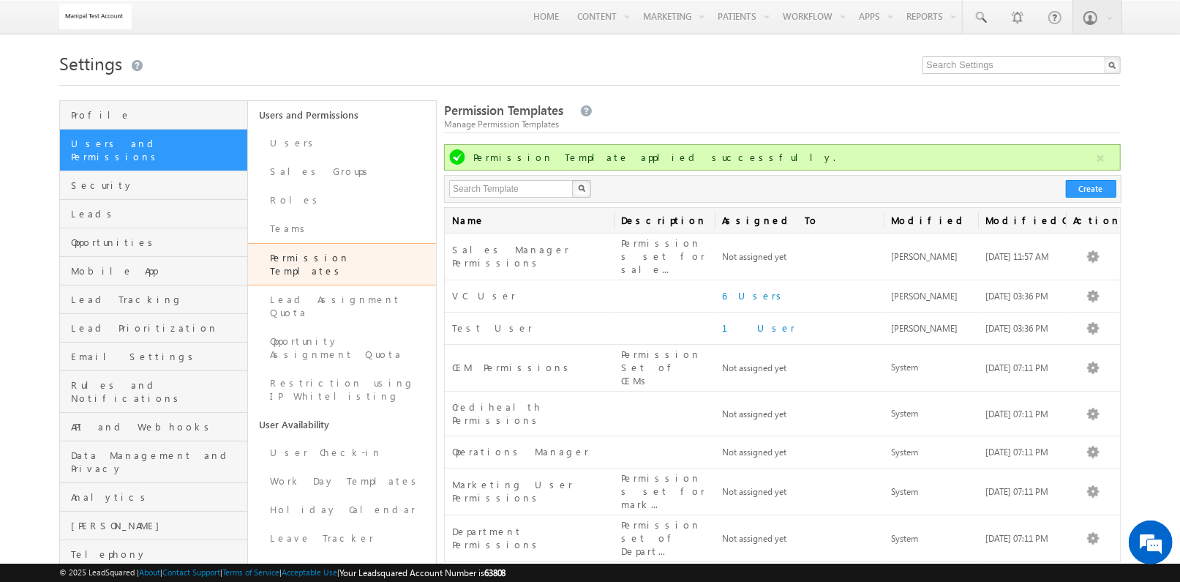
click at [878, 111] on div "Permission Templates Manage Permission Templates" at bounding box center [782, 117] width 677 height 31
click at [1102, 150] on button "button" at bounding box center [1100, 158] width 18 height 18
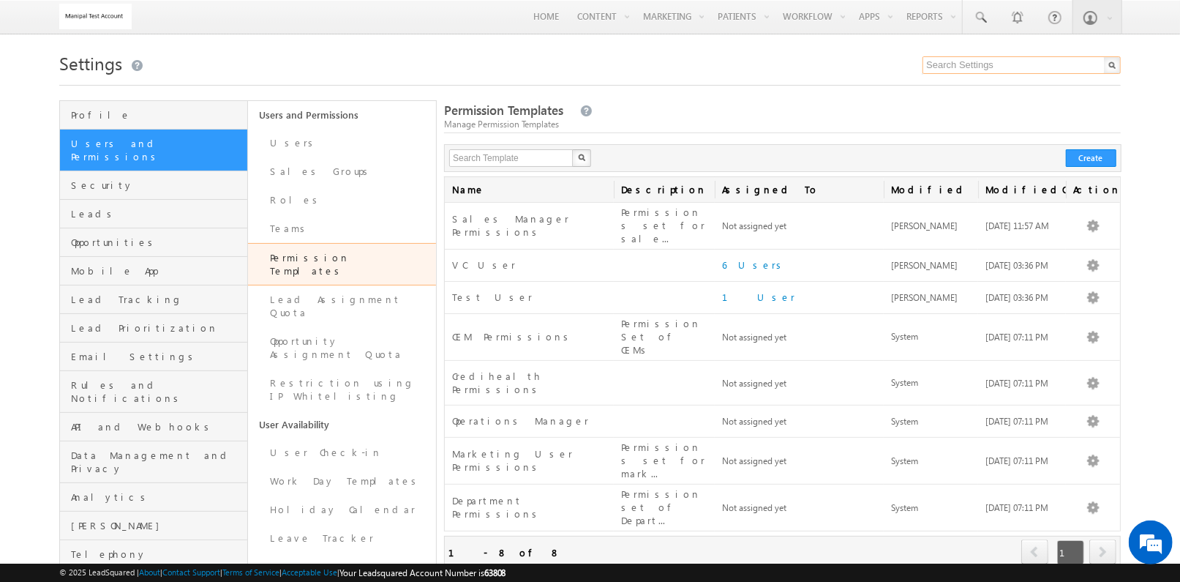
click at [1025, 63] on input "text" at bounding box center [1021, 65] width 198 height 18
click at [1045, 67] on input "text" at bounding box center [1021, 65] width 198 height 18
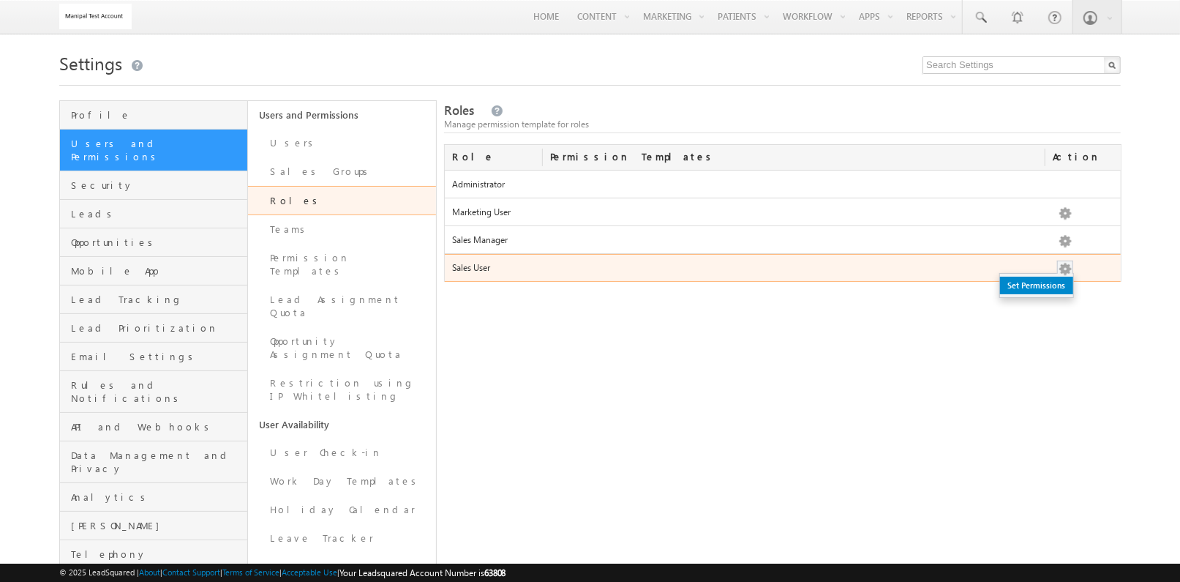
click at [1064, 287] on link "Set Permissions" at bounding box center [1036, 286] width 73 height 18
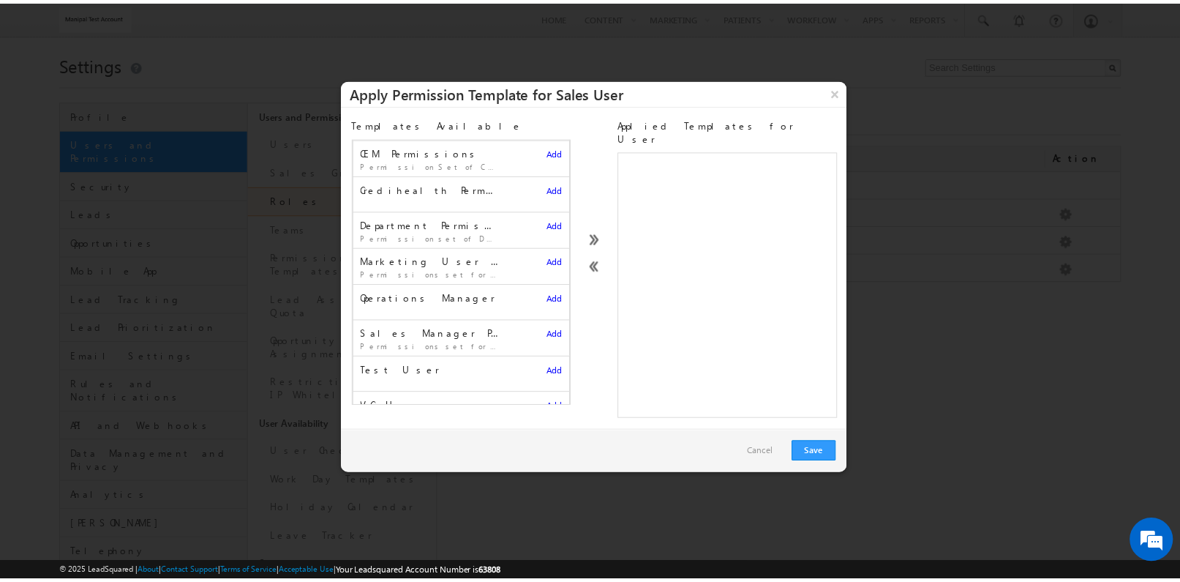
scroll to position [22, 0]
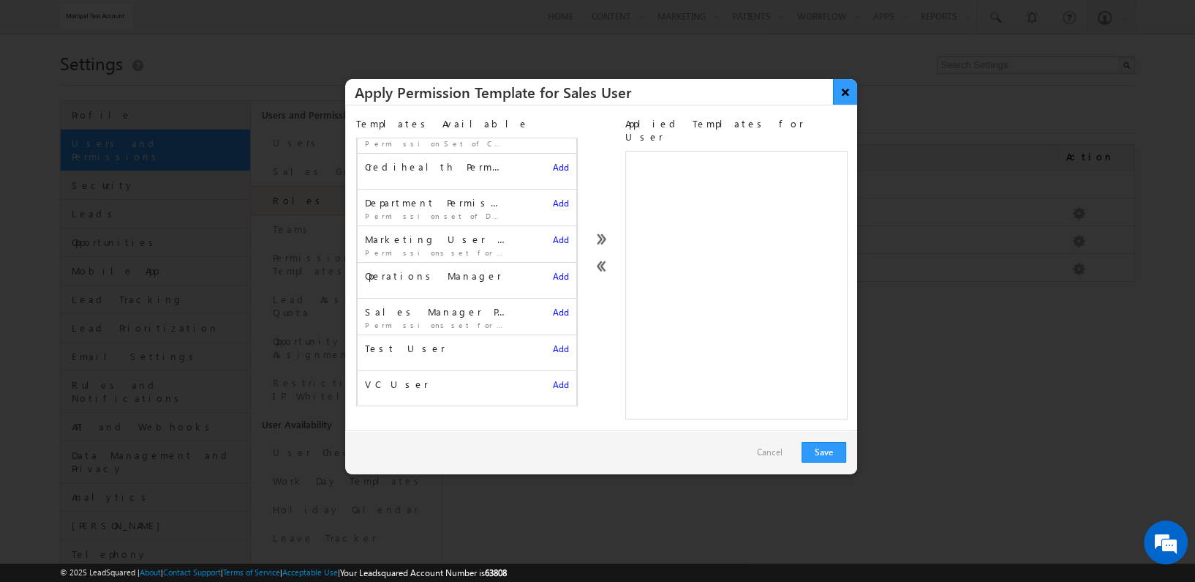
click at [844, 97] on button "×" at bounding box center [845, 92] width 24 height 26
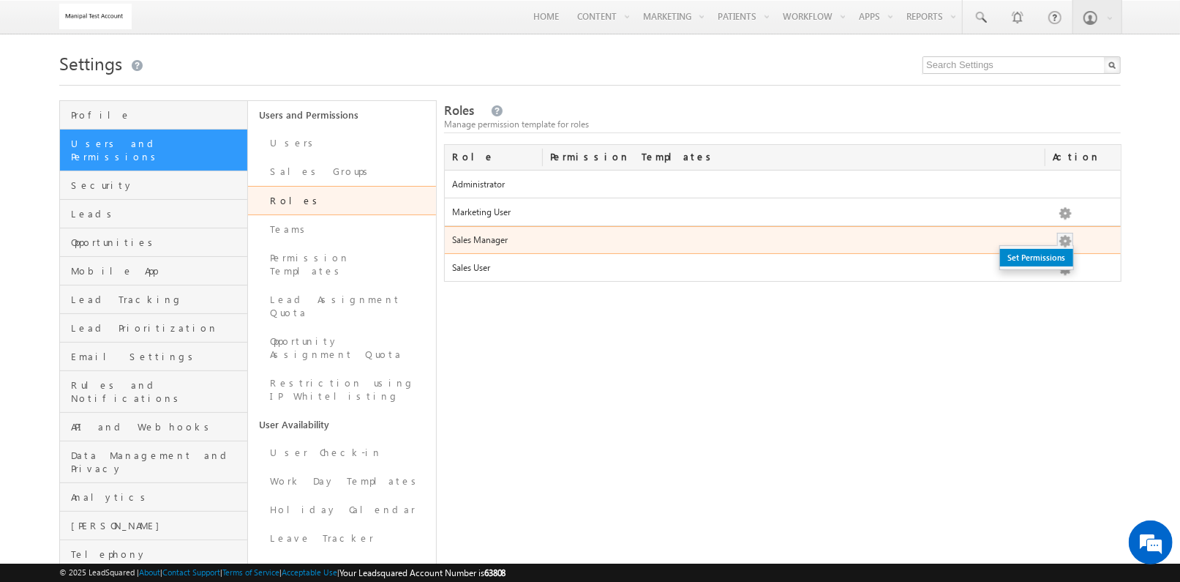
click at [1057, 254] on link "Set Permissions" at bounding box center [1036, 258] width 73 height 18
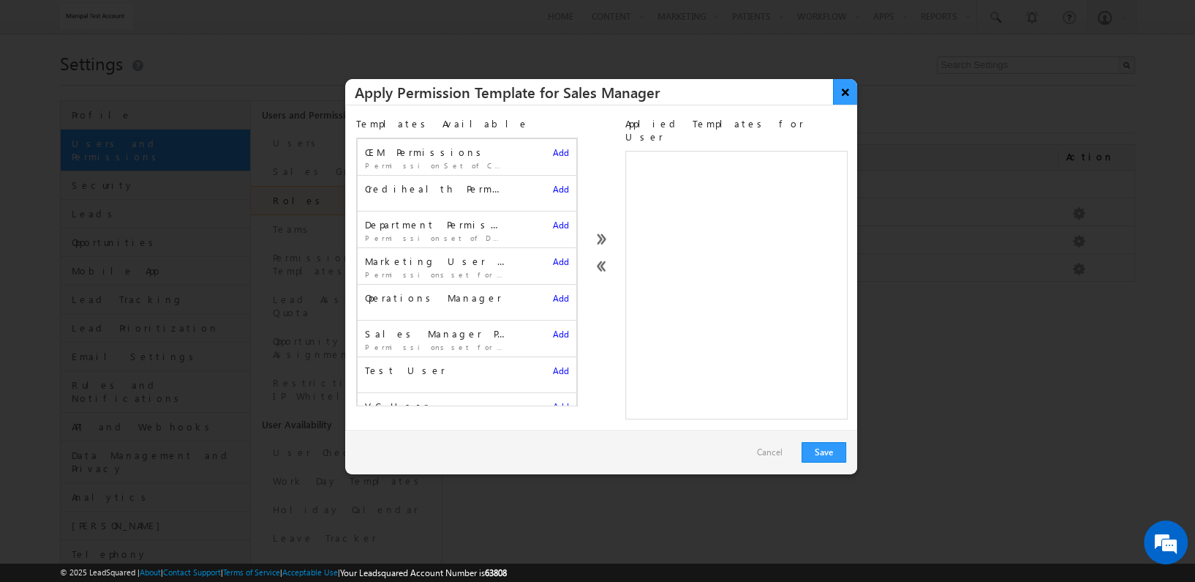
click at [846, 99] on button "×" at bounding box center [845, 92] width 24 height 26
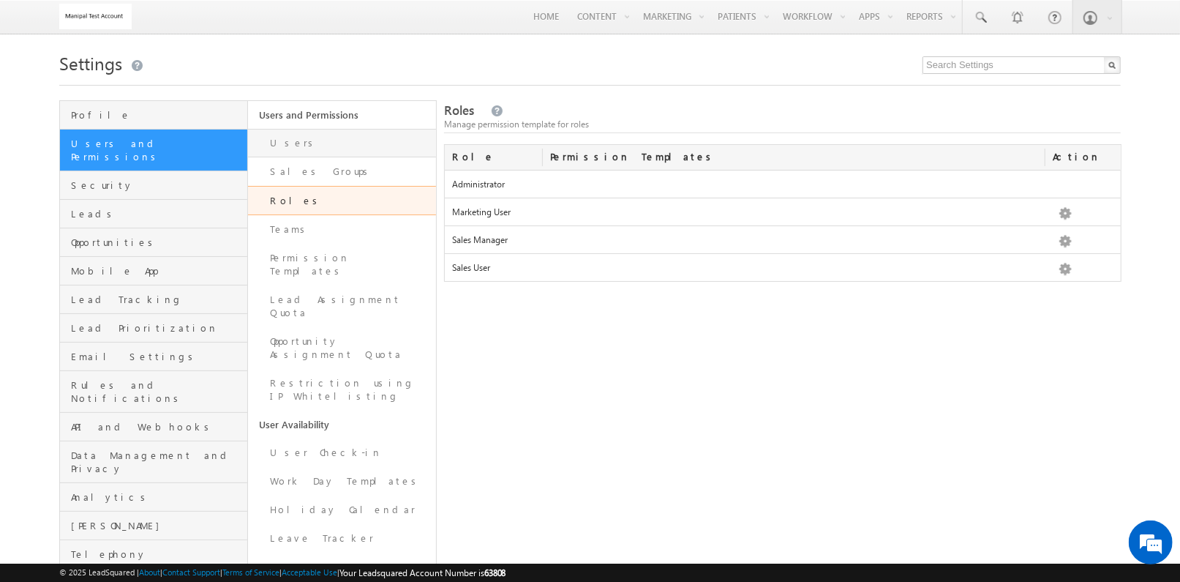
click at [319, 144] on link "Users" at bounding box center [342, 143] width 188 height 29
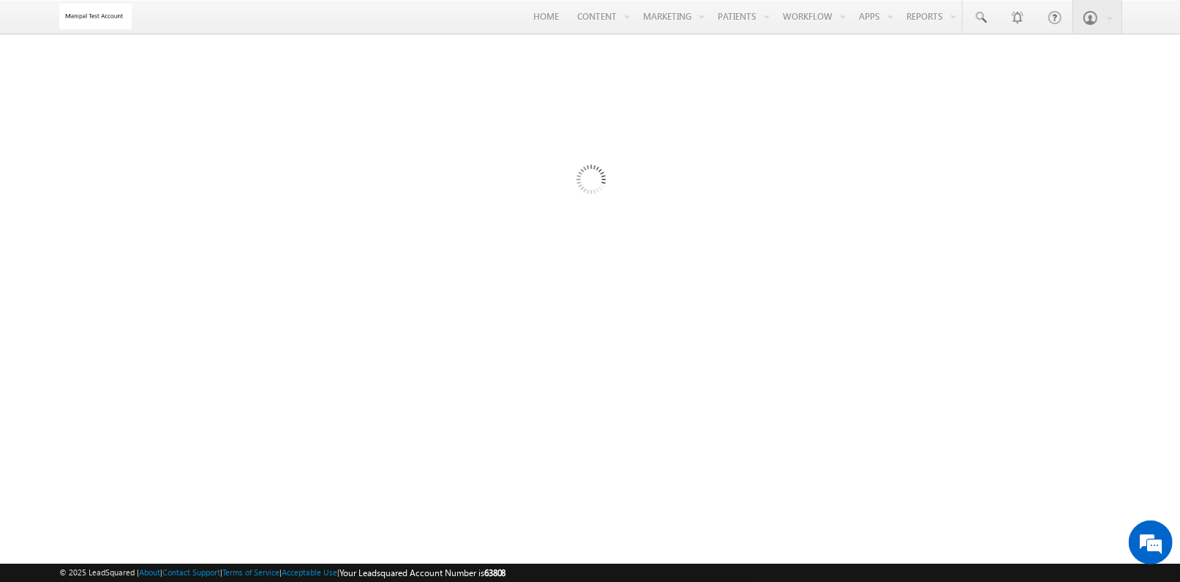
scroll to position [0, 0]
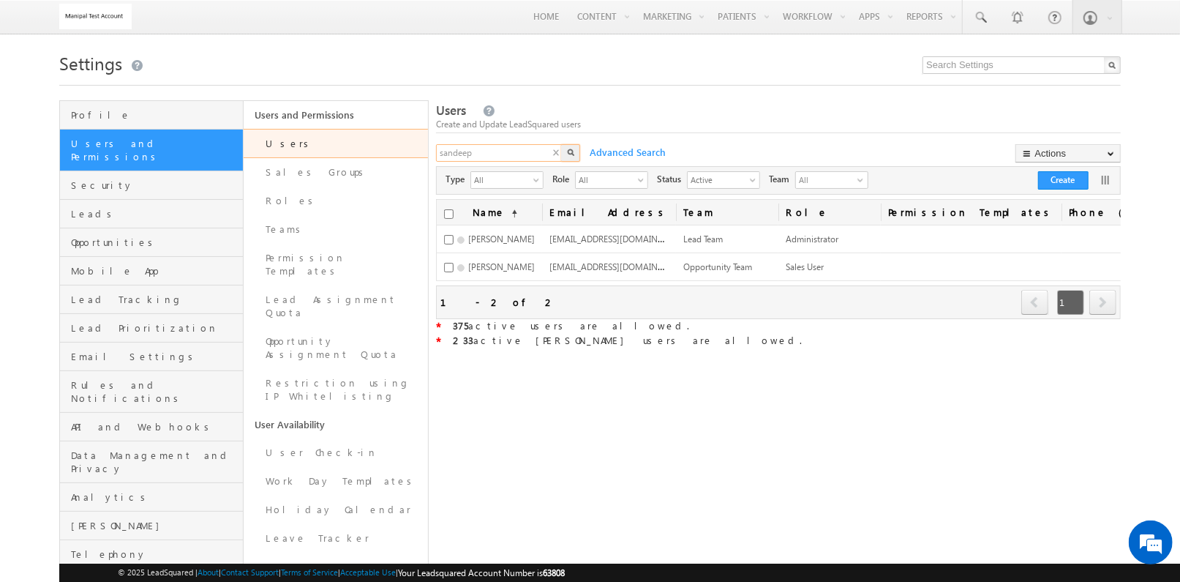
click at [520, 153] on input "sandeep" at bounding box center [499, 153] width 127 height 18
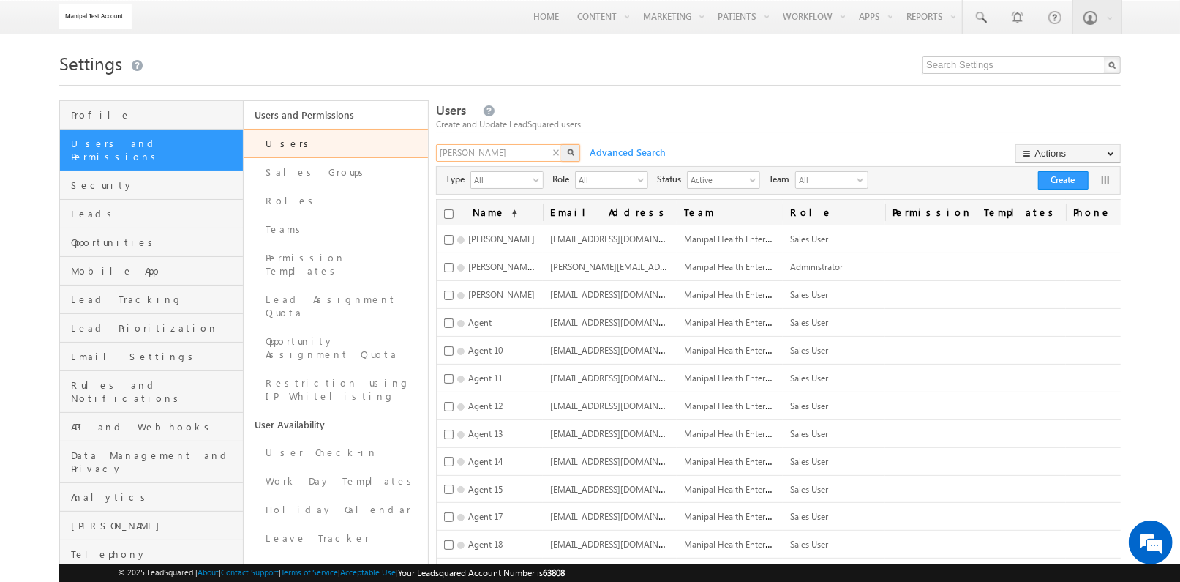
type input "[PERSON_NAME]"
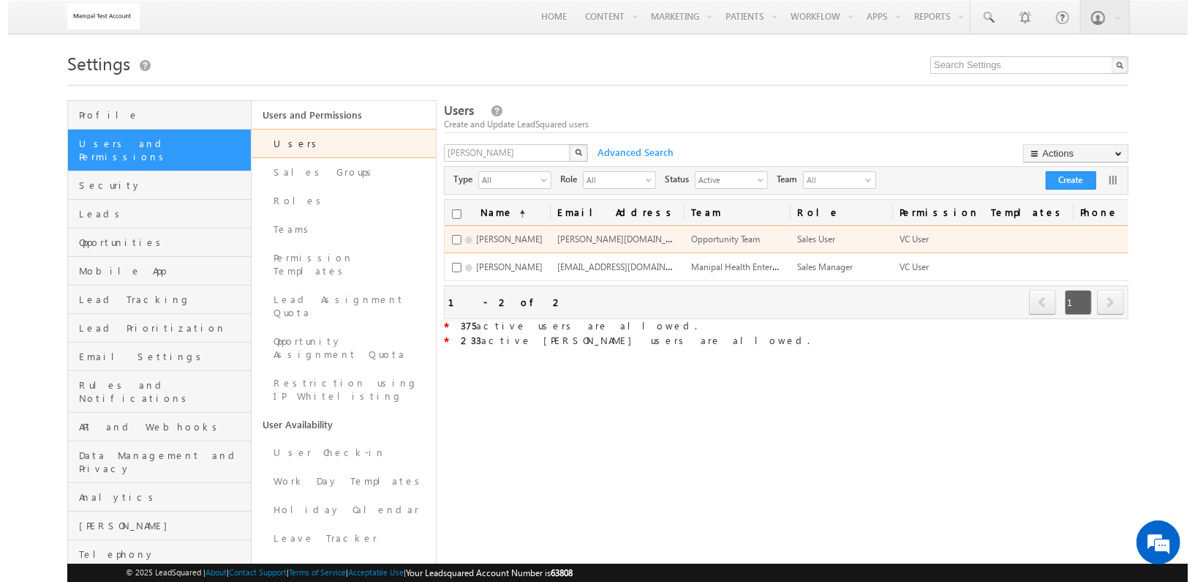
scroll to position [0, 219]
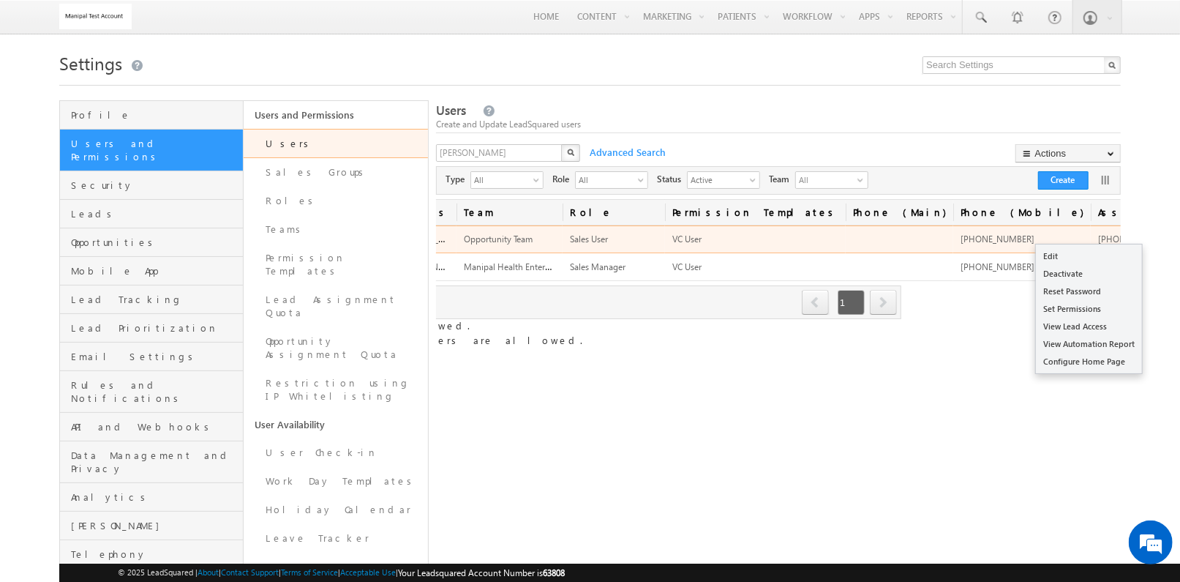
click at [1097, 252] on link "Edit" at bounding box center [1089, 256] width 106 height 18
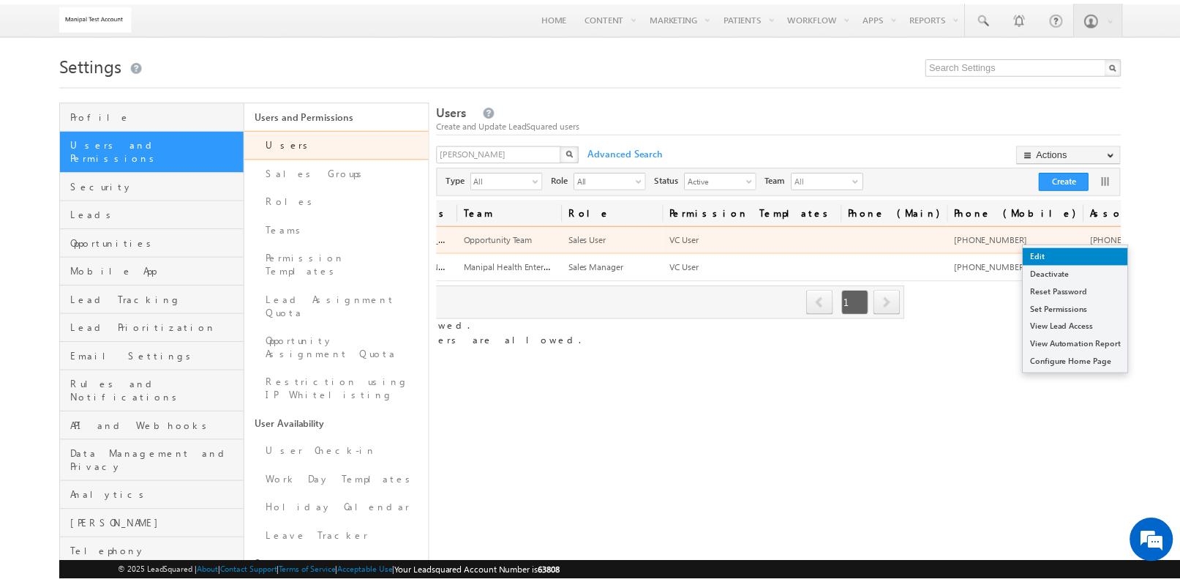
scroll to position [0, 211]
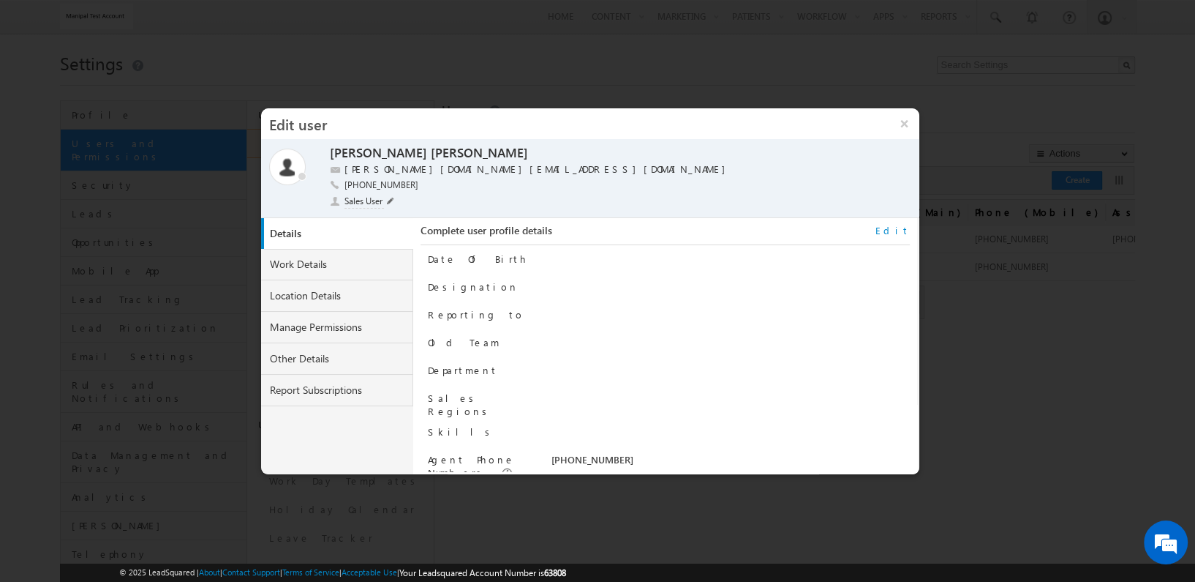
click at [386, 200] on div "Sales User" at bounding box center [362, 202] width 64 height 15
click at [388, 199] on span at bounding box center [390, 201] width 7 height 7
click at [383, 221] on li "Administrator" at bounding box center [366, 220] width 70 height 19
click at [424, 200] on span at bounding box center [425, 202] width 14 height 12
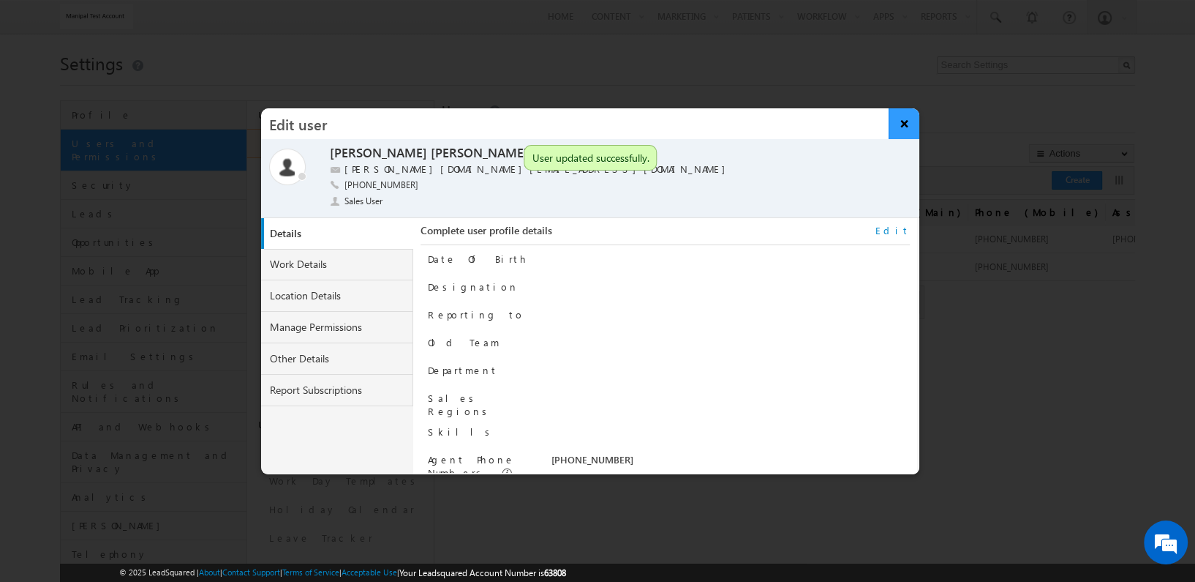
click at [905, 122] on button "×" at bounding box center [904, 123] width 31 height 31
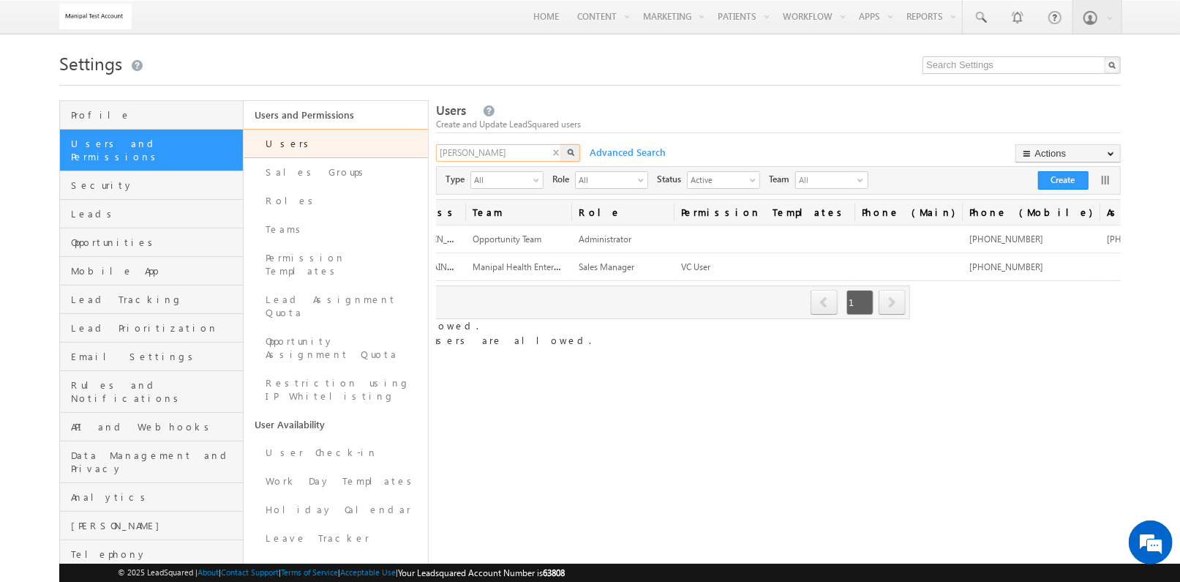
click at [512, 154] on input "TUKARAM" at bounding box center [499, 153] width 127 height 18
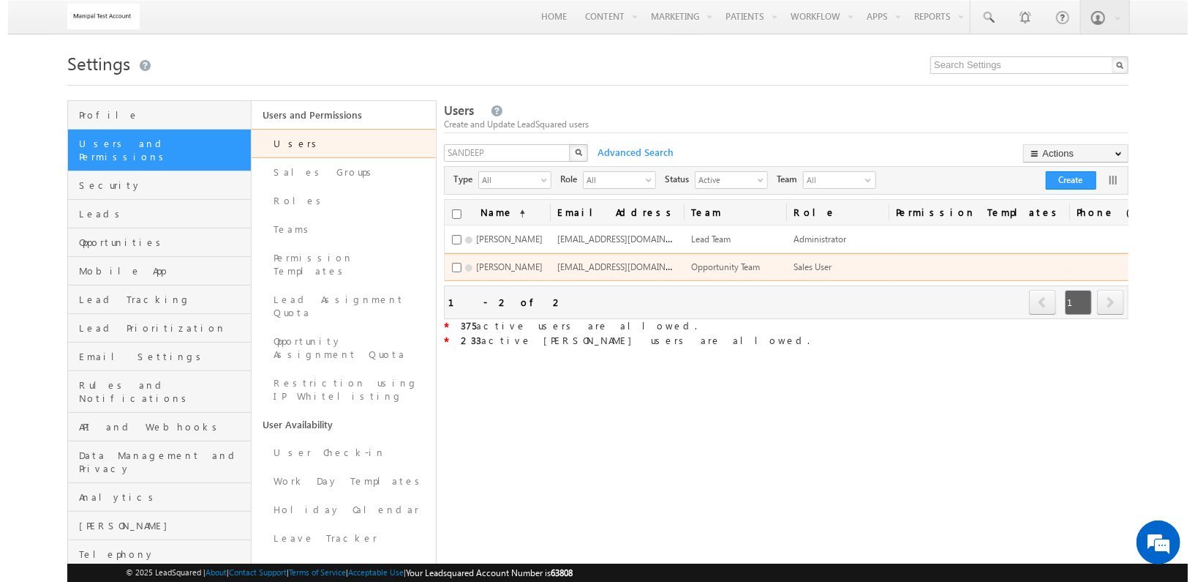
scroll to position [0, 217]
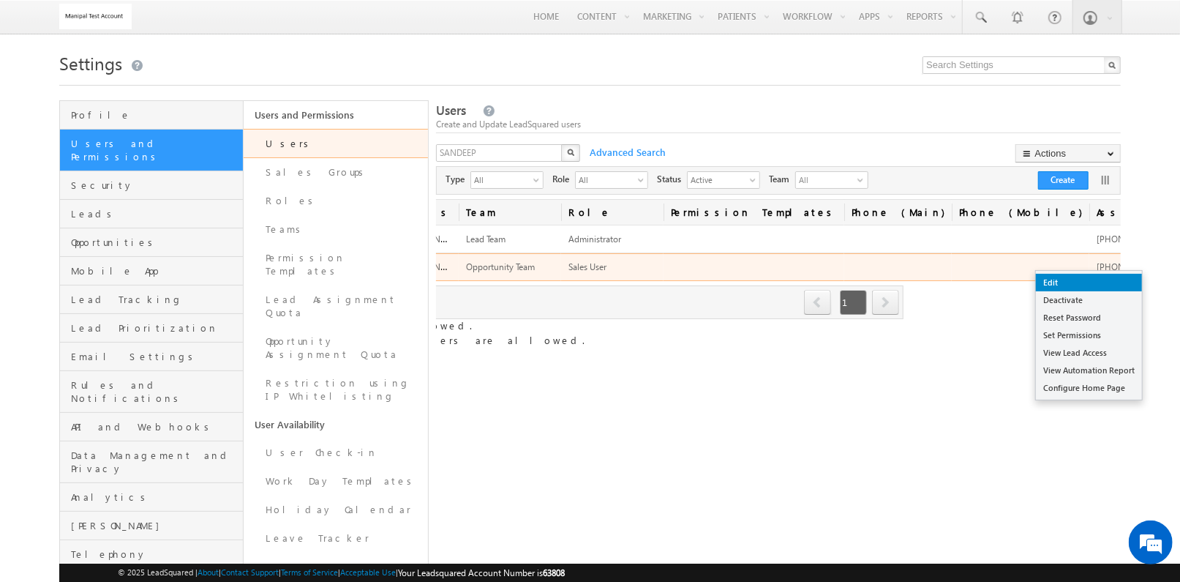
click at [1093, 280] on link "Edit" at bounding box center [1089, 283] width 106 height 18
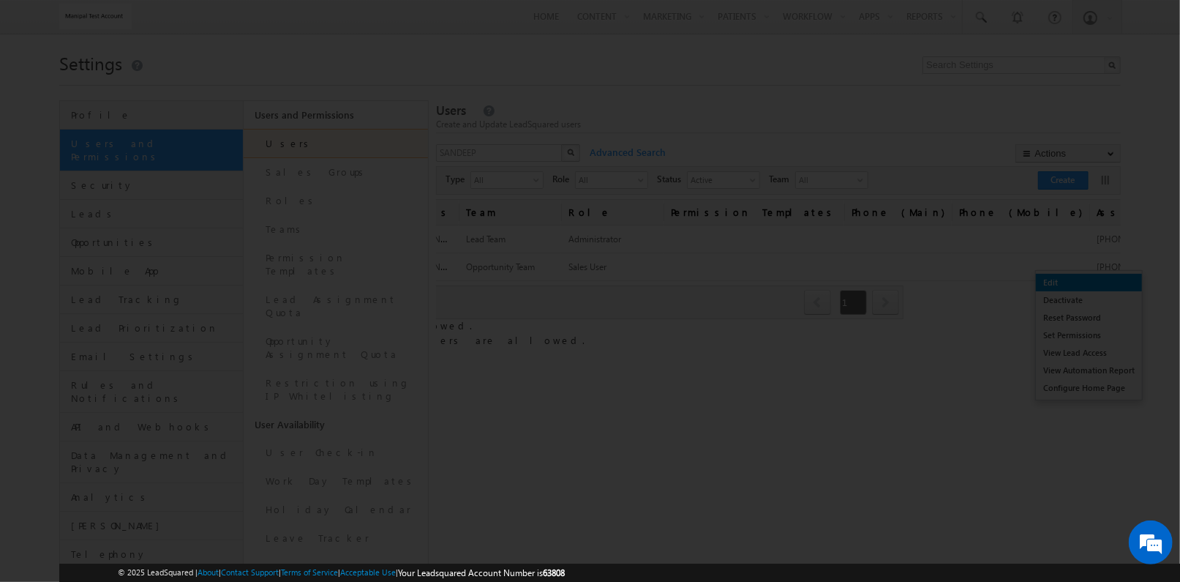
scroll to position [0, 209]
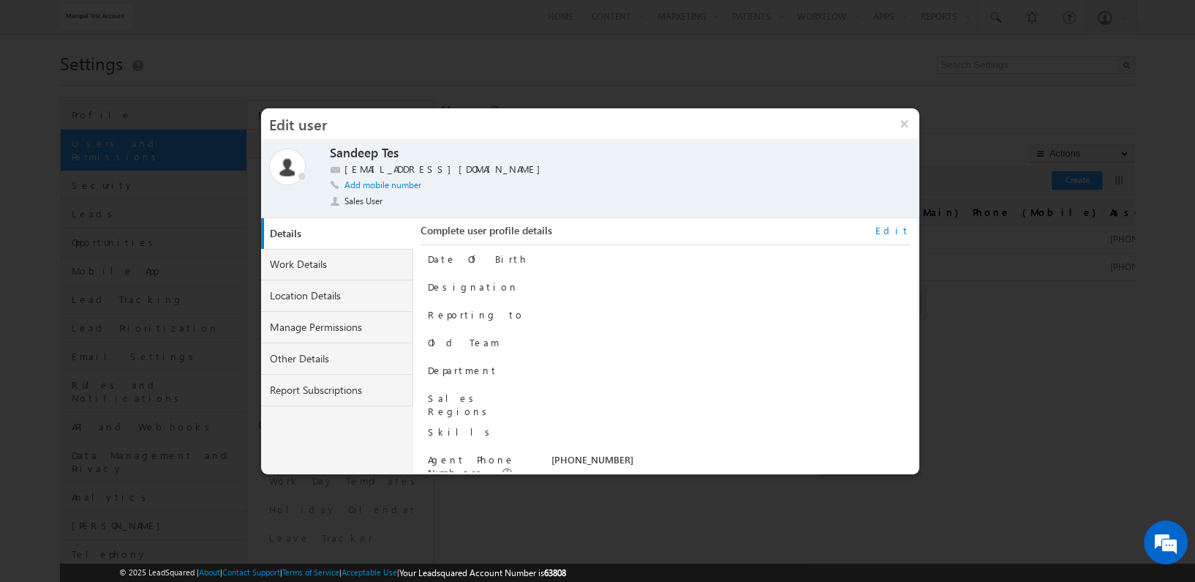
click at [390, 198] on div "Edit" at bounding box center [405, 186] width 56 height 26
click at [391, 199] on span at bounding box center [390, 201] width 7 height 7
click at [383, 222] on li "Administrator" at bounding box center [366, 220] width 70 height 19
click at [422, 200] on span at bounding box center [425, 202] width 14 height 12
click at [901, 126] on button "×" at bounding box center [904, 123] width 31 height 31
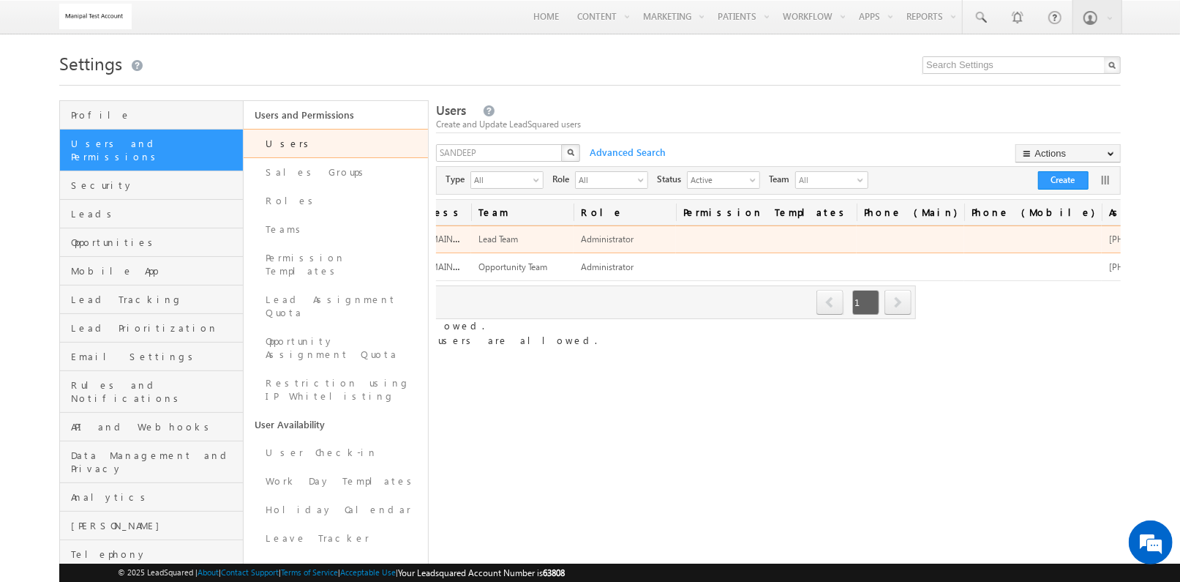
scroll to position [0, 204]
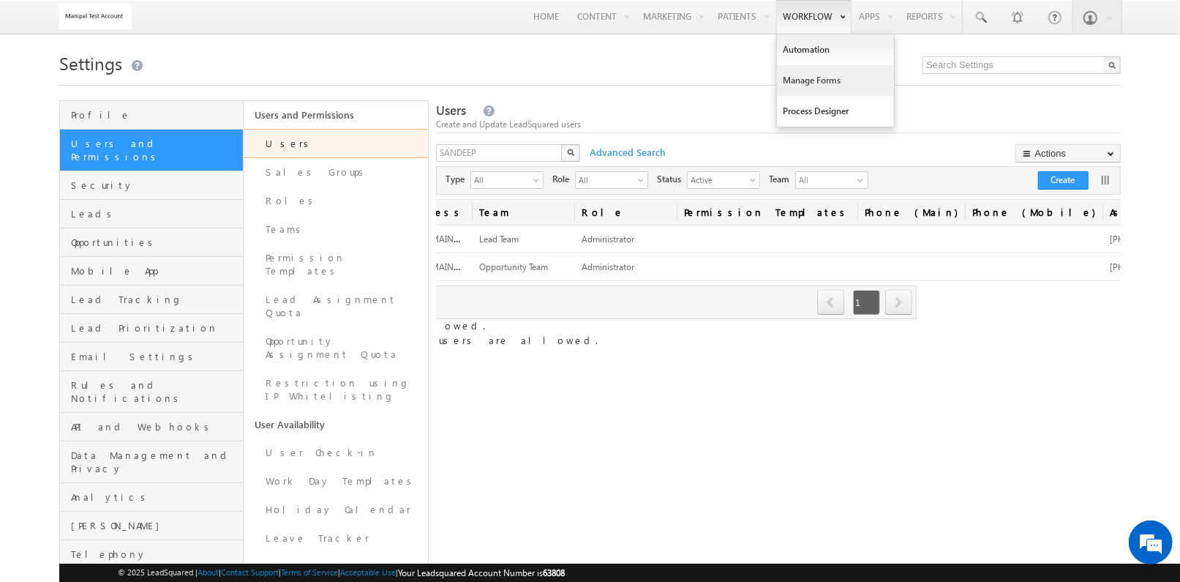
click at [805, 72] on link "Manage Forms" at bounding box center [835, 80] width 117 height 31
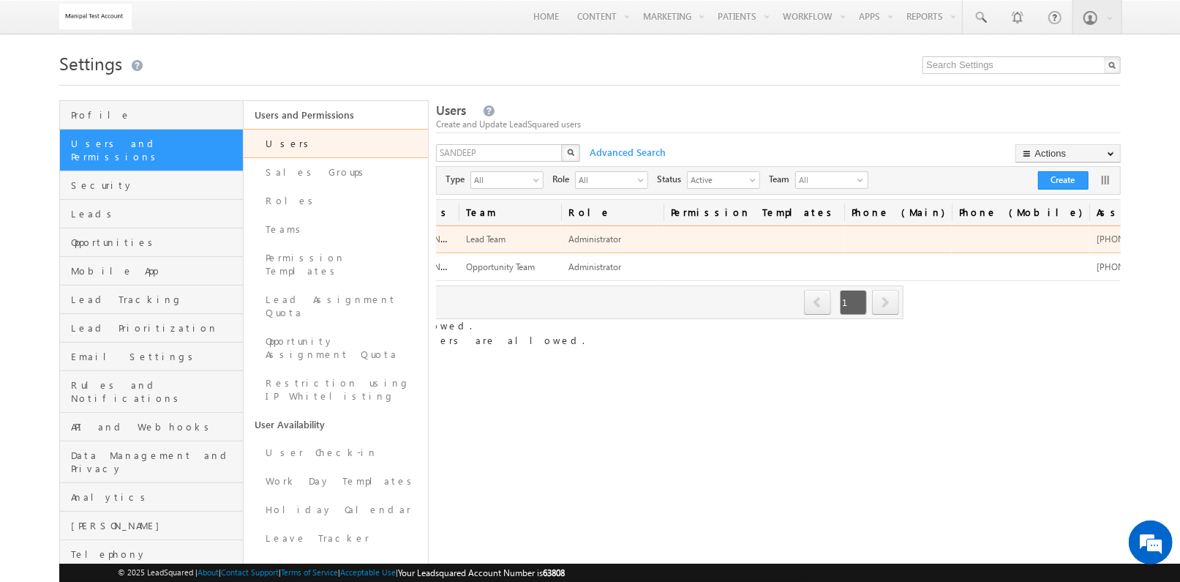
scroll to position [0, 0]
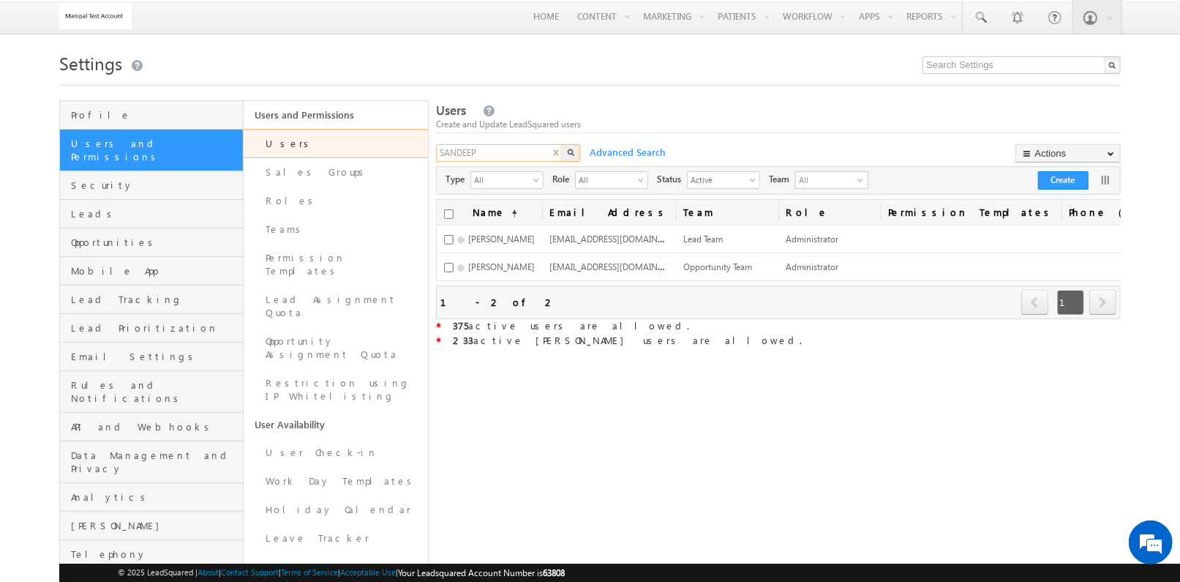
click at [515, 156] on input "SANDEEP" at bounding box center [499, 153] width 127 height 18
type input "\"
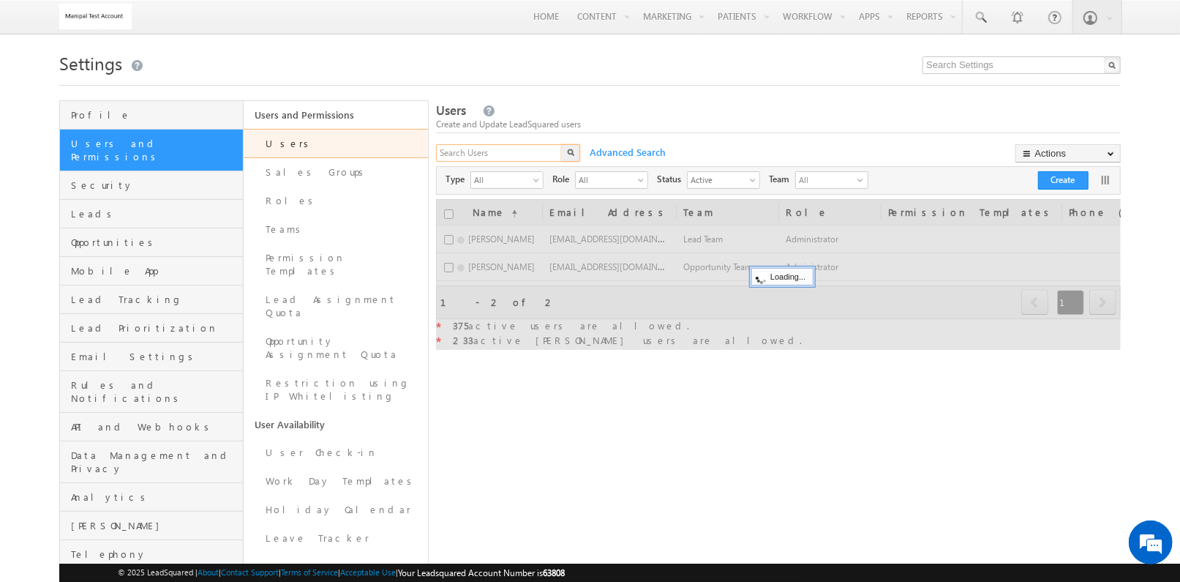
type input "s"
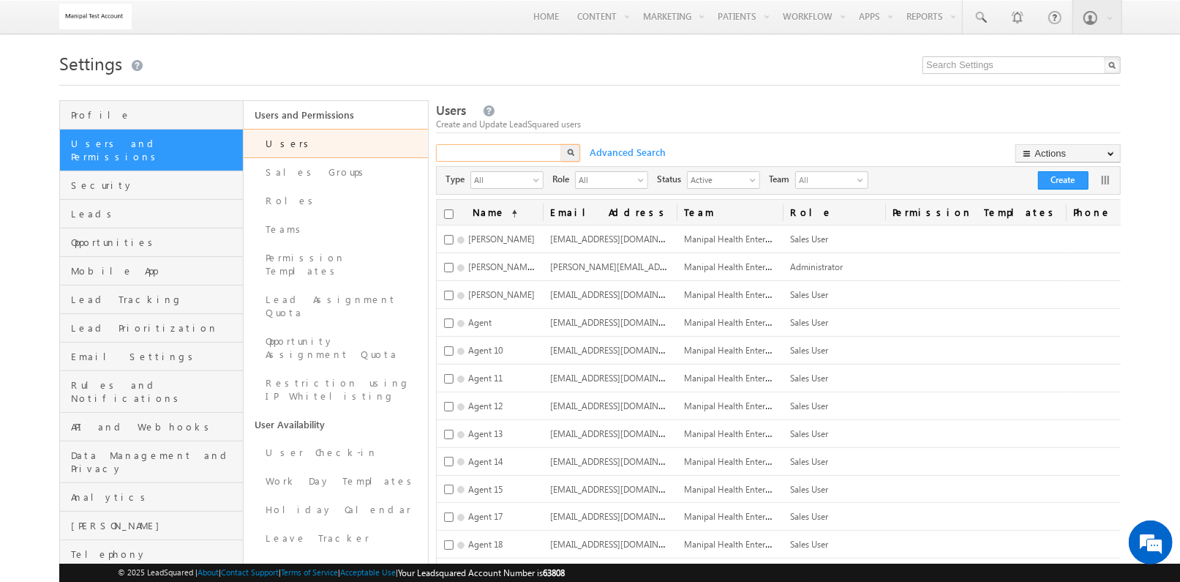
click at [475, 148] on input "text" at bounding box center [499, 153] width 127 height 18
type input "tukaram"
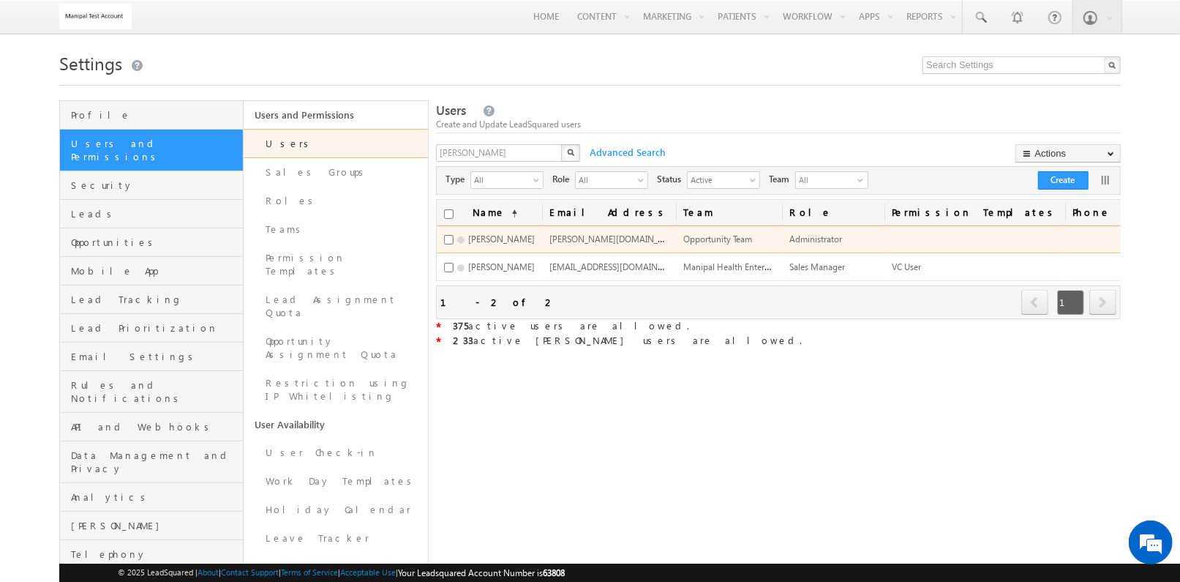
scroll to position [0, 219]
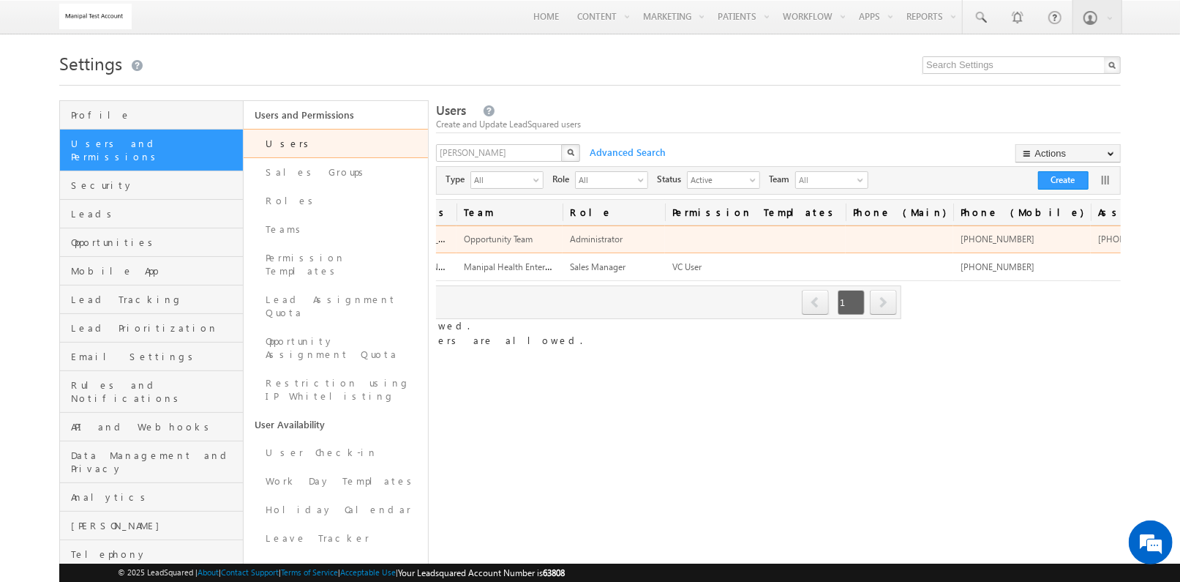
click at [1098, 238] on span "+91-5467364567" at bounding box center [1135, 238] width 74 height 11
copy span "5467364567"
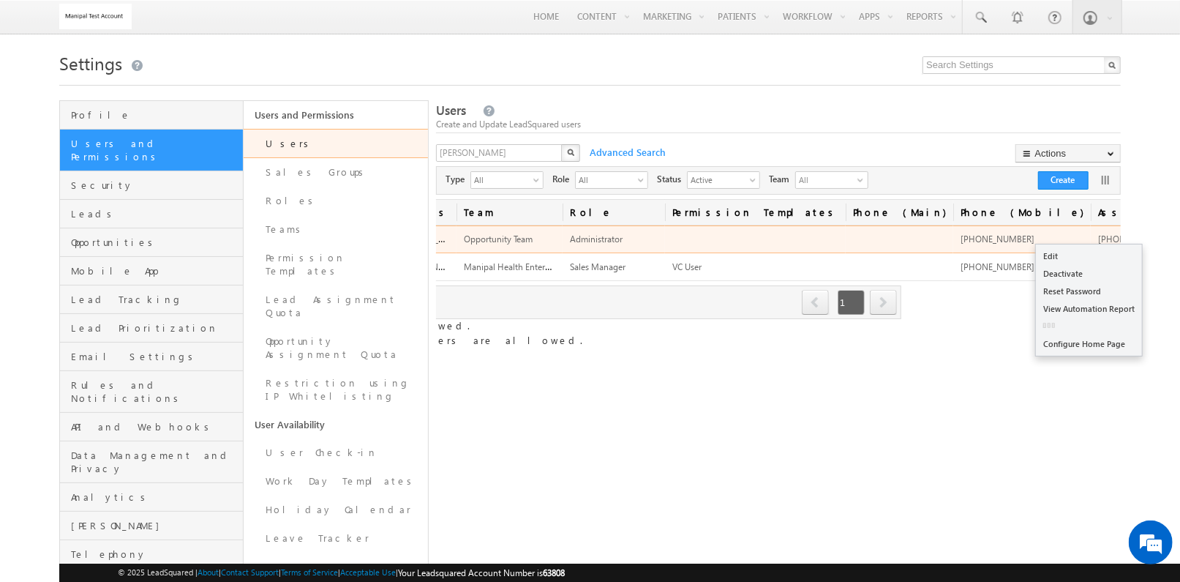
drag, startPoint x: 940, startPoint y: 247, endPoint x: 1100, endPoint y: 237, distance: 159.8
click at [1094, 258] on link "Edit" at bounding box center [1089, 256] width 106 height 18
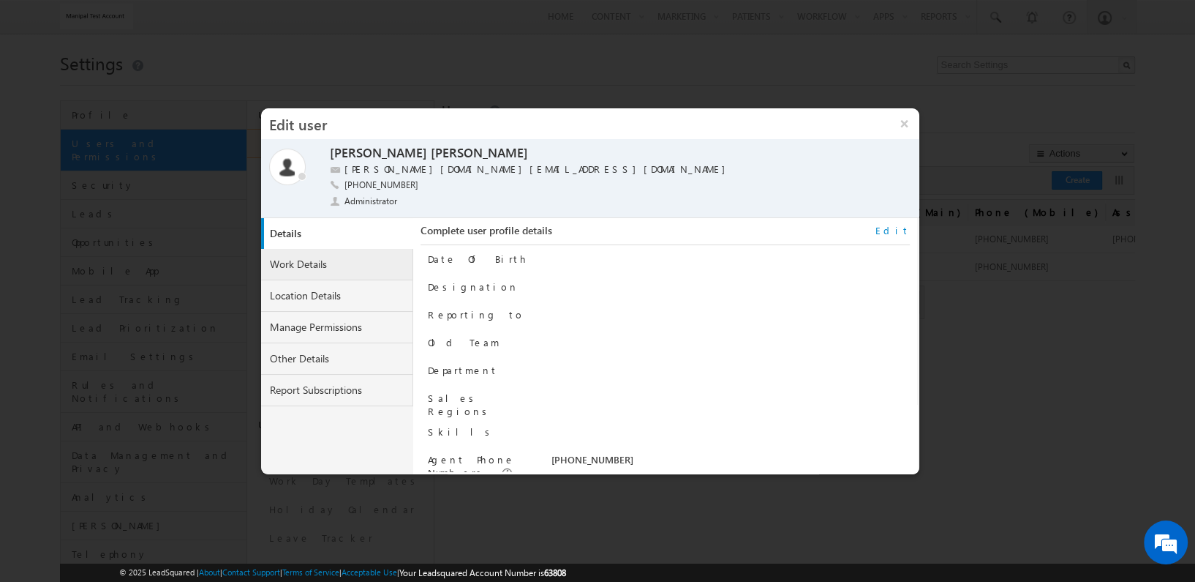
click at [342, 255] on link "Work Details" at bounding box center [337, 264] width 152 height 31
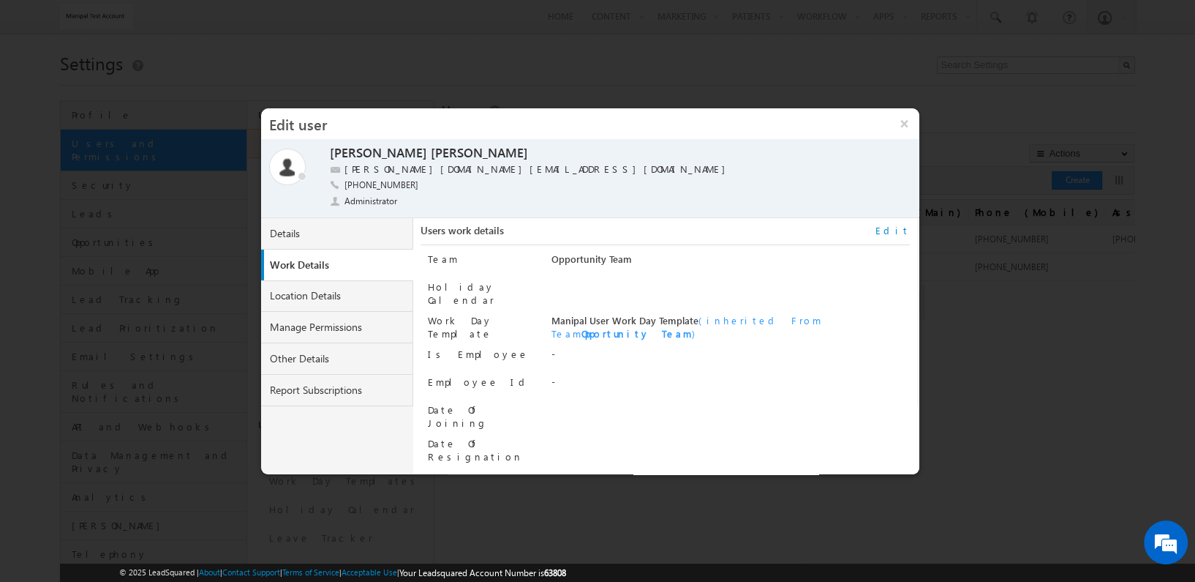
click at [898, 231] on link "Edit" at bounding box center [893, 230] width 34 height 13
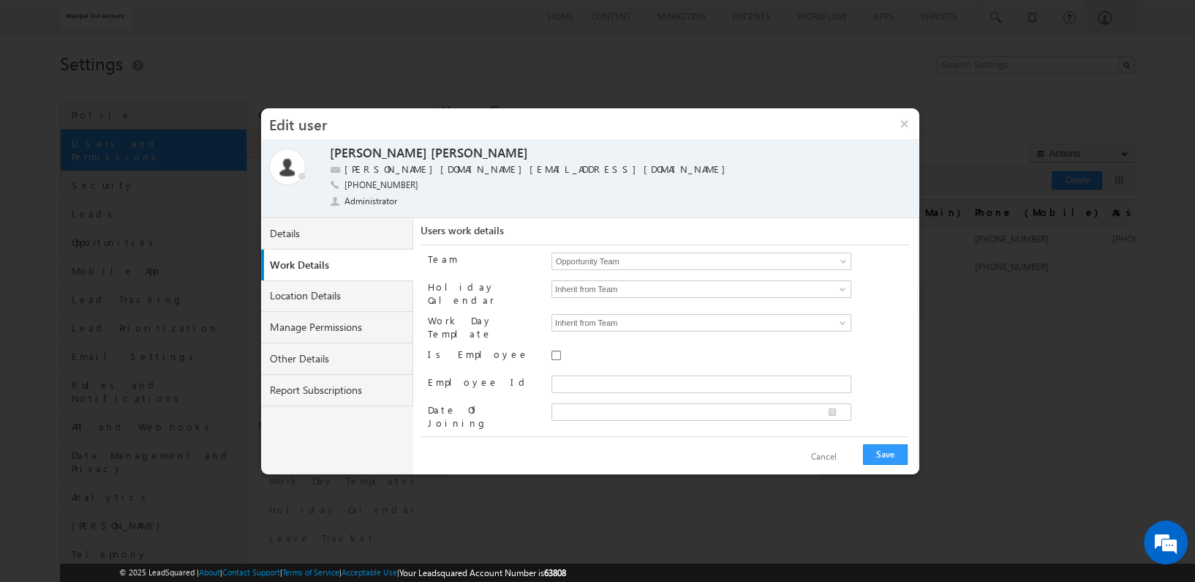
click at [799, 255] on span "Opportunity Team" at bounding box center [682, 261] width 261 height 16
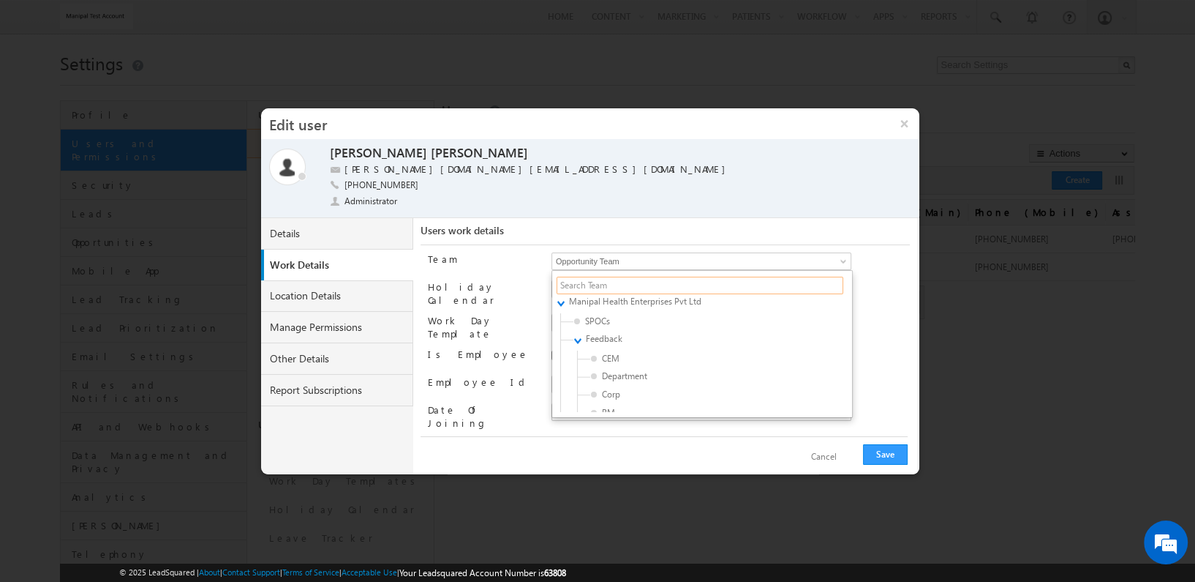
click at [759, 284] on input "text" at bounding box center [700, 286] width 287 height 18
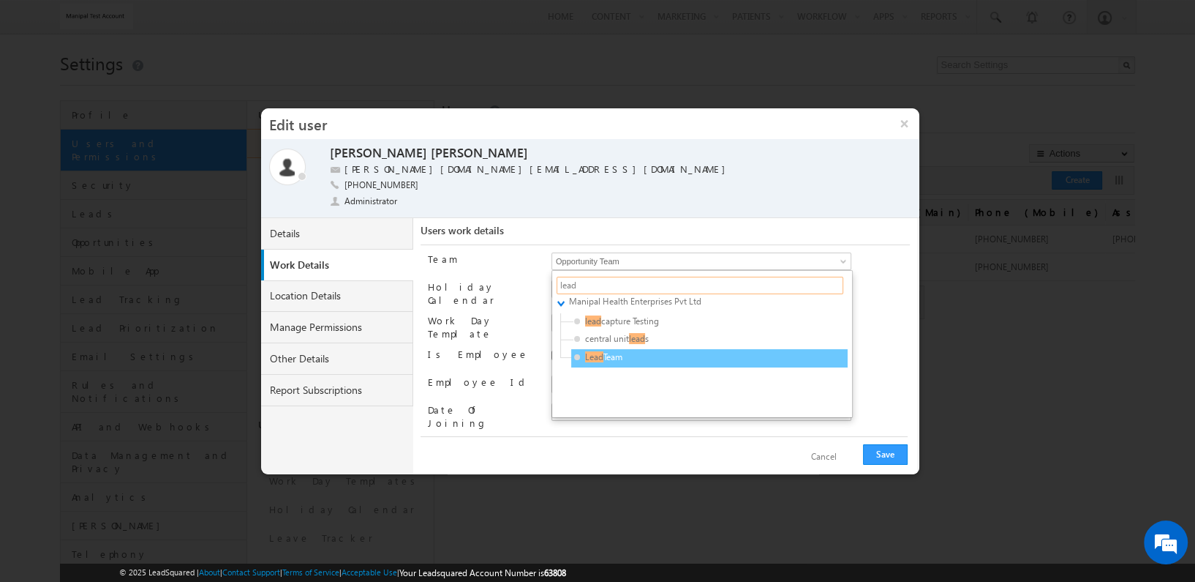
type input "lead"
click at [650, 351] on span "Lead Team" at bounding box center [643, 356] width 139 height 13
type input "cb22fceb-7423-11f0-91df-068012126923"
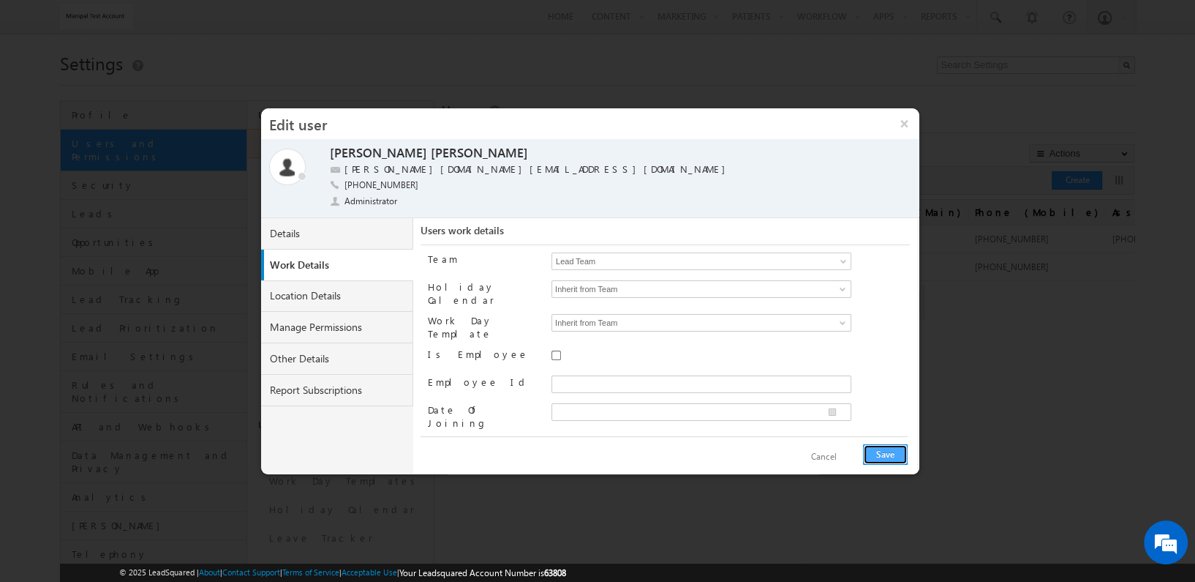
click at [888, 451] on button "Save" at bounding box center [885, 454] width 45 height 20
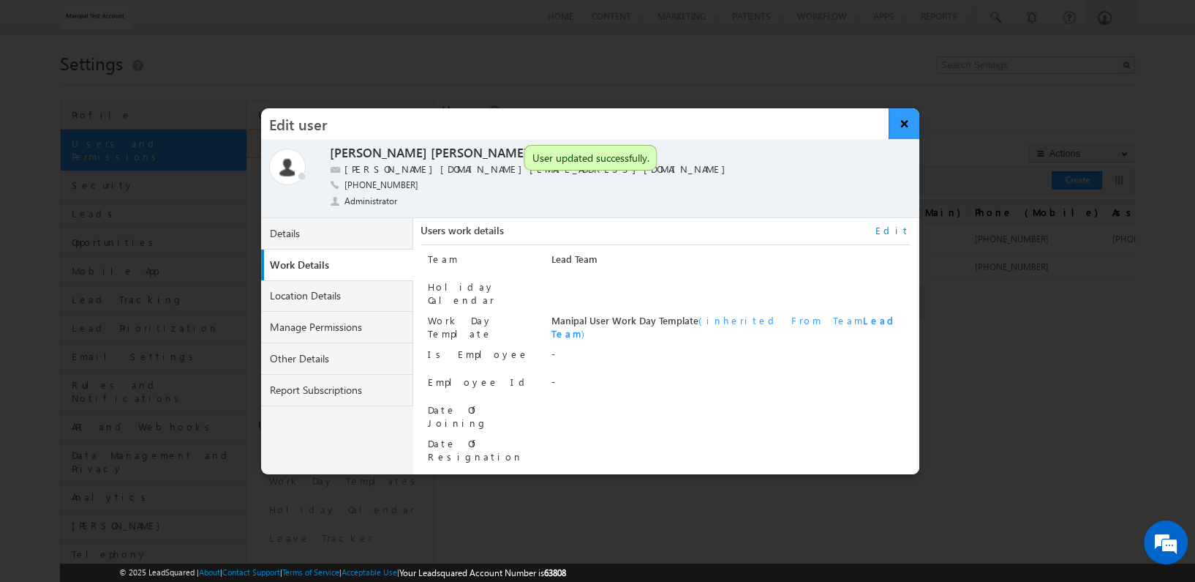
click at [903, 120] on button "×" at bounding box center [904, 123] width 31 height 31
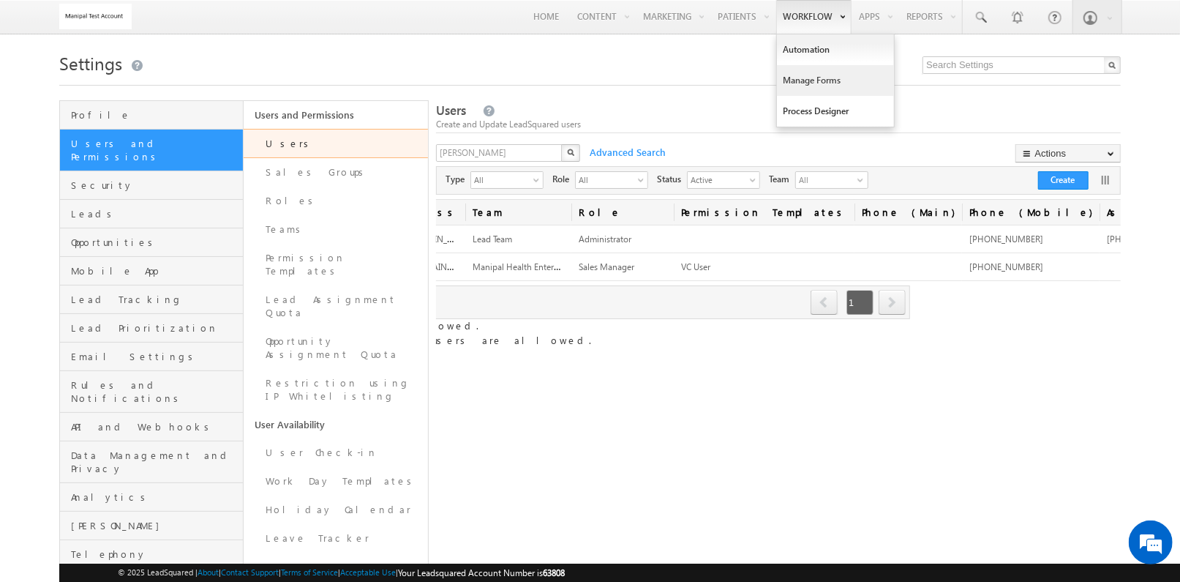
click at [801, 65] on link "Manage Forms" at bounding box center [835, 80] width 117 height 31
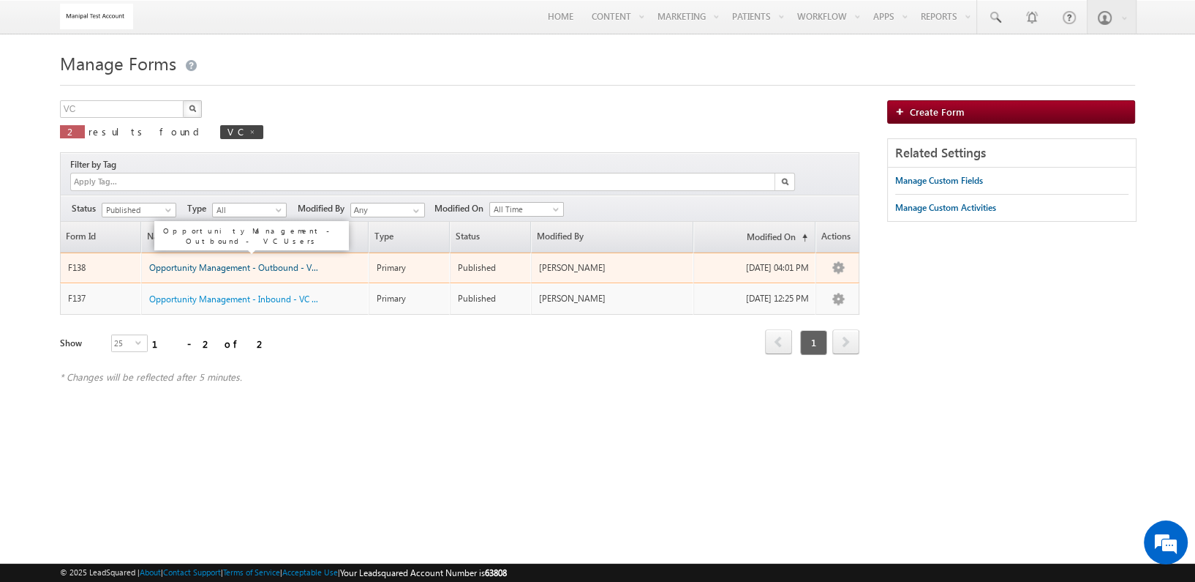
click at [195, 262] on span "Opportunity Management - Outbound - VC U..." at bounding box center [240, 267] width 182 height 11
click at [287, 262] on span "Opportunity Management - Outbound - VC U..." at bounding box center [240, 267] width 182 height 11
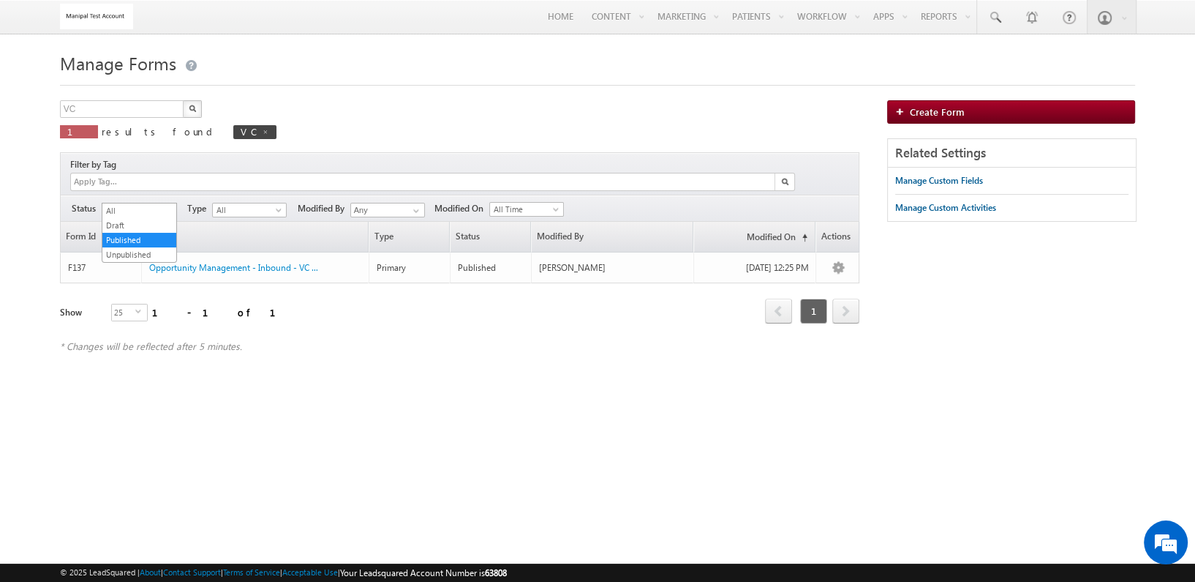
click at [165, 207] on span at bounding box center [170, 213] width 12 height 12
click at [164, 208] on link "All" at bounding box center [139, 210] width 74 height 13
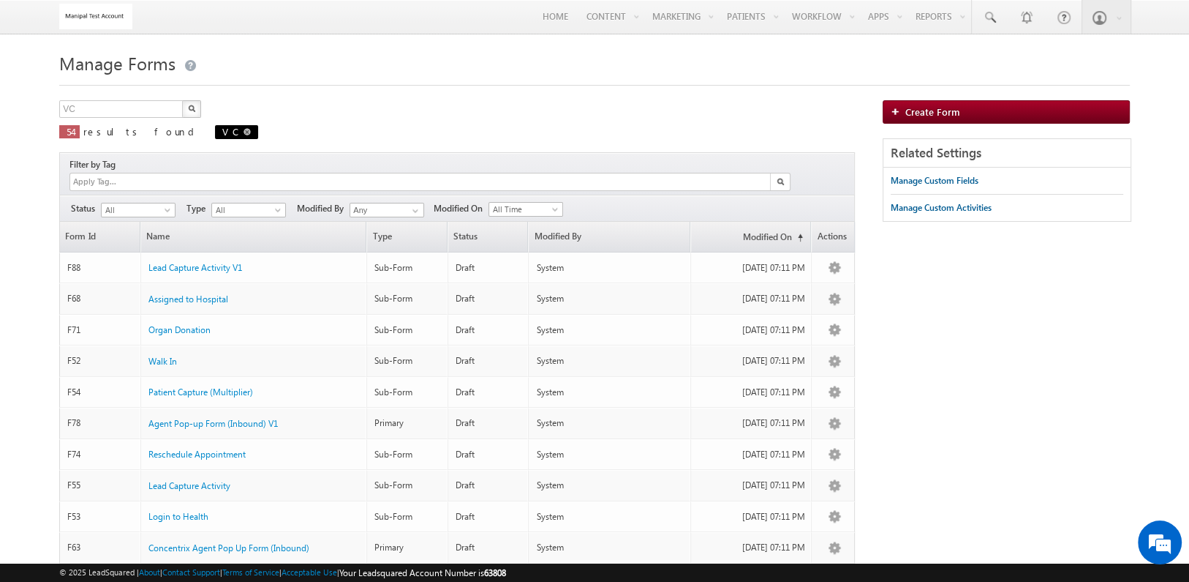
click at [244, 131] on span at bounding box center [247, 131] width 7 height 7
type input "Search Forms"
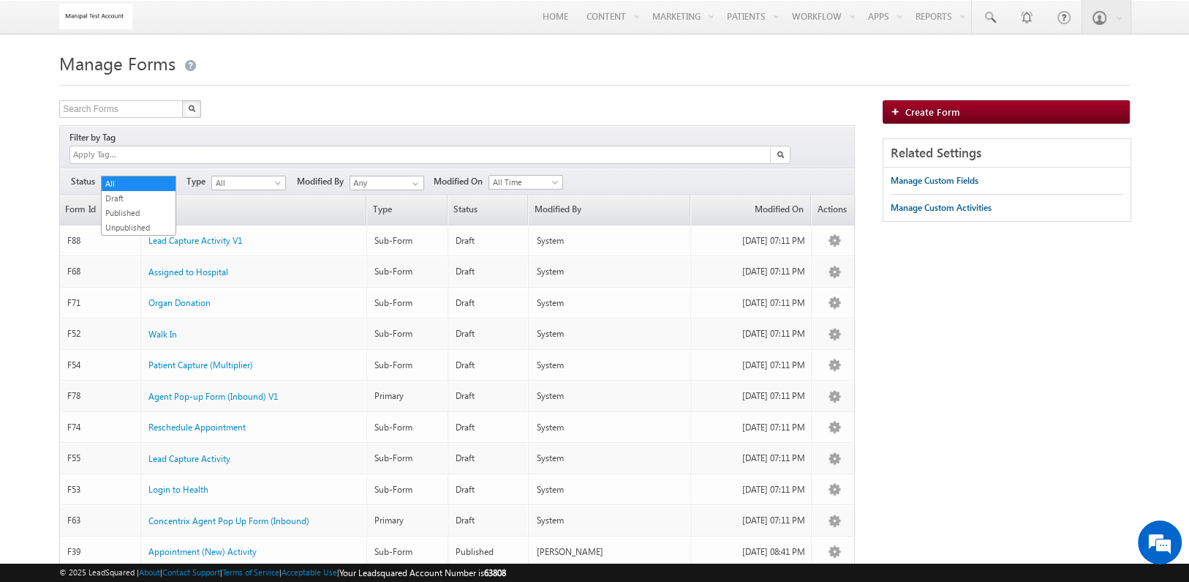
click at [168, 180] on span at bounding box center [169, 186] width 12 height 12
click at [151, 211] on link "Published" at bounding box center [139, 212] width 74 height 13
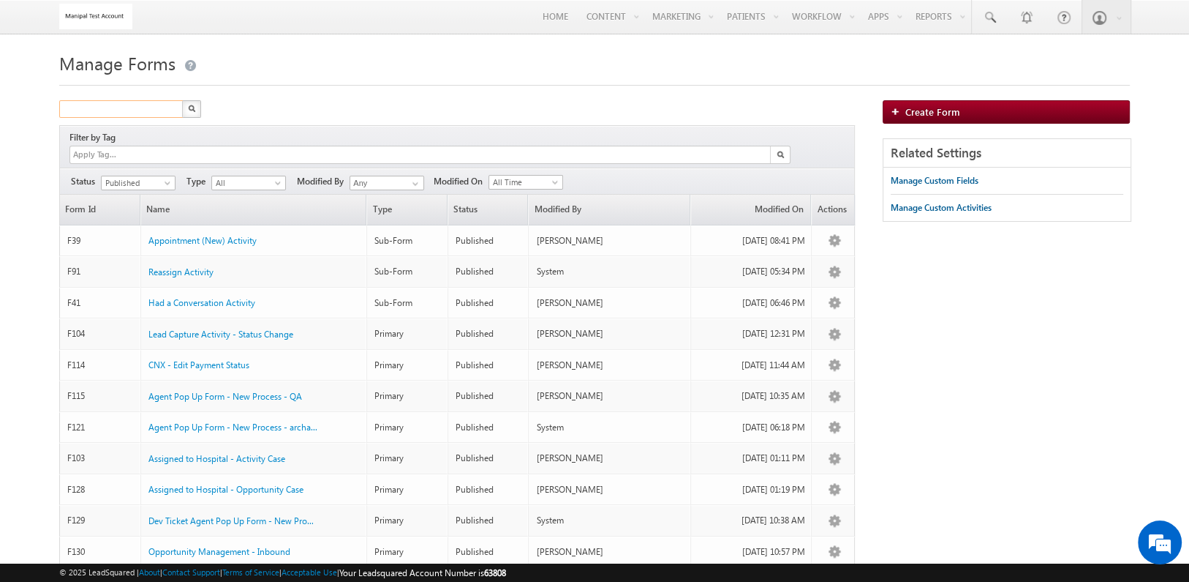
click at [149, 113] on input "text" at bounding box center [121, 109] width 125 height 18
type input "u"
type input "opp"
click at [182, 100] on button "button" at bounding box center [191, 109] width 19 height 18
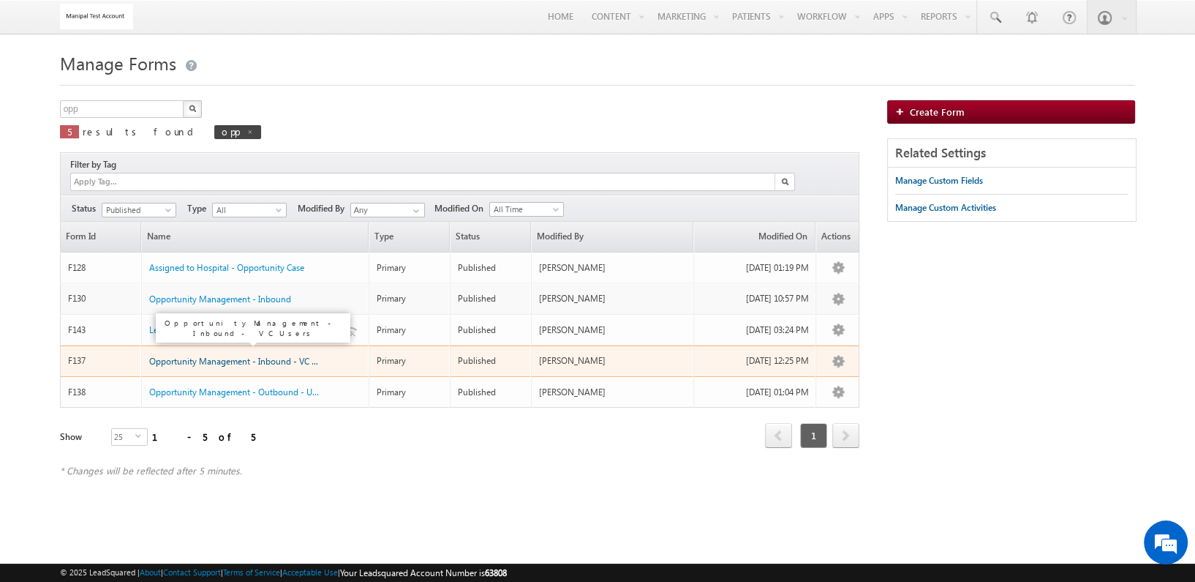
click at [285, 356] on span "Opportunity Management - Inbound - VC Us..." at bounding box center [238, 361] width 178 height 11
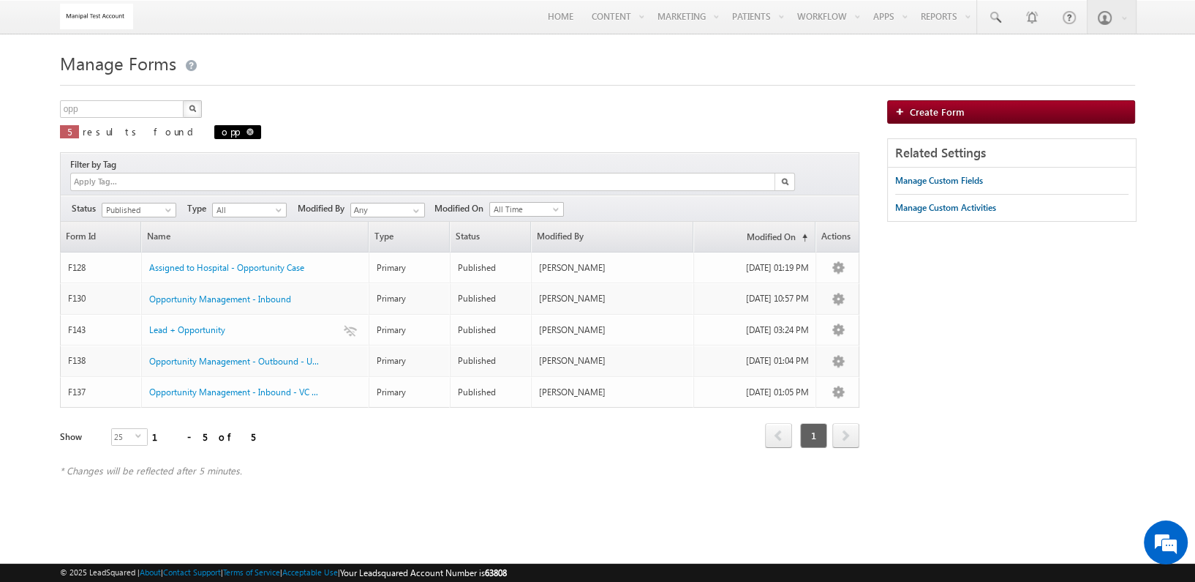
click at [214, 138] on span "opp" at bounding box center [237, 132] width 47 height 14
click at [247, 131] on span at bounding box center [250, 131] width 7 height 7
type input "Search Forms"
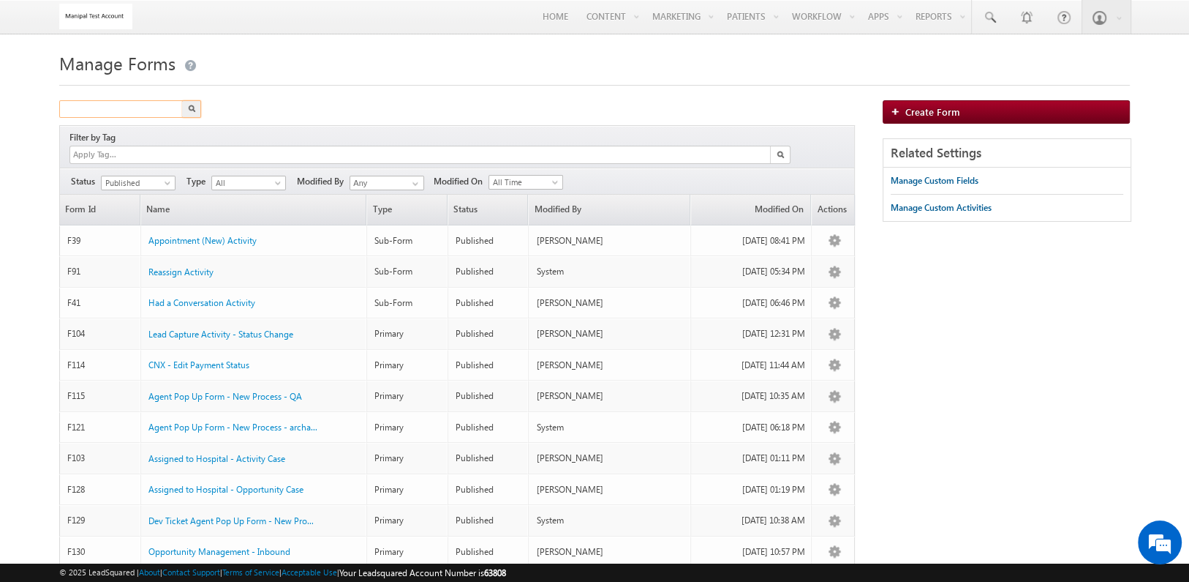
click at [162, 113] on input "text" at bounding box center [121, 109] width 125 height 18
type input "lead"
click at [182, 100] on button "button" at bounding box center [191, 109] width 19 height 18
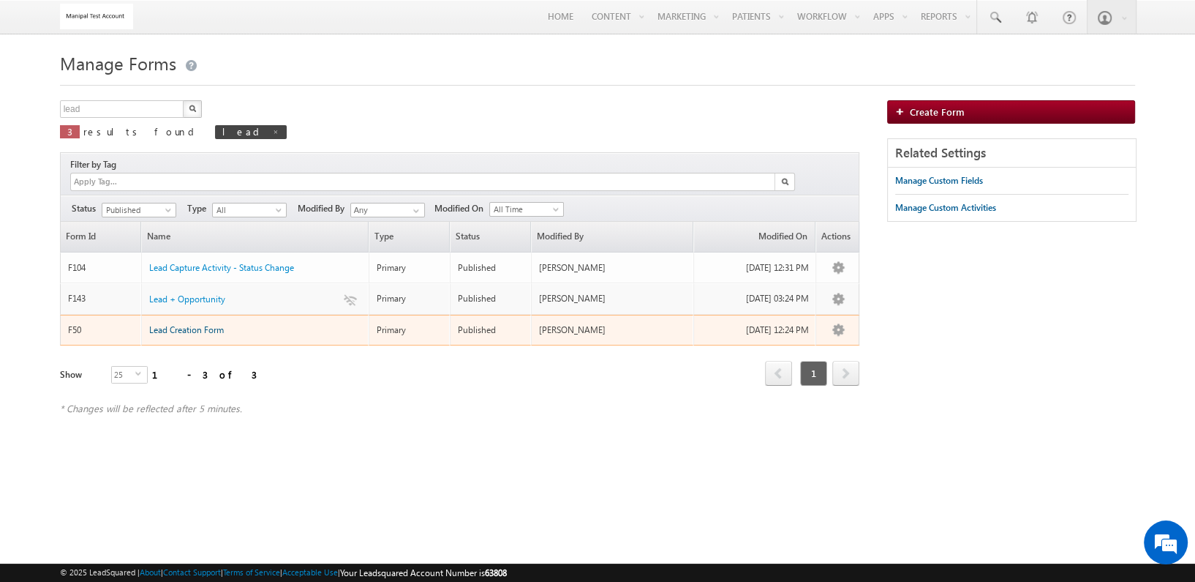
click at [198, 324] on span "Lead Creation Form" at bounding box center [186, 329] width 75 height 11
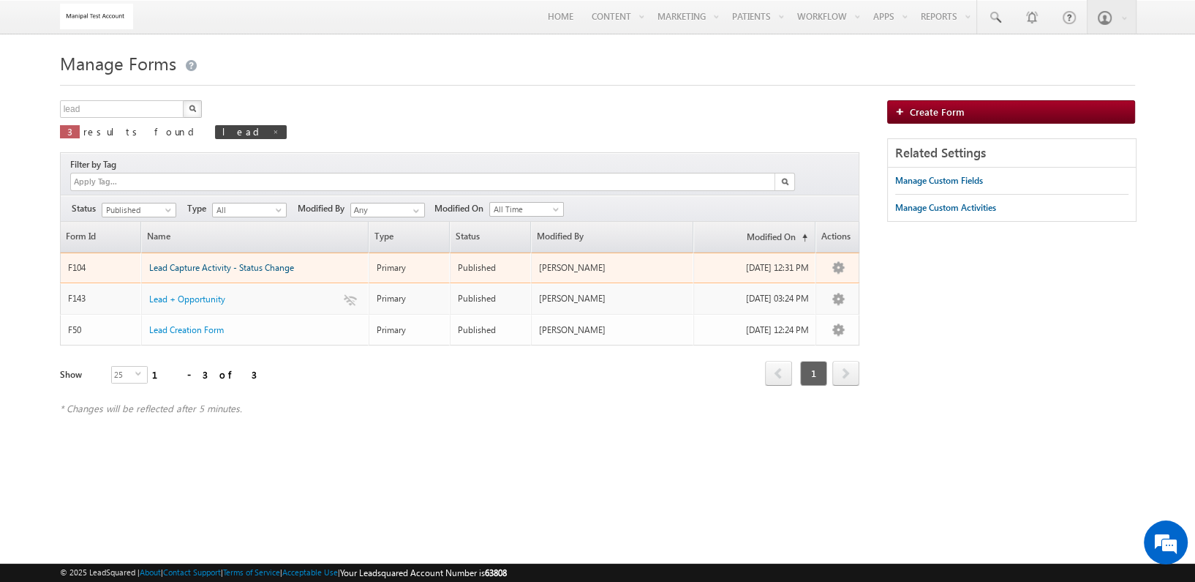
click at [223, 262] on span "Lead Capture Activity - Status Change" at bounding box center [221, 267] width 145 height 11
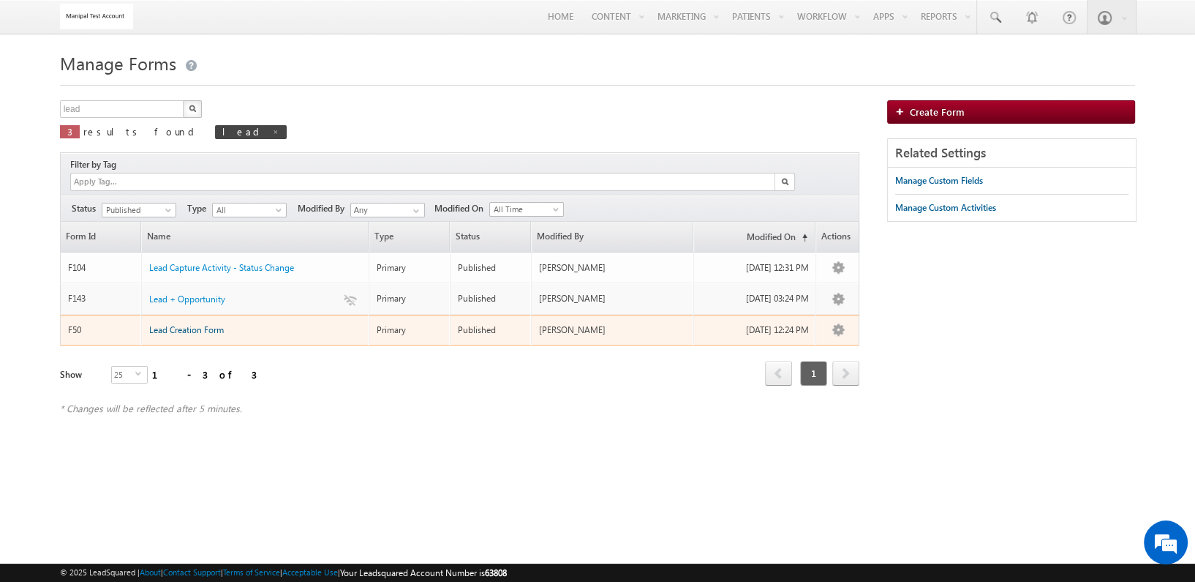
click at [209, 324] on span "Lead Creation Form" at bounding box center [186, 329] width 75 height 11
click at [206, 324] on span "Lead Creation Form" at bounding box center [186, 329] width 75 height 11
